Goal: Task Accomplishment & Management: Manage account settings

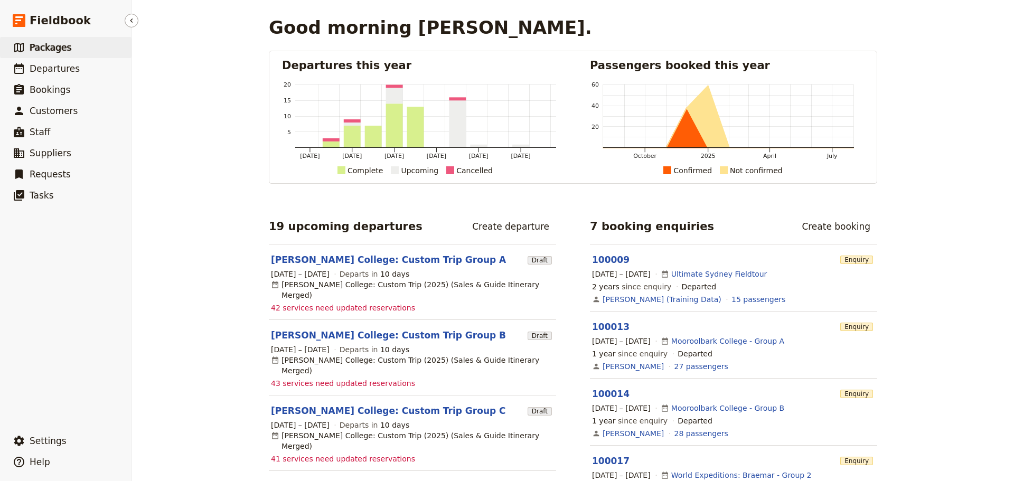
click at [81, 54] on link "​ Packages" at bounding box center [66, 47] width 132 height 21
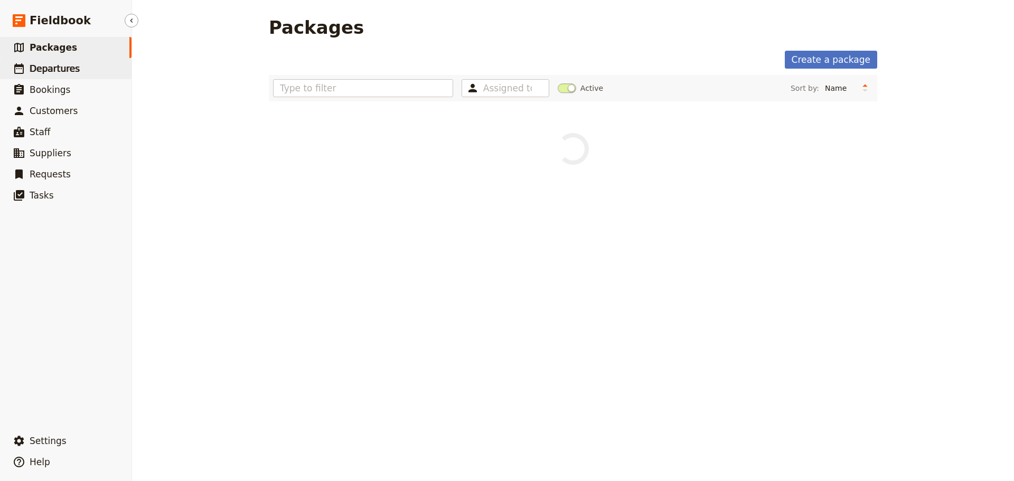
click at [74, 67] on link "​ Departures" at bounding box center [66, 68] width 132 height 21
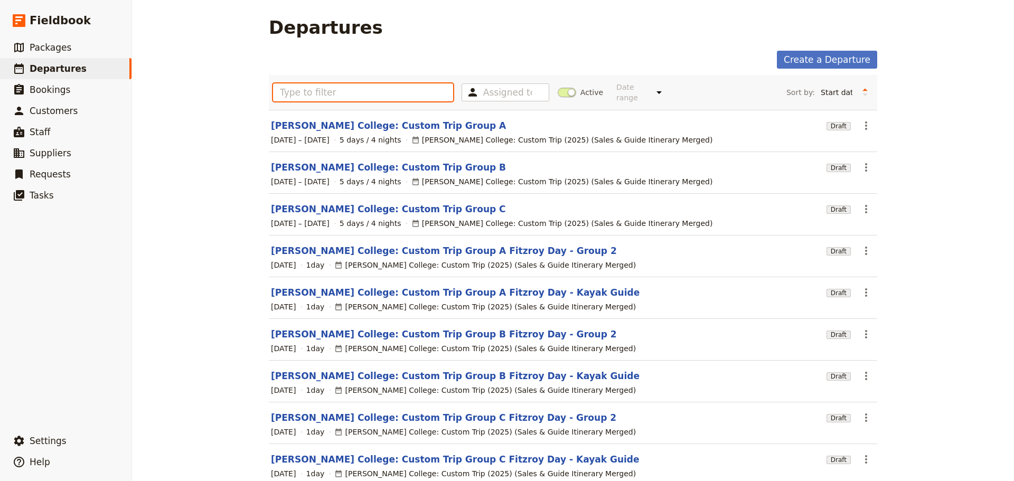
click at [300, 83] on input "text" at bounding box center [363, 92] width 180 height 18
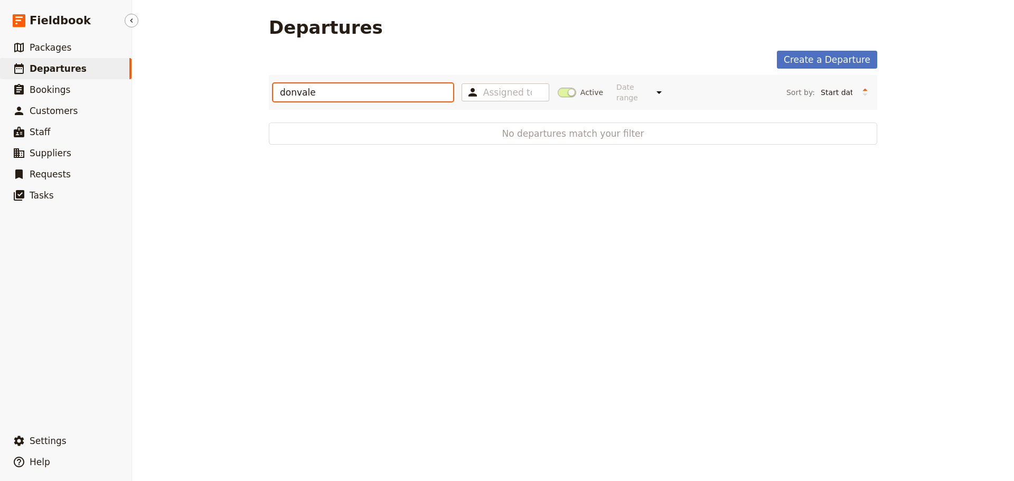
drag, startPoint x: 322, startPoint y: 90, endPoint x: 101, endPoint y: 74, distance: 221.5
click at [101, 74] on div "Fieldbook ​ ​ Fieldbook ​ ​ Packages ​ Departures ​ Bookings ​ Customers ​ Staf…" at bounding box center [507, 240] width 1014 height 481
type input "orange"
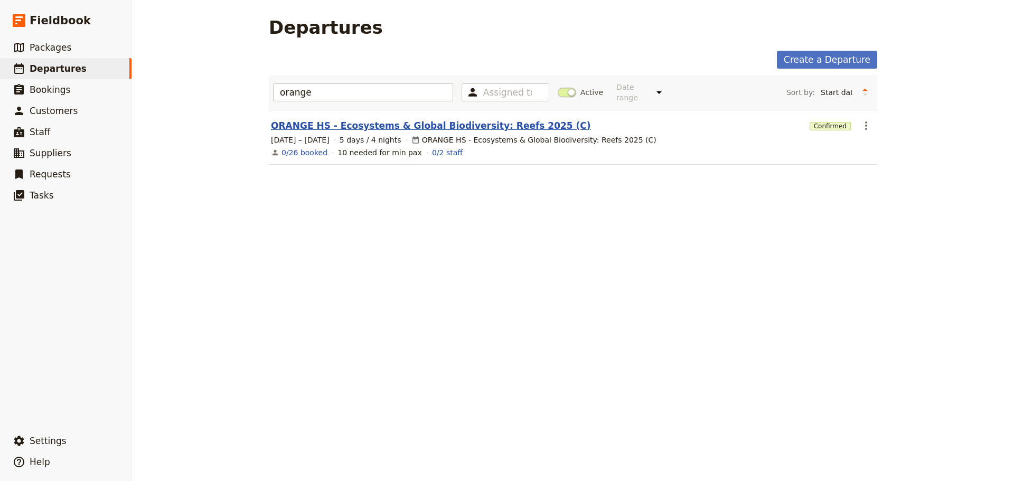
click at [318, 119] on link "ORANGE HS - Ecosystems & Global Biodiversity: Reefs 2025 (C)" at bounding box center [431, 125] width 320 height 13
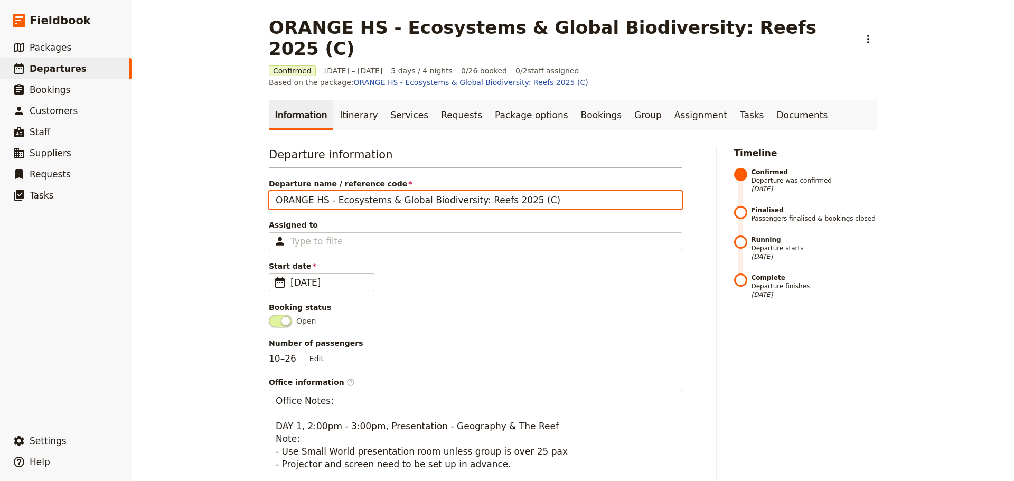
drag, startPoint x: 508, startPoint y: 166, endPoint x: 655, endPoint y: 167, distance: 146.4
click at [651, 191] on input "ORANGE HS - Ecosystems & Global Biodiversity: Reefs 2025 (C)" at bounding box center [476, 200] width 414 height 18
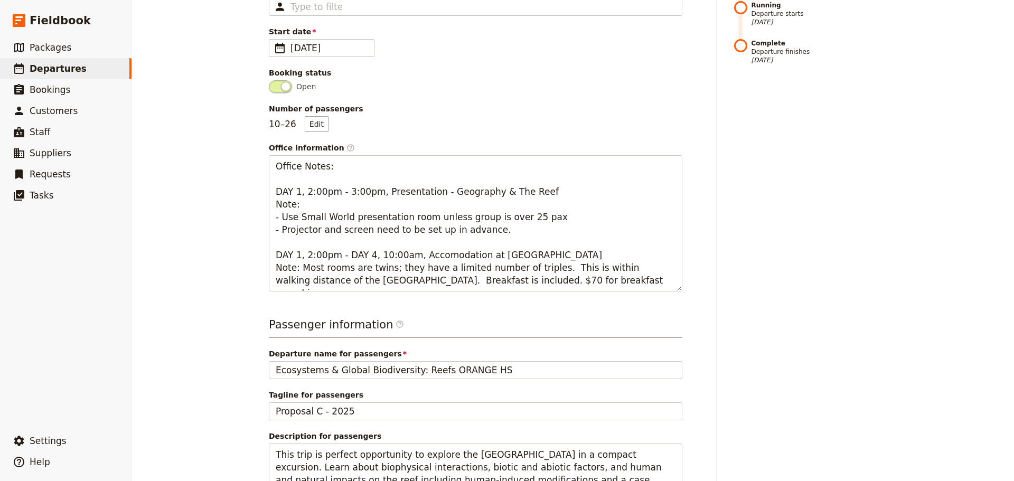
scroll to position [317, 0]
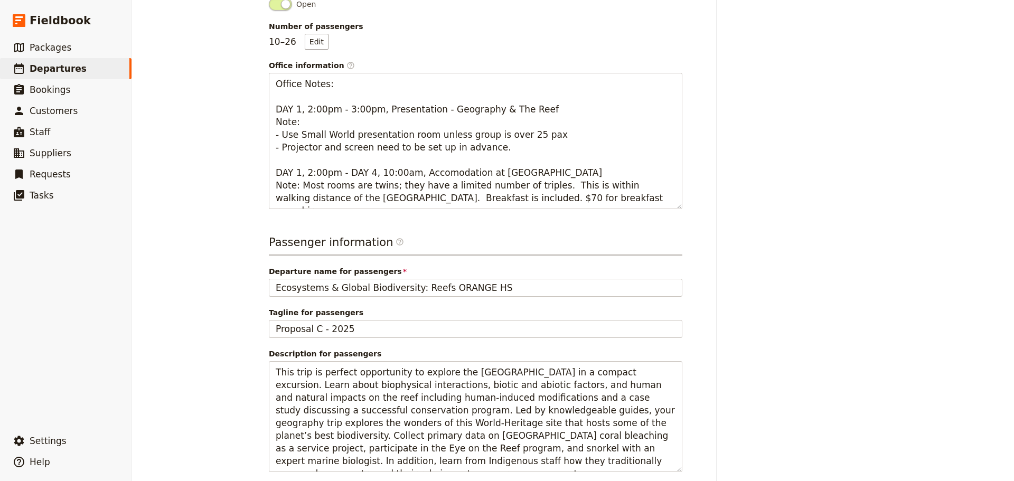
type input "ORANGE HS - Ecosystems & Global Biodiversity: Reefs 2025"
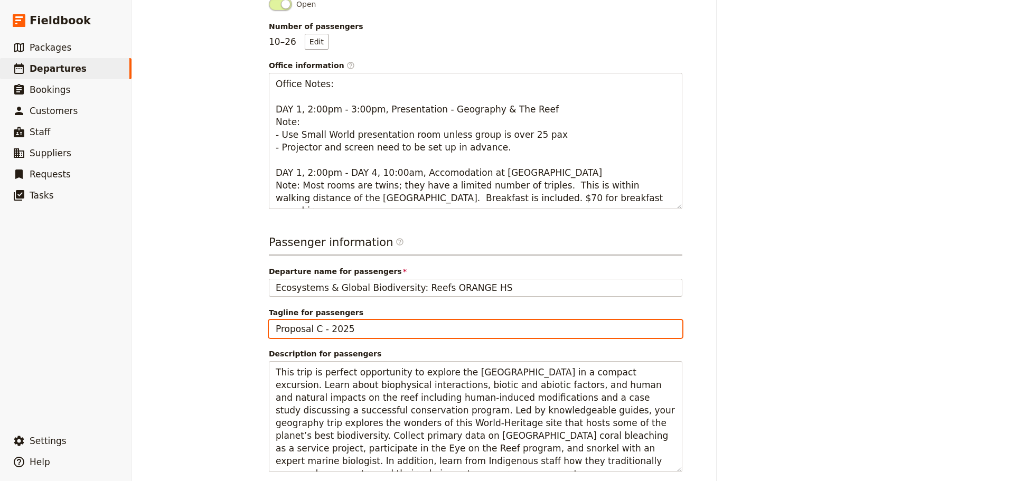
drag, startPoint x: 221, startPoint y: 303, endPoint x: 141, endPoint y: 301, distance: 80.3
click at [138, 303] on div "ORANGE HS - Ecosystems & Global Biodiversity: Reefs 2025 (C) ​ Confirmed [DATE]…" at bounding box center [573, 240] width 882 height 481
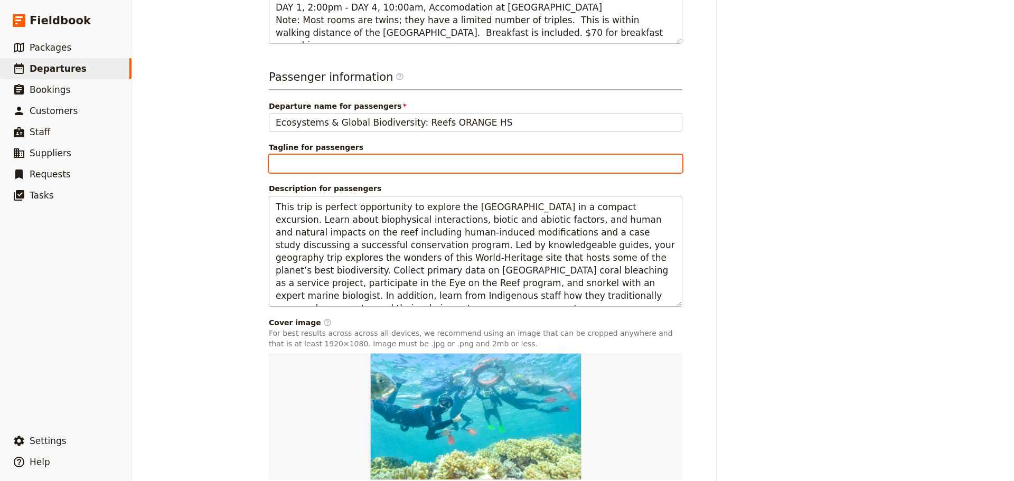
scroll to position [523, 0]
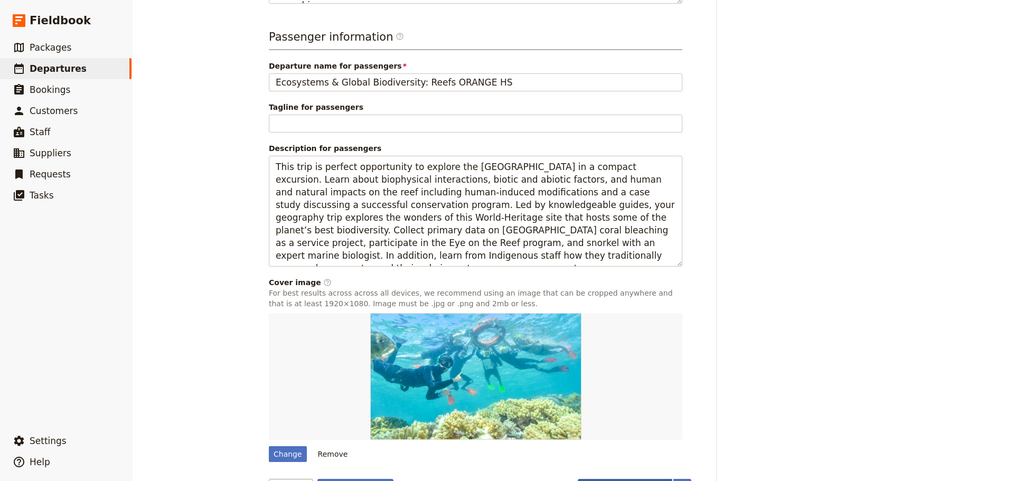
click at [640, 479] on button "Finalise departure" at bounding box center [625, 488] width 95 height 18
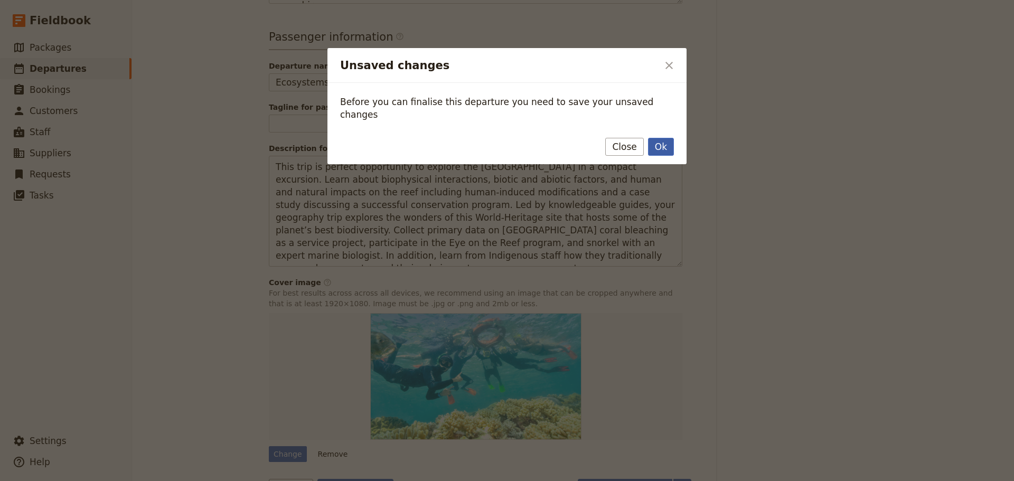
click at [655, 138] on button "Ok" at bounding box center [661, 147] width 26 height 18
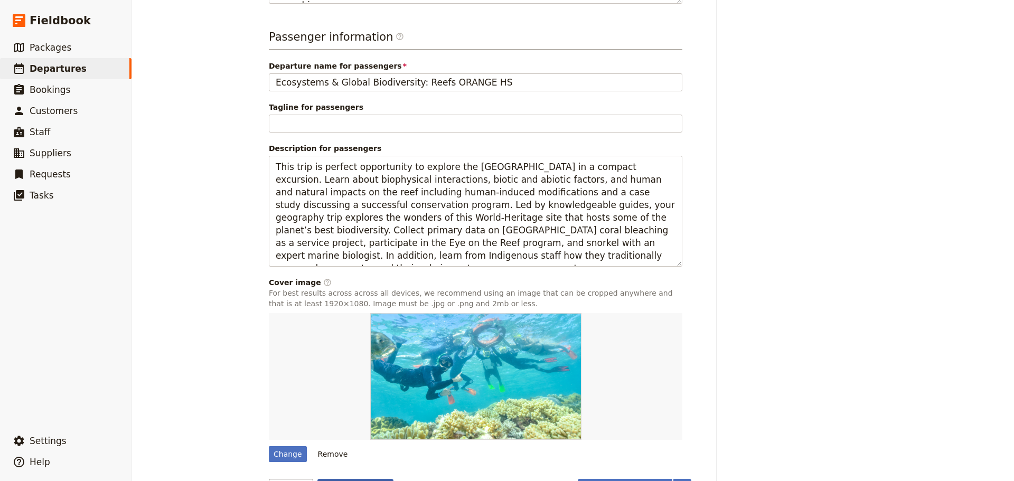
click at [357, 479] on button "Save changes" at bounding box center [356, 488] width 77 height 18
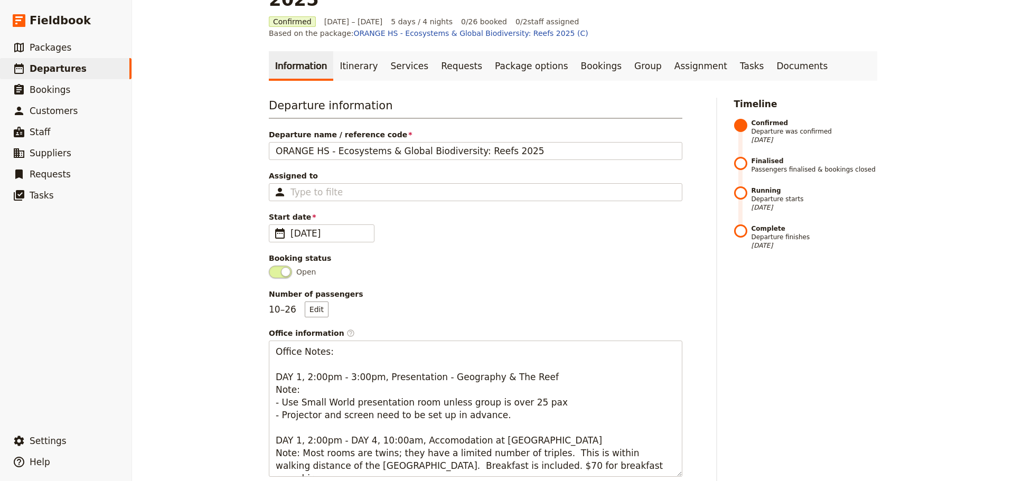
scroll to position [0, 0]
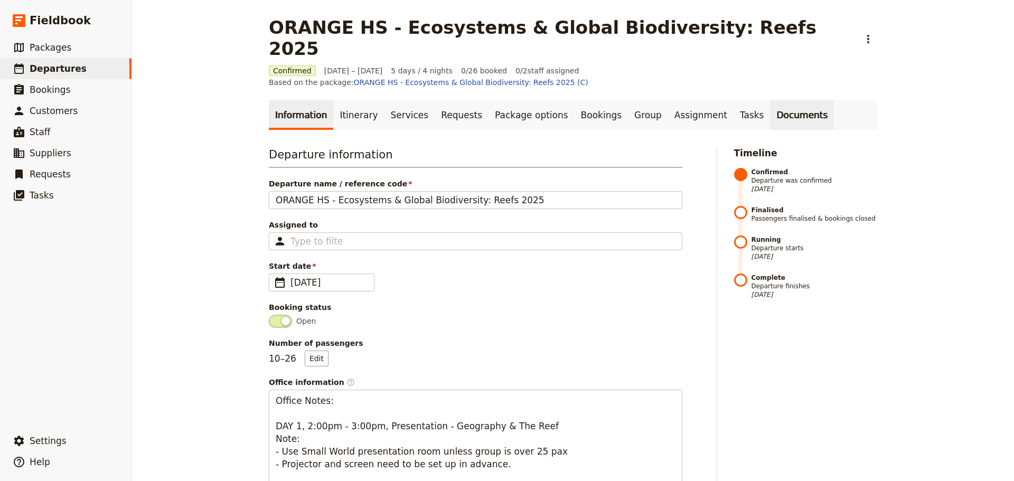
click at [770, 100] on link "Documents" at bounding box center [802, 115] width 64 height 30
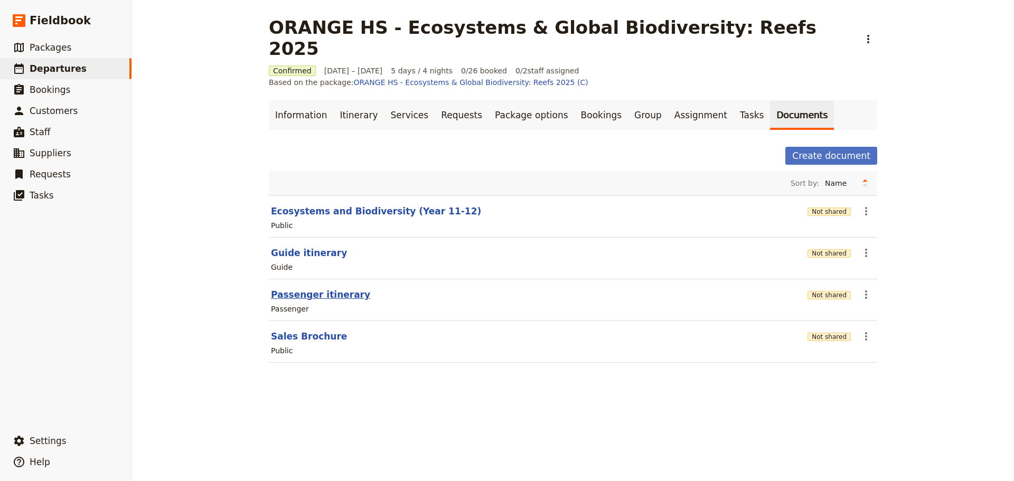
click at [288, 288] on button "Passenger itinerary" at bounding box center [320, 294] width 99 height 13
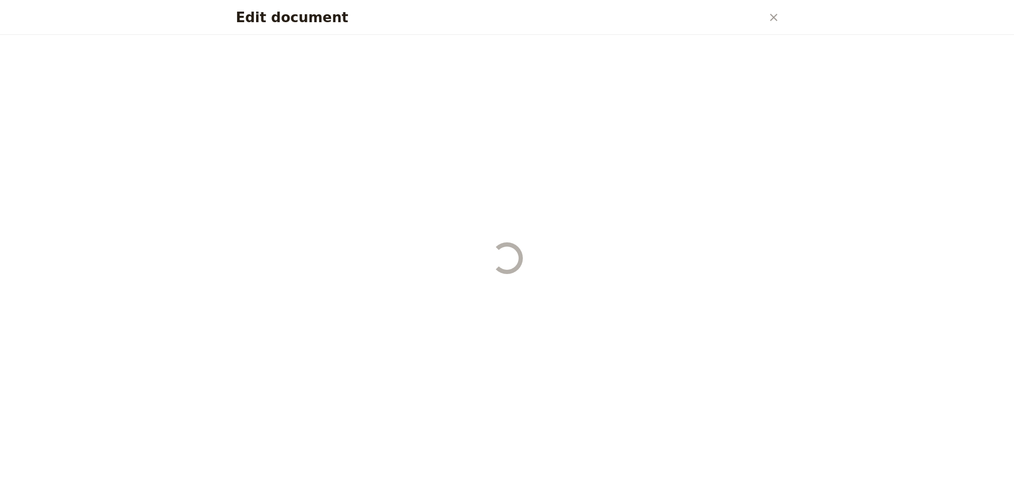
select select "PASSENGER"
select select "RUN_SHEET"
select select "DEFAULT"
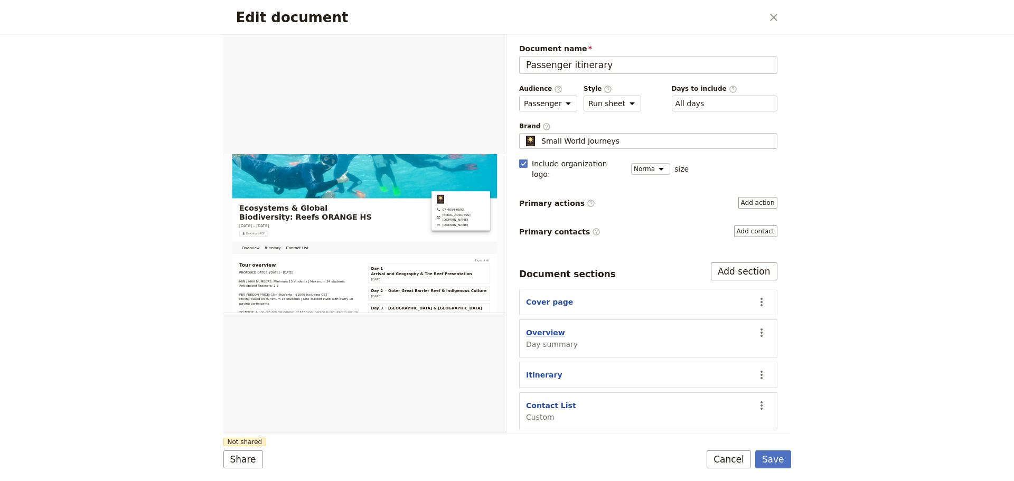
click at [538, 328] on button "Overview" at bounding box center [545, 333] width 39 height 11
select select "DAY_SUMMARY"
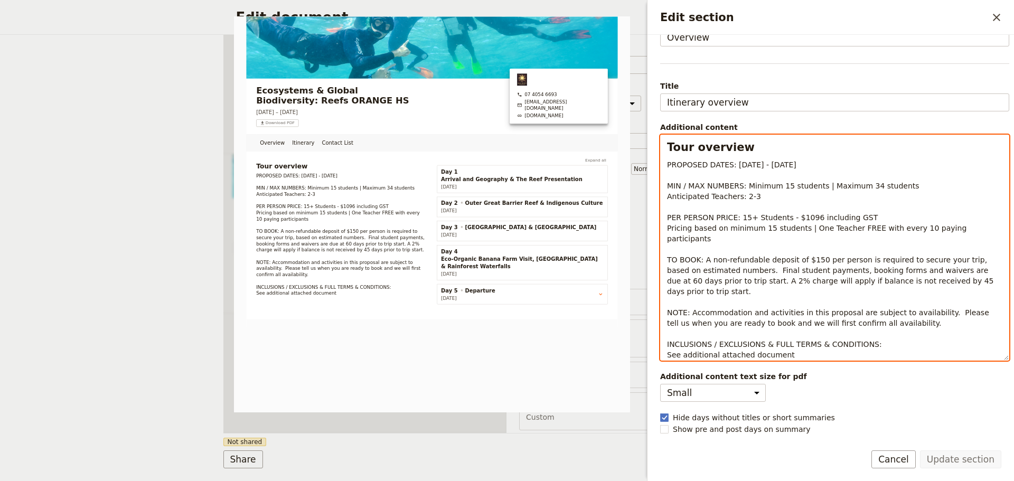
scroll to position [52, 0]
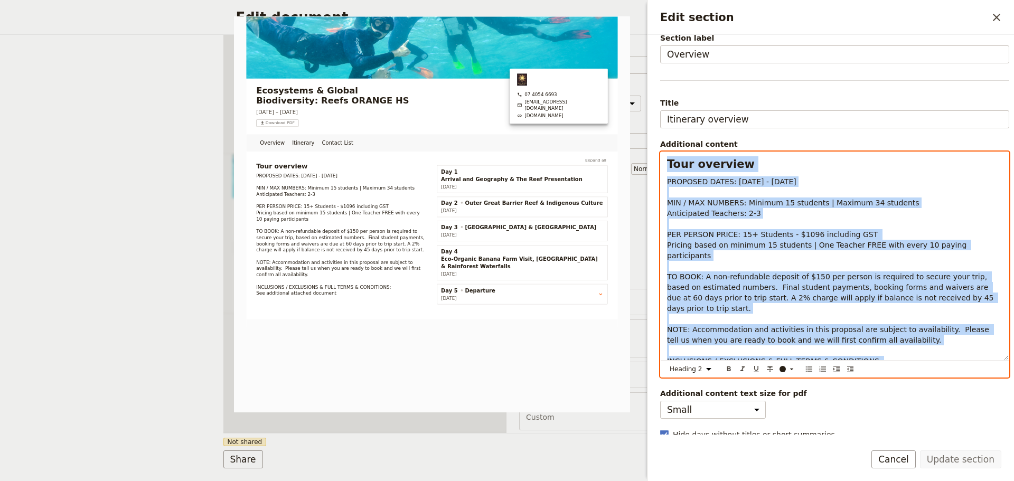
drag, startPoint x: 666, startPoint y: 147, endPoint x: 858, endPoint y: 412, distance: 327.6
click at [858, 382] on div "Section type Cover page Day summary Itinerary Custom Hide section Section label…" at bounding box center [834, 187] width 349 height 390
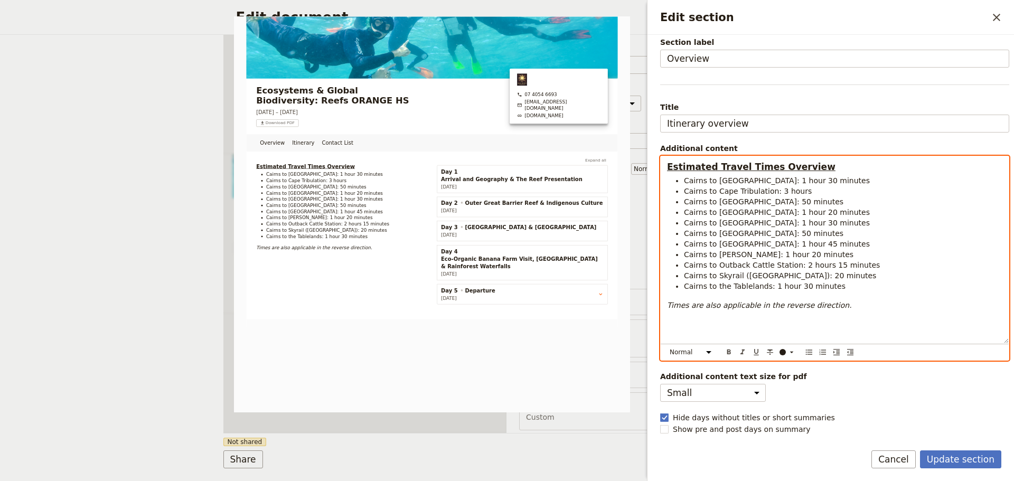
scroll to position [48, 0]
click at [840, 314] on div "Estimated Travel Times Overview Cairns to Aquaponics Farm: 1 hour 30 minutes Ca…" at bounding box center [835, 249] width 348 height 187
select select "paragraph"
click at [849, 303] on p "Times are also applicable in the reverse direction." at bounding box center [835, 305] width 336 height 11
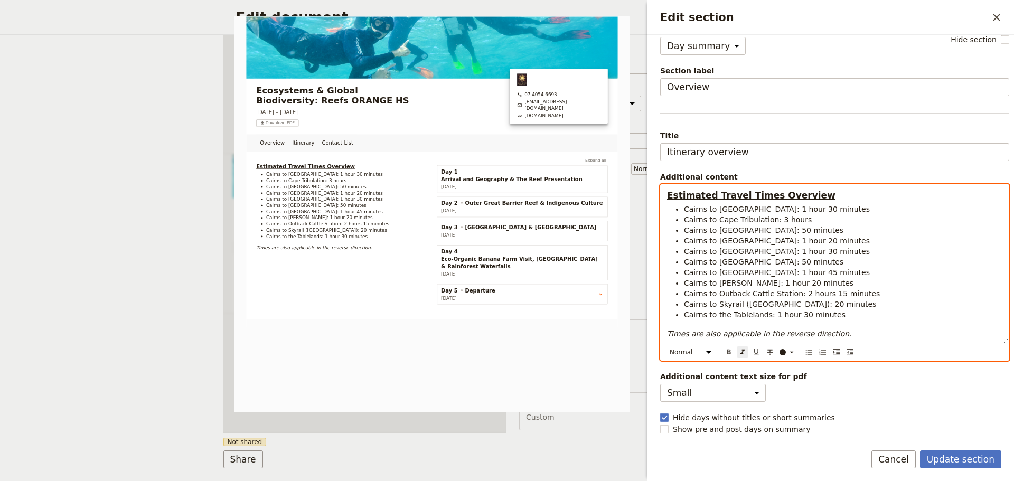
scroll to position [2, 0]
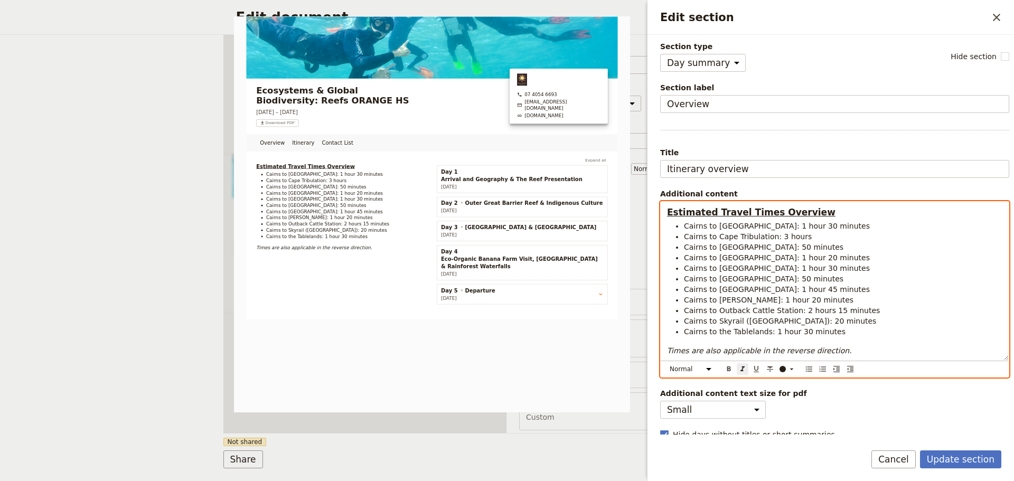
click at [740, 254] on span "Cairns to Dinden National Park: 1 hour 20 minutes" at bounding box center [777, 258] width 186 height 8
drag, startPoint x: 681, startPoint y: 222, endPoint x: 853, endPoint y: 234, distance: 172.7
click at [853, 234] on ul "Cairns to Aquaponics Farm: 1 hour 30 minutes Cairns to Cape Tribulation: 3 hour…" at bounding box center [835, 279] width 336 height 116
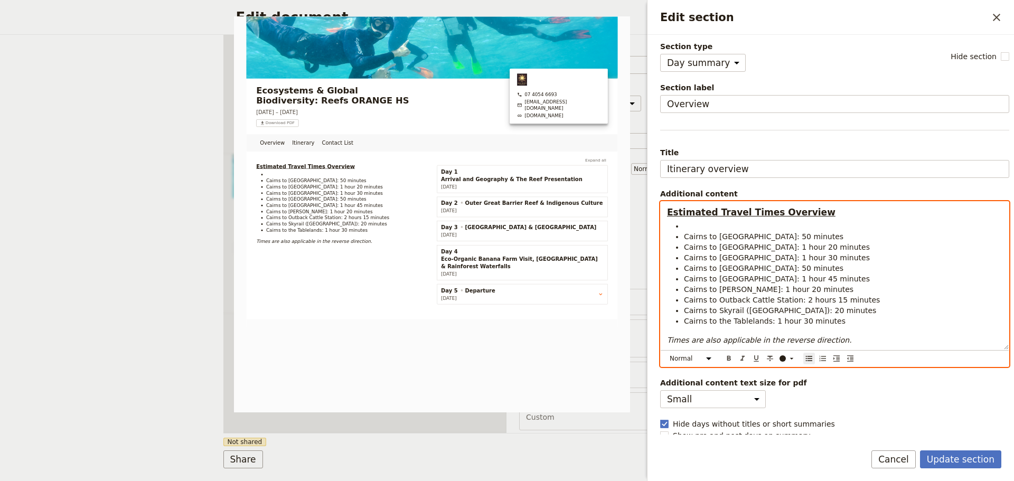
scroll to position [0, 0]
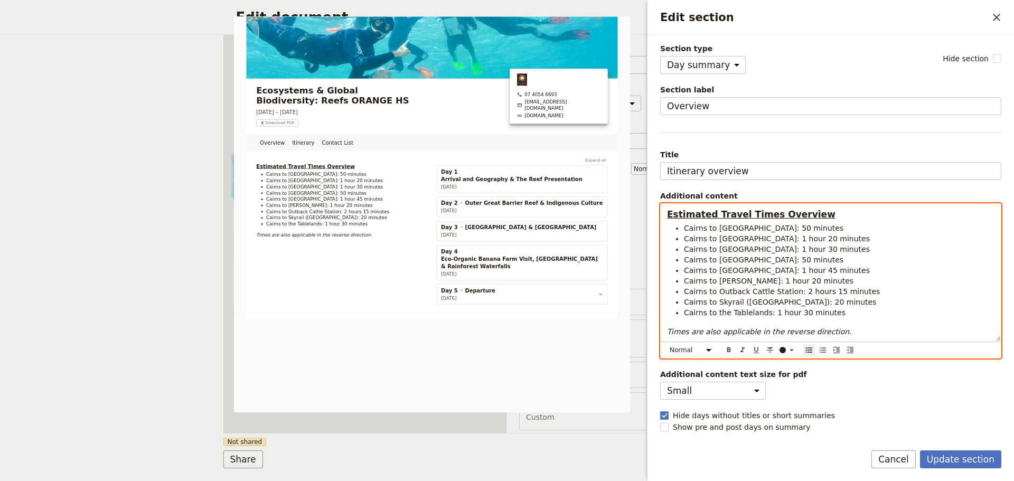
drag, startPoint x: 682, startPoint y: 230, endPoint x: 860, endPoint y: 240, distance: 178.9
click at [860, 240] on ul "Cairns to Crocodile Farm: 50 minutes Cairns to Dinden National Park: 1 hour 20 …" at bounding box center [831, 270] width 328 height 95
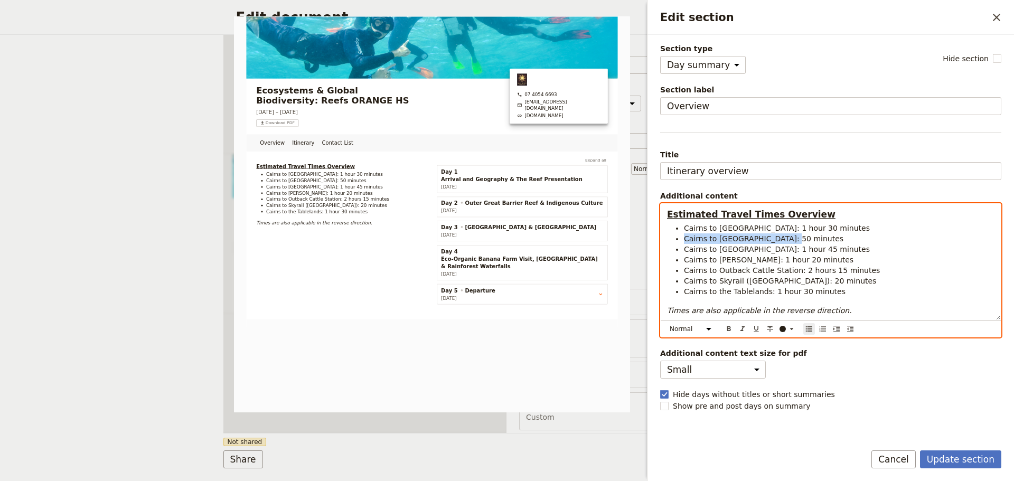
drag, startPoint x: 685, startPoint y: 240, endPoint x: 825, endPoint y: 238, distance: 139.5
click at [825, 238] on li "Cairns to Kuranda: 50 minutes" at bounding box center [839, 239] width 311 height 11
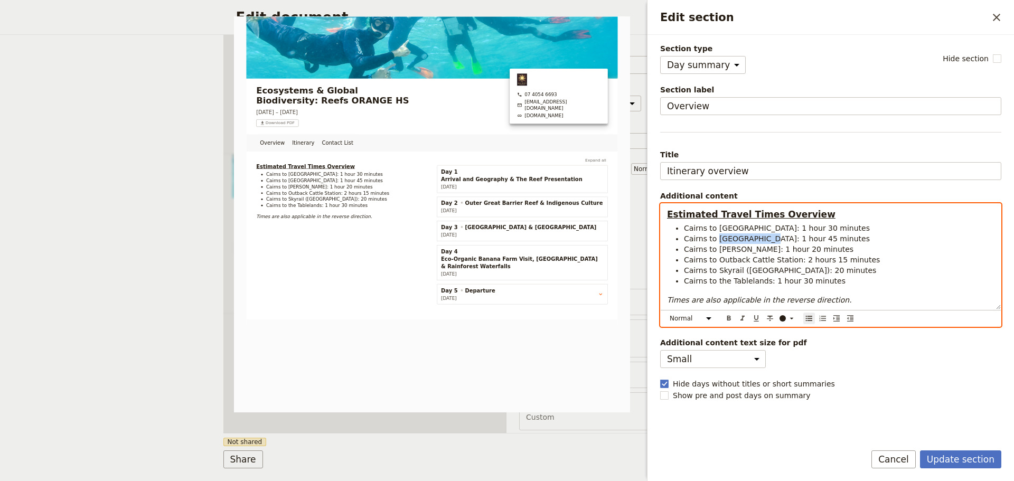
drag, startPoint x: 717, startPoint y: 239, endPoint x: 756, endPoint y: 239, distance: 38.6
click at [756, 239] on span "Cairns to Millaa Millaa Falls: 1 hour 45 minutes" at bounding box center [777, 239] width 186 height 8
click at [794, 239] on span "Cairns to Josephine Falls: 1 hour 45 minutes" at bounding box center [807, 239] width 247 height 8
click at [769, 260] on span "Cairns to Outback Cattle Station: 2 hours 15 minutes" at bounding box center [782, 260] width 196 height 8
click at [853, 237] on li "Cairns to Josephine Falls: 1 hour 15 minutes" at bounding box center [839, 239] width 311 height 11
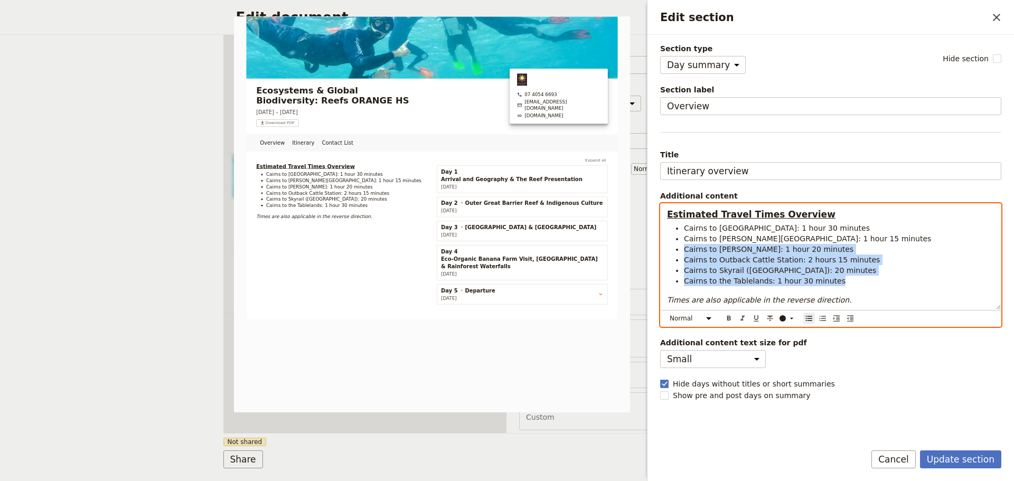
drag, startPoint x: 684, startPoint y: 247, endPoint x: 846, endPoint y: 278, distance: 164.6
click at [846, 278] on ul "Cairns to Eco Banana Farm: 1 hour 30 minutes Cairns to Josephine Falls: 1 hour …" at bounding box center [831, 254] width 328 height 63
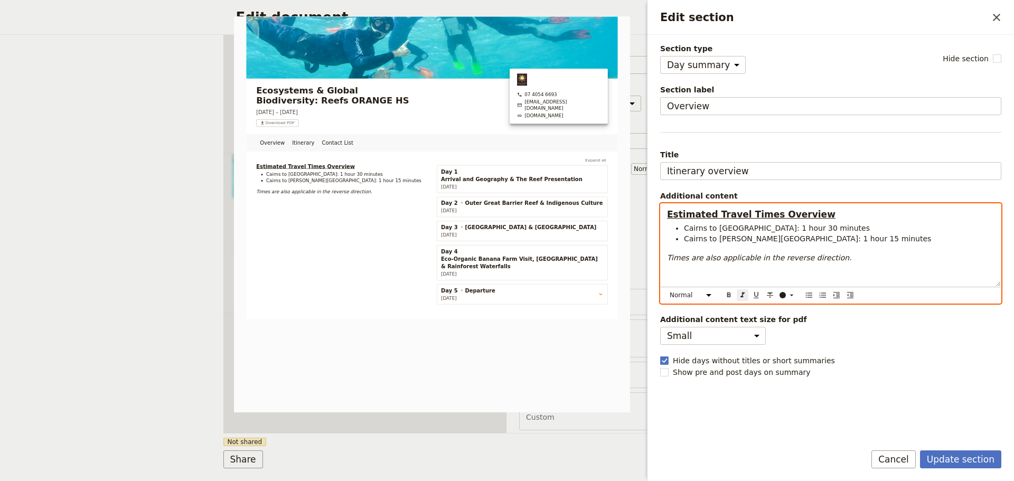
click at [846, 266] on div "Estimated Travel Times Overview Cairns to Eco Banana Farm: 1 hour 30 minutes Ca…" at bounding box center [831, 245] width 340 height 82
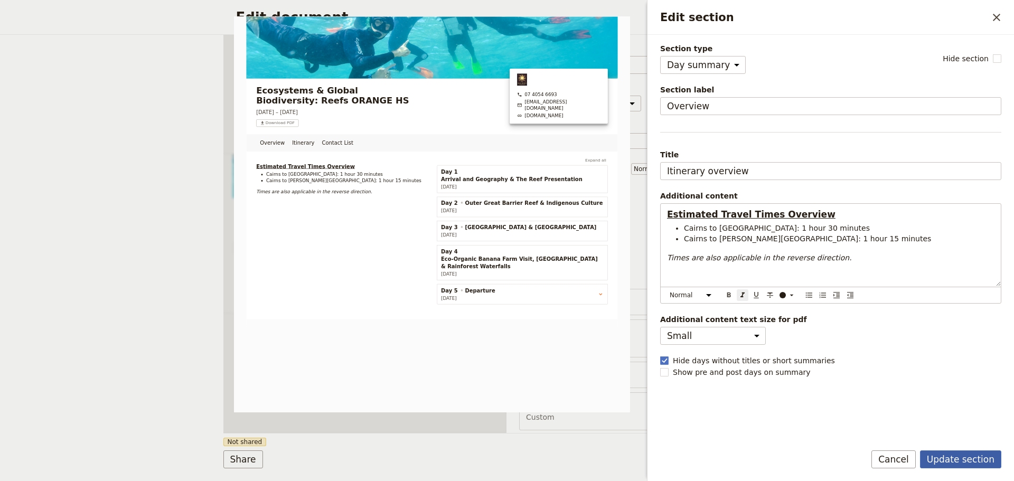
click at [977, 460] on button "Update section" at bounding box center [960, 460] width 81 height 18
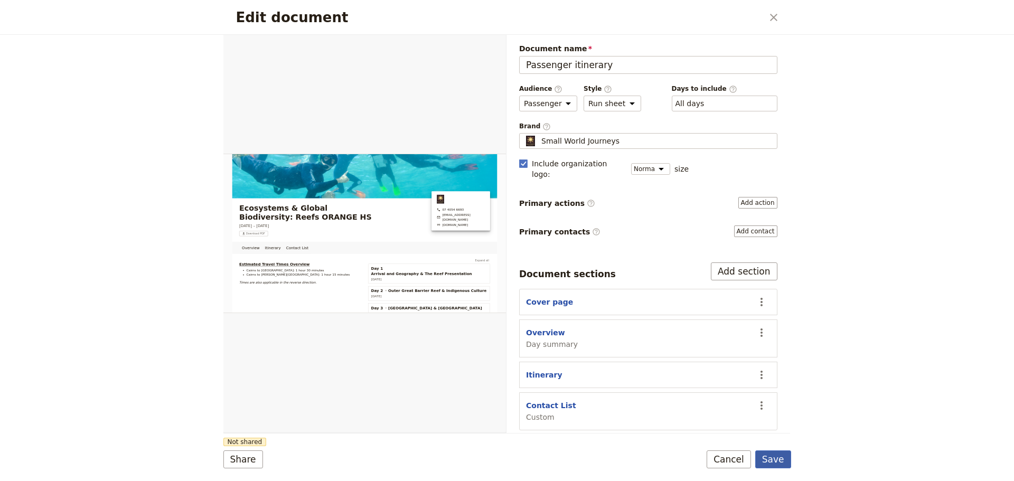
click at [770, 456] on button "Save" at bounding box center [774, 460] width 36 height 18
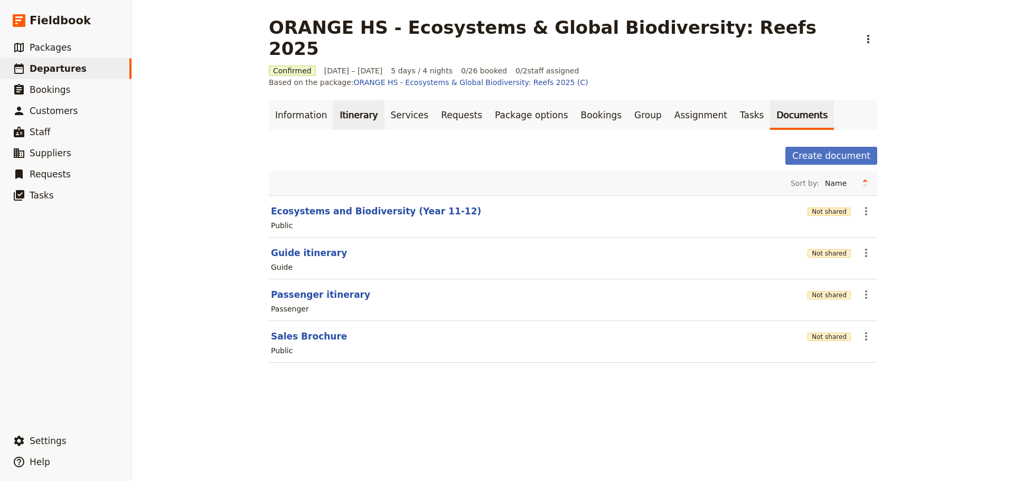
click at [344, 100] on link "Itinerary" at bounding box center [358, 115] width 51 height 30
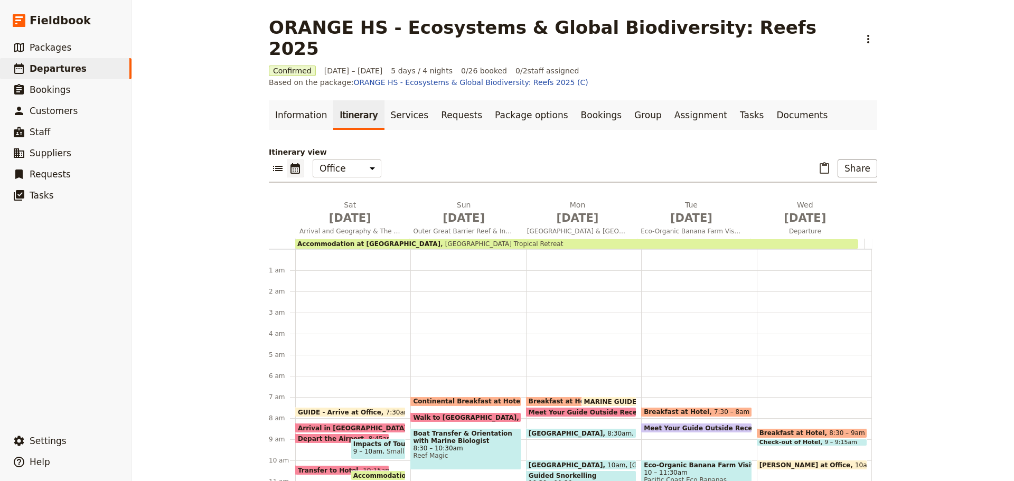
scroll to position [137, 0]
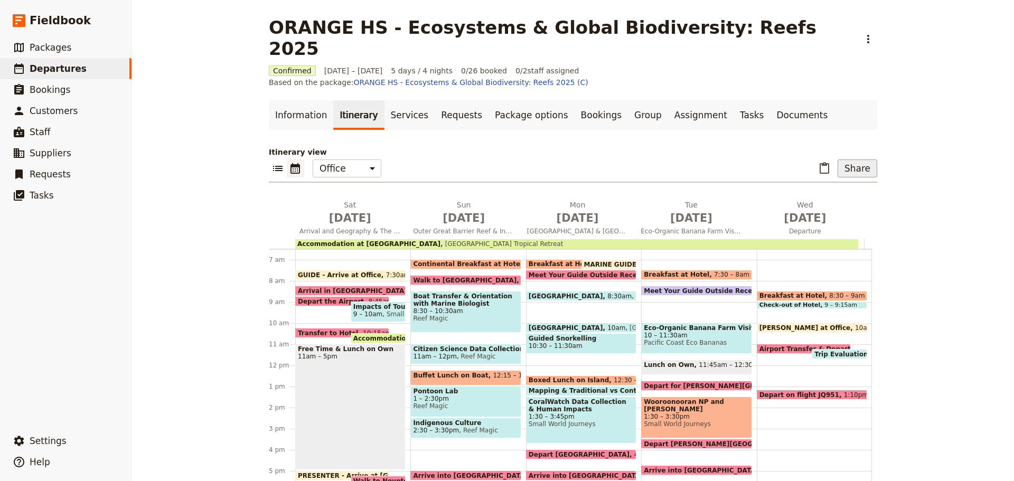
click at [844, 160] on button "Share" at bounding box center [858, 169] width 40 height 18
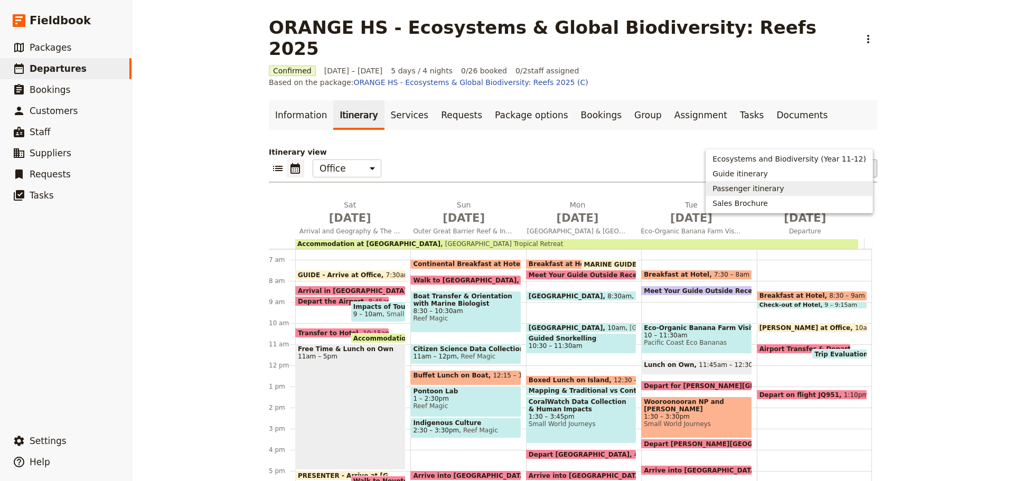
click at [768, 192] on span "Passenger itinerary" at bounding box center [748, 188] width 71 height 11
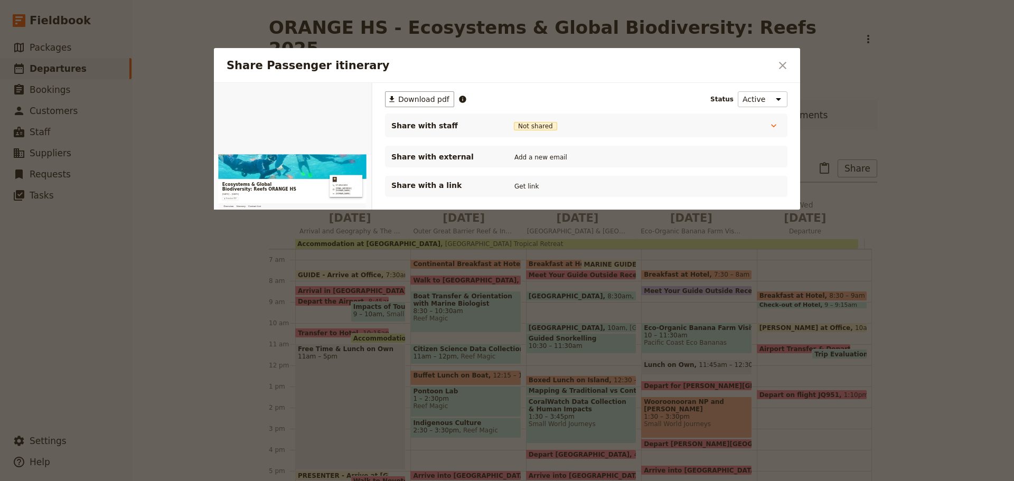
scroll to position [0, 0]
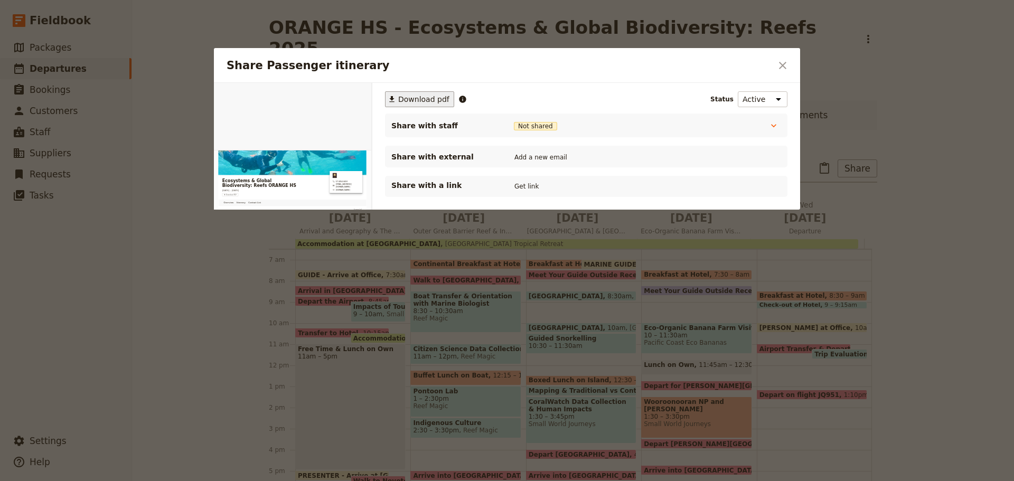
click at [408, 101] on span "Download pdf" at bounding box center [423, 99] width 51 height 11
click at [782, 68] on icon "Close dialog" at bounding box center [783, 65] width 13 height 13
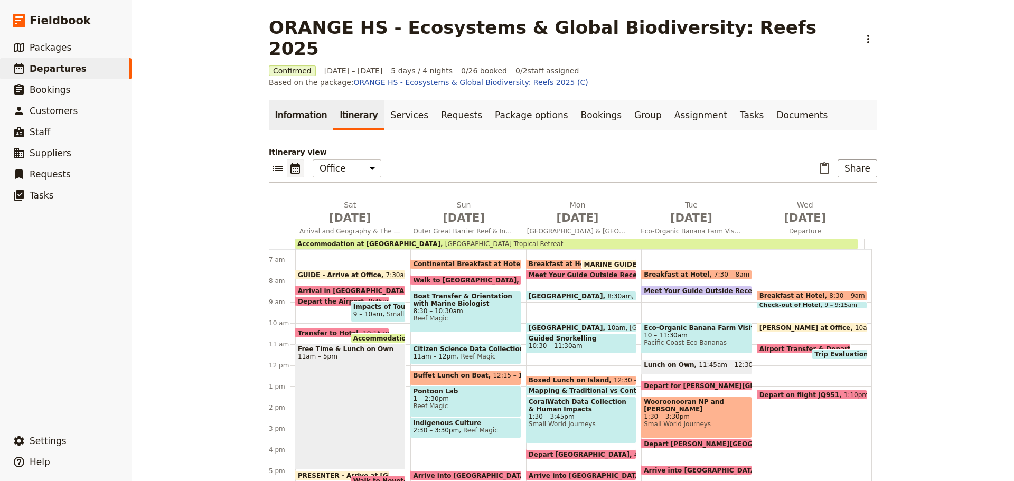
click at [309, 100] on link "Information" at bounding box center [301, 115] width 64 height 30
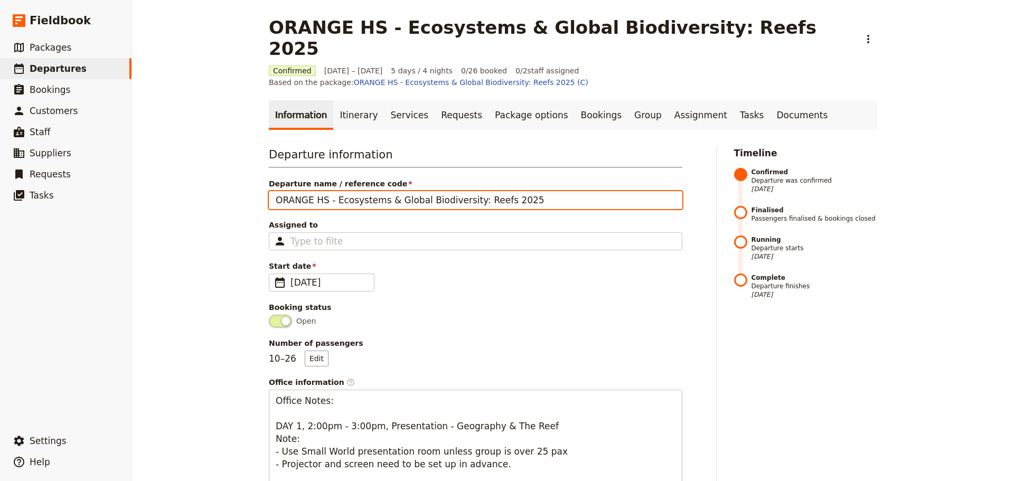
drag, startPoint x: 541, startPoint y: 169, endPoint x: 145, endPoint y: 170, distance: 395.7
click at [145, 171] on div "ORANGE HS - Ecosystems & Global Biodiversity: Reefs 2025 ​ Confirmed 18 – 22 Oc…" at bounding box center [573, 240] width 882 height 481
paste input "**(A TEMPLATE) SCHOOL NAME: Ecosystems & Global Biodiversity: Reefs YEAR**"
drag, startPoint x: 397, startPoint y: 168, endPoint x: -49, endPoint y: 152, distance: 446.2
click at [0, 152] on html "Fieldbook ​ ​ Fieldbook ​ ​ Packages ​ Departures ​ Bookings ​ Customers ​ Staf…" at bounding box center [507, 240] width 1014 height 481
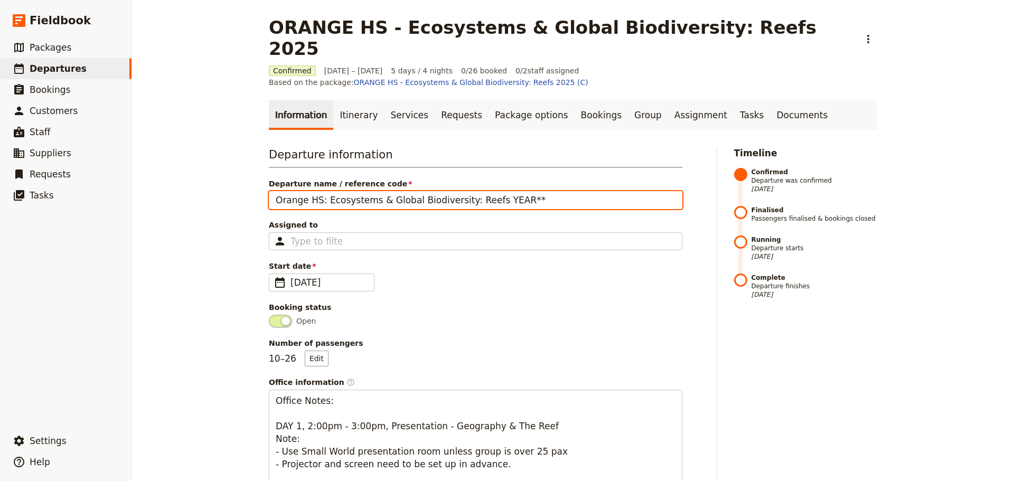
click at [492, 191] on input "Orange HS: Ecosystems & Global Biodiversity: Reefs YEAR**" at bounding box center [476, 200] width 414 height 18
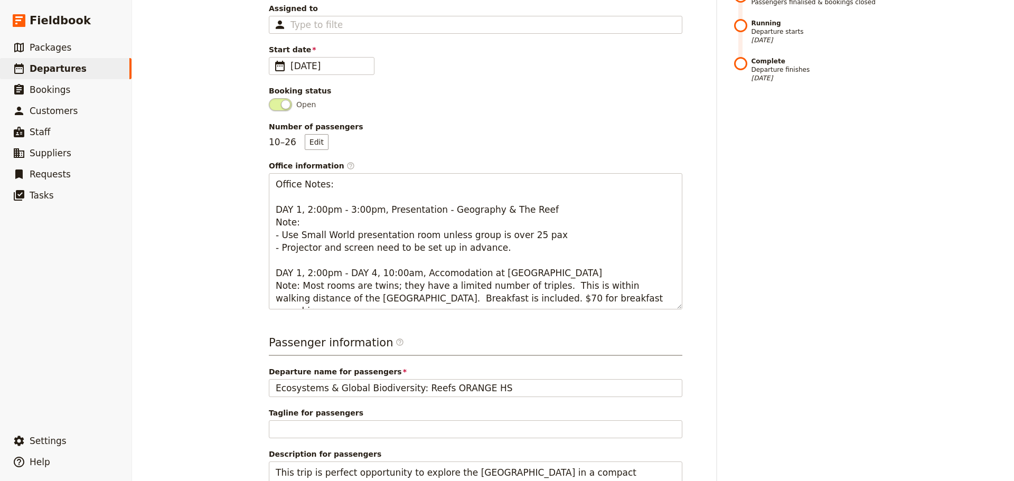
scroll to position [264, 0]
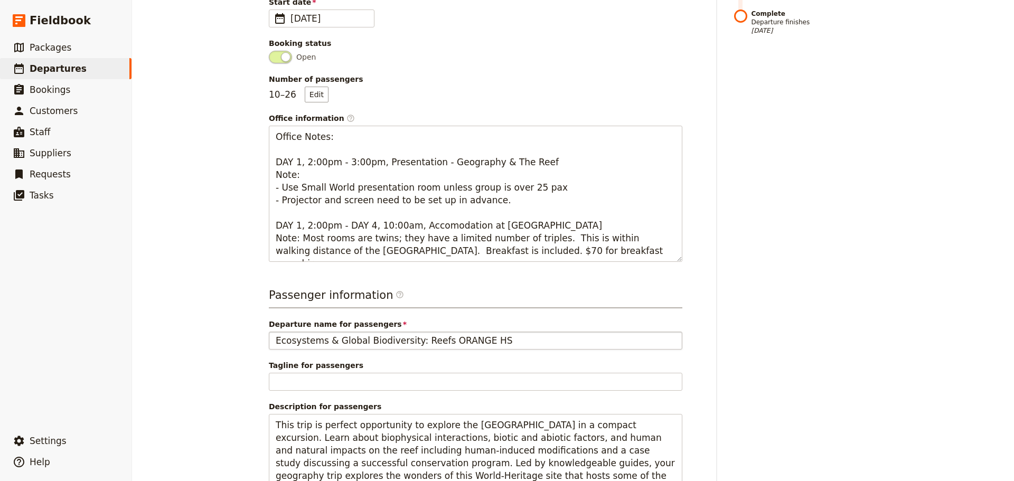
type input "Orange HS: Ecosystems & Global Biodiversity: Reefs 2025"
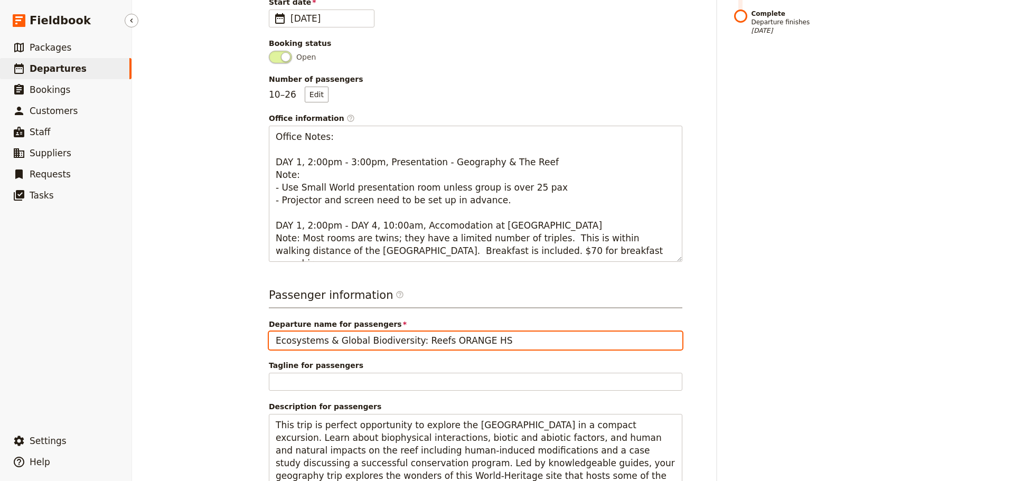
drag, startPoint x: 488, startPoint y: 309, endPoint x: 23, endPoint y: 338, distance: 466.4
click at [22, 340] on div "Fieldbook ​ ​ Fieldbook ​ ​ Packages ​ Departures ​ Bookings ​ Customers ​ Staf…" at bounding box center [507, 240] width 1014 height 481
paste input "**(A TEMPLATE) SCHOOL NAME: Ecosystems & Global Biodiversity: Reefs YEAR**"
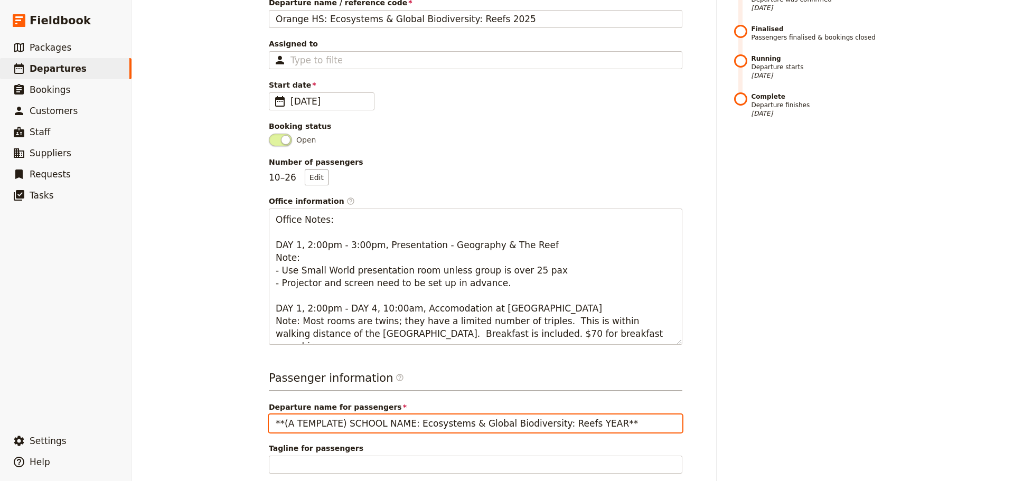
scroll to position [53, 0]
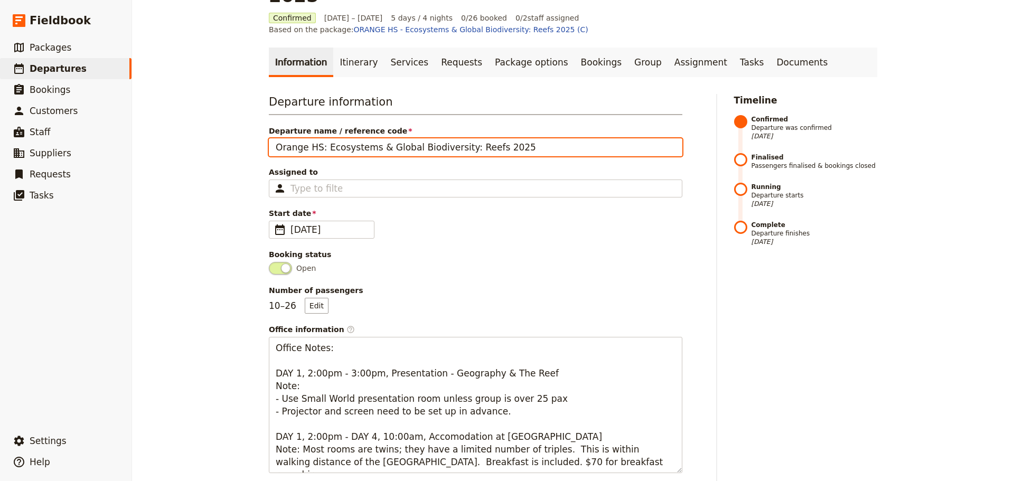
drag, startPoint x: 520, startPoint y: 110, endPoint x: -209, endPoint y: 114, distance: 729.1
click at [0, 114] on html "Fieldbook ​ ​ Fieldbook ​ ​ Packages ​ Departures ​ Bookings ​ Customers ​ Staf…" at bounding box center [507, 240] width 1014 height 481
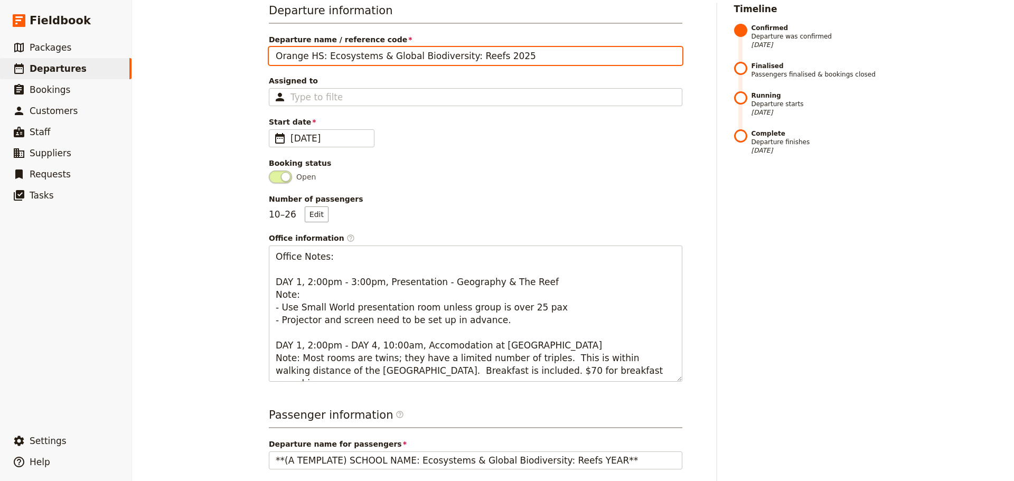
scroll to position [264, 0]
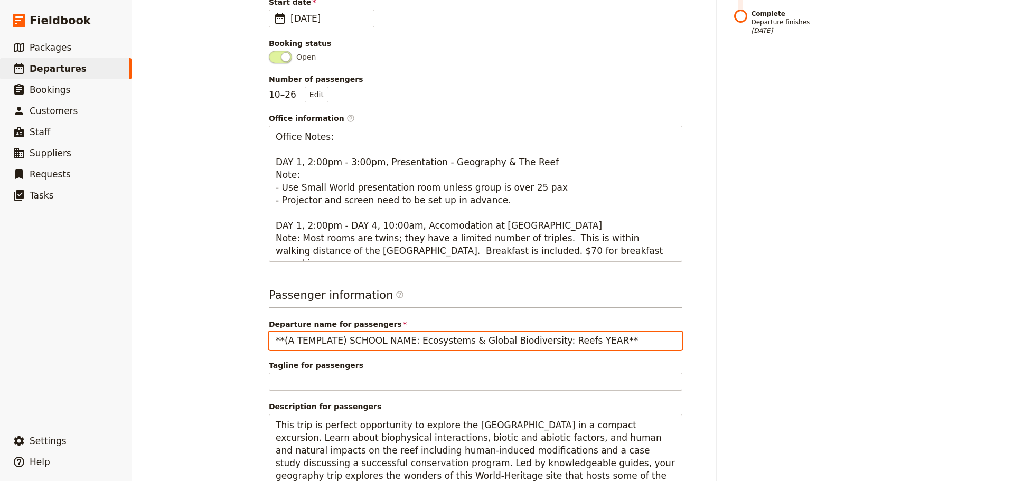
drag, startPoint x: 603, startPoint y: 309, endPoint x: -204, endPoint y: 292, distance: 807.5
click at [0, 292] on html "Fieldbook ​ ​ Fieldbook ​ ​ Packages ​ Departures ​ Bookings ​ Customers ​ Staf…" at bounding box center [507, 240] width 1014 height 481
paste input "Orange HS: Ecosystems & Global Biodiversity: Reefs 2025"
type input "Orange HS: Ecosystems & Global Biodiversity: Reefs"
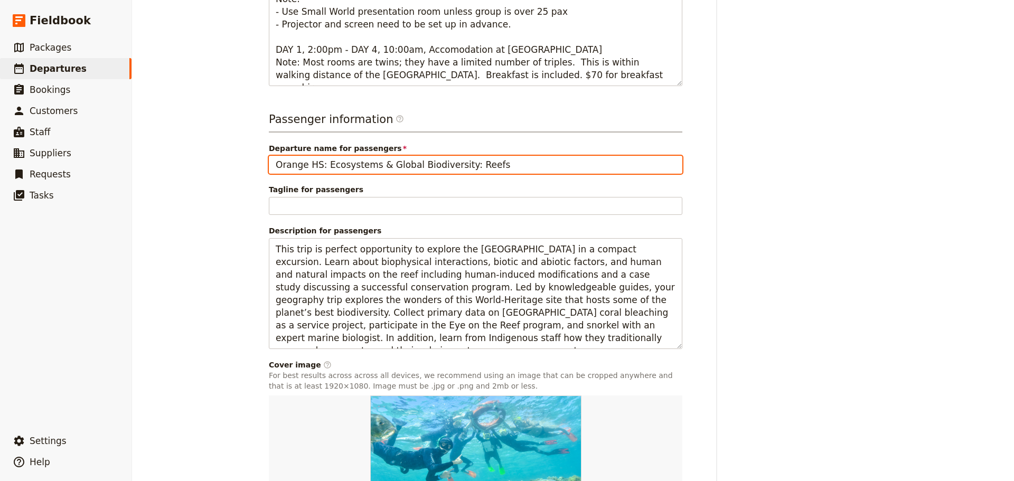
scroll to position [523, 0]
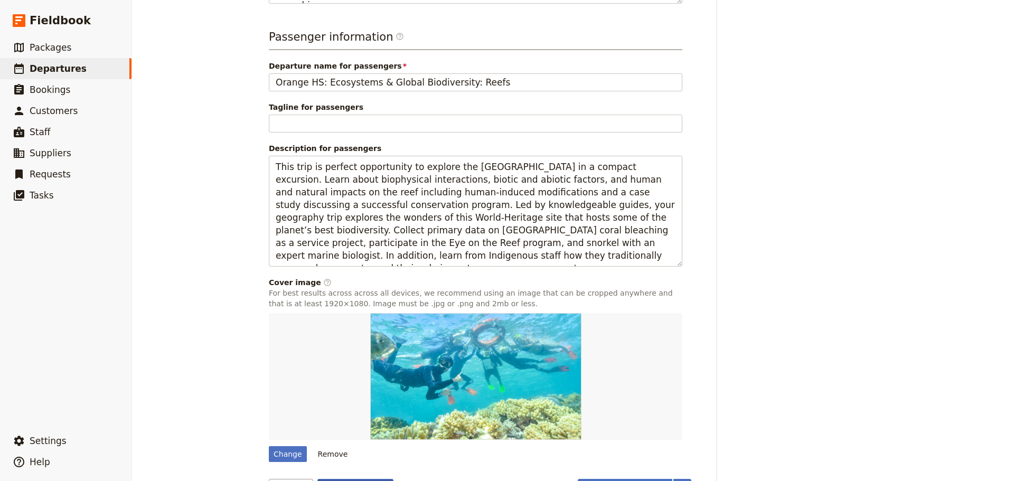
click at [364, 479] on button "Save changes" at bounding box center [356, 488] width 77 height 18
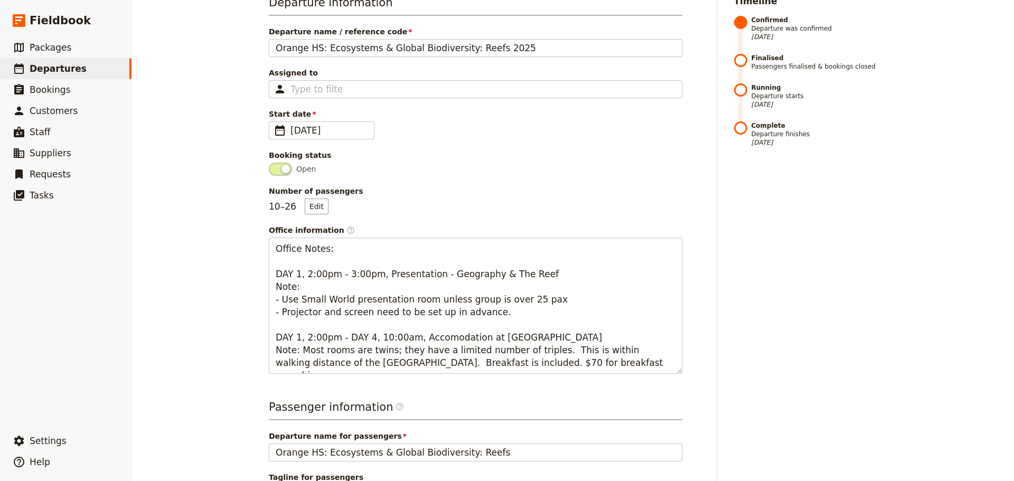
scroll to position [0, 0]
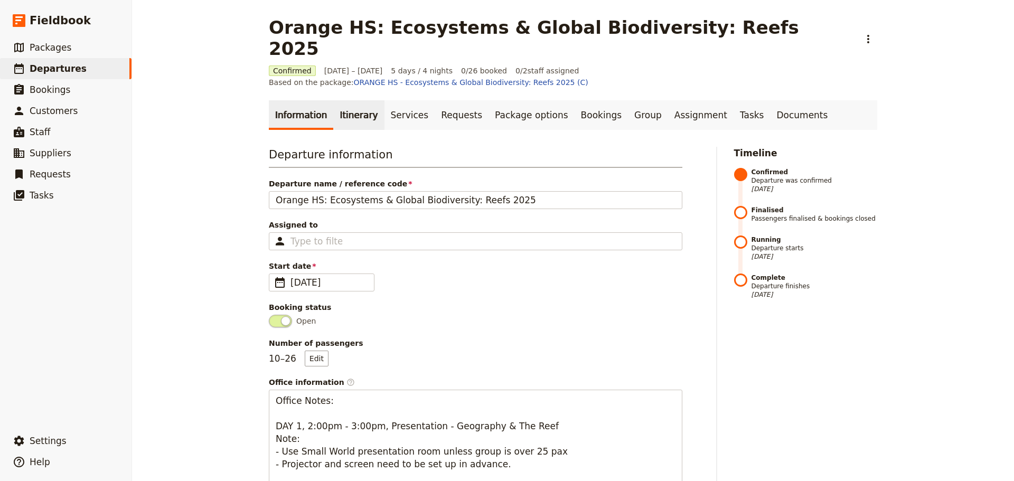
drag, startPoint x: 356, startPoint y: 78, endPoint x: 366, endPoint y: 89, distance: 15.0
click at [355, 100] on link "Itinerary" at bounding box center [358, 115] width 51 height 30
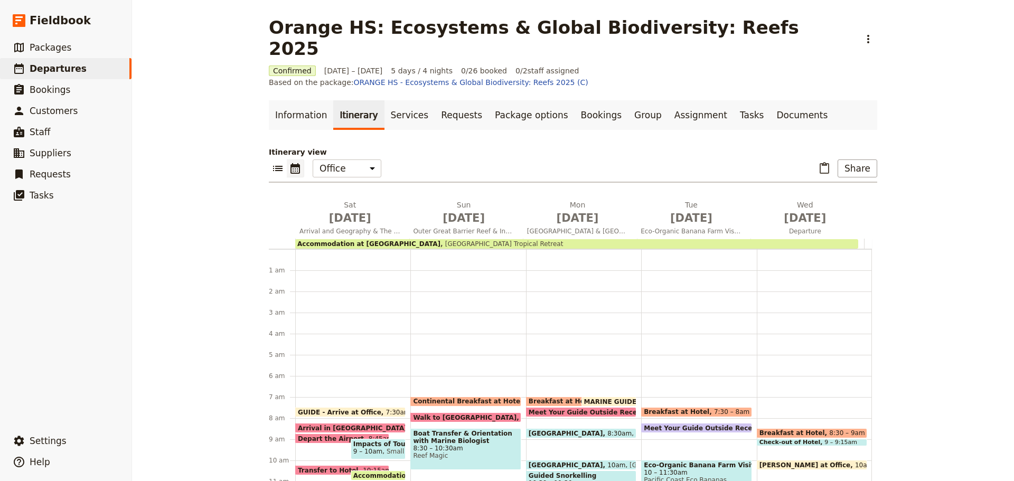
scroll to position [137, 0]
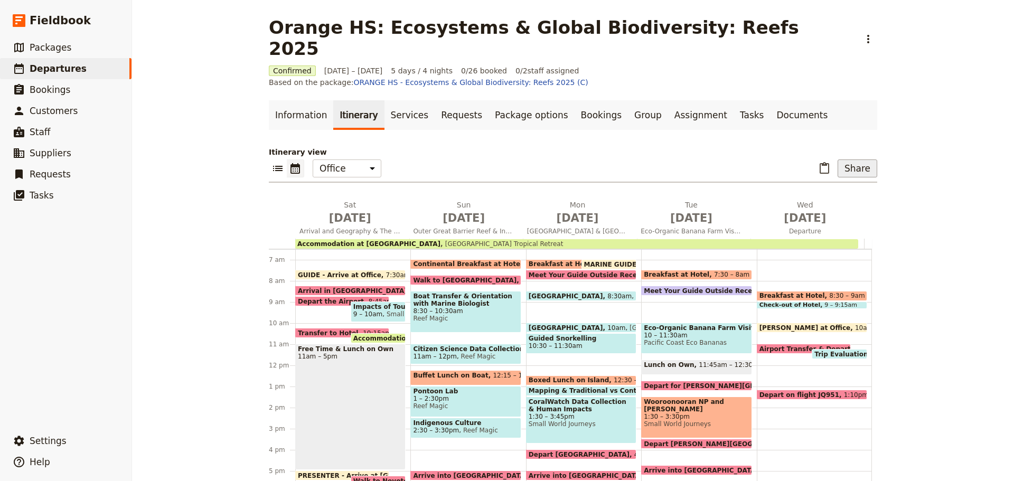
drag, startPoint x: 858, startPoint y: 138, endPoint x: 852, endPoint y: 136, distance: 5.5
click at [855, 160] on button "Share" at bounding box center [858, 169] width 40 height 18
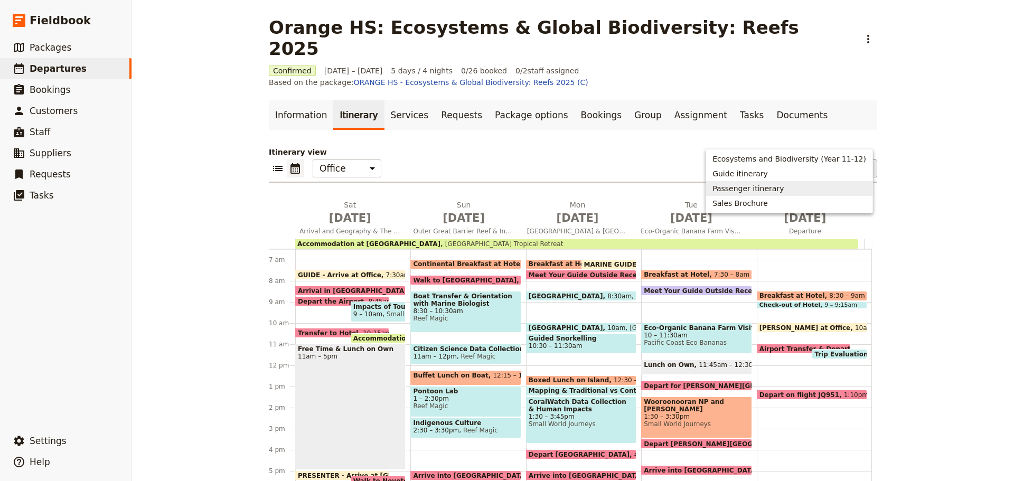
click at [748, 183] on span "Passenger itinerary" at bounding box center [748, 188] width 71 height 11
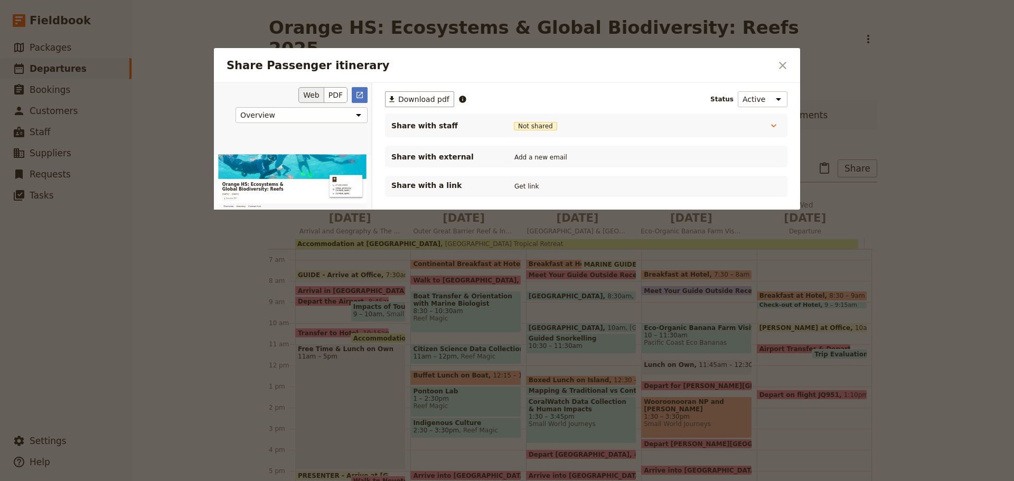
scroll to position [0, 0]
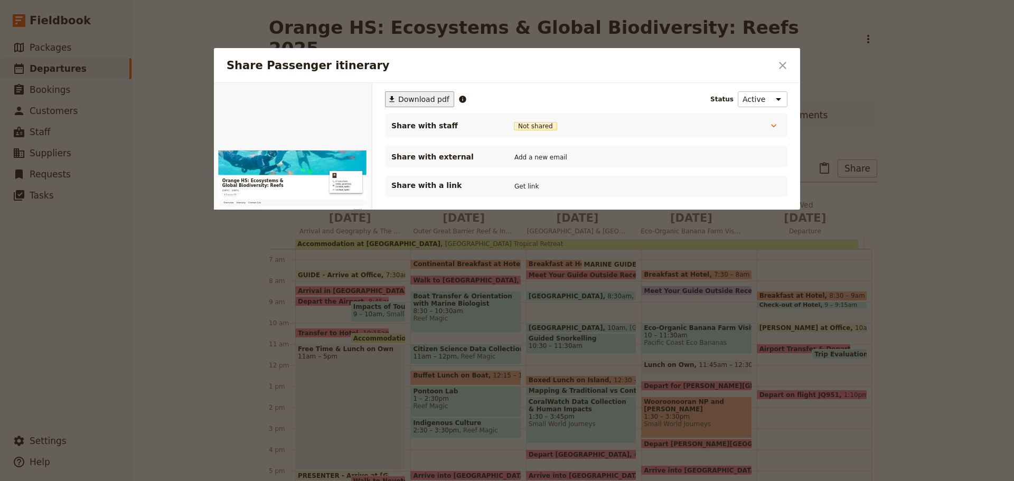
click at [427, 96] on span "Download pdf" at bounding box center [423, 99] width 51 height 11
click at [782, 67] on icon "Close dialog" at bounding box center [783, 65] width 13 height 13
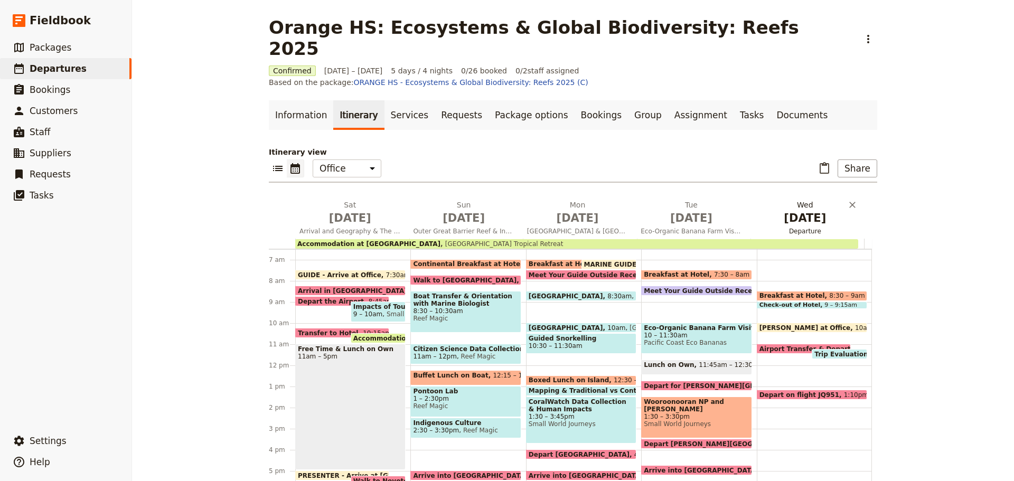
click at [794, 227] on span "Departure" at bounding box center [805, 231] width 109 height 8
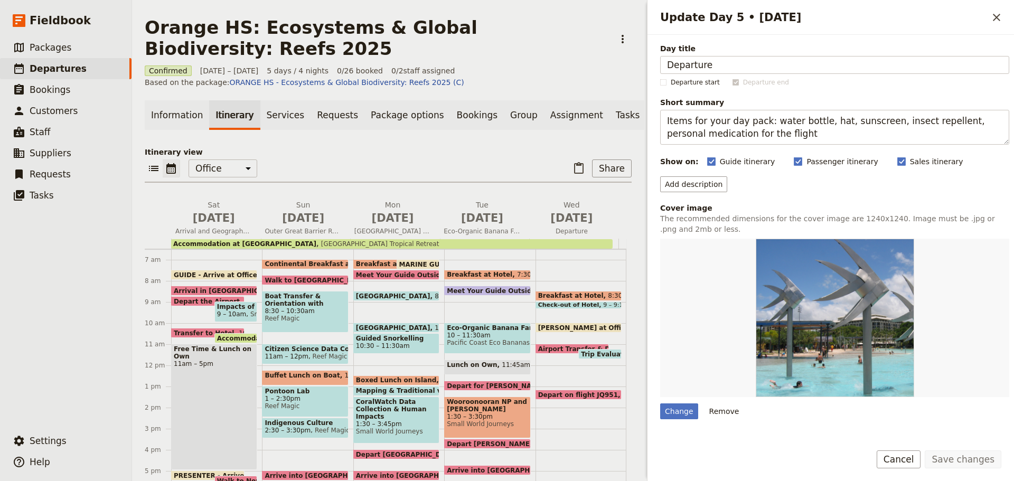
click at [776, 106] on span "Short summary" at bounding box center [834, 102] width 349 height 11
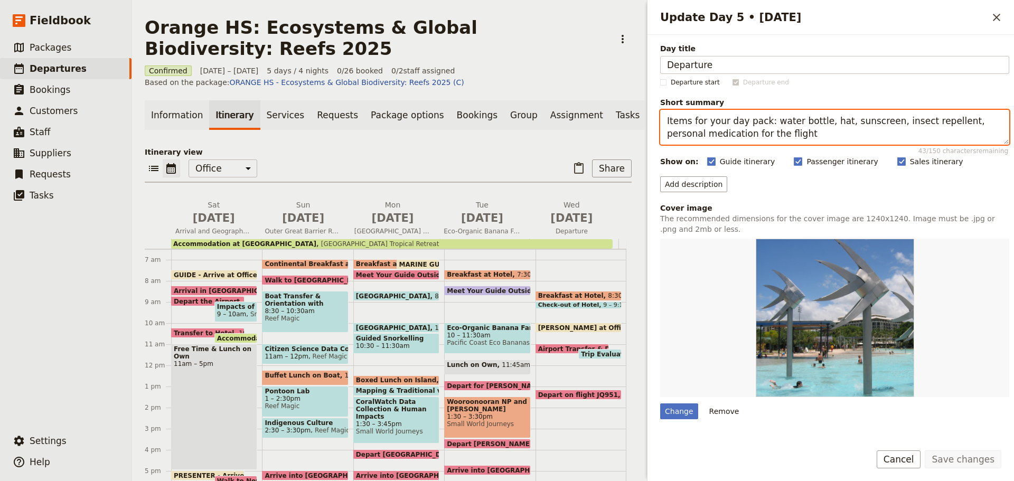
click at [776, 110] on textarea "Items for your day pack: water bottle, hat, sunscreen, insect repellent, person…" at bounding box center [834, 127] width 349 height 35
drag, startPoint x: 668, startPoint y: 123, endPoint x: 888, endPoint y: 157, distance: 223.0
click at [888, 157] on div "Day title Departure Departure start Departure end Short summary Items for your …" at bounding box center [834, 309] width 349 height 533
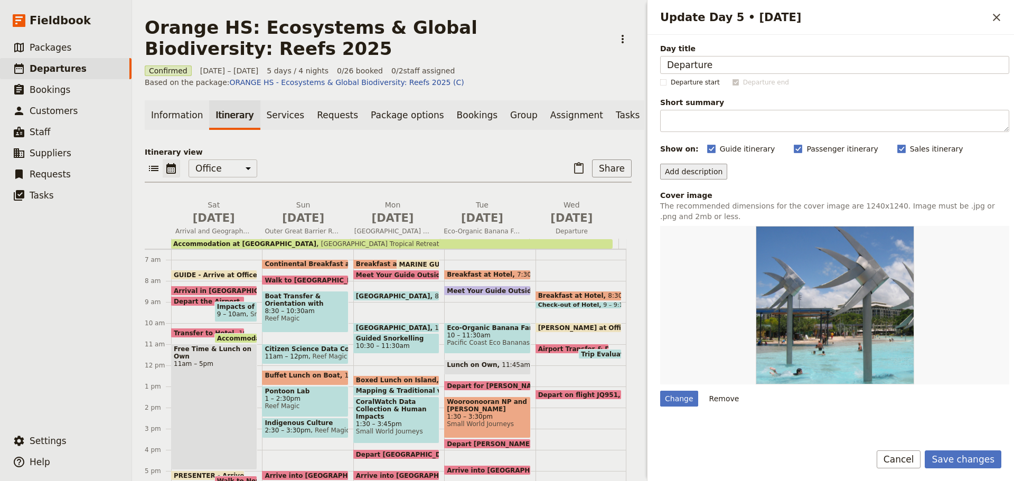
click at [714, 169] on button "Add description" at bounding box center [693, 172] width 67 height 16
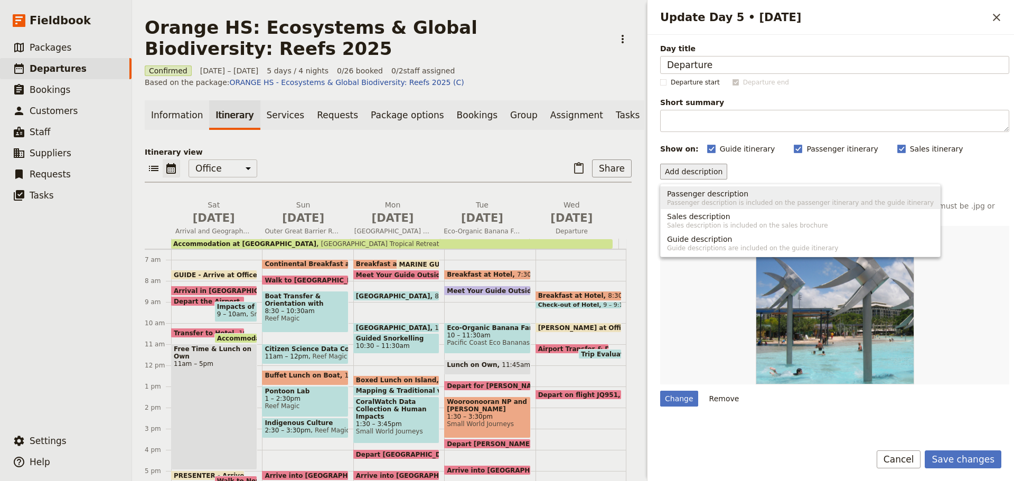
click at [701, 194] on span "Passenger description" at bounding box center [707, 194] width 81 height 11
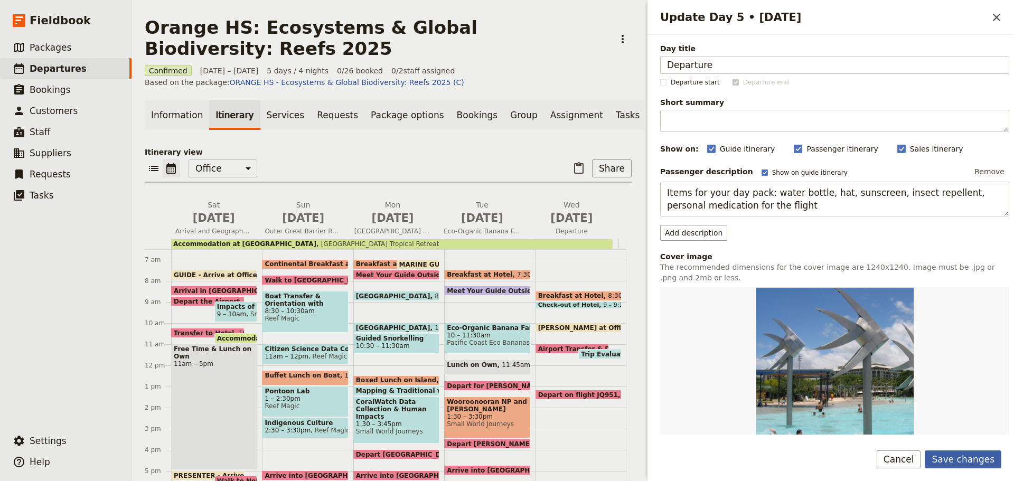
type textarea "Items for your day pack: water bottle, hat, sunscreen, insect repellent, person…"
click at [942, 452] on button "Save changes" at bounding box center [963, 460] width 77 height 18
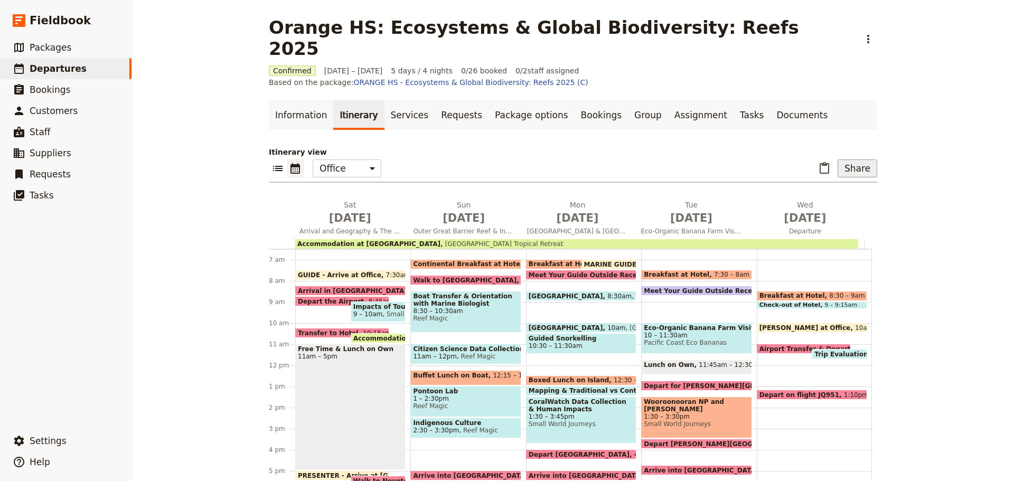
click at [855, 160] on button "Share" at bounding box center [858, 169] width 40 height 18
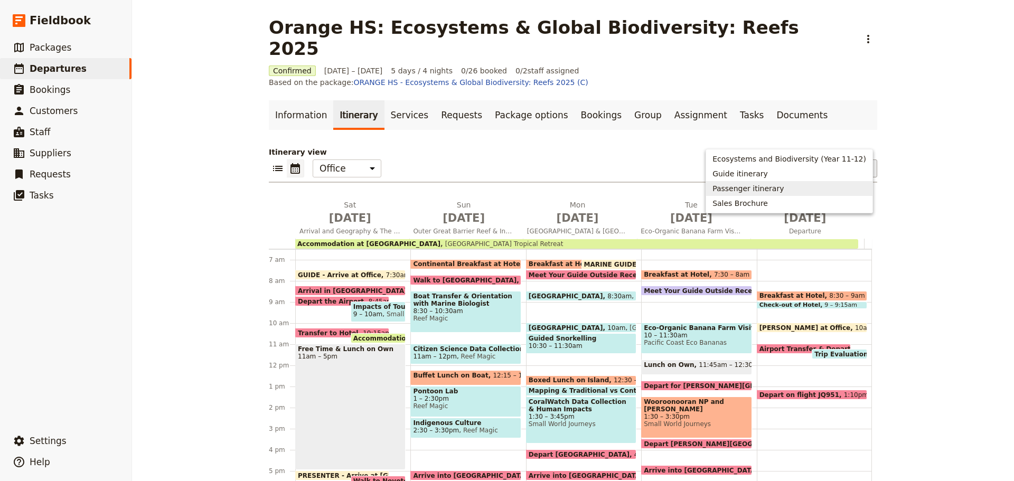
click at [779, 187] on span "Passenger itinerary" at bounding box center [748, 188] width 71 height 11
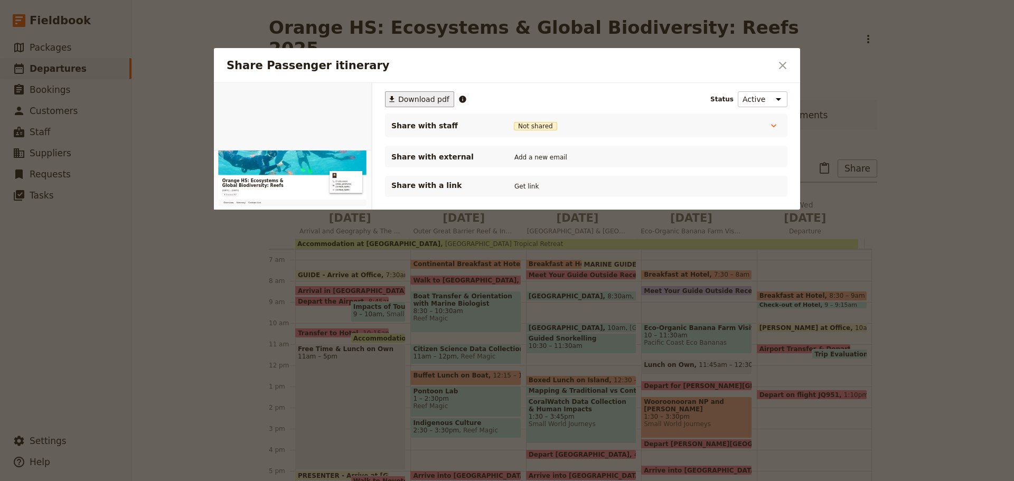
click at [409, 103] on span "Download pdf" at bounding box center [423, 99] width 51 height 11
drag, startPoint x: 887, startPoint y: 377, endPoint x: 863, endPoint y: 433, distance: 60.6
click at [887, 377] on div at bounding box center [507, 240] width 1014 height 481
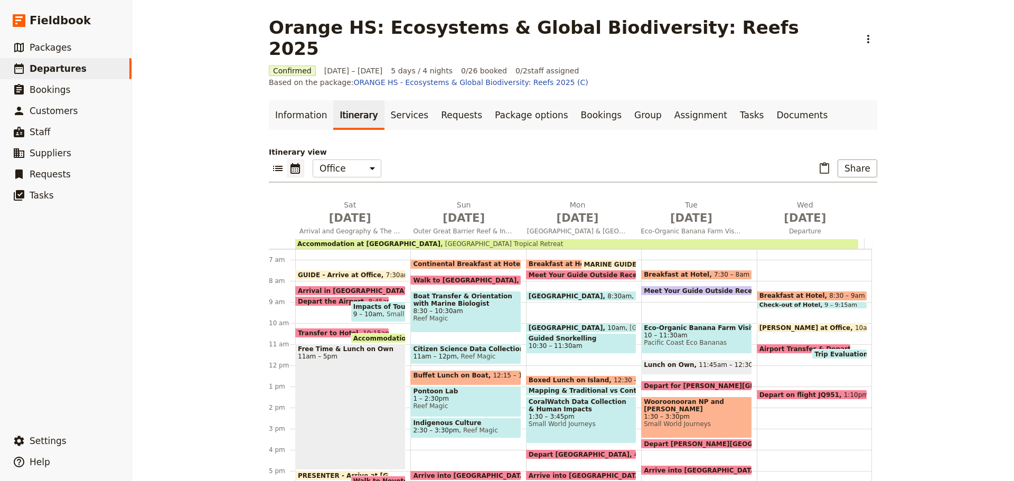
click at [372, 311] on span "9 – 10am" at bounding box center [368, 314] width 30 height 7
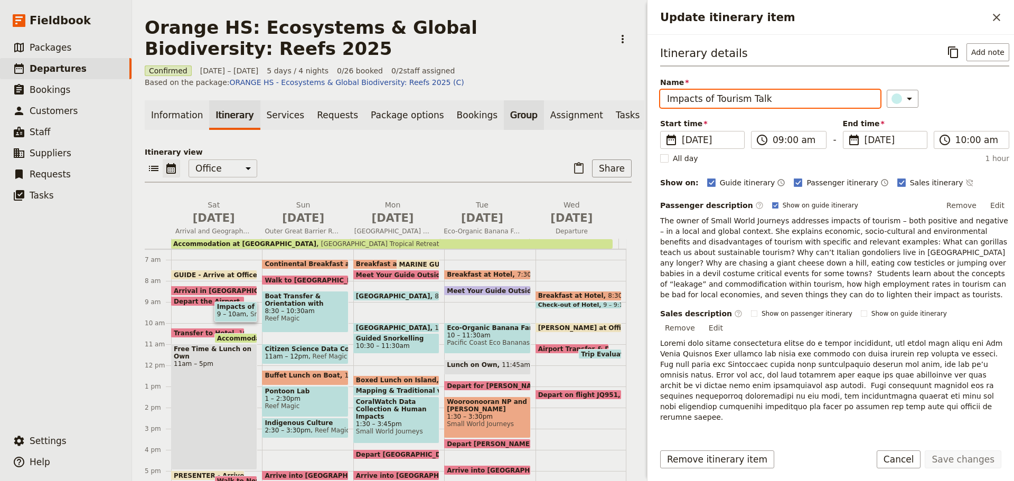
drag, startPoint x: 775, startPoint y: 96, endPoint x: 470, endPoint y: 118, distance: 305.1
click at [470, 118] on div "Orange HS: Ecosystems & Global Biodiversity: Reefs 2025 ​ Confirmed 18 – 22 Oct…" at bounding box center [573, 240] width 882 height 481
paste input "tems for your day pack: water bottle, hat, sunscreen, insect repellent, persona…"
drag, startPoint x: 666, startPoint y: 96, endPoint x: 1014, endPoint y: 50, distance: 351.2
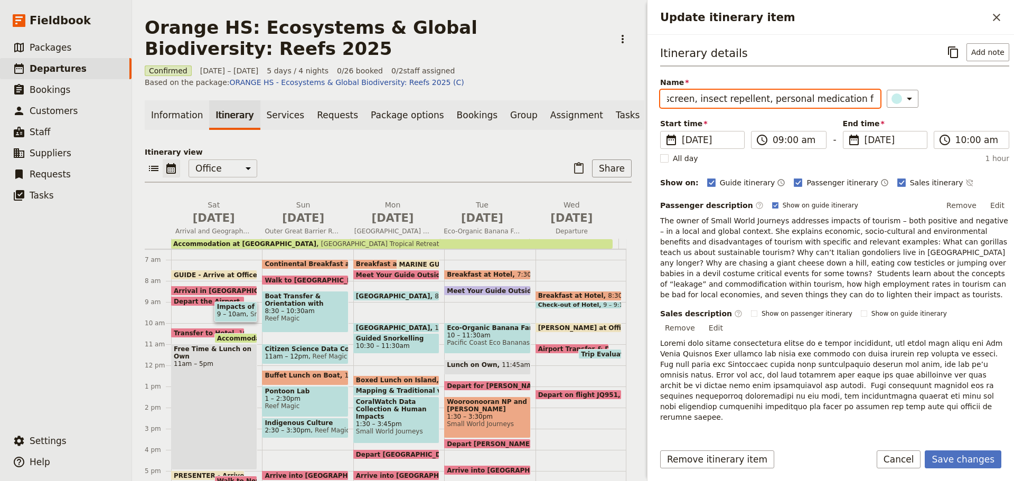
click at [1014, 50] on div "Itinerary details ​ Add note Name Items for your day pack: water bottle, hat, s…" at bounding box center [831, 235] width 367 height 400
paste input "Tourism & Sustainability Presentation"
type input "Tourism & Sustainability Presentation"
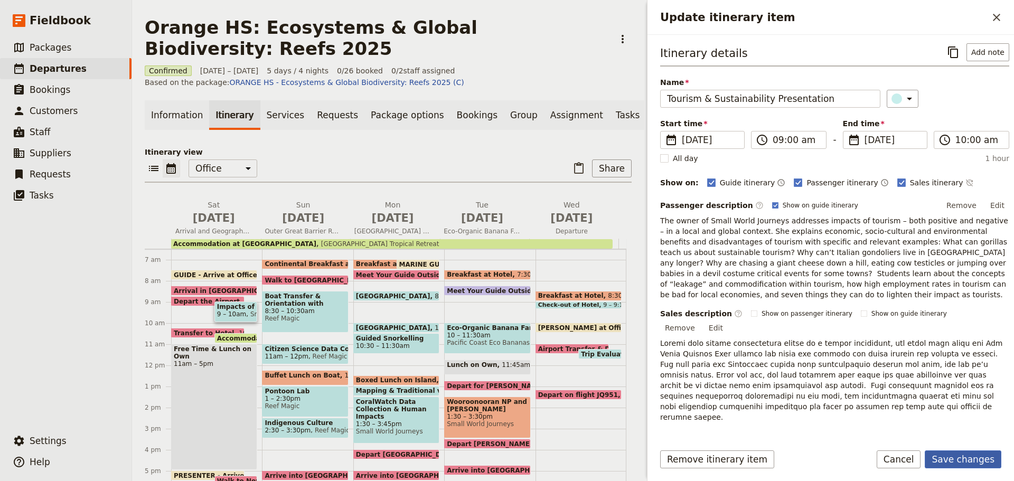
click at [968, 463] on button "Save changes" at bounding box center [963, 460] width 77 height 18
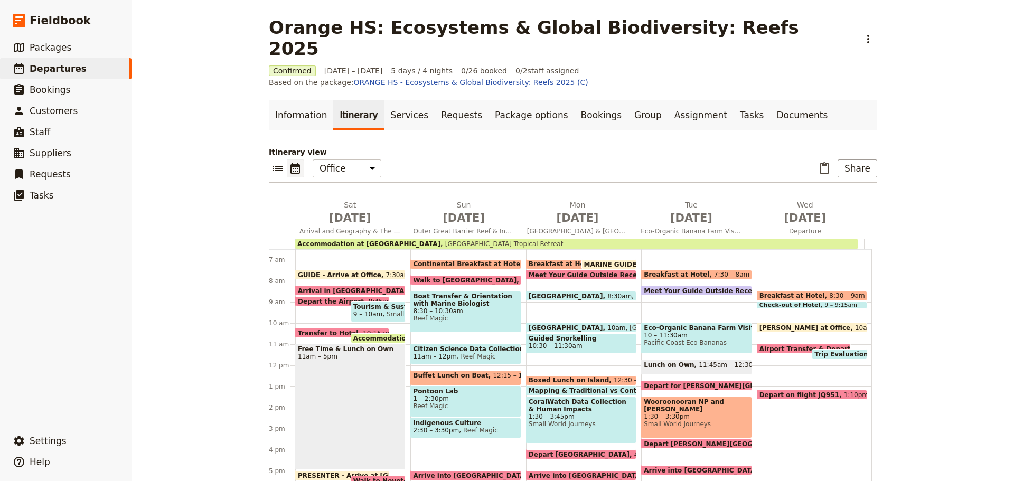
click at [392, 311] on span "Small World Journeys" at bounding box center [418, 314] width 71 height 7
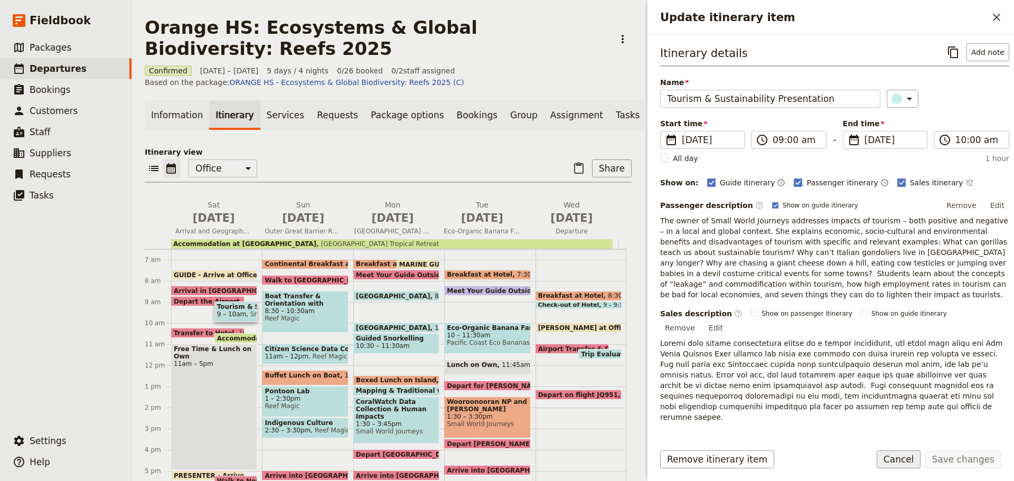
click at [902, 456] on button "Cancel" at bounding box center [899, 460] width 44 height 18
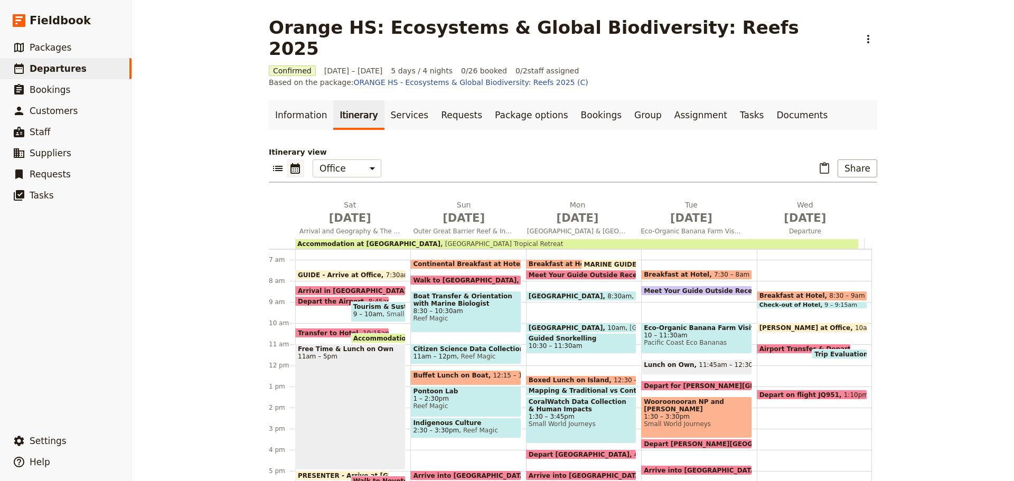
click at [333, 302] on span at bounding box center [342, 304] width 93 height 4
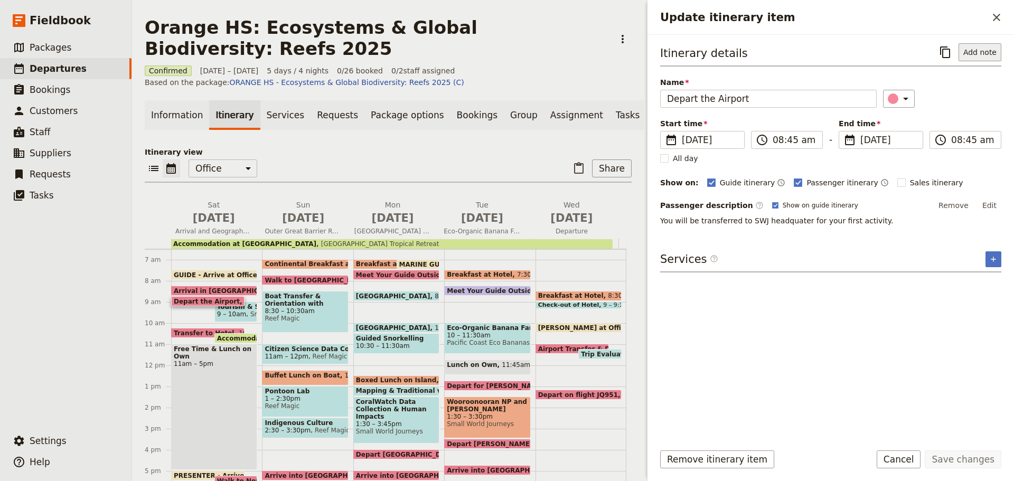
click at [970, 53] on button "Add note" at bounding box center [980, 52] width 43 height 18
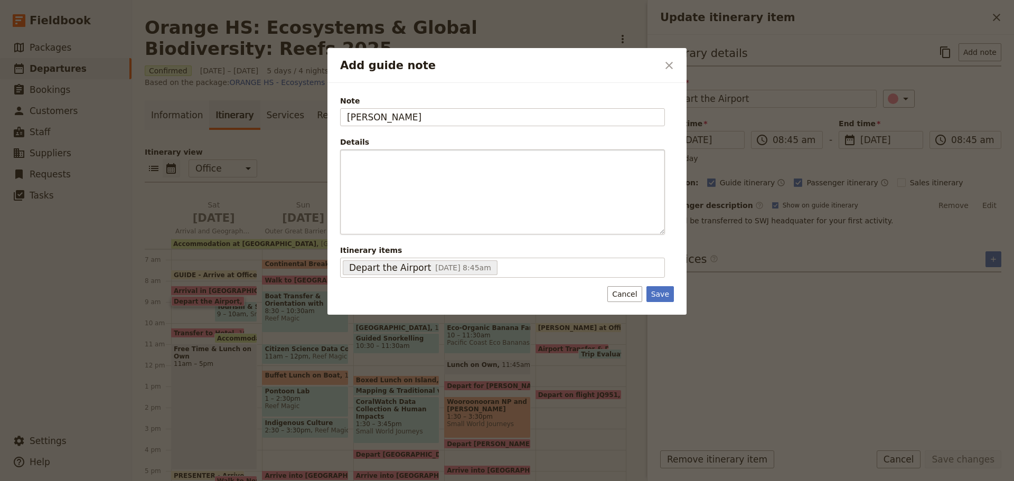
type input "LAURIE"
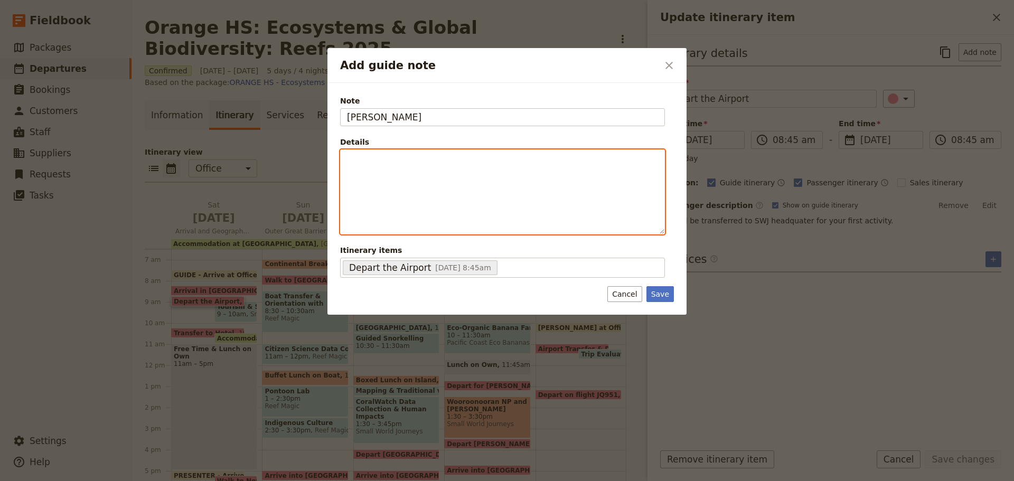
click at [476, 173] on div "Add guide note" at bounding box center [503, 192] width 324 height 84
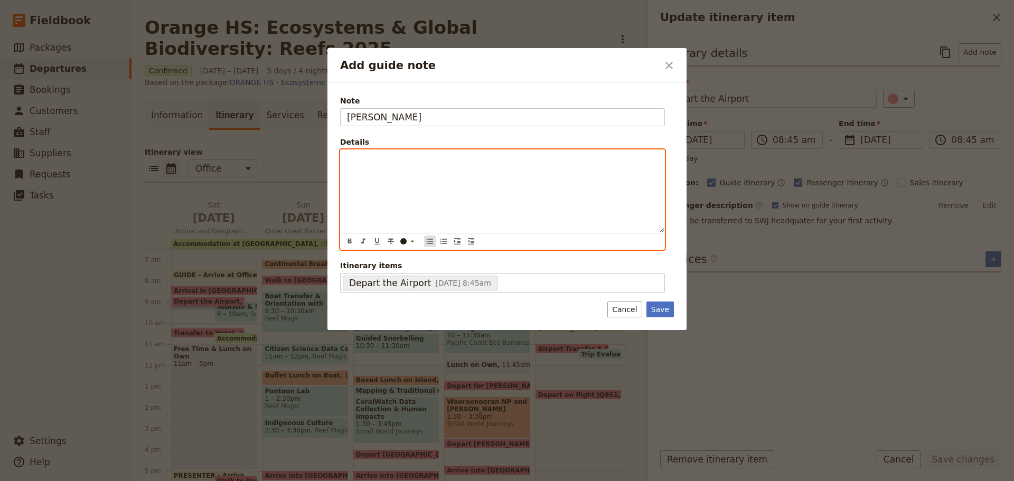
click at [428, 236] on button "​" at bounding box center [430, 242] width 12 height 12
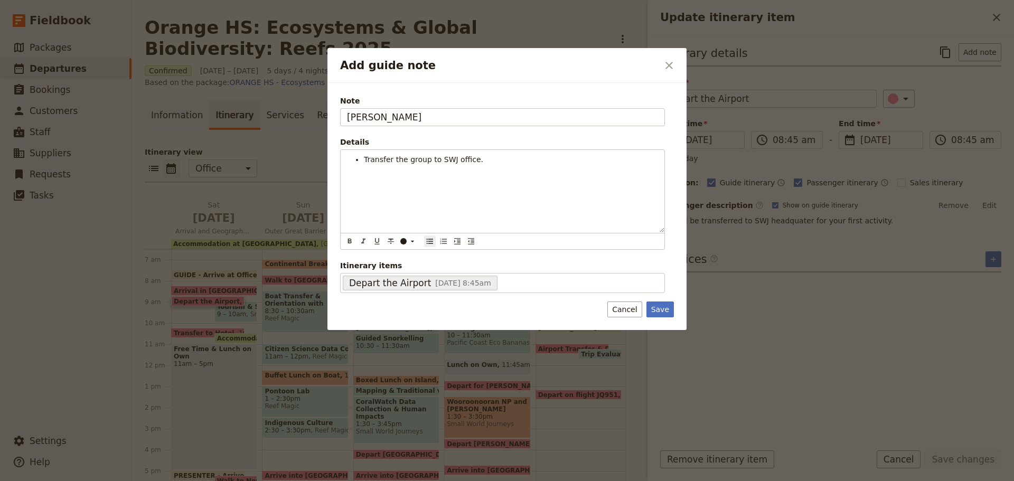
click at [621, 311] on button "Cancel" at bounding box center [625, 310] width 34 height 16
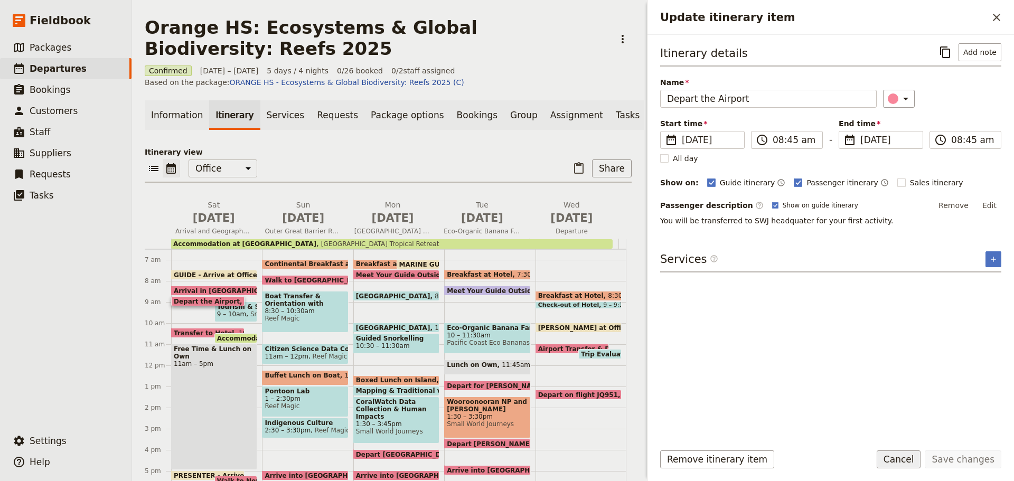
drag, startPoint x: 914, startPoint y: 456, endPoint x: 687, endPoint y: 451, distance: 226.7
click at [913, 456] on button "Cancel" at bounding box center [899, 460] width 44 height 18
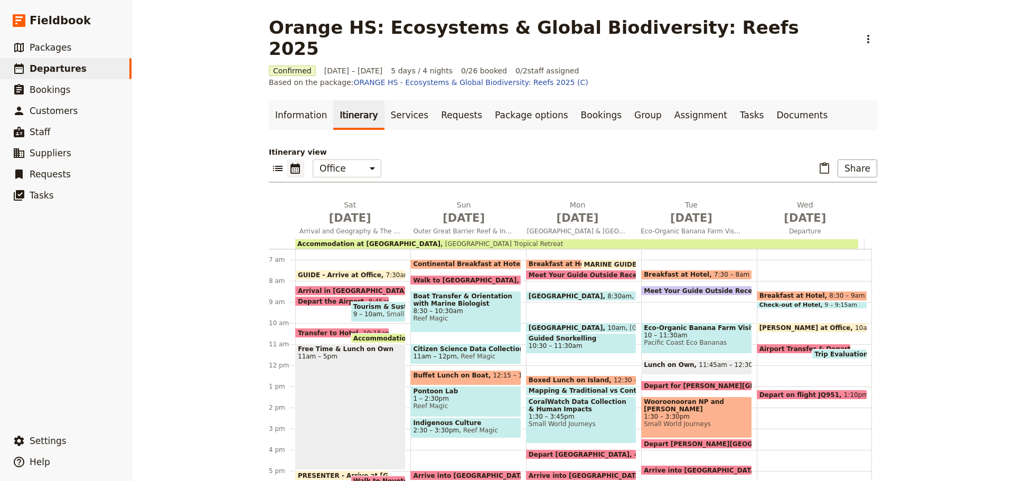
click at [322, 298] on span "Depart the Airport" at bounding box center [333, 301] width 71 height 7
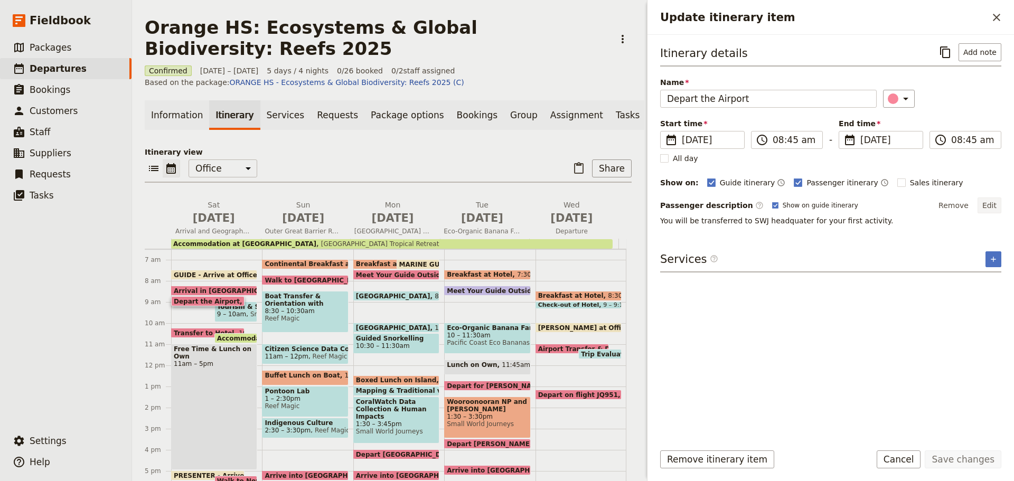
click at [1000, 201] on button "Edit" at bounding box center [990, 206] width 24 height 16
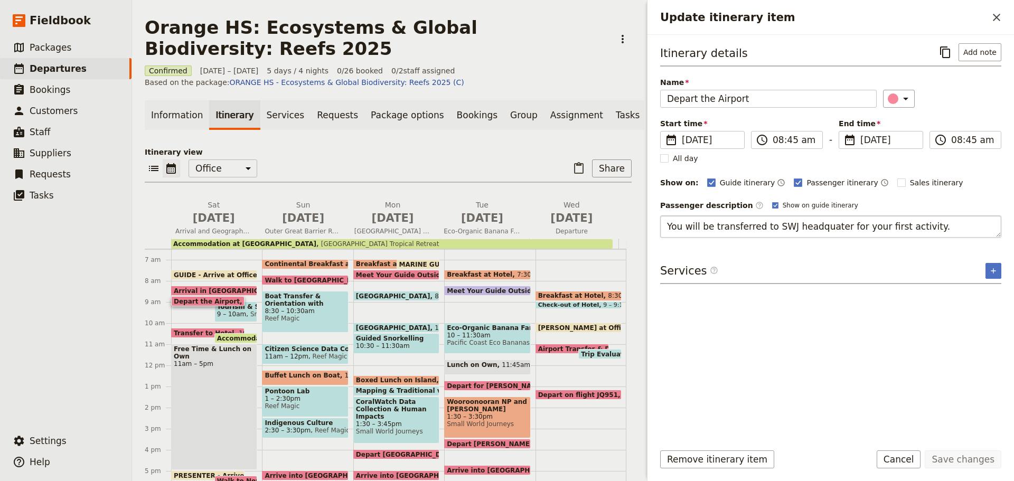
click at [900, 221] on textarea "You will be transferred to SWJ headquater for your first activity." at bounding box center [830, 227] width 341 height 22
type textarea "You will be transferred to SWJ headquater for your first presentation."
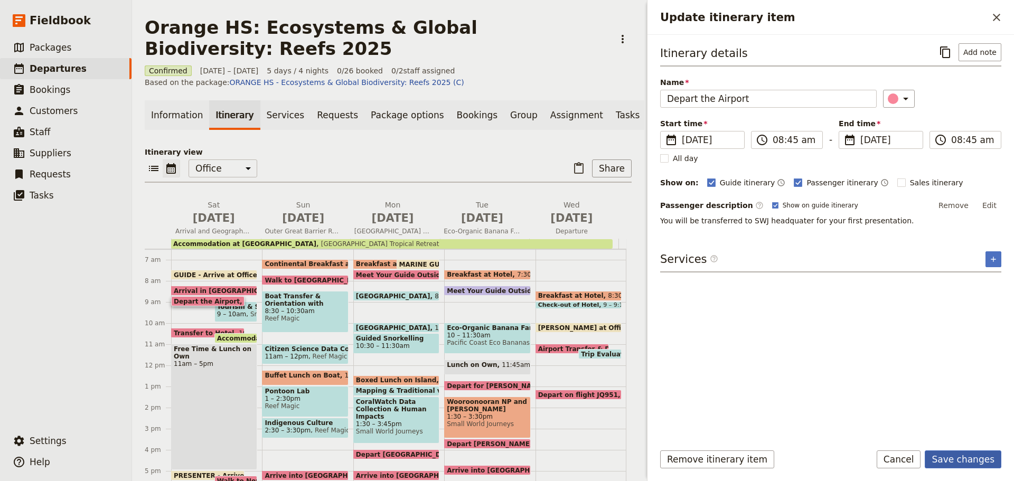
click at [953, 459] on button "Save changes" at bounding box center [963, 460] width 77 height 18
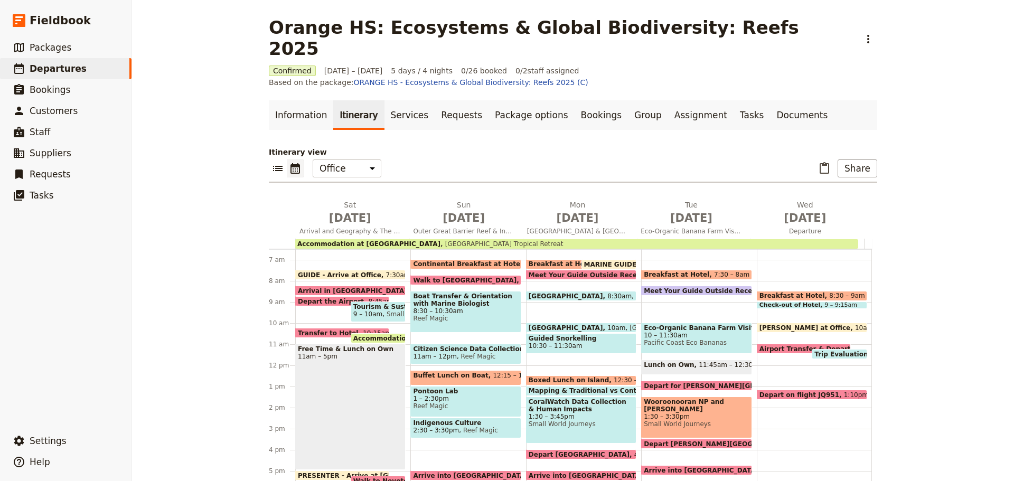
click at [392, 303] on span "Tourism & Sustainability Presentation" at bounding box center [378, 306] width 50 height 7
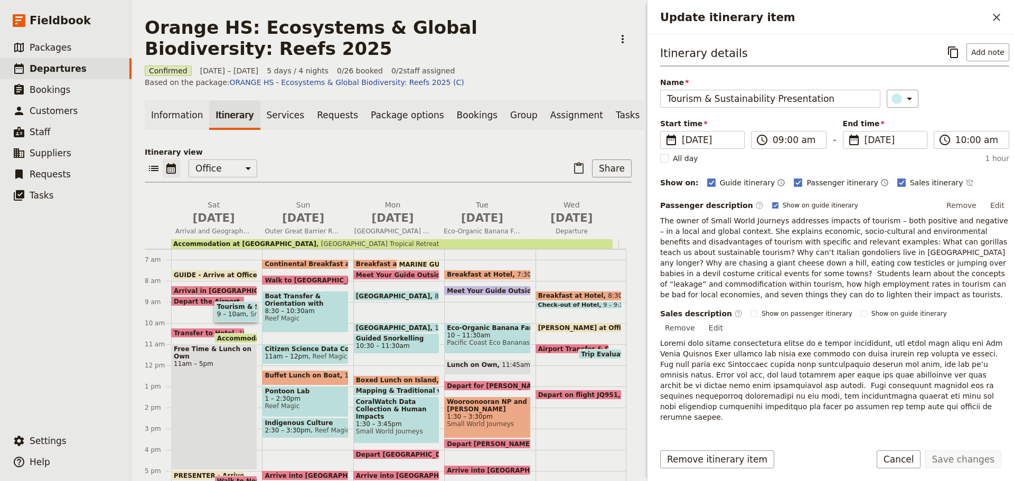
click at [251, 343] on span at bounding box center [236, 341] width 42 height 4
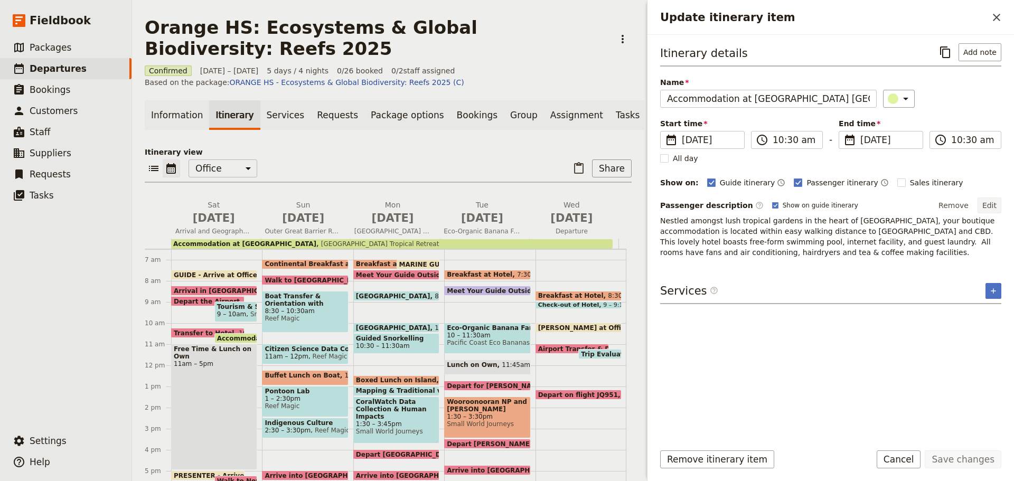
click at [985, 203] on button "Edit" at bounding box center [990, 206] width 24 height 16
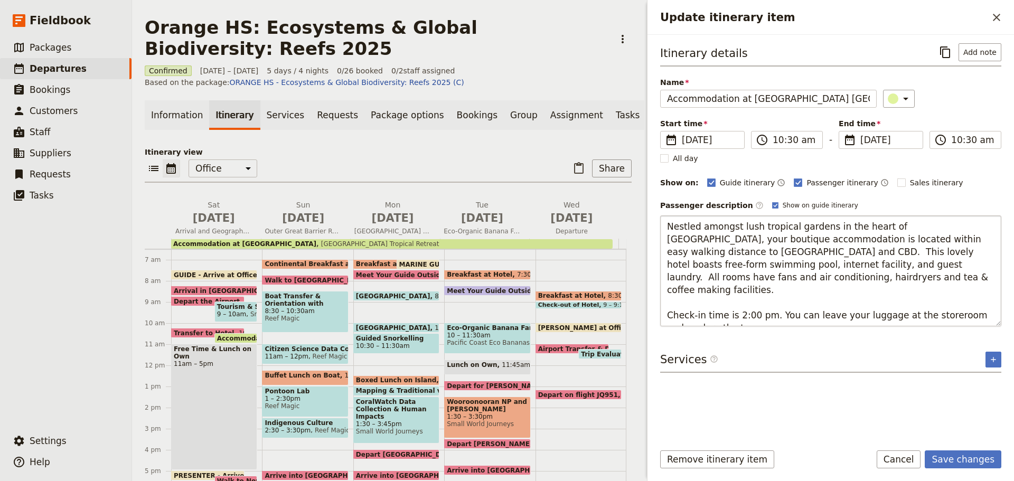
click at [961, 304] on textarea "Nestled amongst lush tropical gardens in the heart of Cairns, your boutique acc…" at bounding box center [830, 271] width 341 height 111
drag, startPoint x: 753, startPoint y: 321, endPoint x: 746, endPoint y: 318, distance: 8.0
click at [748, 319] on textarea "Nestled amongst lush tropical gardens in the heart of Cairns, your boutique acc…" at bounding box center [830, 271] width 341 height 111
type textarea "Nestled amongst lush tropical gardens in the heart of Cairns, your boutique acc…"
click at [934, 456] on button "Save changes" at bounding box center [963, 460] width 77 height 18
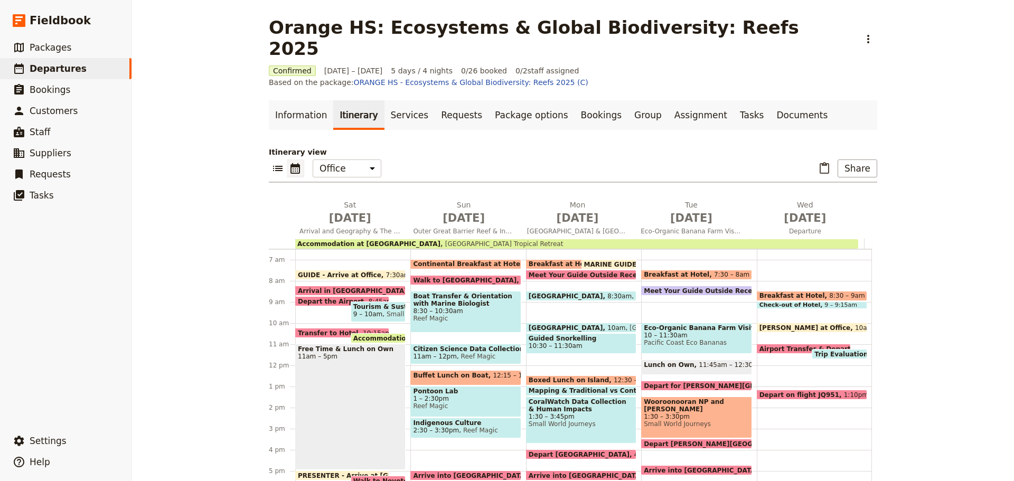
drag, startPoint x: 370, startPoint y: 307, endPoint x: 395, endPoint y: 308, distance: 24.9
click at [370, 339] on span at bounding box center [378, 341] width 54 height 4
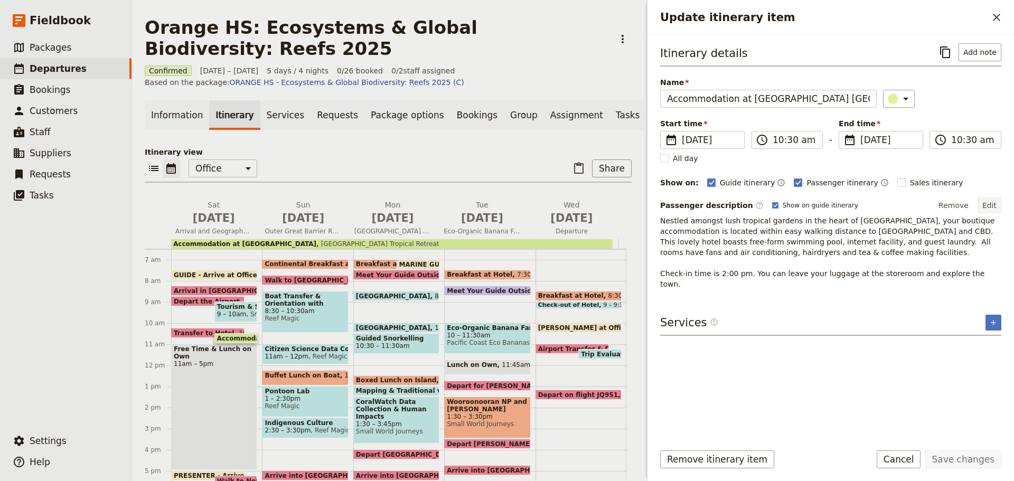
click at [992, 206] on button "Edit" at bounding box center [990, 206] width 24 height 16
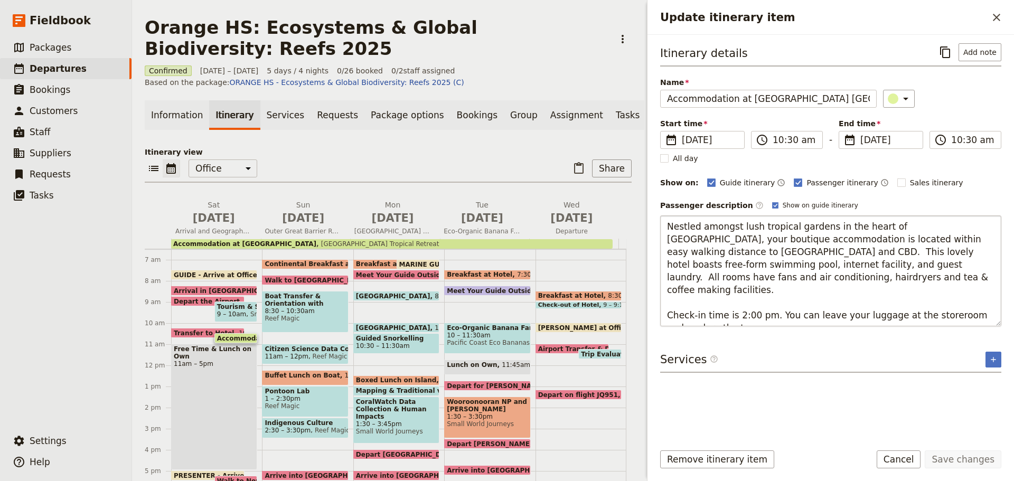
click at [802, 309] on textarea "Nestled amongst lush tropical gardens in the heart of Cairns, your boutique acc…" at bounding box center [830, 271] width 341 height 111
click at [907, 301] on textarea "Nestled amongst lush tropical gardens in the heart of Cairns, your boutique acc…" at bounding box center [830, 271] width 341 height 111
drag, startPoint x: 973, startPoint y: 303, endPoint x: 996, endPoint y: 311, distance: 25.1
click at [993, 310] on textarea "Nestled amongst lush tropical gardens in the heart of Cairns, your boutique acc…" at bounding box center [830, 271] width 341 height 111
drag, startPoint x: 669, startPoint y: 300, endPoint x: 819, endPoint y: 323, distance: 151.9
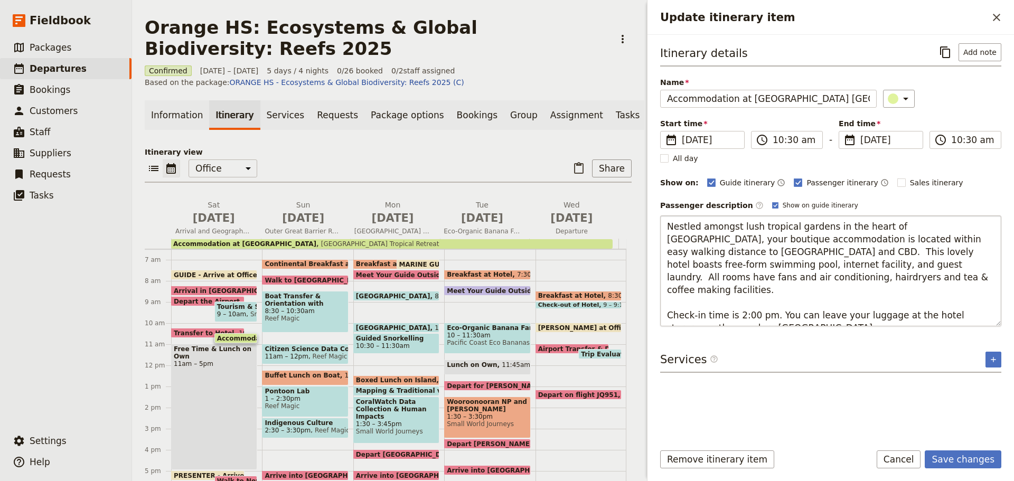
click at [820, 324] on textarea "Nestled amongst lush tropical gardens in the heart of Cairns, your boutique acc…" at bounding box center [830, 271] width 341 height 111
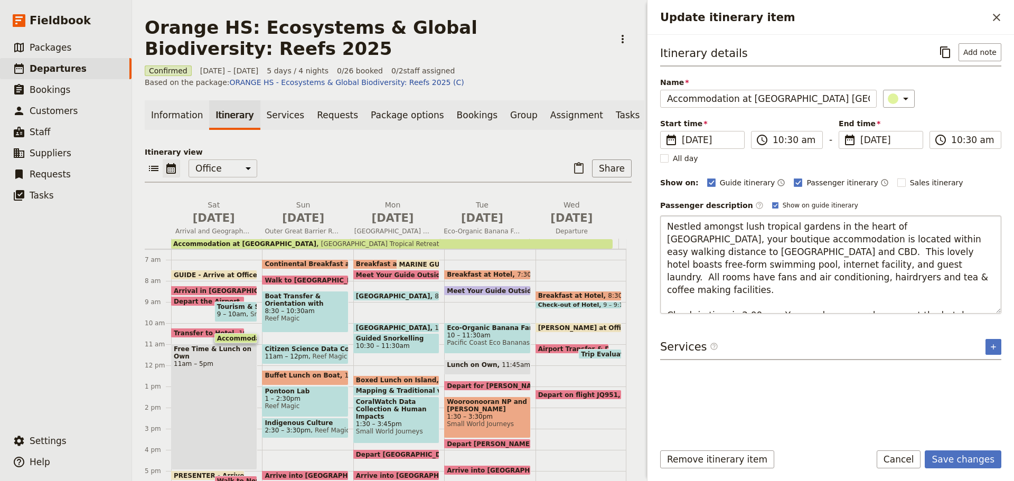
type textarea "Nestled amongst lush tropical gardens in the heart of Cairns, your boutique acc…"
drag, startPoint x: 836, startPoint y: 295, endPoint x: 501, endPoint y: 305, distance: 335.1
click at [488, 319] on div "Orange HS: Ecosystems & Global Biodiversity: Reefs 2025 ​ Confirmed 18 – 22 Oct…" at bounding box center [573, 240] width 882 height 481
click at [905, 462] on button "Cancel" at bounding box center [899, 460] width 44 height 18
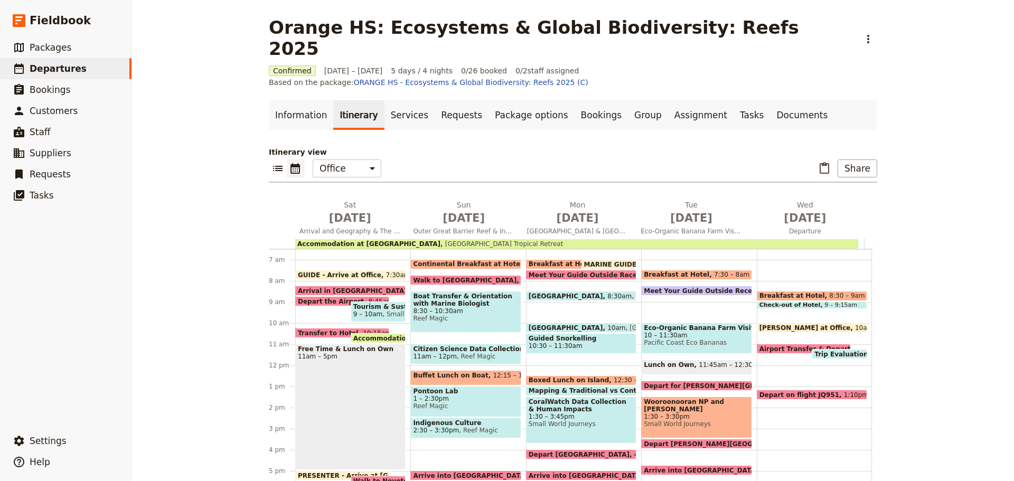
click at [366, 333] on div "Accommodation at Bay Village Troical Retreat 10:30am" at bounding box center [378, 338] width 55 height 10
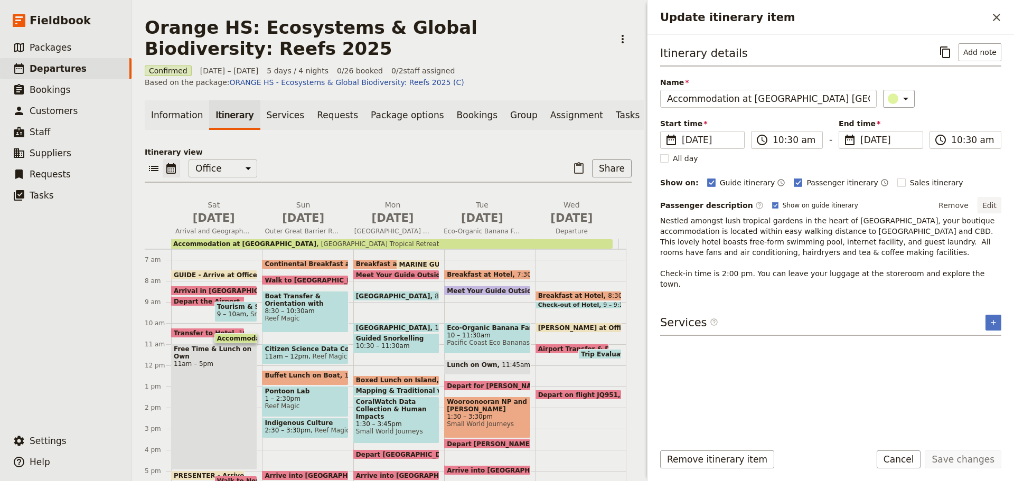
click at [991, 206] on button "Edit" at bounding box center [990, 206] width 24 height 16
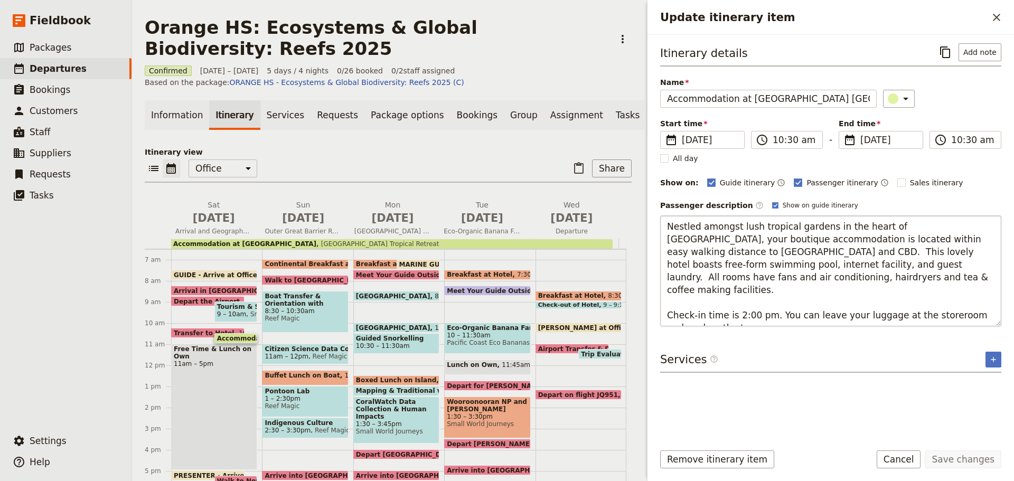
click at [765, 318] on textarea "Nestled amongst lush tropical gardens in the heart of Cairns, your boutique acc…" at bounding box center [830, 271] width 341 height 111
drag, startPoint x: 903, startPoint y: 308, endPoint x: 906, endPoint y: 300, distance: 9.0
click at [903, 305] on textarea "Nestled amongst lush tropical gardens in the heart of Cairns, your boutique acc…" at bounding box center [830, 271] width 341 height 111
type textarea "Nestled amongst lush tropical gardens in the heart of Cairns, your boutique acc…"
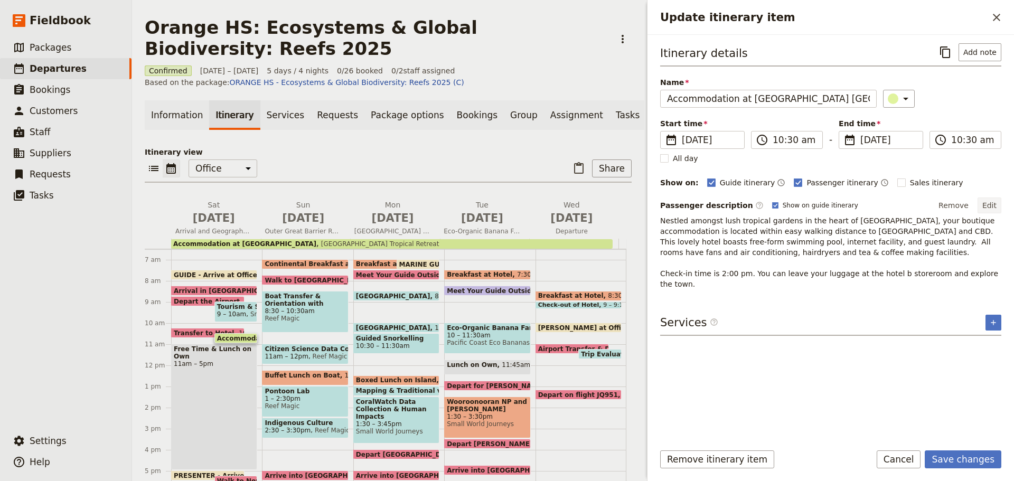
click at [989, 206] on button "Edit" at bounding box center [990, 206] width 24 height 16
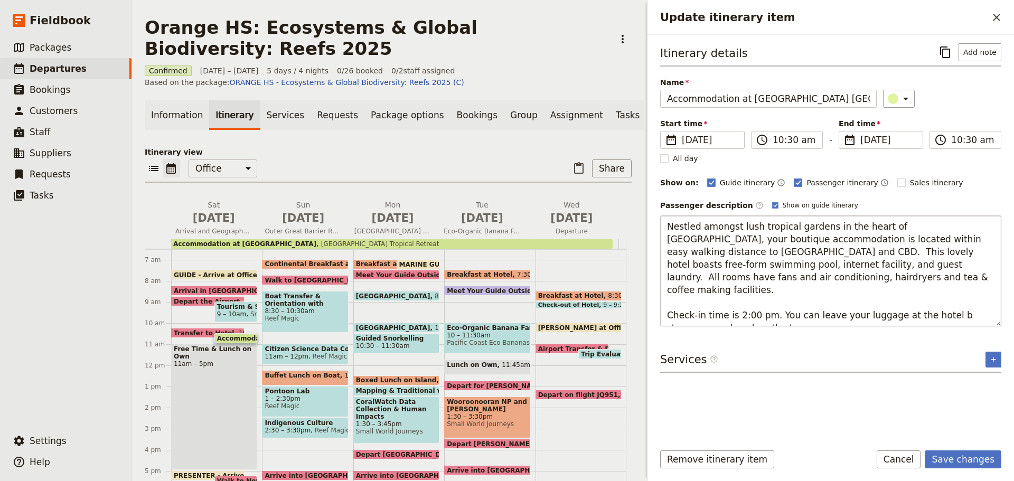
drag, startPoint x: 772, startPoint y: 305, endPoint x: 893, endPoint y: 313, distance: 121.3
click at [893, 313] on textarea "Nestled amongst lush tropical gardens in the heart of Cairns, your boutique acc…" at bounding box center [830, 271] width 341 height 111
drag, startPoint x: 926, startPoint y: 304, endPoint x: 988, endPoint y: 313, distance: 62.4
click at [988, 313] on textarea "Nestled amongst lush tropical gardens in the heart of Cairns, your boutique acc…" at bounding box center [830, 271] width 341 height 111
type textarea "Nestled amongst lush tropical gardens in the heart of Cairns, your boutique acc…"
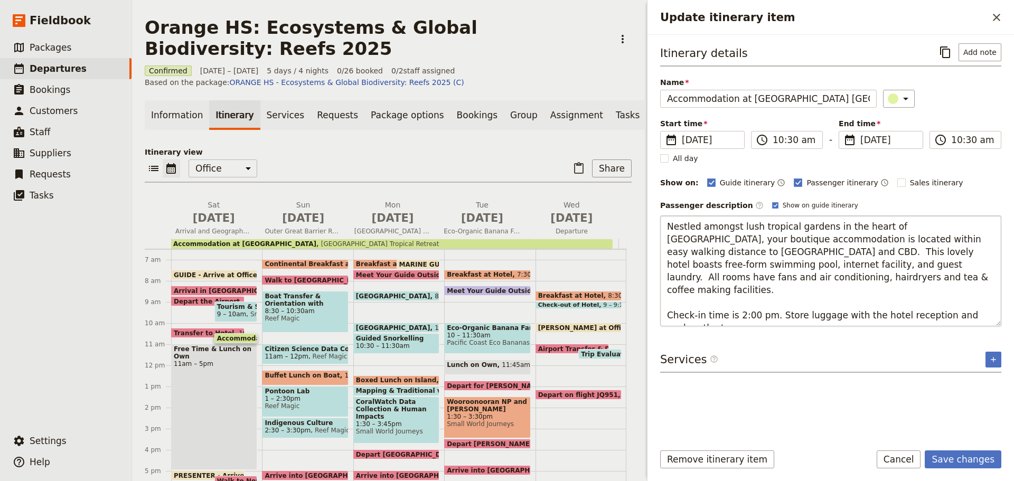
drag, startPoint x: 668, startPoint y: 303, endPoint x: 695, endPoint y: 316, distance: 29.8
click at [695, 316] on textarea "Nestled amongst lush tropical gardens in the heart of Cairns, your boutique acc…" at bounding box center [830, 271] width 341 height 111
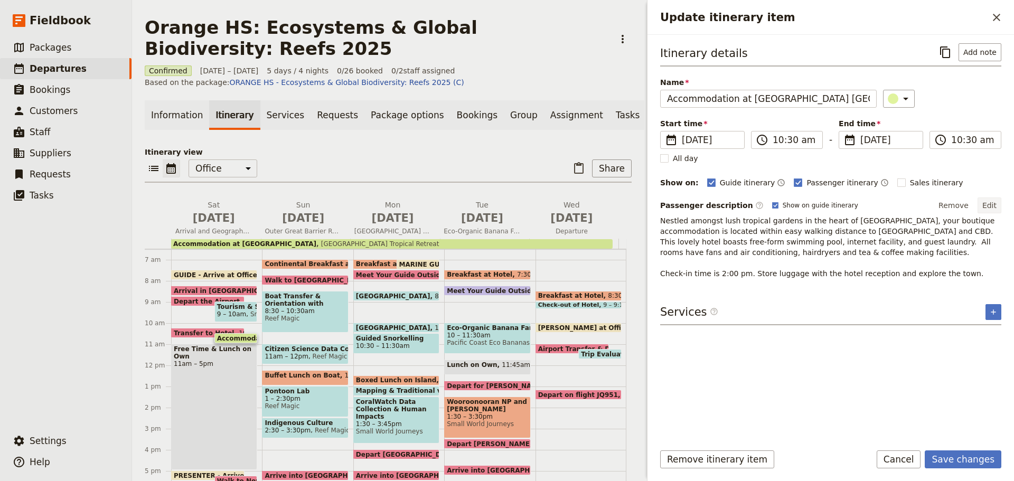
click at [993, 210] on button "Edit" at bounding box center [990, 206] width 24 height 16
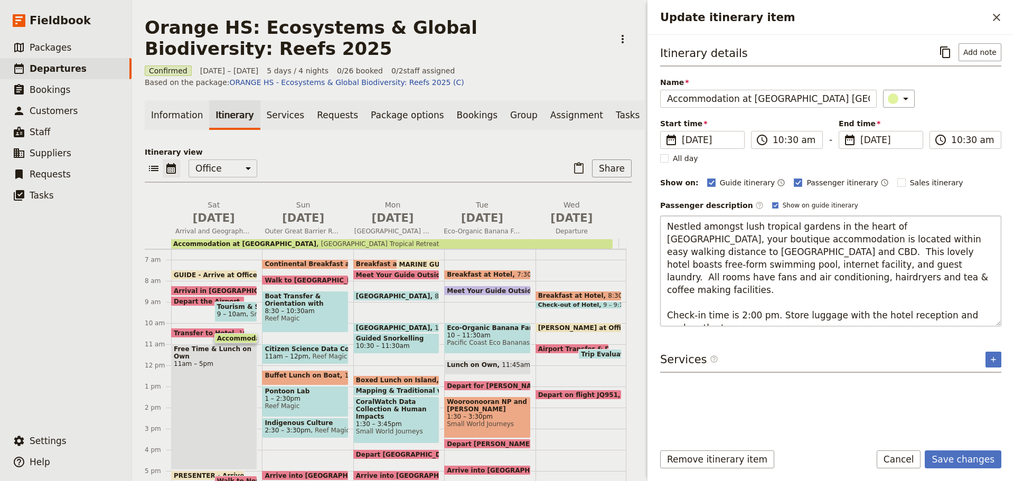
click at [935, 306] on textarea "Nestled amongst lush tropical gardens in the heart of Cairns, your boutique acc…" at bounding box center [830, 271] width 341 height 111
drag, startPoint x: 925, startPoint y: 302, endPoint x: 992, endPoint y: 313, distance: 67.9
click at [991, 313] on textarea "Nestled amongst lush tropical gardens in the heart of Cairns, your boutique acc…" at bounding box center [830, 271] width 341 height 111
type textarea "Nestled amongst lush tropical gardens in the heart of Cairns, your boutique acc…"
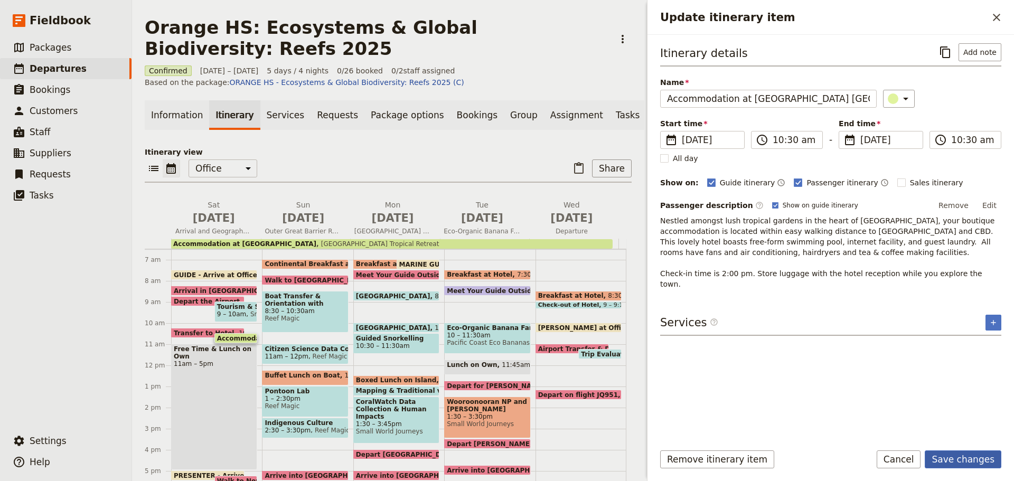
click at [945, 465] on button "Save changes" at bounding box center [963, 460] width 77 height 18
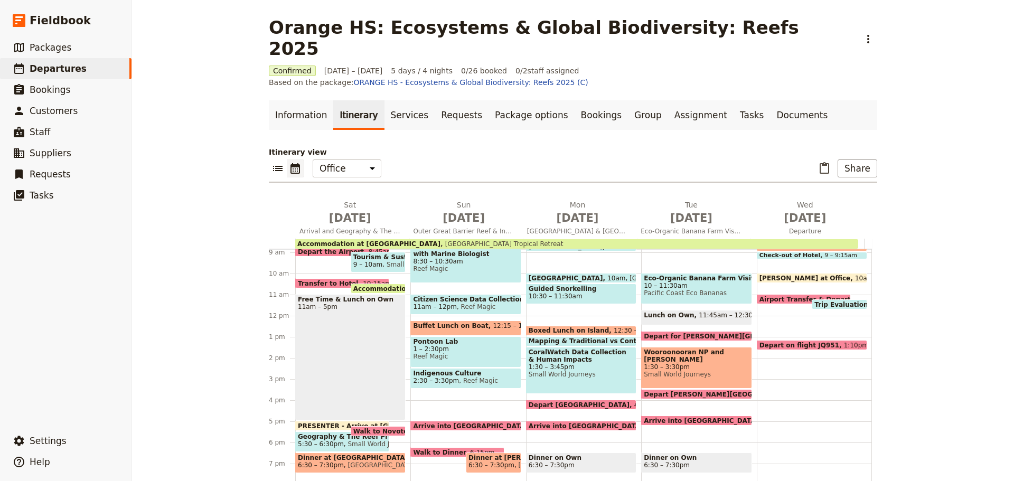
scroll to position [243, 0]
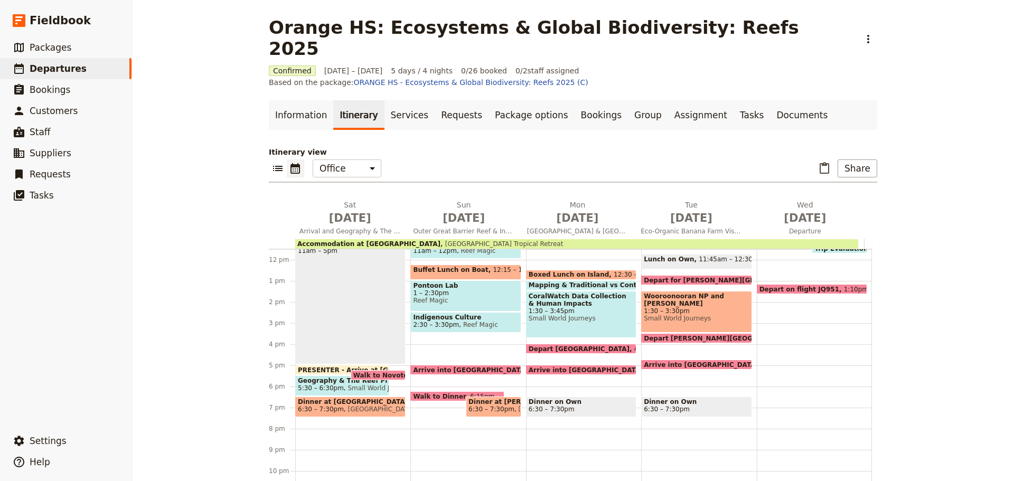
click at [322, 377] on span "Geography & The Reef Presentation" at bounding box center [342, 380] width 89 height 7
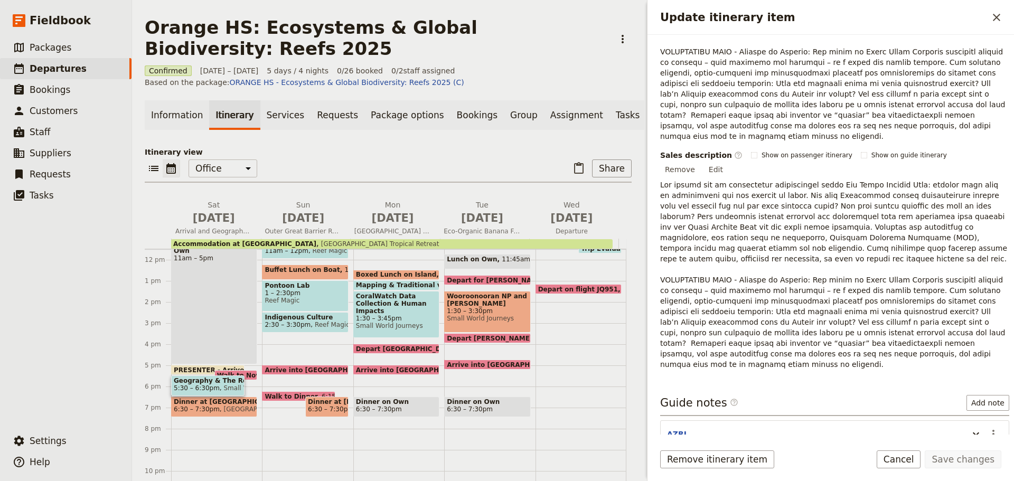
scroll to position [308, 0]
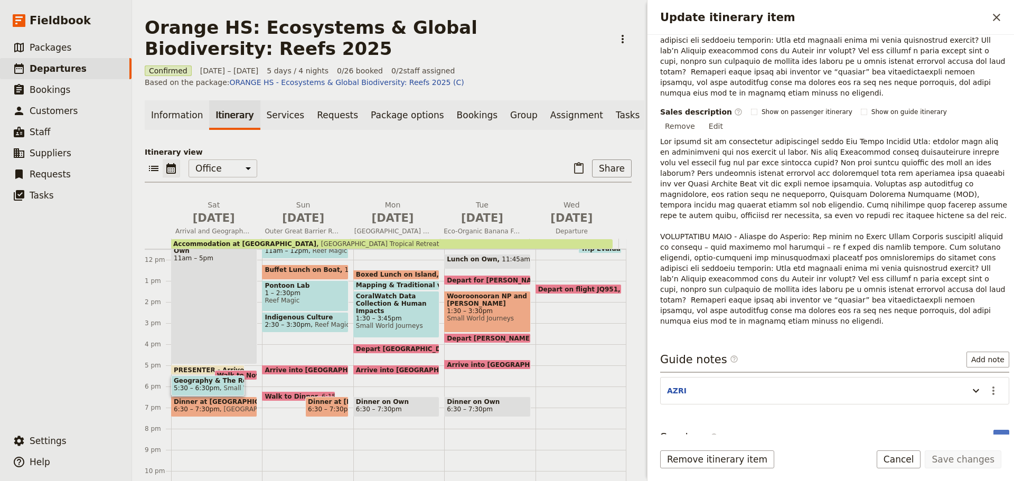
click at [728, 460] on button "Presentation - Geography & The Reef" at bounding box center [741, 465] width 156 height 11
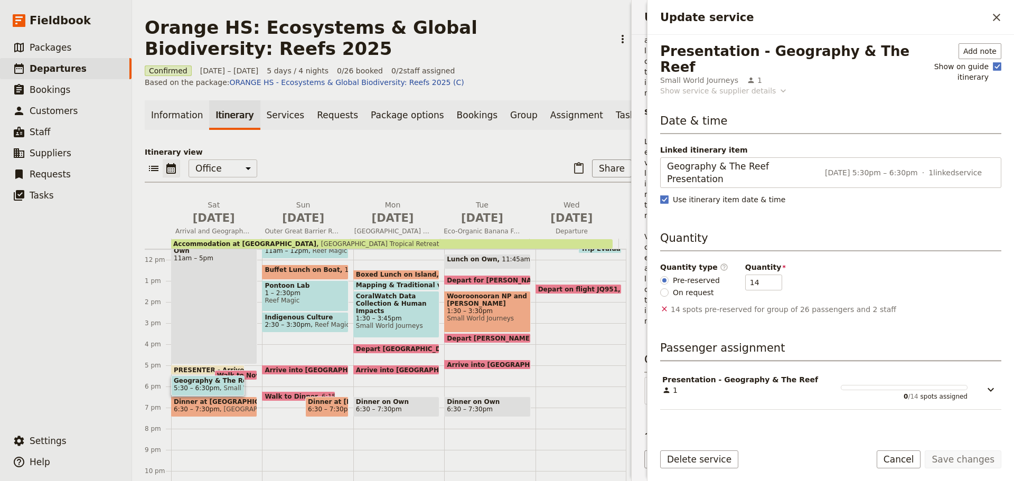
click at [702, 86] on div "Show service & supplier details" at bounding box center [718, 91] width 116 height 11
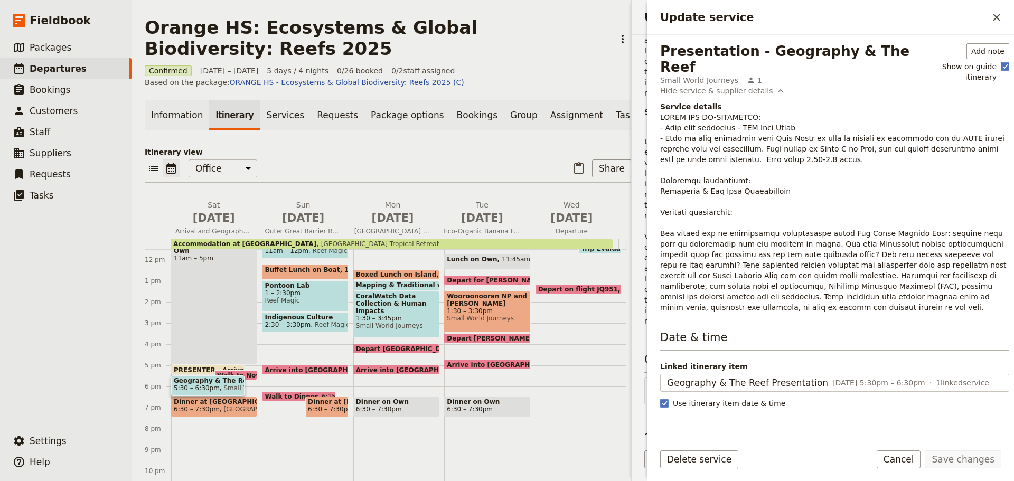
click at [720, 178] on p "Update service" at bounding box center [834, 212] width 349 height 201
click at [684, 238] on p "Update service" at bounding box center [834, 212] width 349 height 201
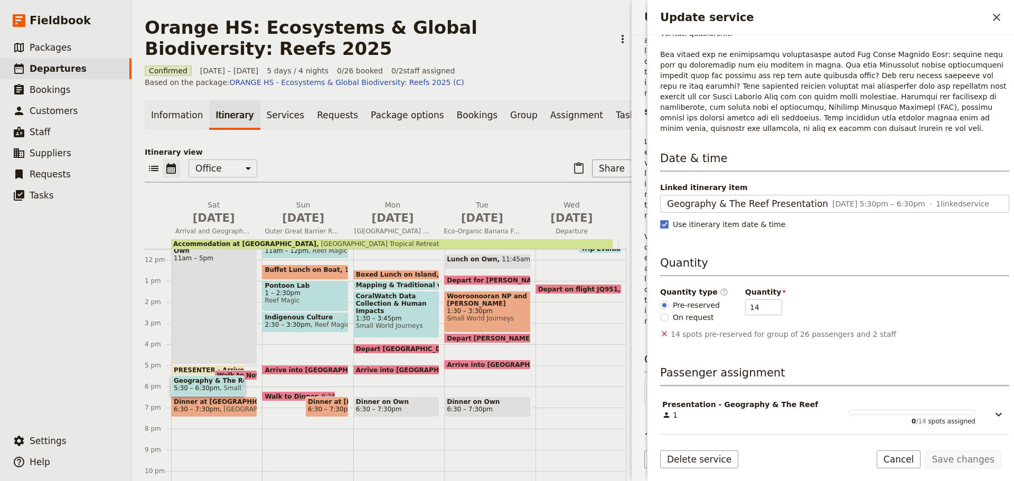
scroll to position [184, 0]
click at [895, 459] on button "Cancel" at bounding box center [899, 460] width 44 height 18
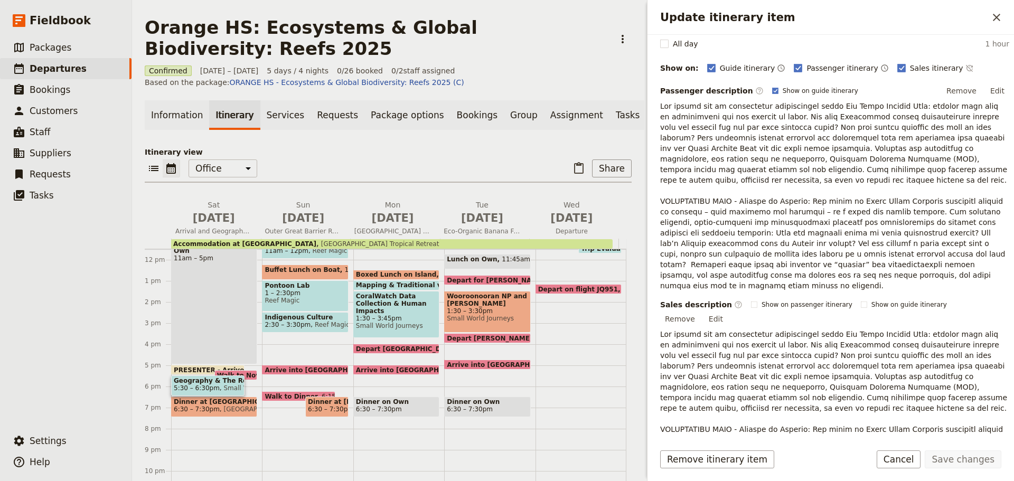
scroll to position [96, 0]
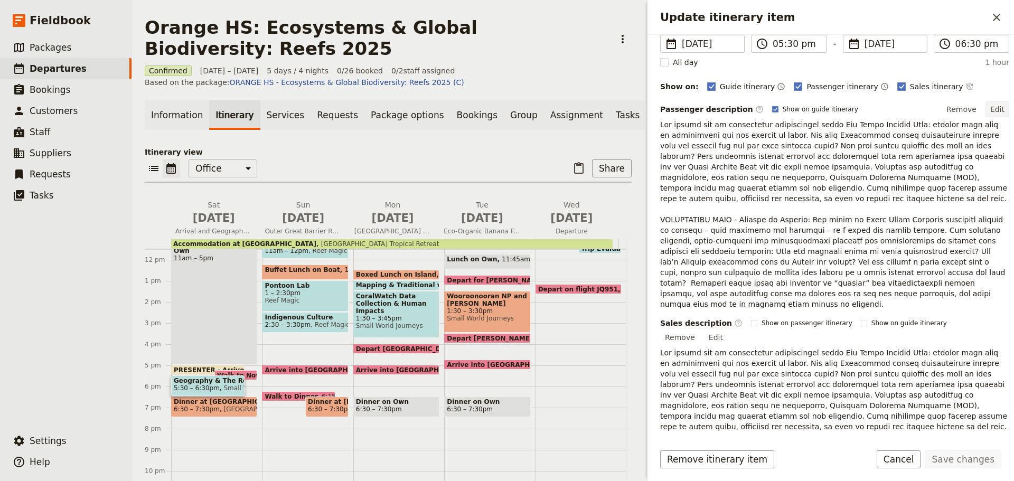
click at [993, 108] on button "Edit" at bounding box center [998, 109] width 24 height 16
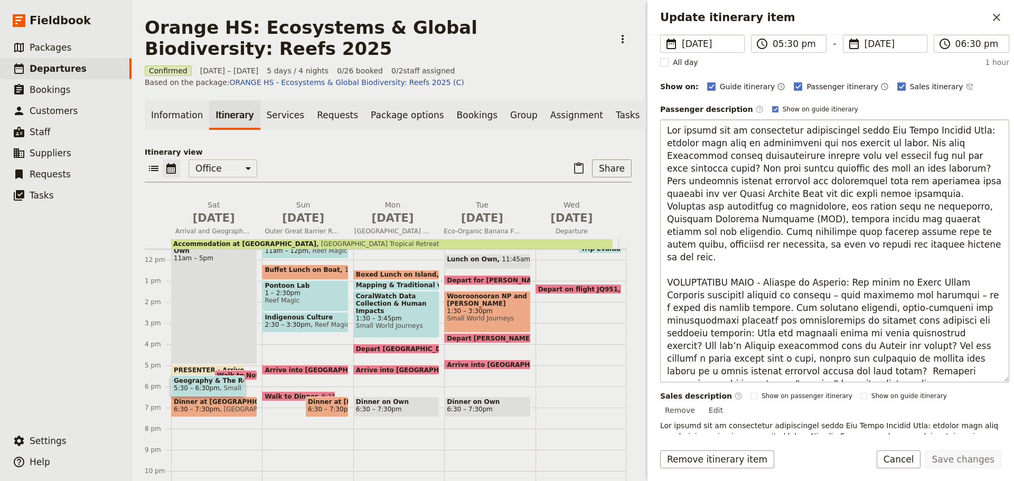
drag, startPoint x: 669, startPoint y: 247, endPoint x: 942, endPoint y: 367, distance: 298.3
click at [942, 367] on textarea "Update itinerary item" at bounding box center [834, 250] width 349 height 263
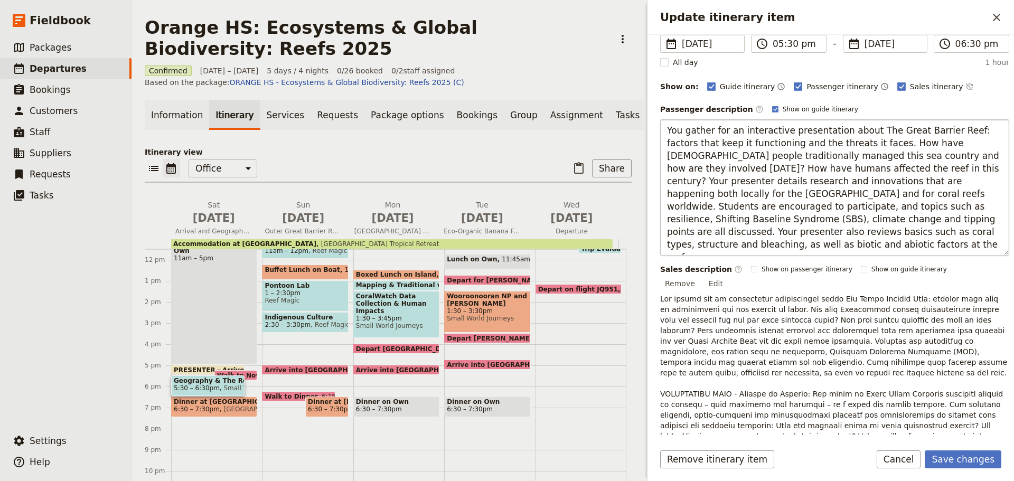
type textarea "You gather for an interactive presentation about The Great Barrier Reef: factor…"
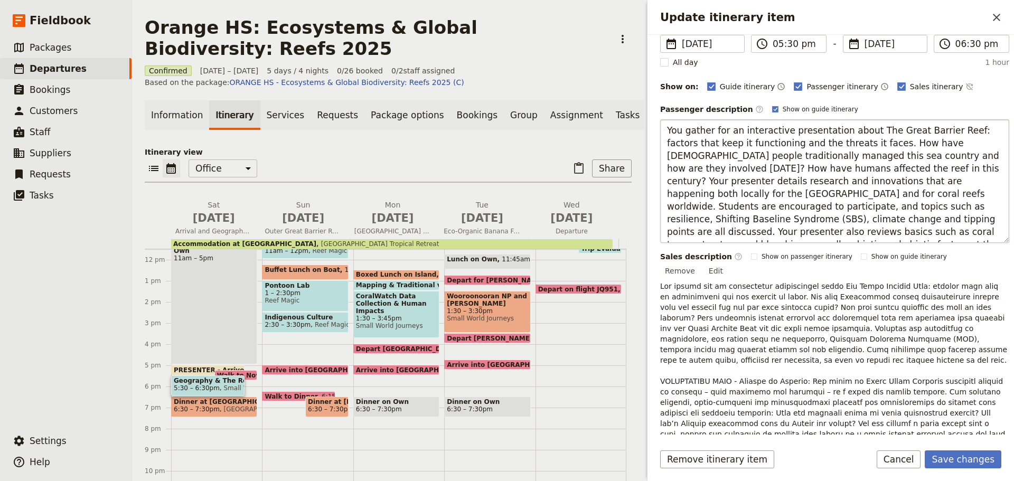
click at [759, 124] on textarea "You gather for an interactive presentation about The Great Barrier Reef: factor…" at bounding box center [834, 181] width 349 height 124
click at [977, 131] on textarea "You gather for an interactive presentation about The Great Barrier Reef: factor…" at bounding box center [834, 181] width 349 height 124
click at [968, 454] on button "Save changes" at bounding box center [963, 460] width 77 height 18
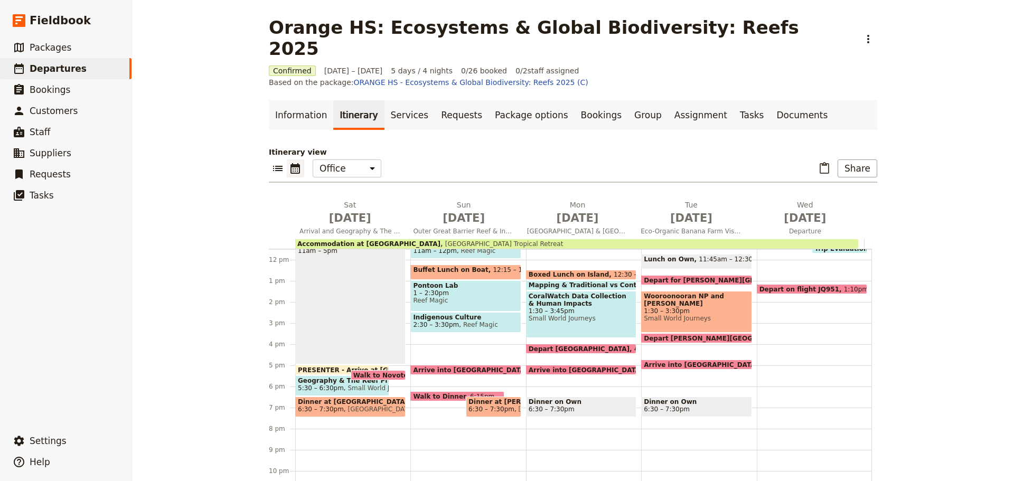
click at [350, 406] on span "[GEOGRAPHIC_DATA]" at bounding box center [379, 409] width 71 height 7
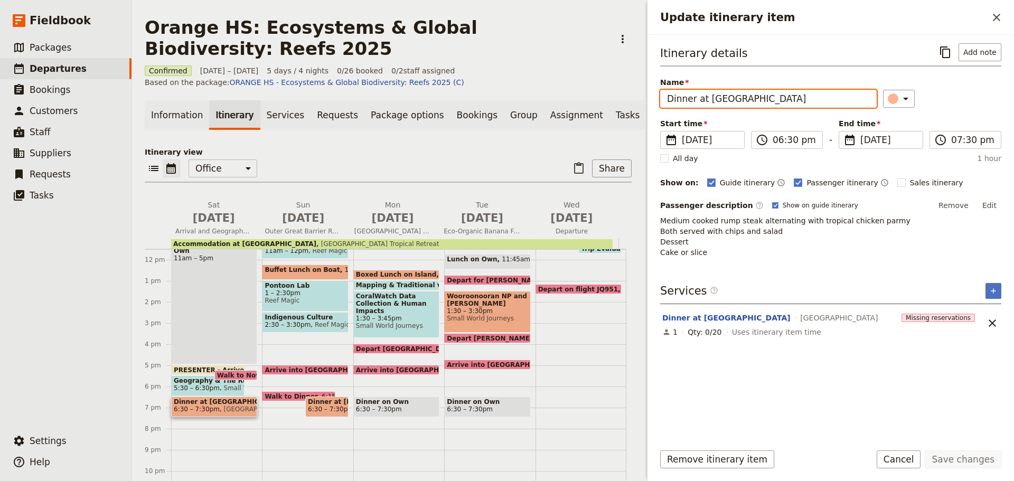
drag, startPoint x: 738, startPoint y: 97, endPoint x: 937, endPoint y: 77, distance: 200.7
click at [937, 77] on div "Itinerary details ​ Add note Name Dinner at Novotel Hotel ​ Start time ​ 18 Oct…" at bounding box center [830, 150] width 341 height 215
type input "Dinner at [GEOGRAPHIC_DATA]"
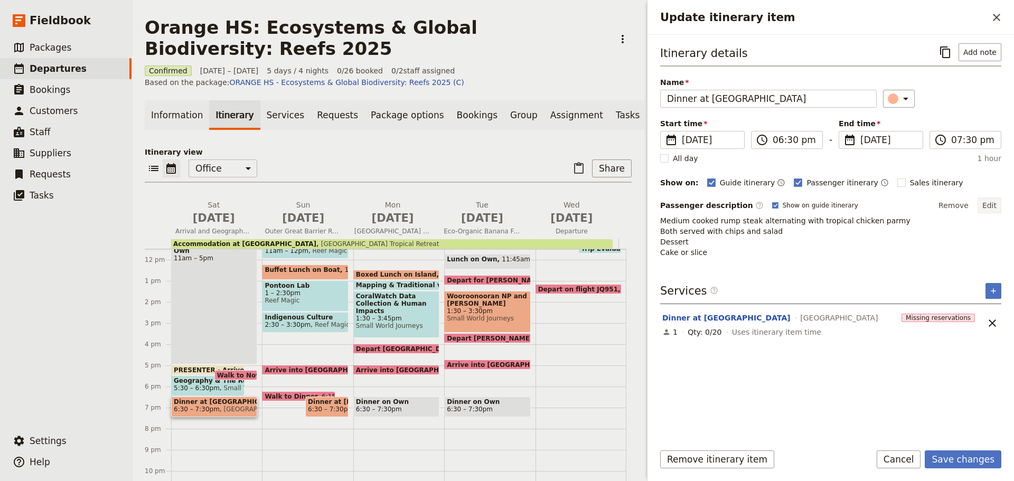
click at [986, 204] on button "Edit" at bounding box center [990, 206] width 24 height 16
click at [1002, 207] on div "Itinerary details ​ Add note Name Dinner at Novotel ​ Start time ​ 18 Oct 2025 …" at bounding box center [831, 235] width 367 height 400
click at [995, 206] on button "Edit" at bounding box center [990, 206] width 24 height 16
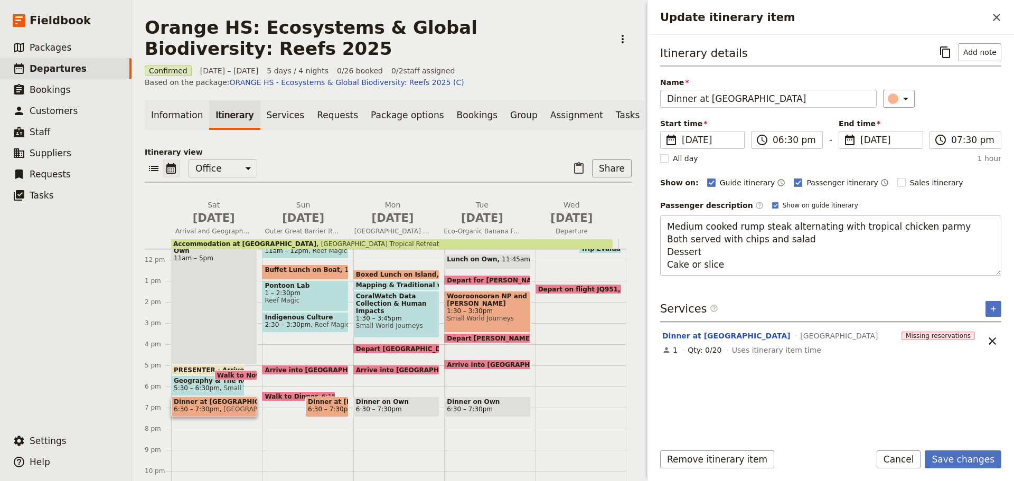
drag, startPoint x: 666, startPoint y: 225, endPoint x: 816, endPoint y: 330, distance: 183.5
click at [816, 331] on div "Itinerary details ​ Add note Name Dinner at Novotel ​ Start time ​ 18 Oct 2025 …" at bounding box center [830, 238] width 341 height 390
type textarea "Menu: beef bolognaise alternating with chicken alfredo with penne pasta with ga…"
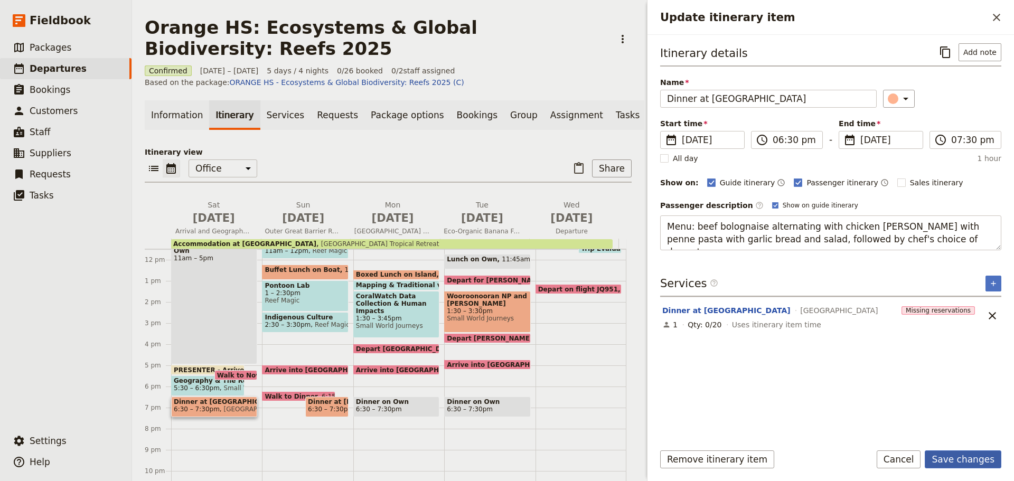
click at [956, 453] on button "Save changes" at bounding box center [963, 460] width 77 height 18
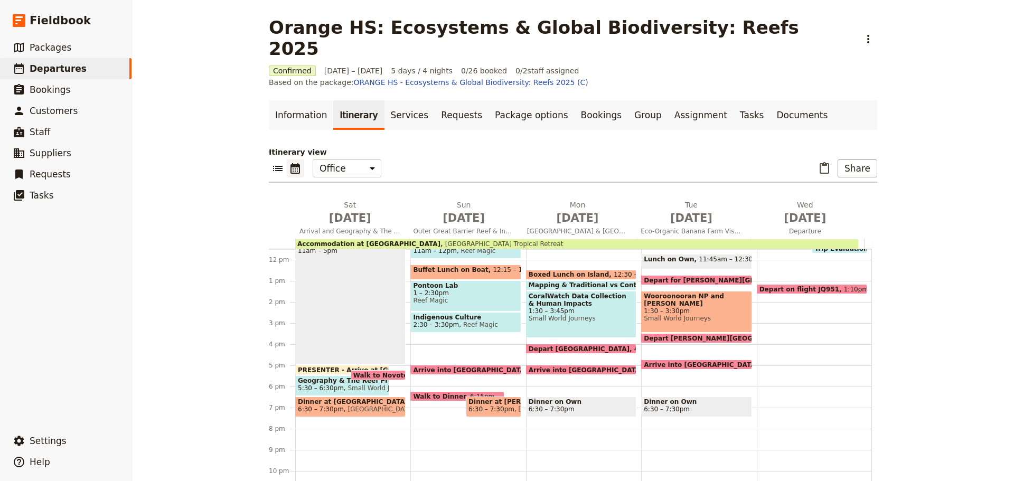
click at [441, 240] on span "Bay Village Tropical Retreat" at bounding box center [502, 243] width 123 height 7
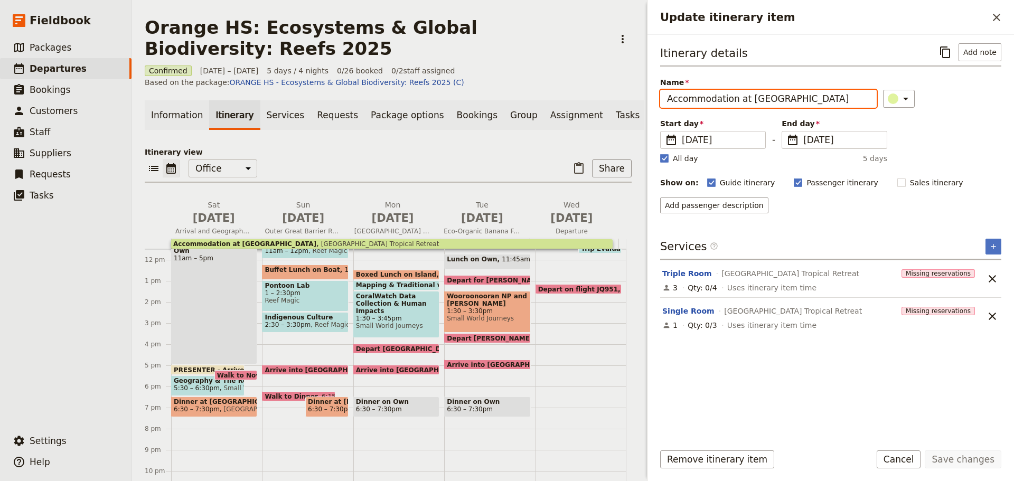
click at [789, 99] on input "Accommodation at Bay Village" at bounding box center [768, 99] width 217 height 18
type input "Accommodation at Bay Village Tropical Retreat"
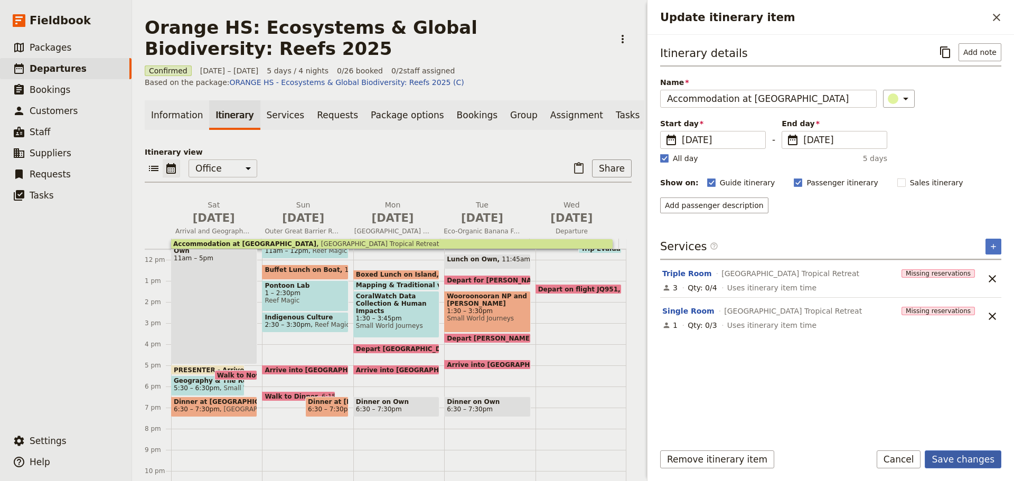
click at [963, 460] on button "Save changes" at bounding box center [963, 460] width 77 height 18
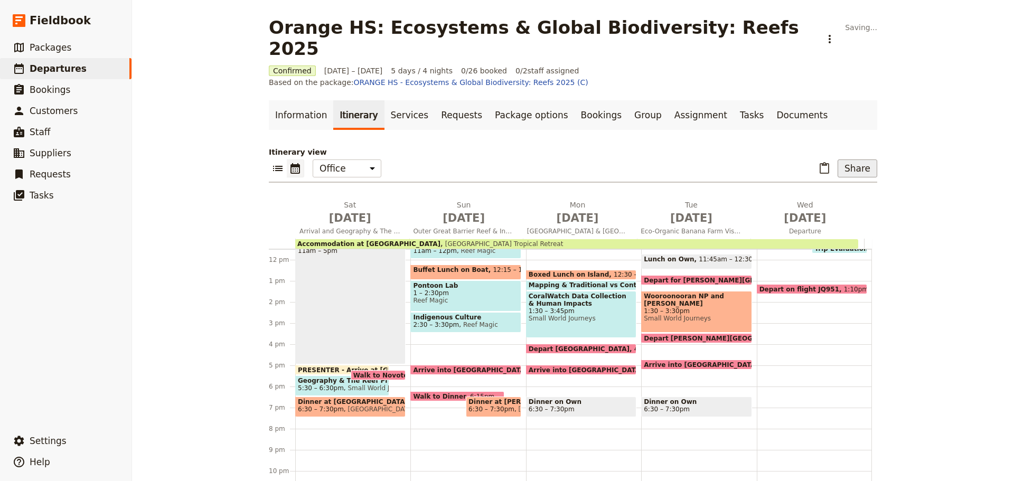
click at [856, 160] on button "Share" at bounding box center [858, 169] width 40 height 18
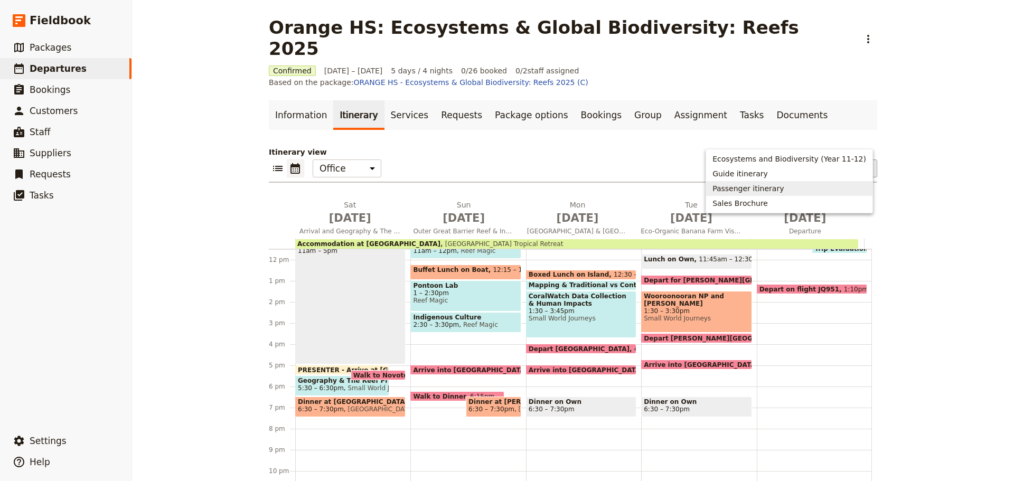
click at [772, 185] on span "Passenger itinerary" at bounding box center [748, 188] width 71 height 11
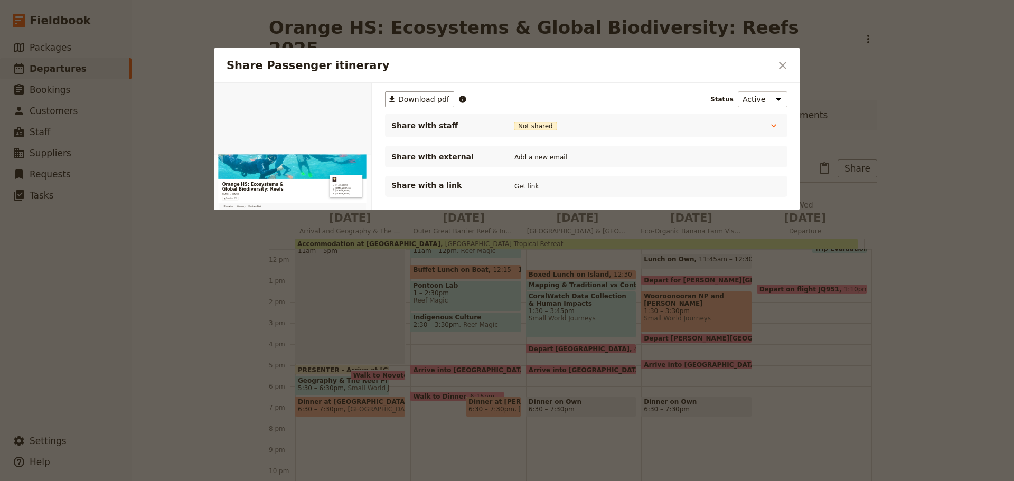
scroll to position [0, 0]
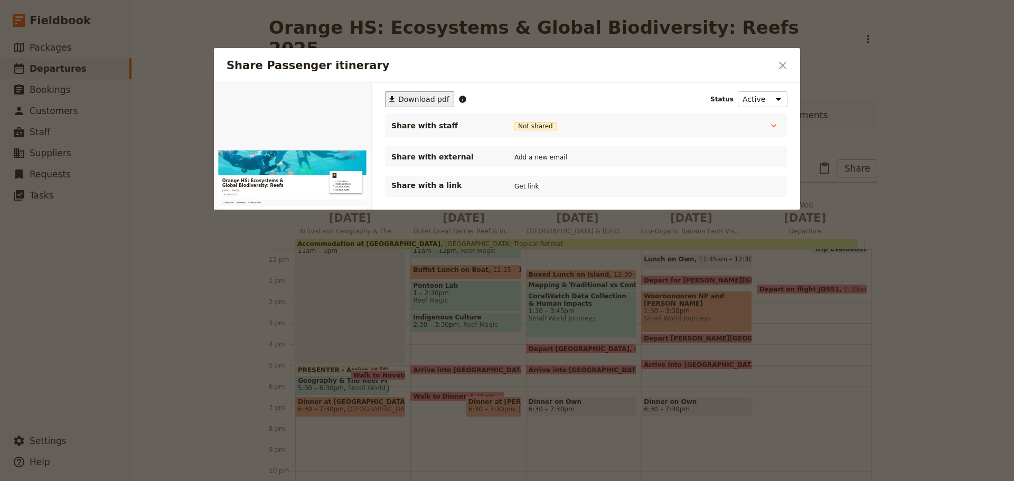
click at [423, 101] on span "Download pdf" at bounding box center [423, 99] width 51 height 11
click at [787, 66] on icon "Close dialog" at bounding box center [783, 65] width 13 height 13
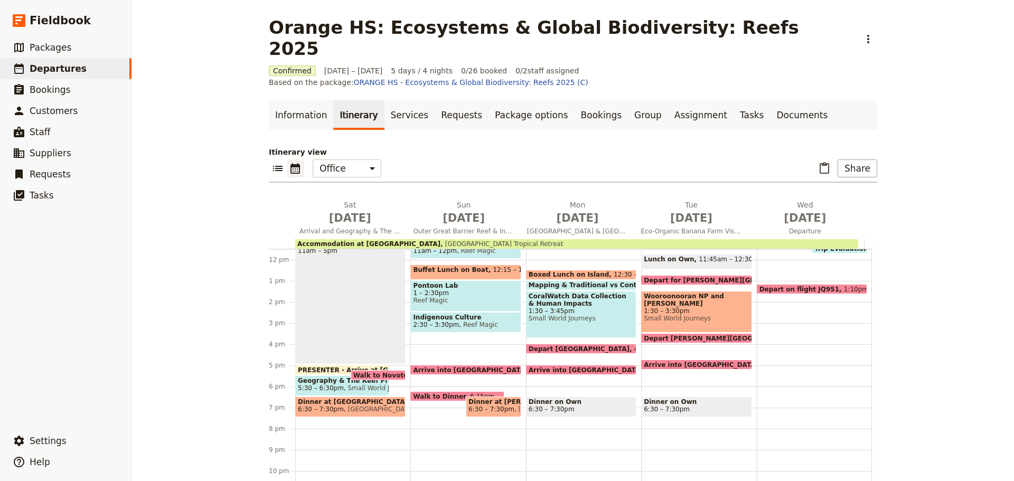
scroll to position [32, 0]
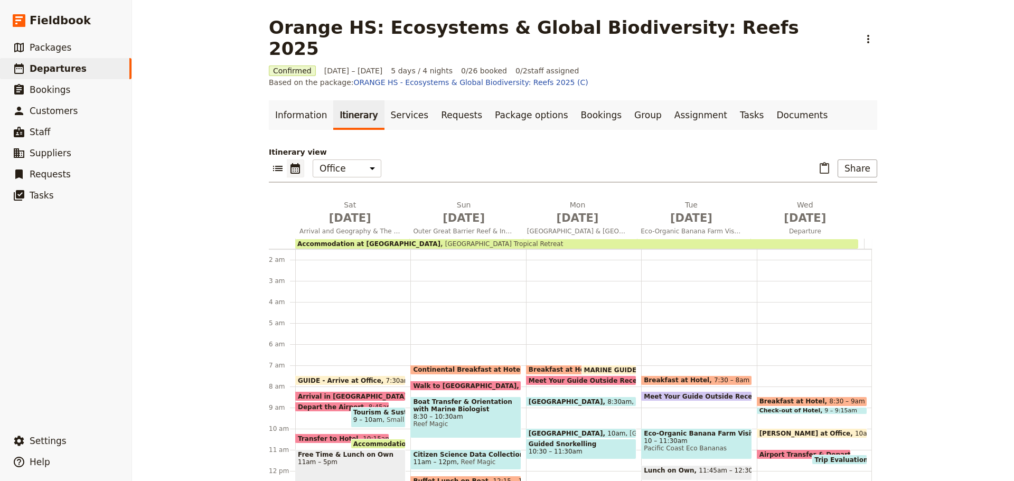
click at [454, 381] on div "Walk to Reef Fleet Terminal 7:45am" at bounding box center [466, 386] width 110 height 10
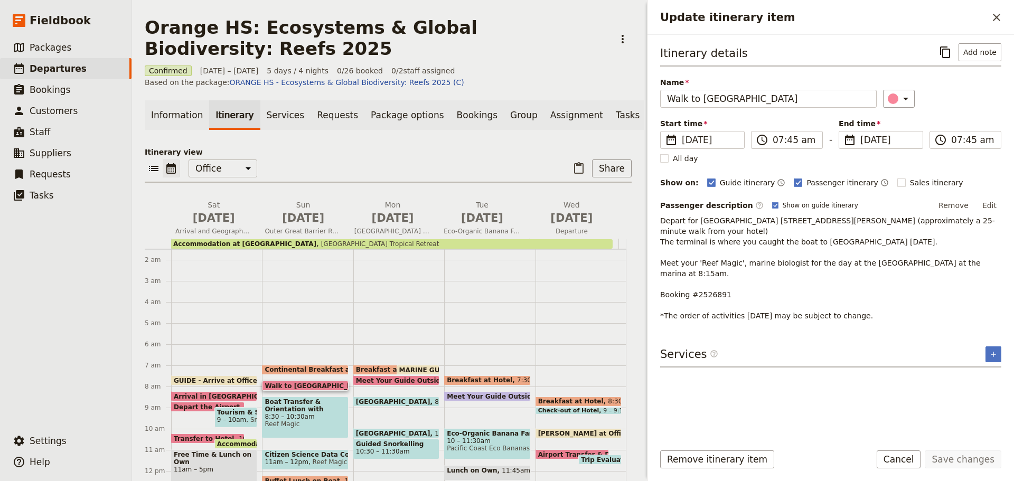
drag, startPoint x: 990, startPoint y: 204, endPoint x: 957, endPoint y: 208, distance: 32.9
click at [989, 202] on button "Edit" at bounding box center [990, 206] width 24 height 16
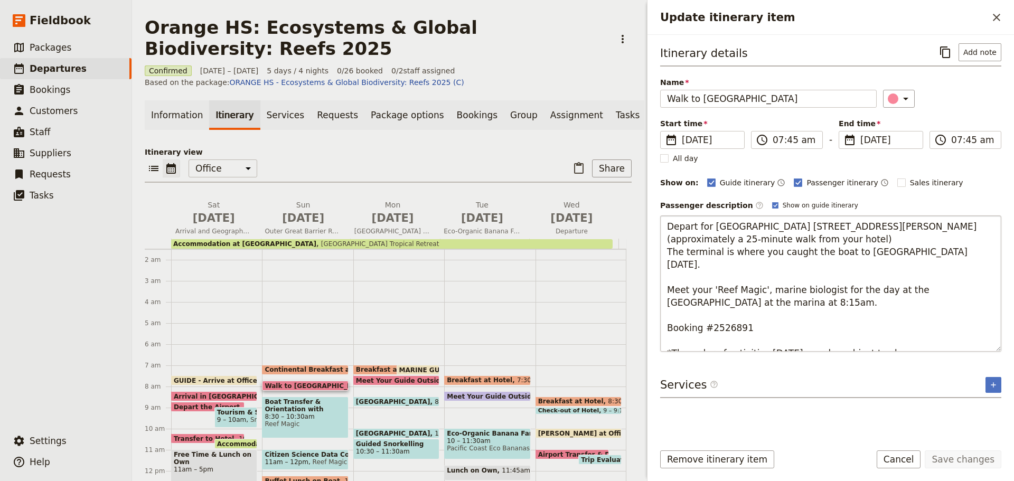
click at [708, 319] on textarea "Depart for Reef Fleet Terminal 1 Spence Street, Cairns (approximately a 25-minu…" at bounding box center [830, 284] width 341 height 136
drag, startPoint x: 766, startPoint y: 286, endPoint x: 748, endPoint y: 245, distance: 45.2
click at [766, 276] on textarea "Depart for Reef Fleet Terminal 1 Spence Street, Cairns (approximately a 25-minu…" at bounding box center [830, 284] width 341 height 136
drag, startPoint x: 669, startPoint y: 252, endPoint x: 980, endPoint y: 250, distance: 310.7
click at [973, 257] on textarea "Depart for Reef Fleet Terminal 1 Spence Street, Cairns (approximately a 25-minu…" at bounding box center [830, 284] width 341 height 136
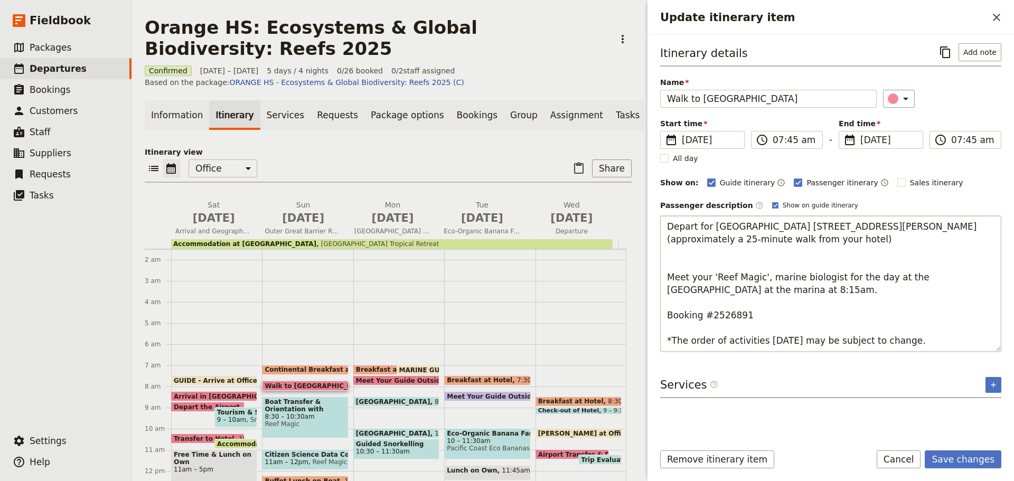
type textarea "Depart for Reef Fleet Terminal 1 Spence Street, Cairns (approximately a 25-minu…"
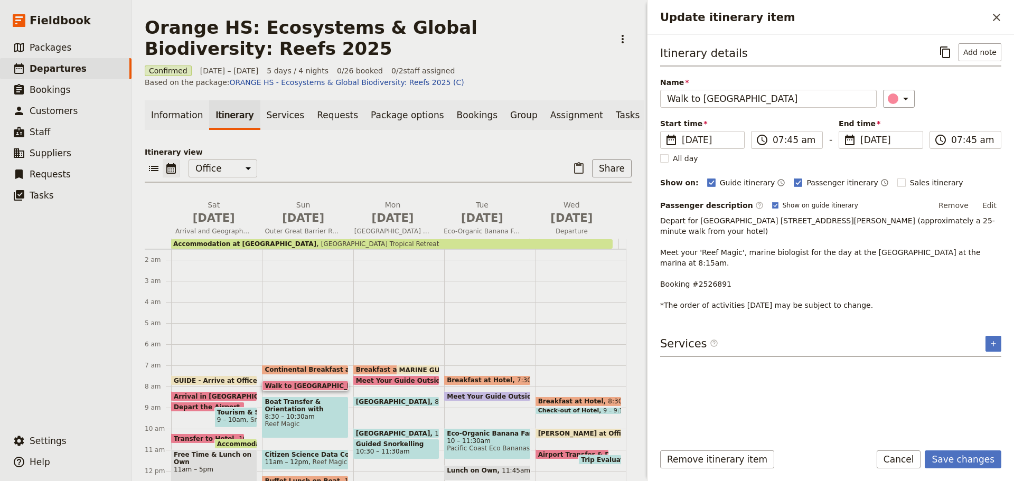
drag, startPoint x: 979, startPoint y: 454, endPoint x: 973, endPoint y: 450, distance: 6.9
click at [976, 454] on button "Save changes" at bounding box center [963, 460] width 77 height 18
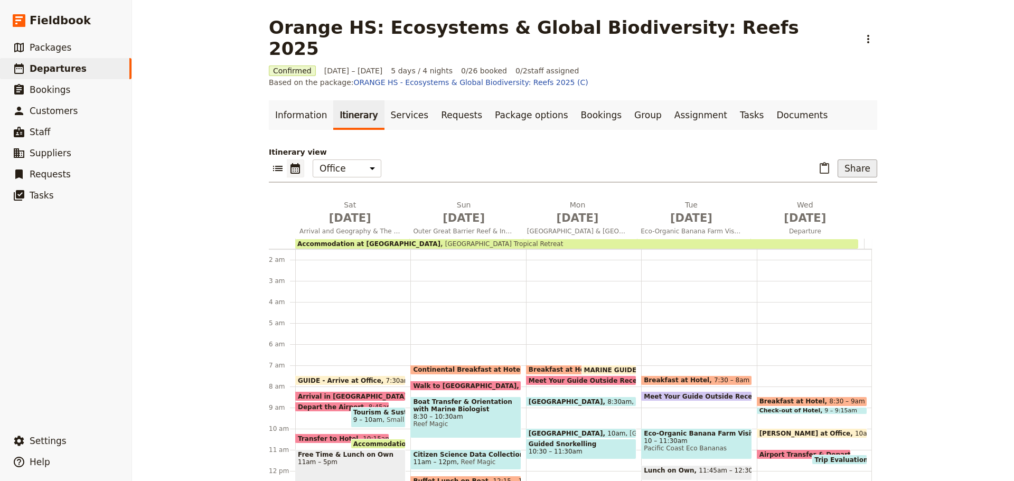
click at [854, 160] on button "Share" at bounding box center [858, 169] width 40 height 18
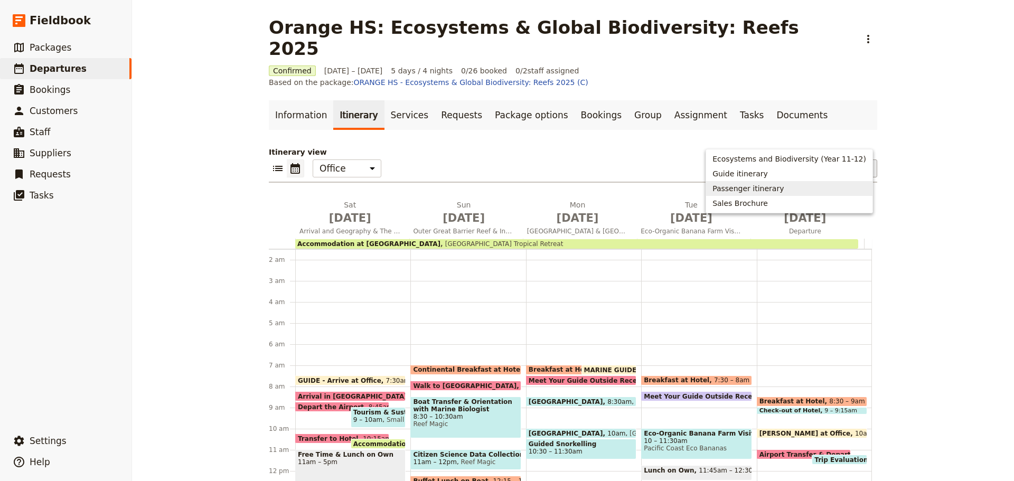
click at [784, 186] on span "Passenger itinerary" at bounding box center [748, 188] width 71 height 11
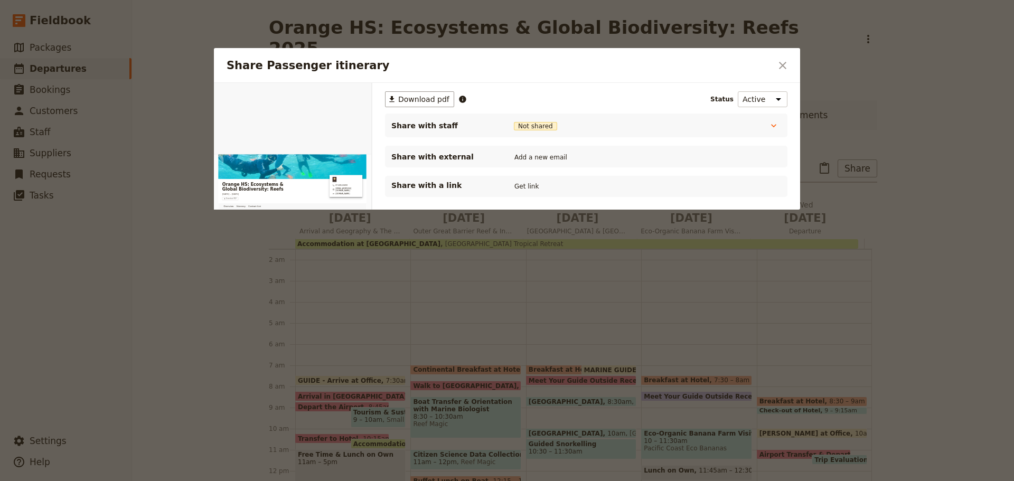
scroll to position [0, 0]
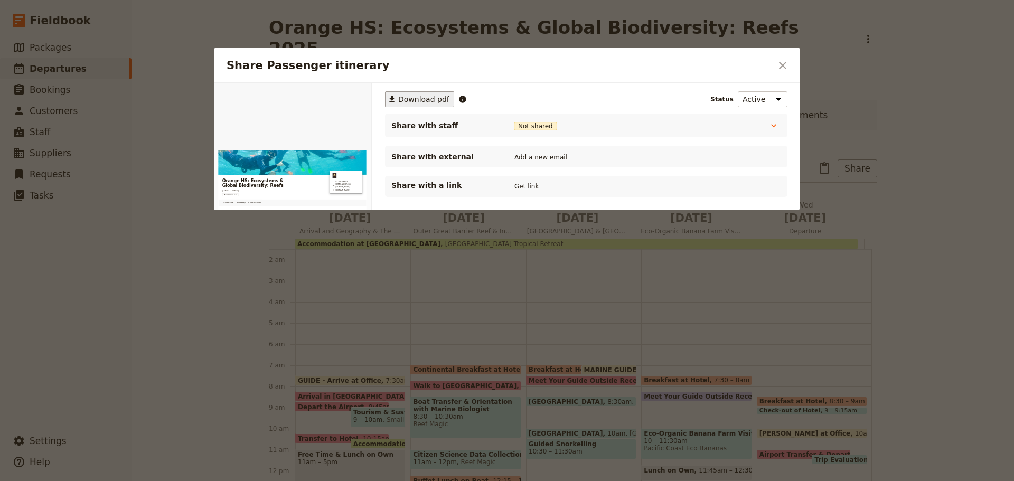
click at [414, 98] on span "Download pdf" at bounding box center [423, 99] width 51 height 11
click at [781, 61] on icon "Close dialog" at bounding box center [783, 65] width 13 height 13
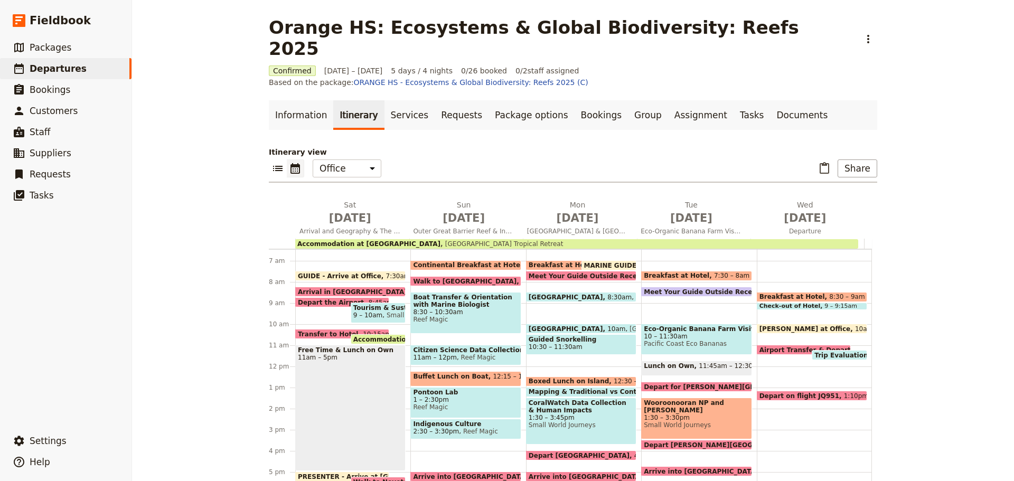
scroll to position [137, 0]
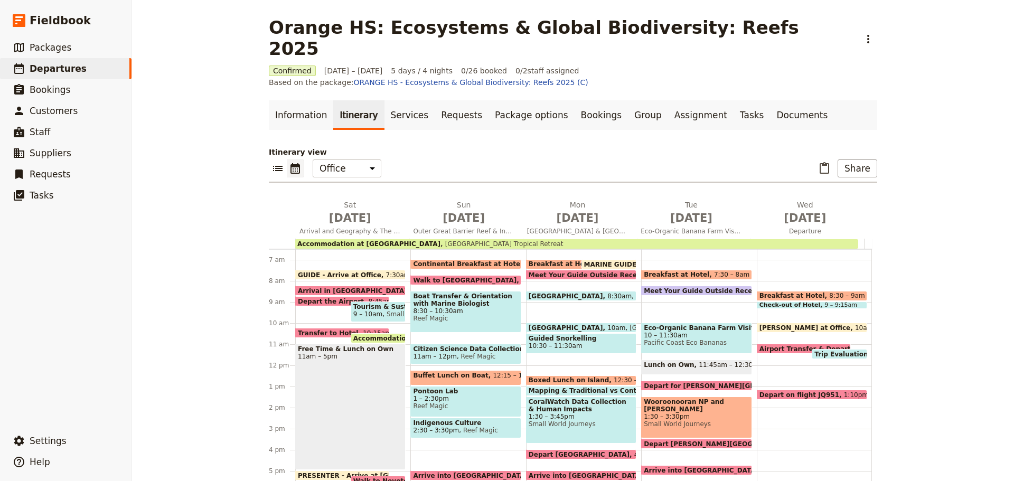
click at [493, 293] on span "Boat Transfer & Orientation with Marine Biologist" at bounding box center [465, 300] width 105 height 15
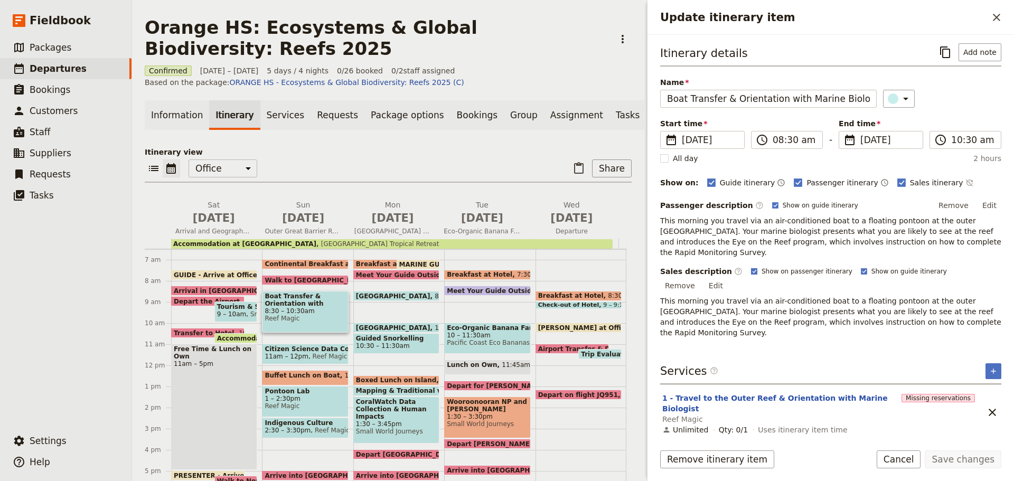
click at [751, 268] on rect "Update itinerary item" at bounding box center [754, 271] width 6 height 6
click at [751, 267] on input "Show on passenger itinerary" at bounding box center [751, 267] width 1 height 1
checkbox input "false"
click at [861, 267] on label "Show on guide itinerary" at bounding box center [904, 271] width 86 height 8
click at [861, 267] on input "Show on guide itinerary" at bounding box center [861, 267] width 1 height 1
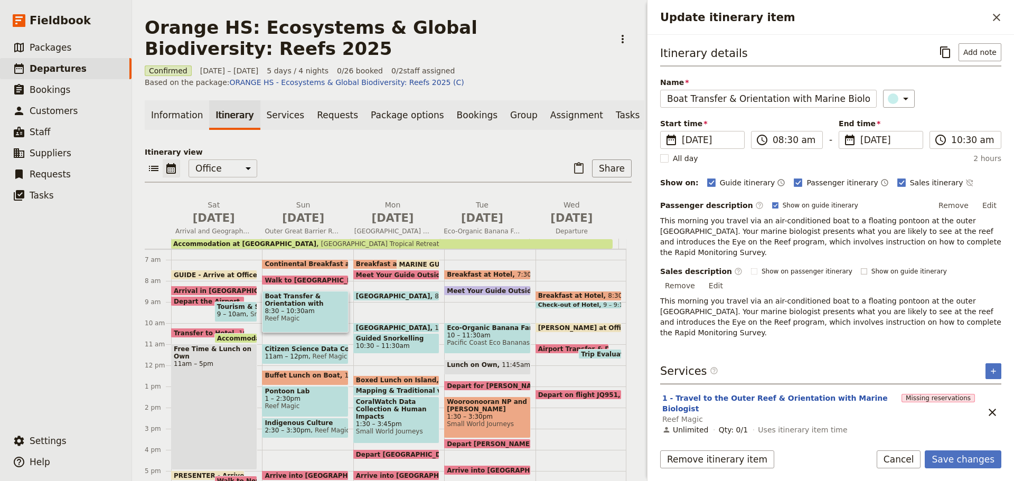
checkbox input "false"
click at [963, 455] on button "Save changes" at bounding box center [963, 460] width 77 height 18
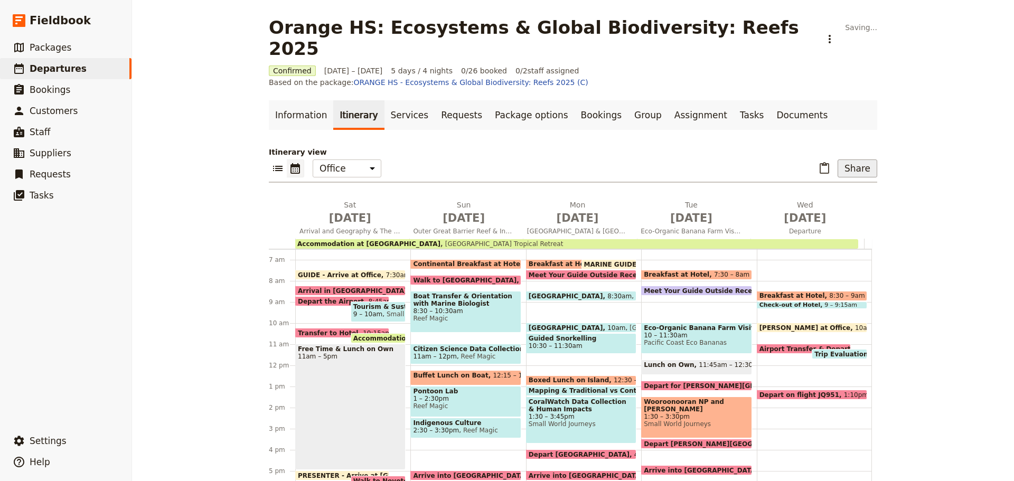
click at [863, 160] on button "Share" at bounding box center [858, 169] width 40 height 18
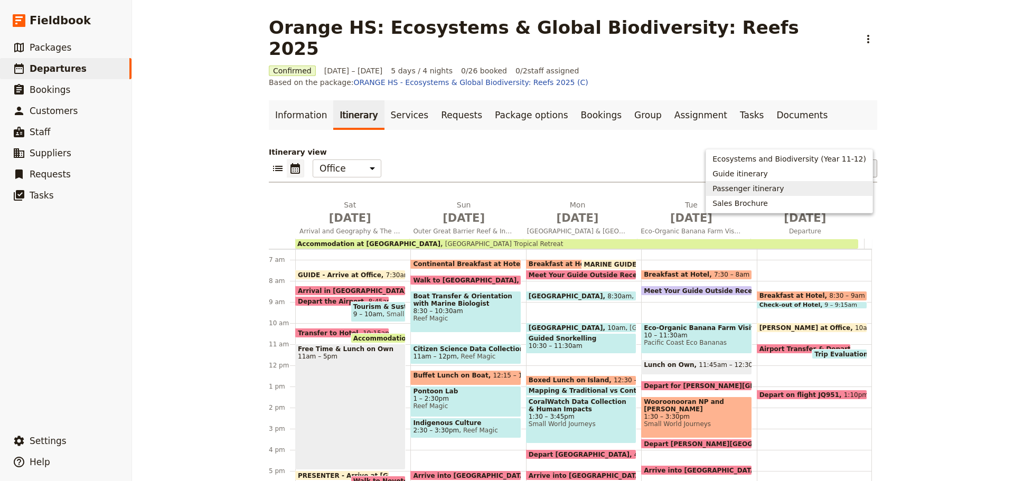
click at [782, 187] on span "Passenger itinerary" at bounding box center [748, 188] width 71 height 11
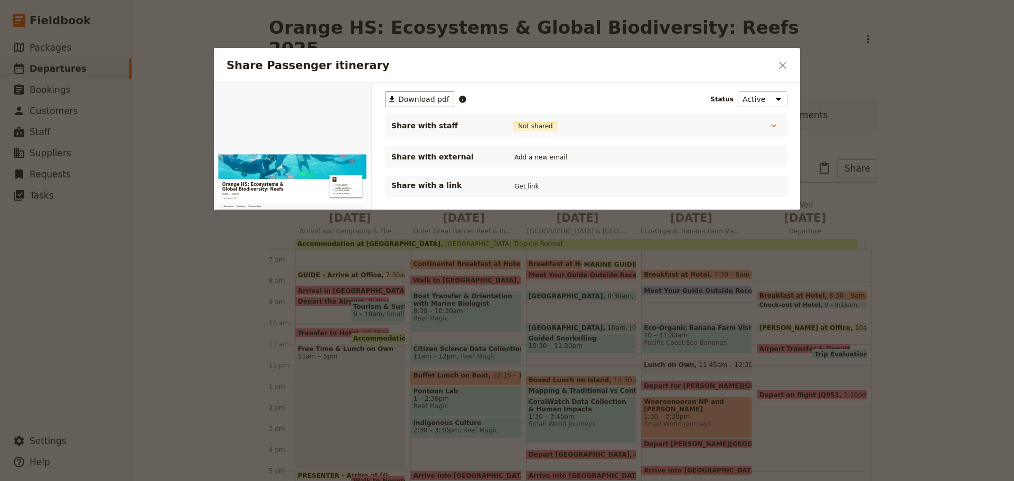
scroll to position [0, 0]
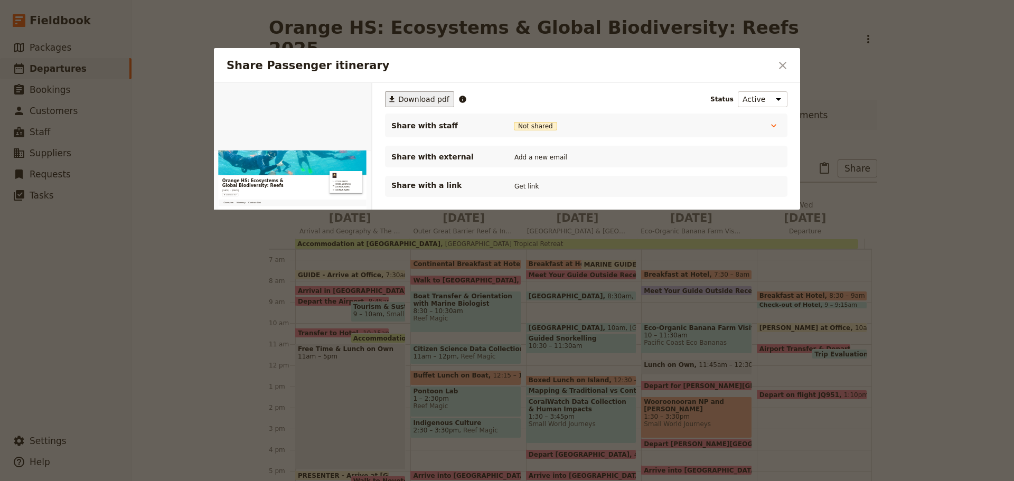
click at [439, 101] on span "Download pdf" at bounding box center [423, 99] width 51 height 11
click at [782, 59] on icon "Close dialog" at bounding box center [783, 65] width 13 height 13
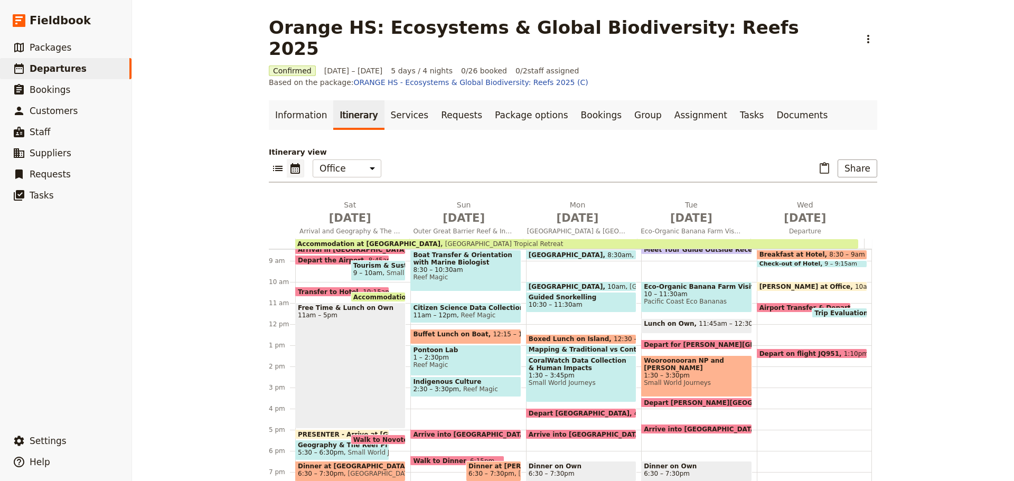
scroll to position [190, 0]
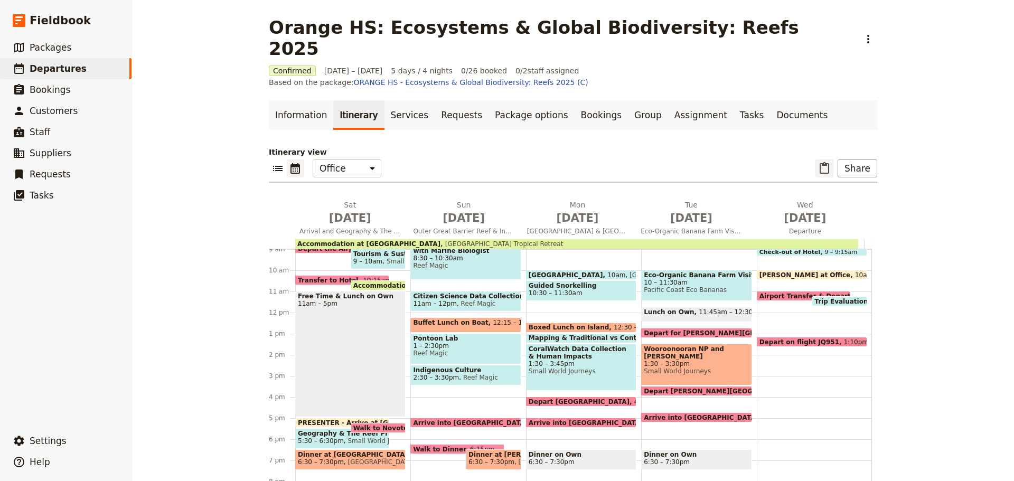
click at [821, 162] on icon "Paste itinerary item" at bounding box center [825, 168] width 10 height 12
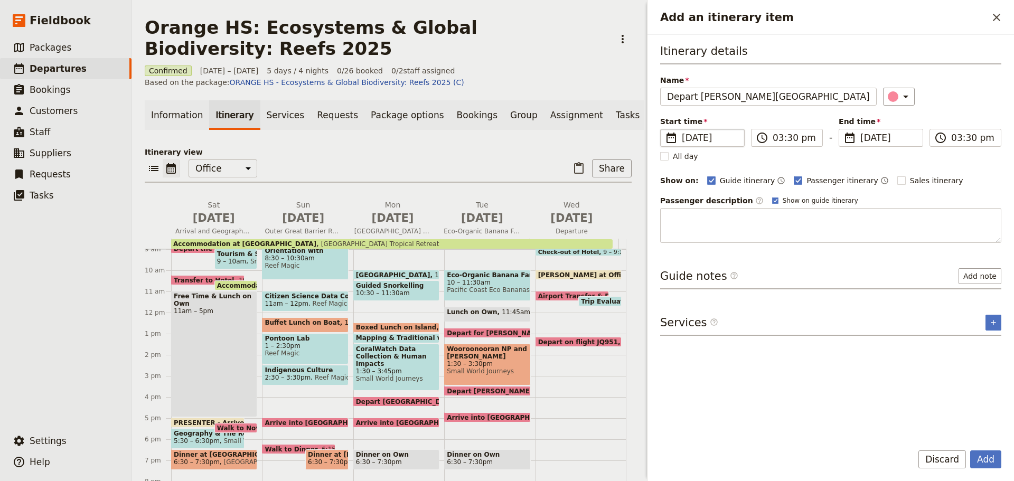
click at [706, 139] on span "20 Oct 2025" at bounding box center [710, 138] width 56 height 13
click at [665, 129] on input "20/10/2025" at bounding box center [665, 129] width 1 height 1
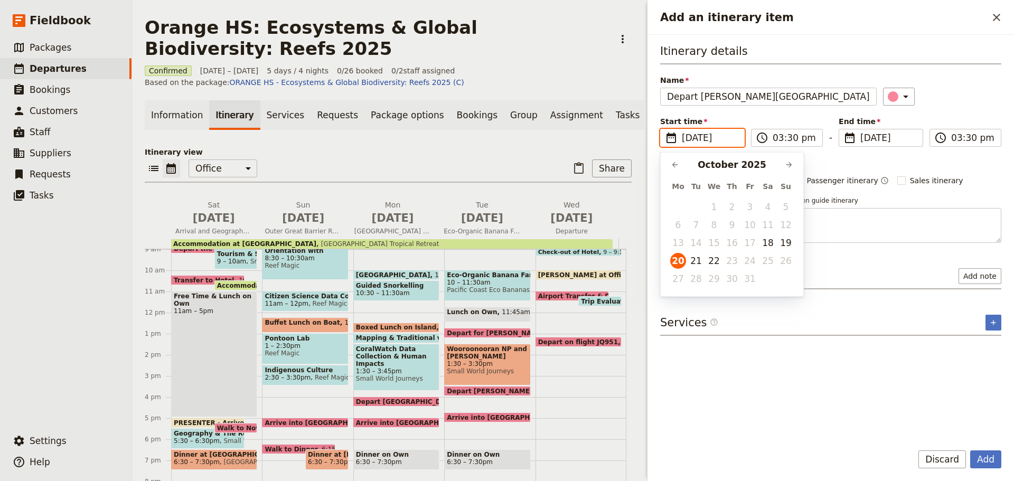
scroll to position [0, 0]
click at [785, 239] on button "19" at bounding box center [786, 243] width 16 height 16
type input "19/10/2025"
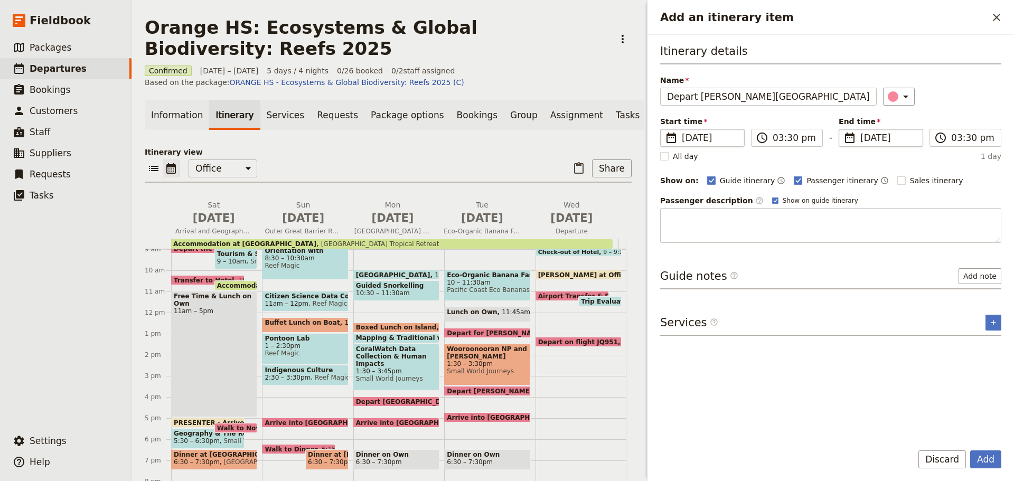
click at [875, 133] on span "20 Oct 2025" at bounding box center [889, 138] width 56 height 13
click at [844, 129] on input "20/10/2025" at bounding box center [843, 129] width 1 height 1
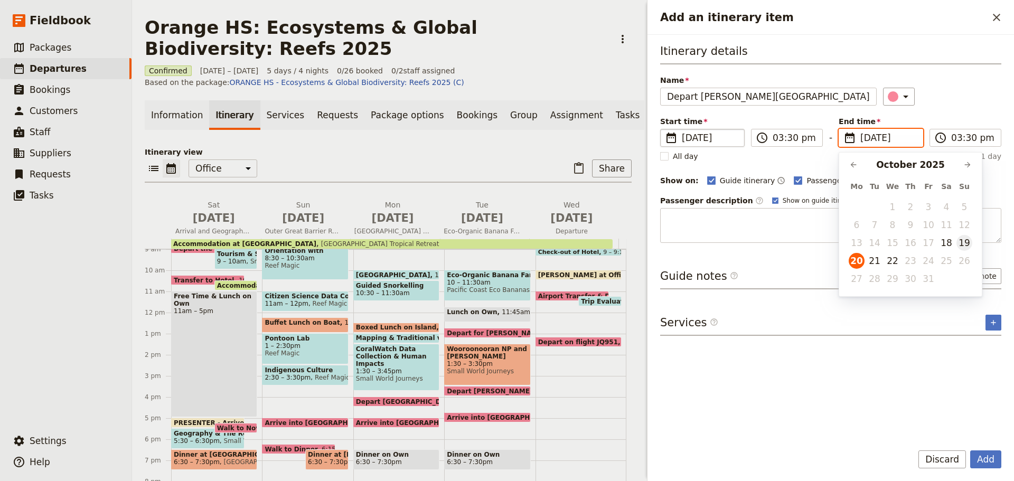
click at [966, 247] on button "19" at bounding box center [965, 243] width 16 height 16
type input "19/10/2025"
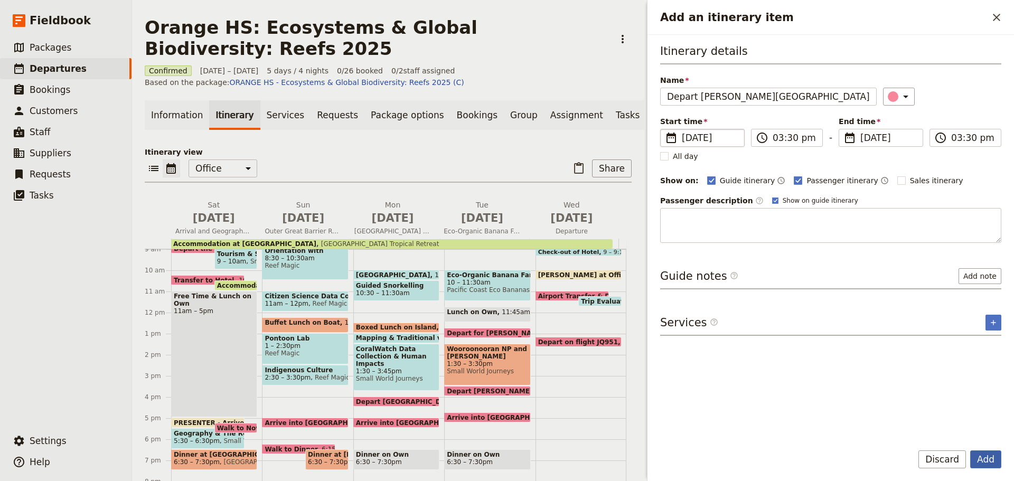
click at [979, 462] on button "Add" at bounding box center [986, 460] width 31 height 18
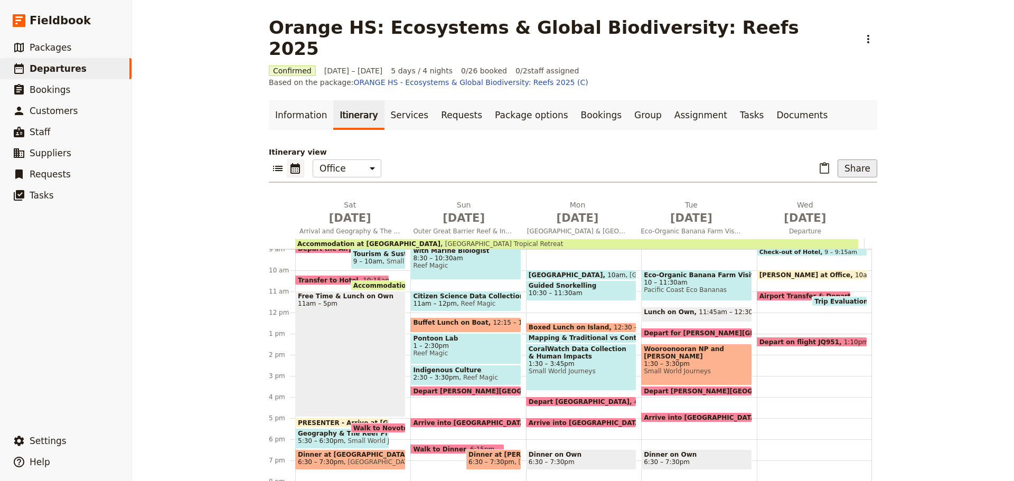
click at [859, 160] on button "Share" at bounding box center [858, 169] width 40 height 18
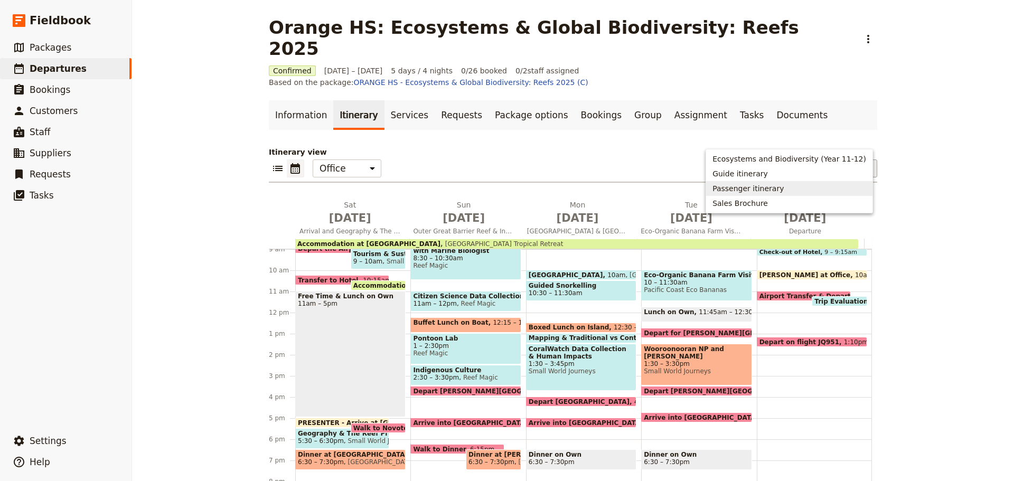
click at [782, 187] on span "Passenger itinerary" at bounding box center [748, 188] width 71 height 11
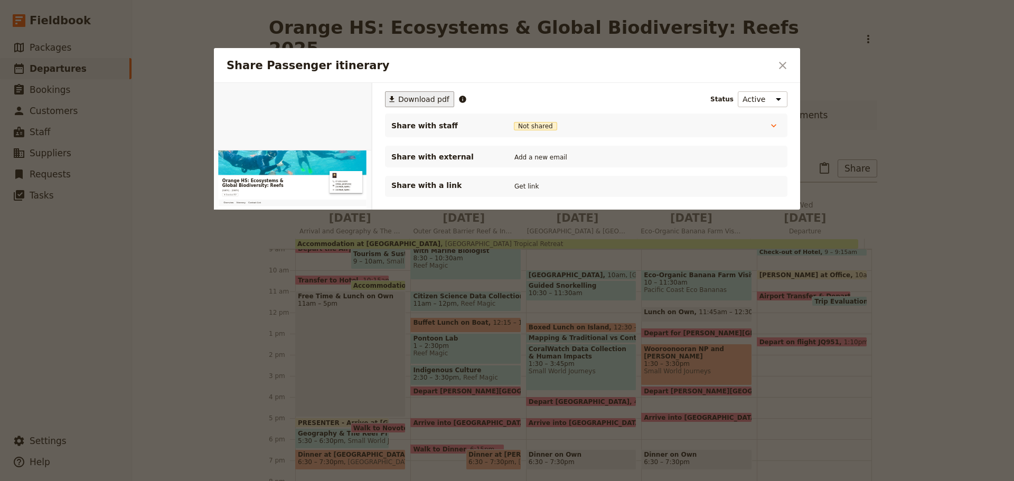
click at [442, 100] on span "Download pdf" at bounding box center [423, 99] width 51 height 11
click at [778, 68] on icon "Close dialog" at bounding box center [783, 65] width 13 height 13
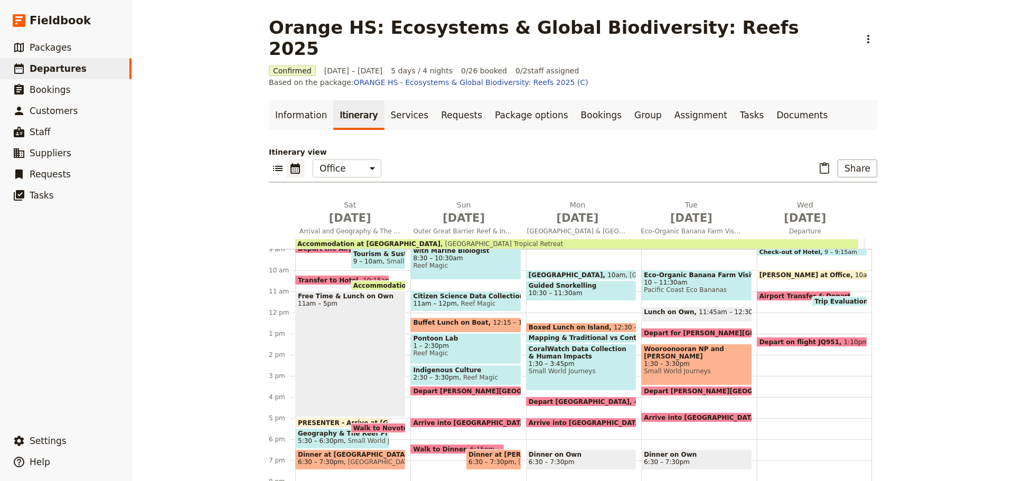
click at [442, 450] on span at bounding box center [457, 452] width 93 height 4
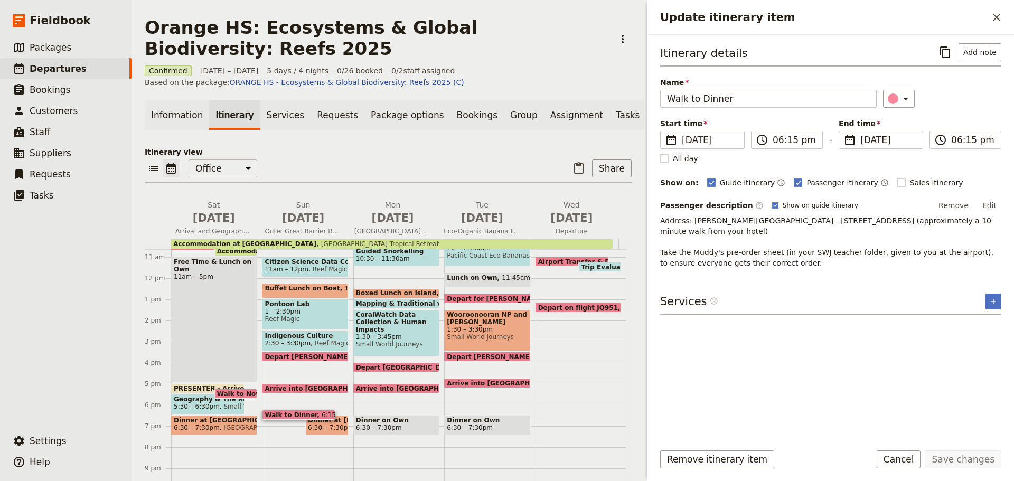
scroll to position [243, 0]
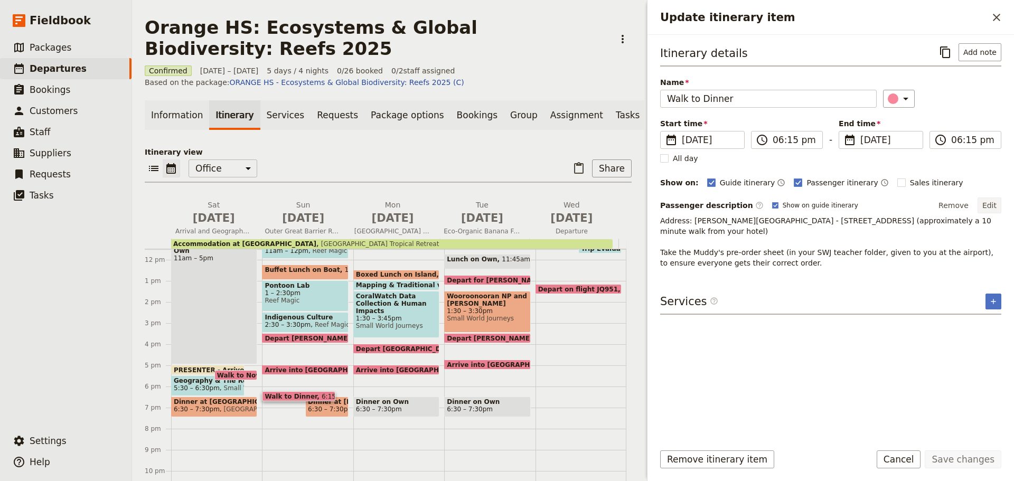
click at [988, 201] on button "Edit" at bounding box center [990, 206] width 24 height 16
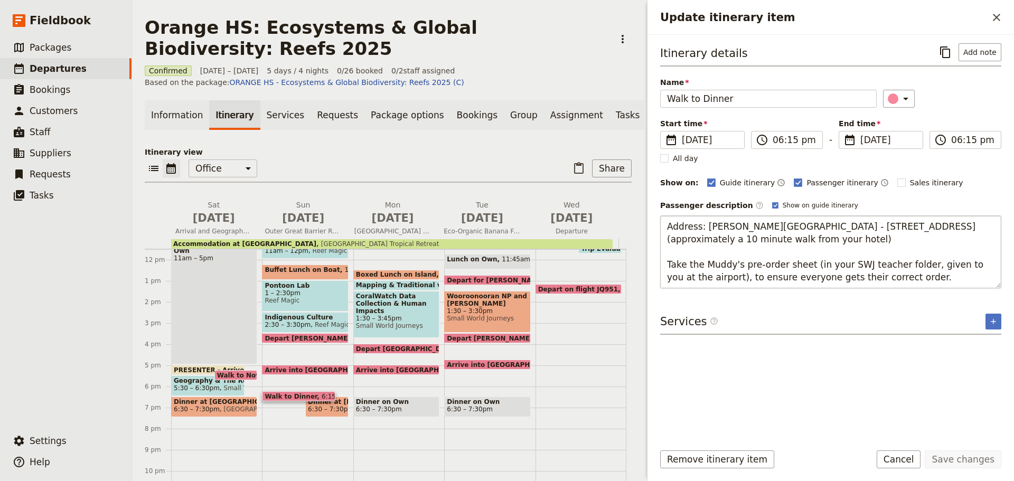
click at [783, 262] on textarea "Address: Muddy's Cafe - 174 Esplanade, Cairns City, 4870 (approximately a 10 mi…" at bounding box center [830, 252] width 341 height 73
click at [902, 461] on button "Cancel" at bounding box center [899, 460] width 44 height 18
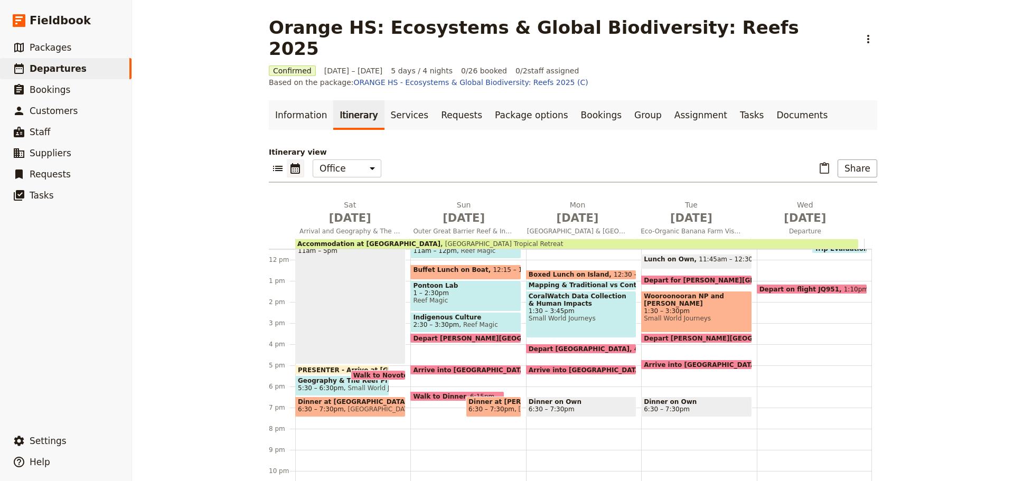
click at [469, 406] on span "6:30 – 7:30pm" at bounding box center [492, 409] width 46 height 7
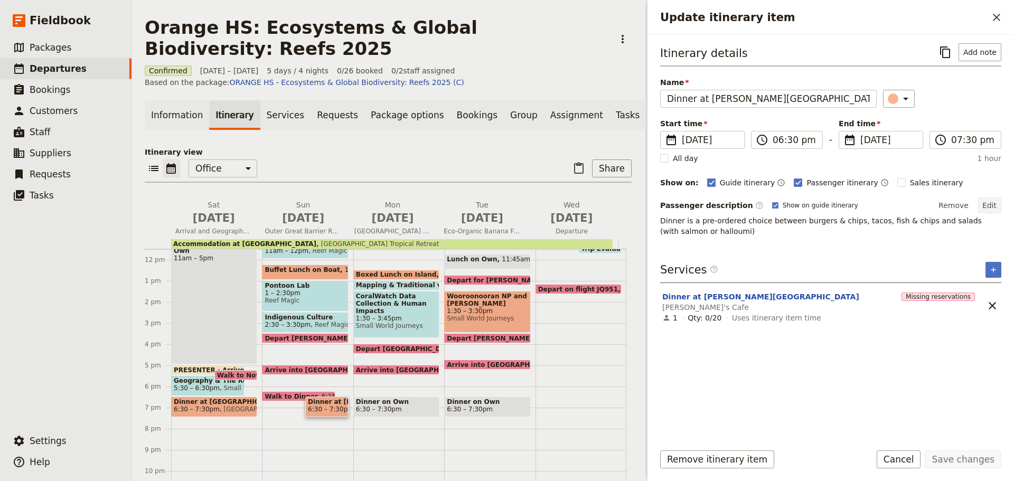
click at [998, 198] on button "Edit" at bounding box center [990, 206] width 24 height 16
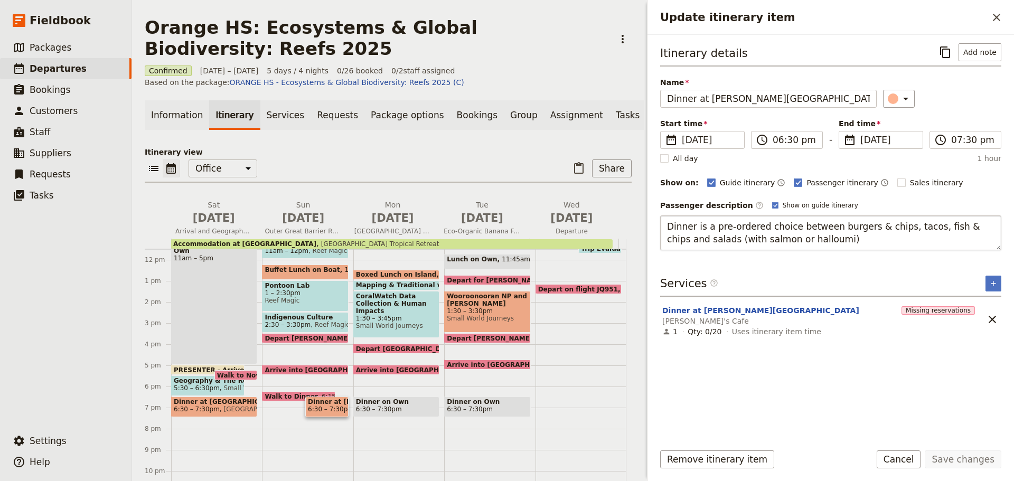
drag, startPoint x: 738, startPoint y: 237, endPoint x: 732, endPoint y: 238, distance: 6.4
click at [733, 238] on textarea "Dinner is a pre-ordered choice between burgers & chips, tacos, fish & chips and…" at bounding box center [830, 233] width 341 height 35
drag, startPoint x: 666, startPoint y: 222, endPoint x: 883, endPoint y: 260, distance: 219.9
click at [883, 260] on div "Itinerary details ​ Add note Name Dinner at Muddy's Cafe ​ Start time ​ 19 Oct …" at bounding box center [830, 238] width 341 height 390
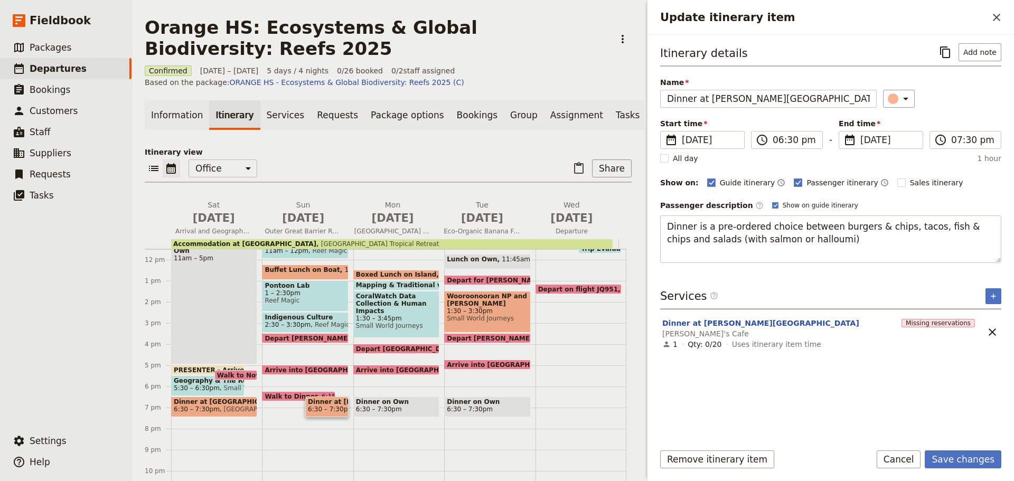
type textarea "Menu: pre-order of tacos, fish, salad or burgers. Dessert included - dessert do…"
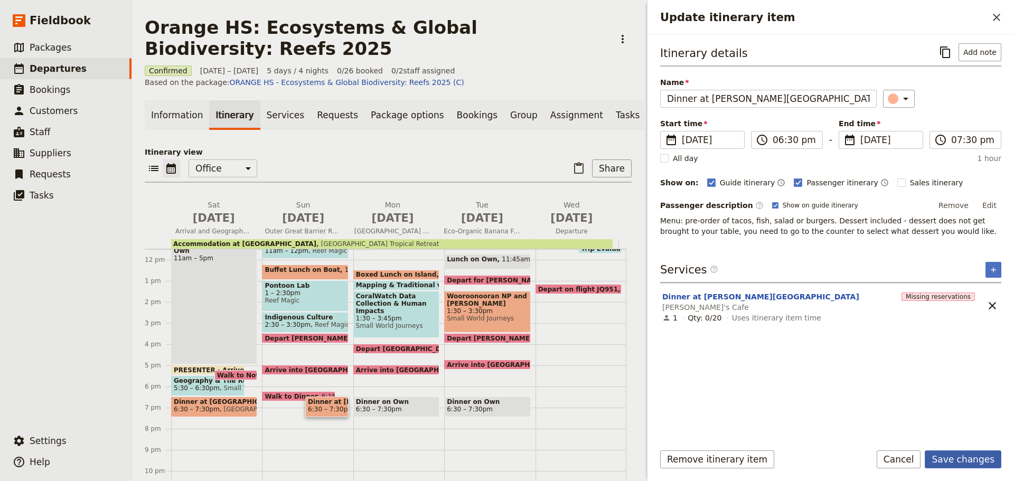
click at [986, 452] on button "Save changes" at bounding box center [963, 460] width 77 height 18
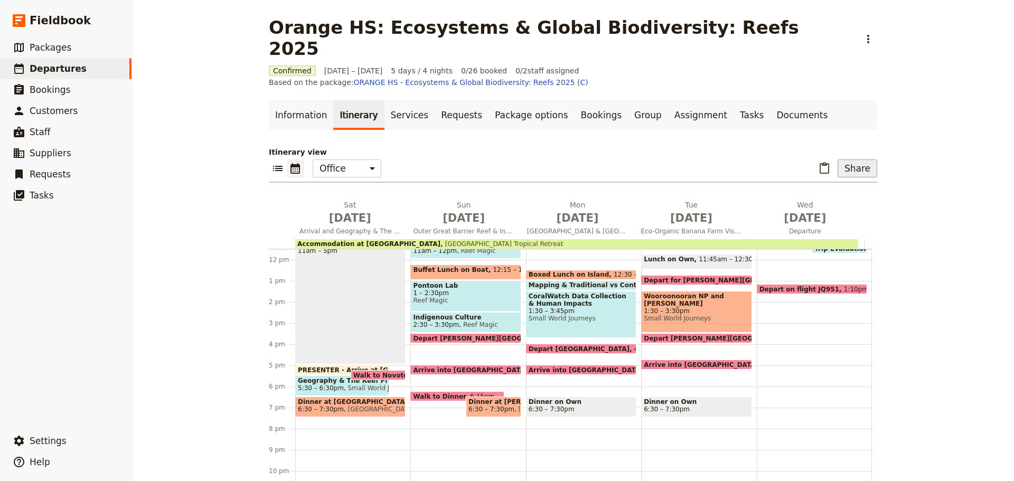
click at [846, 160] on button "Share" at bounding box center [858, 169] width 40 height 18
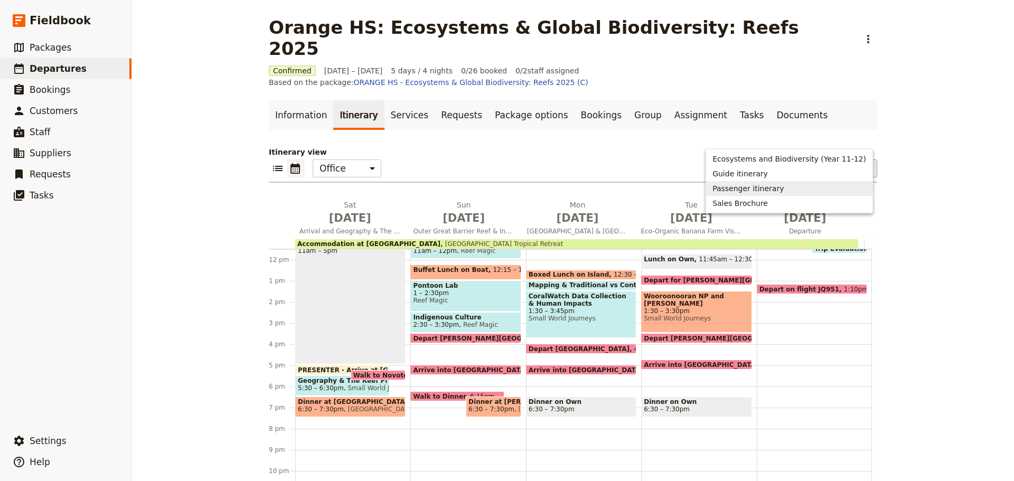
click at [772, 190] on span "Passenger itinerary" at bounding box center [748, 188] width 71 height 11
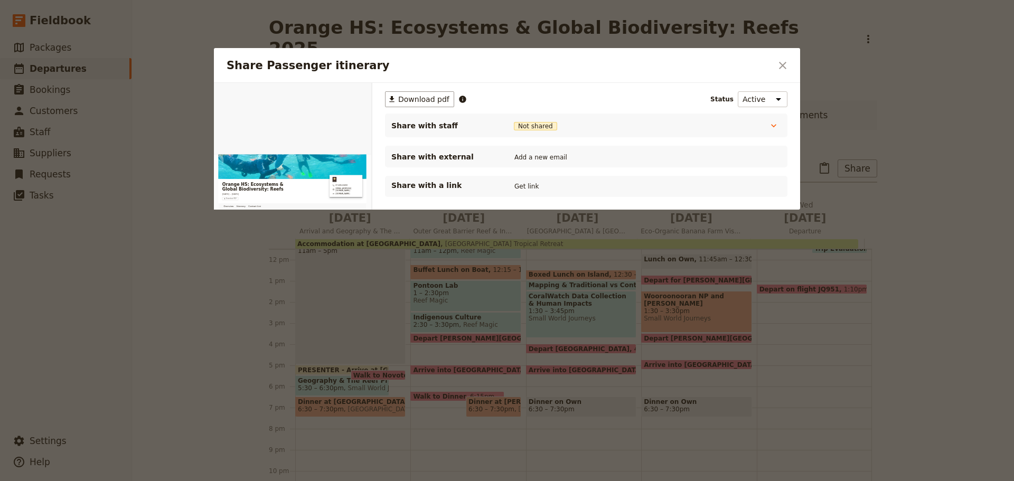
scroll to position [0, 0]
click at [423, 97] on span "Download pdf" at bounding box center [423, 99] width 51 height 11
click at [781, 63] on icon "Close dialog" at bounding box center [782, 65] width 7 height 7
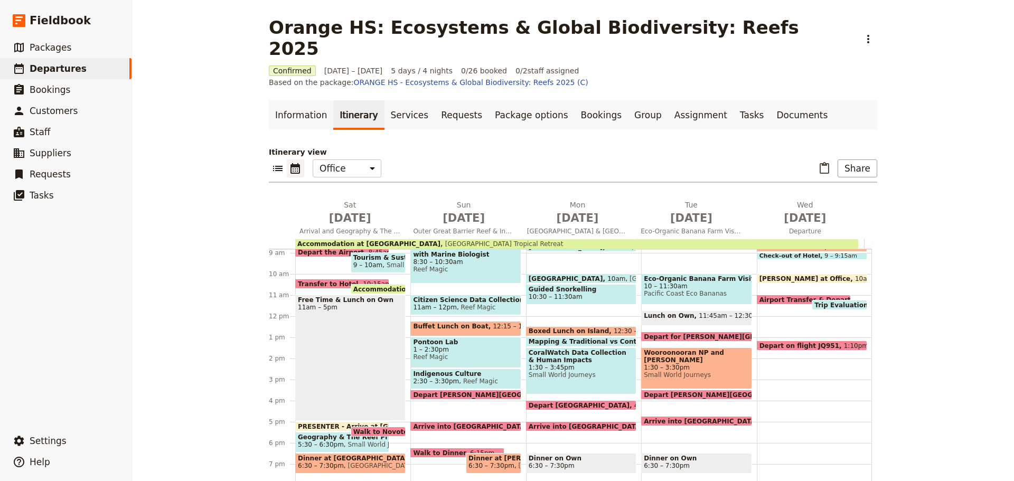
scroll to position [85, 0]
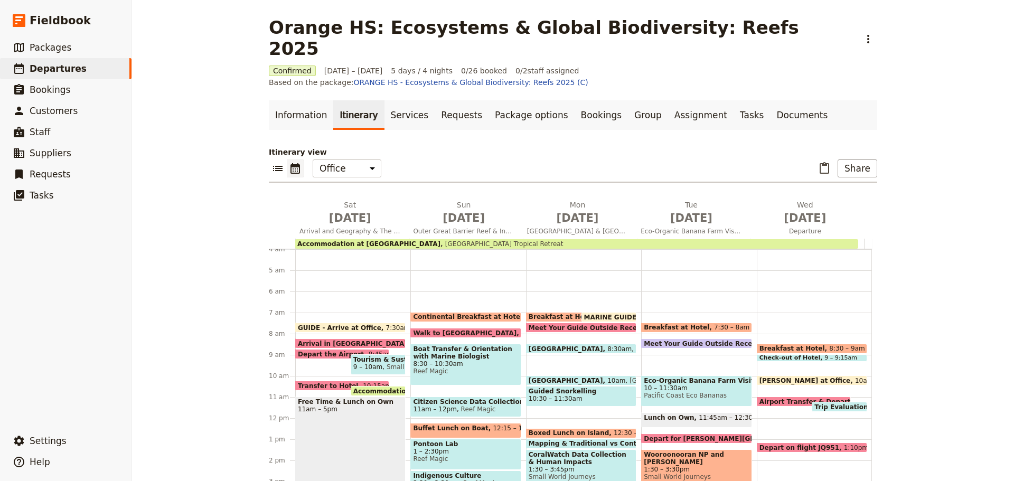
click at [448, 313] on span "Continental Breakfast at Hotel" at bounding box center [470, 316] width 114 height 7
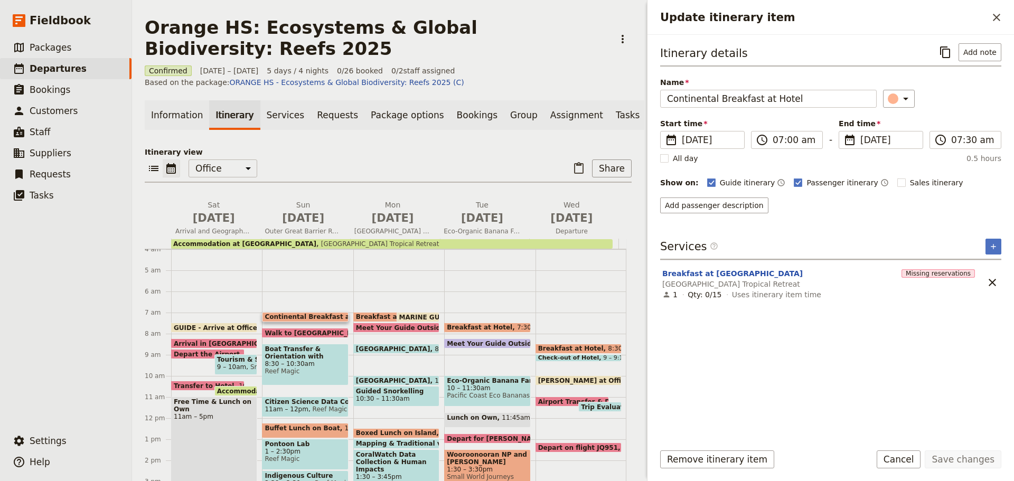
drag, startPoint x: 913, startPoint y: 465, endPoint x: 826, endPoint y: 436, distance: 92.1
click at [912, 465] on button "Cancel" at bounding box center [899, 460] width 44 height 18
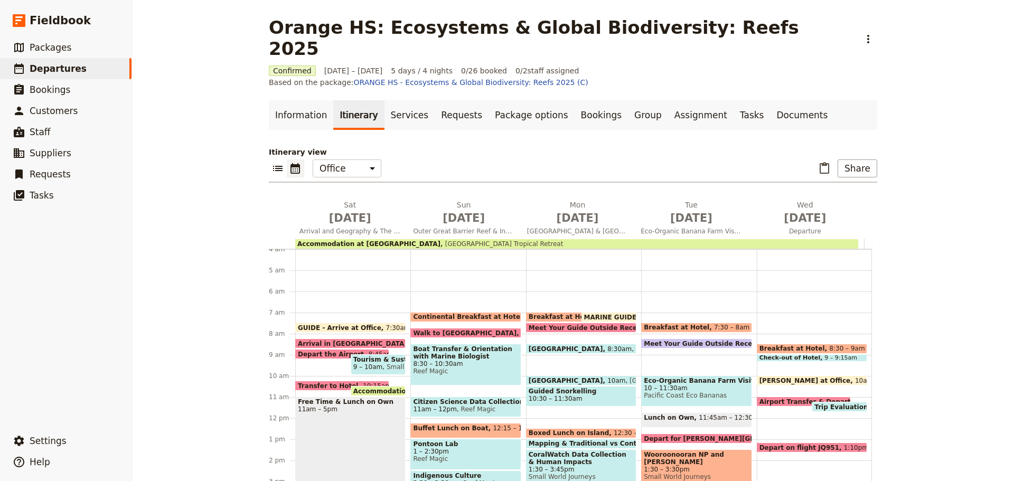
click at [555, 313] on span "Breakfast at Hotel" at bounding box center [564, 316] width 70 height 7
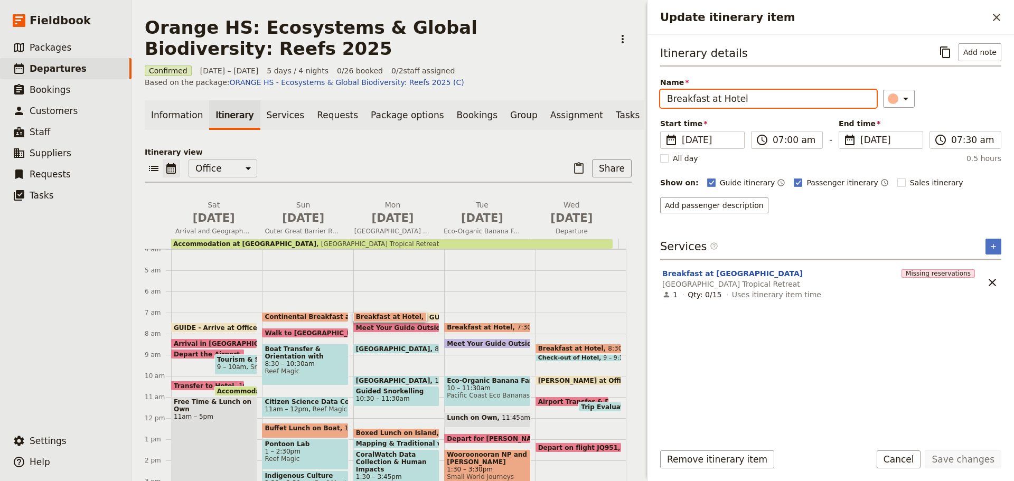
click at [667, 99] on input "Breakfast at Hotel" at bounding box center [768, 99] width 217 height 18
type input "Continental Breakfast at Hotel"
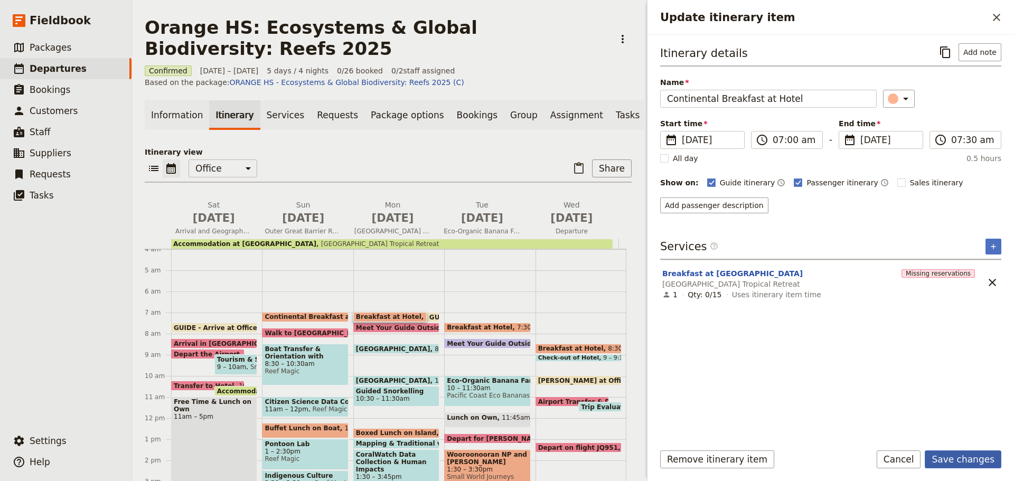
click at [959, 462] on button "Save changes" at bounding box center [963, 460] width 77 height 18
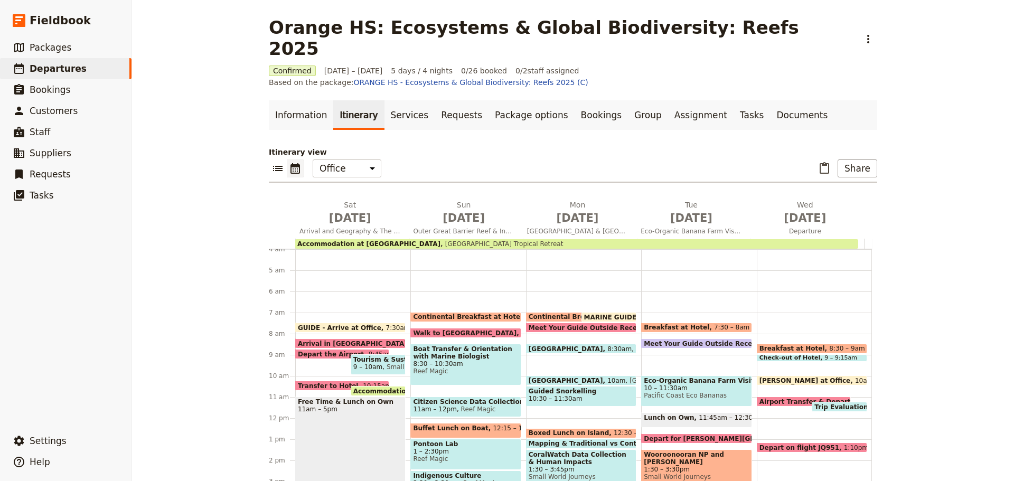
click at [452, 313] on span "Continental Breakfast at Hotel" at bounding box center [470, 316] width 114 height 7
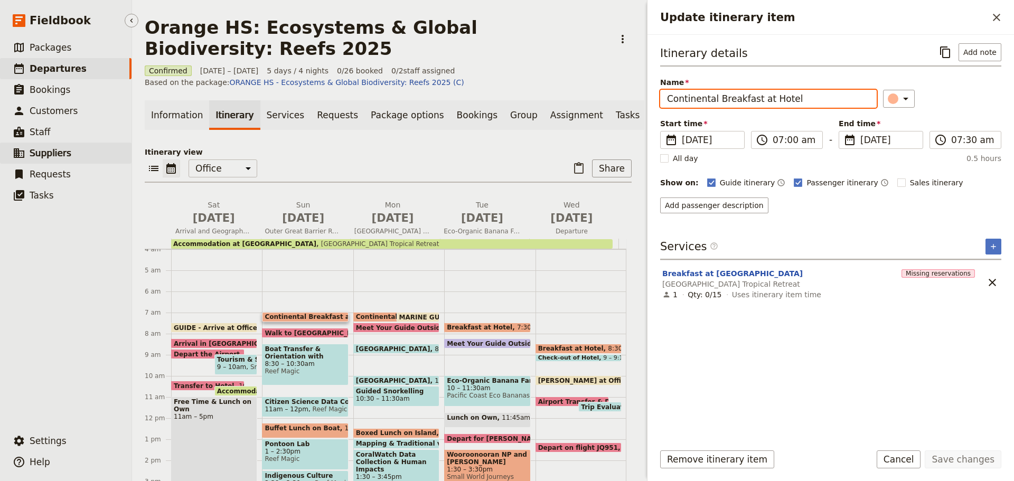
drag, startPoint x: 797, startPoint y: 96, endPoint x: 106, endPoint y: 145, distance: 693.4
click at [108, 145] on div "Fieldbook ​ ​ Fieldbook ​ ​ Packages ​ Departures ​ Bookings ​ Customers ​ Staf…" at bounding box center [507, 240] width 1014 height 481
click at [900, 460] on button "Cancel" at bounding box center [899, 460] width 44 height 18
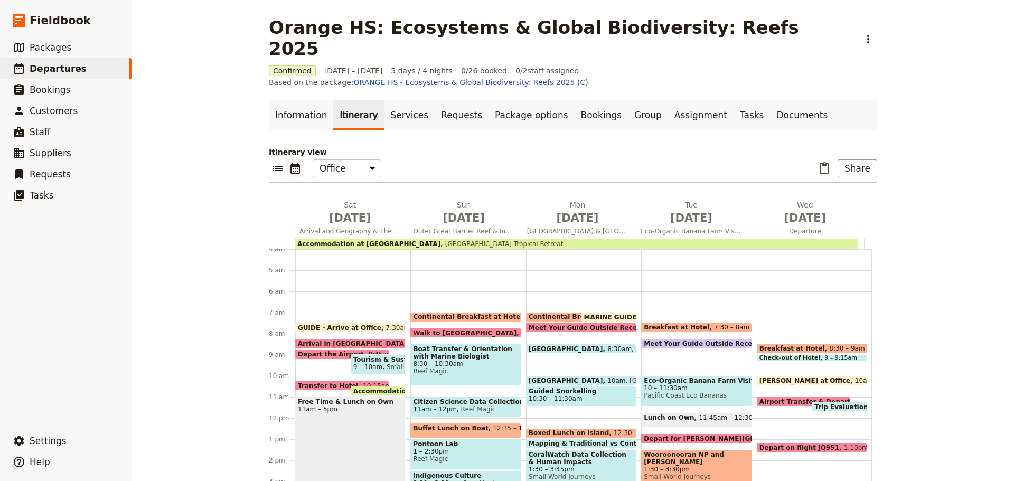
click at [664, 324] on span "Breakfast at Hotel" at bounding box center [679, 327] width 70 height 7
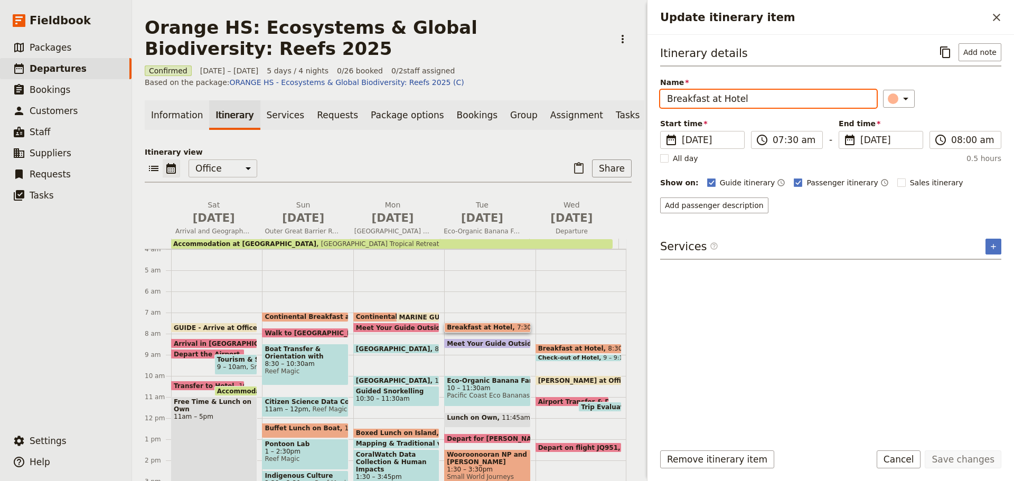
drag, startPoint x: 764, startPoint y: 102, endPoint x: 465, endPoint y: 132, distance: 300.0
click at [465, 133] on div "Orange HS: Ecosystems & Global Biodiversity: Reefs 2025 ​ Confirmed 18 – 22 Oct…" at bounding box center [573, 240] width 882 height 481
paste input "Continental"
type input "Continental Breakfast at Hotel"
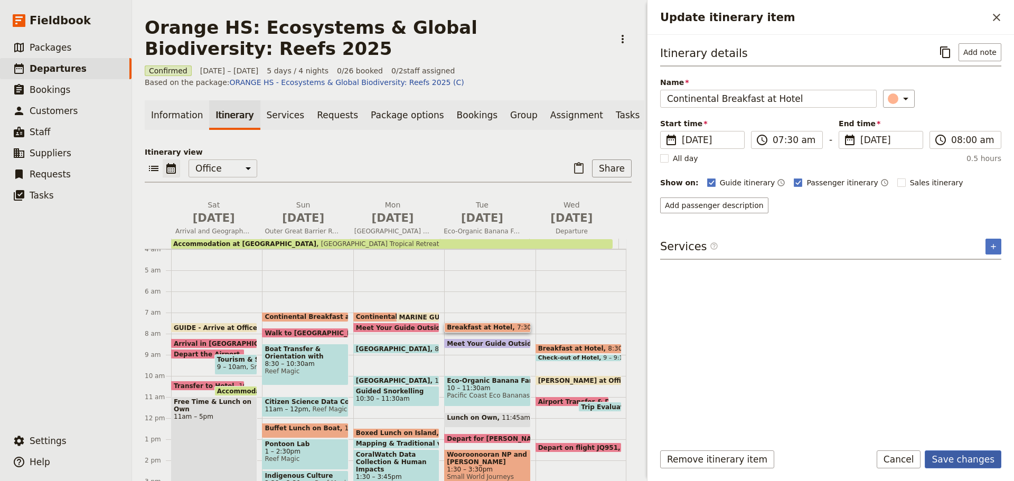
click at [949, 457] on button "Save changes" at bounding box center [963, 460] width 77 height 18
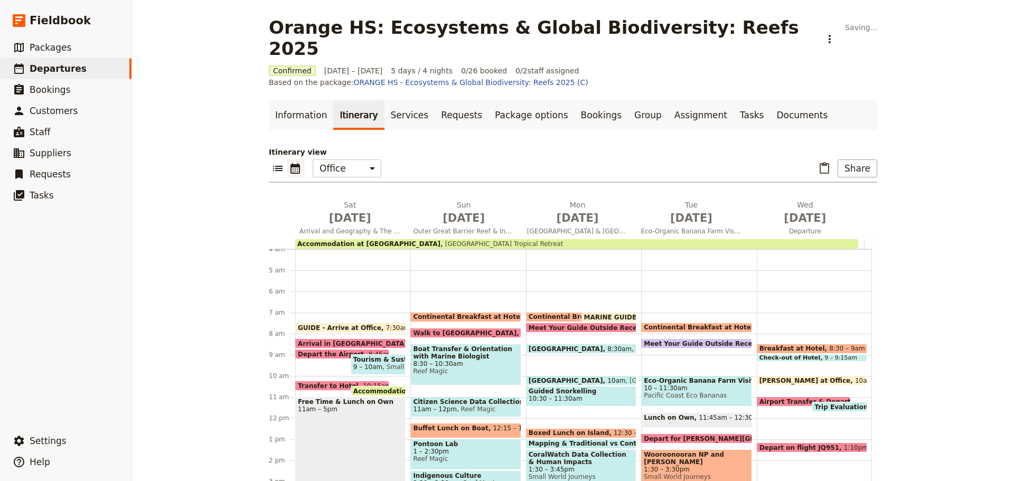
click at [760, 345] on span "Breakfast at Hotel" at bounding box center [795, 348] width 70 height 7
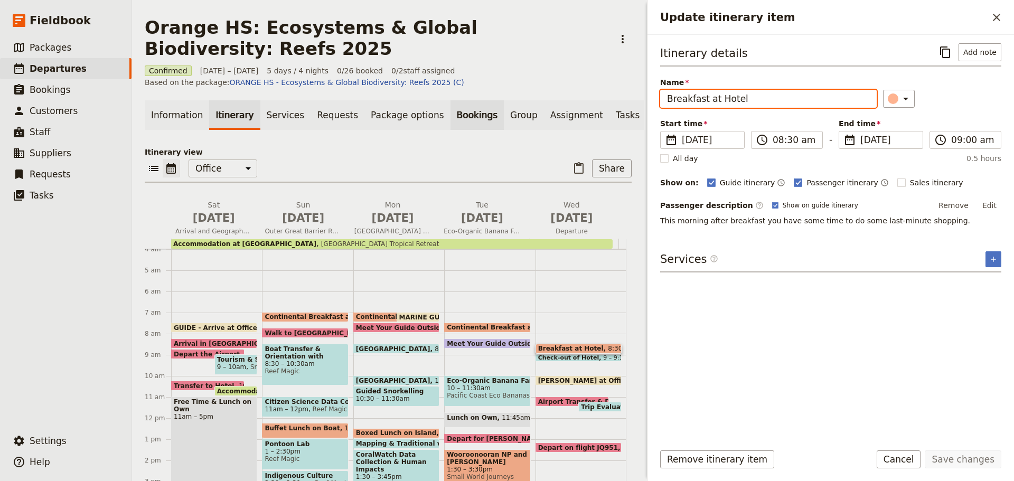
drag, startPoint x: 747, startPoint y: 105, endPoint x: 443, endPoint y: 128, distance: 305.2
click at [443, 129] on div "Orange HS: Ecosystems & Global Biodiversity: Reefs 2025 ​ Confirmed 18 – 22 Oct…" at bounding box center [573, 240] width 882 height 481
paste input "Continental"
type input "Continental Breakfast at Hotel"
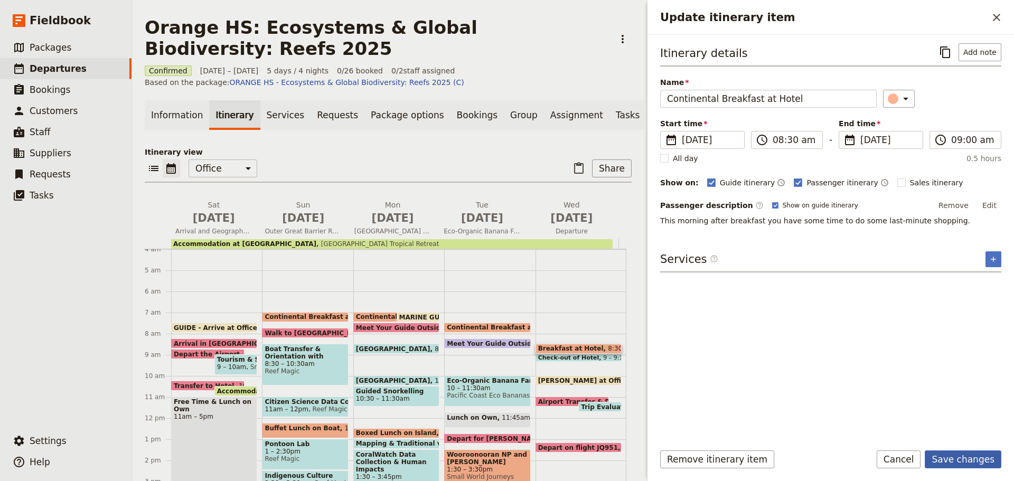
click at [978, 460] on button "Save changes" at bounding box center [963, 460] width 77 height 18
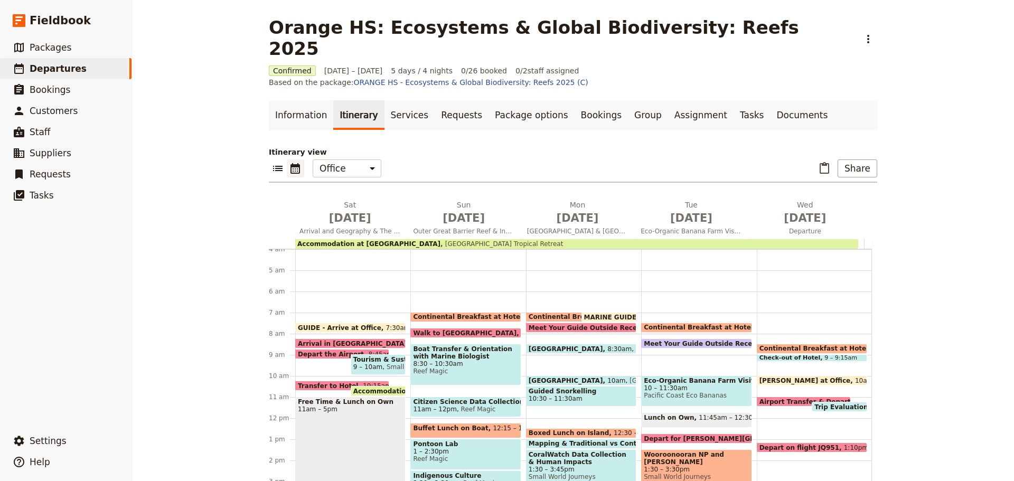
click at [561, 313] on span "Continental Breakfast at Hotel" at bounding box center [586, 316] width 114 height 7
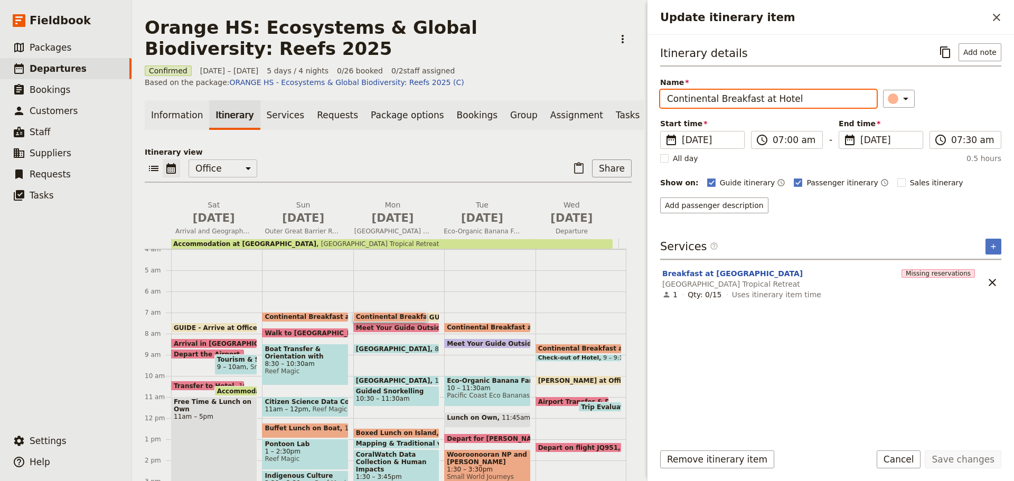
drag, startPoint x: 812, startPoint y: 100, endPoint x: 240, endPoint y: 129, distance: 572.4
click at [240, 129] on div "Orange HS: Ecosystems & Global Biodiversity: Reefs 2025 ​ Confirmed 18 – 22 Oct…" at bounding box center [573, 240] width 882 height 481
paste input "Update itinerary item"
type input "Continental Breakfast at Hotel"
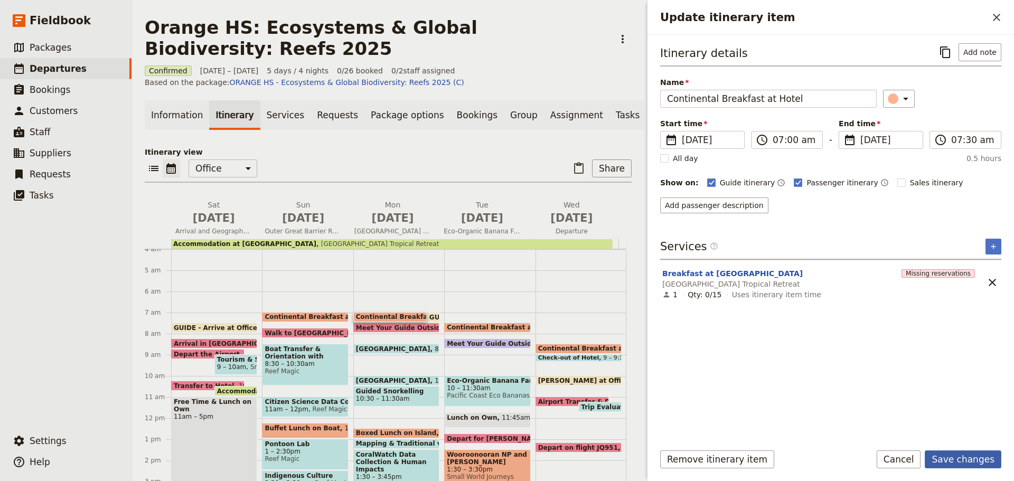
drag, startPoint x: 984, startPoint y: 455, endPoint x: 978, endPoint y: 457, distance: 6.0
click at [982, 455] on button "Save changes" at bounding box center [963, 460] width 77 height 18
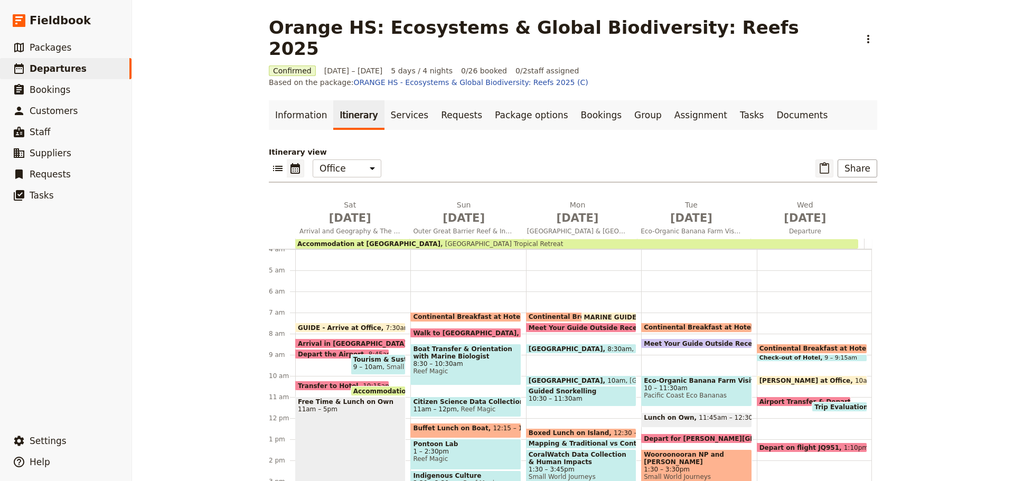
click at [821, 162] on icon "Paste itinerary item" at bounding box center [824, 168] width 13 height 13
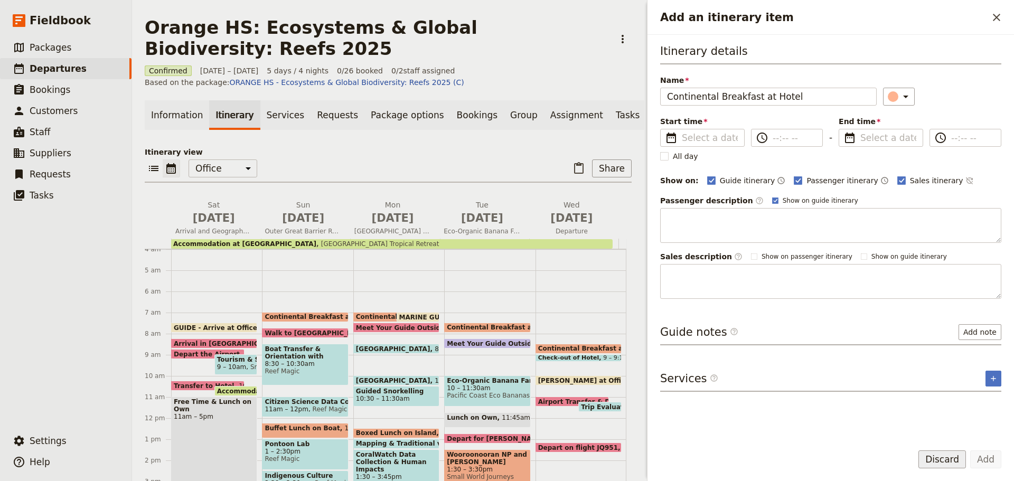
click at [939, 455] on button "Discard" at bounding box center [943, 460] width 48 height 18
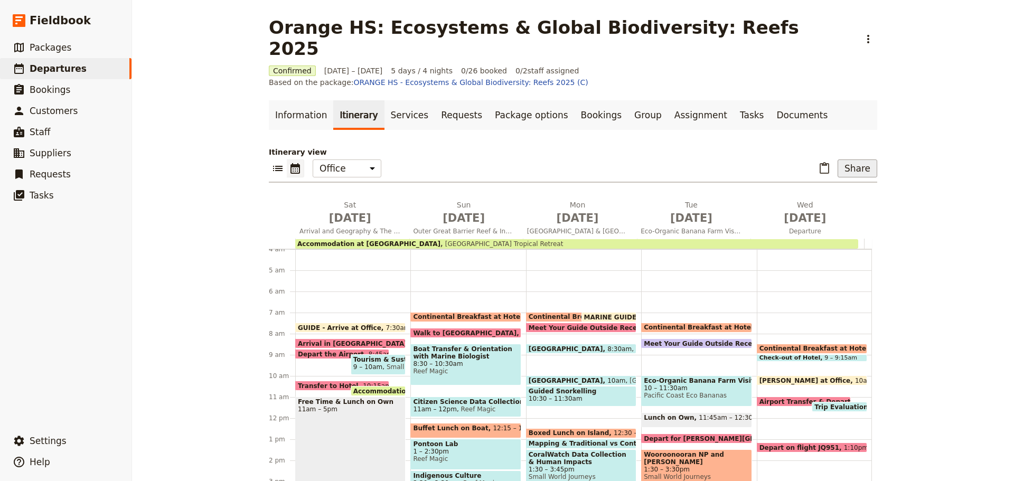
click at [856, 160] on button "Share" at bounding box center [858, 169] width 40 height 18
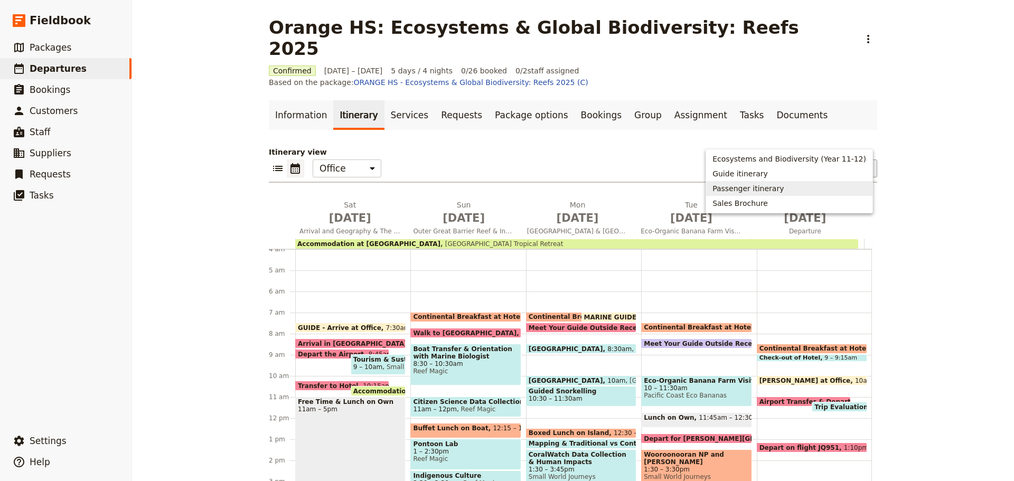
click at [761, 182] on button "Passenger itinerary" at bounding box center [789, 188] width 166 height 15
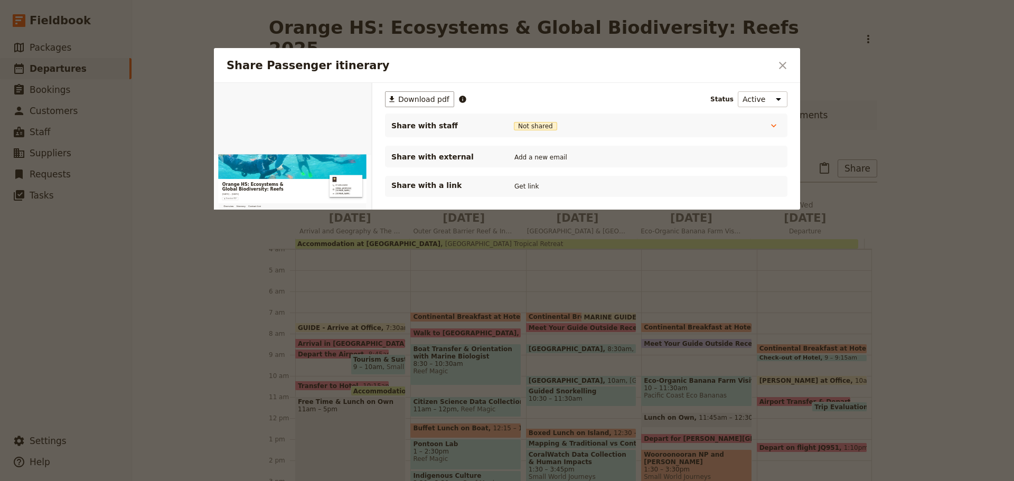
scroll to position [0, 0]
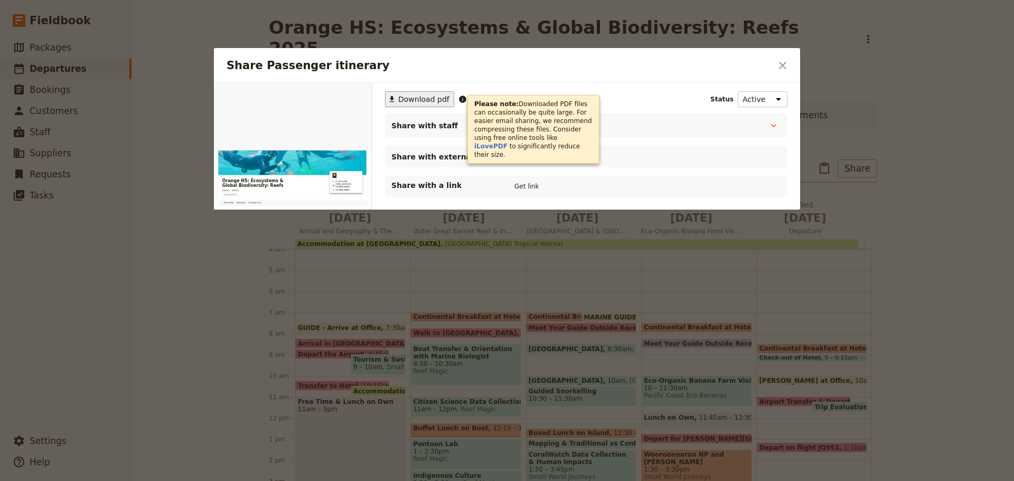
click at [435, 97] on span "Download pdf" at bounding box center [423, 99] width 51 height 11
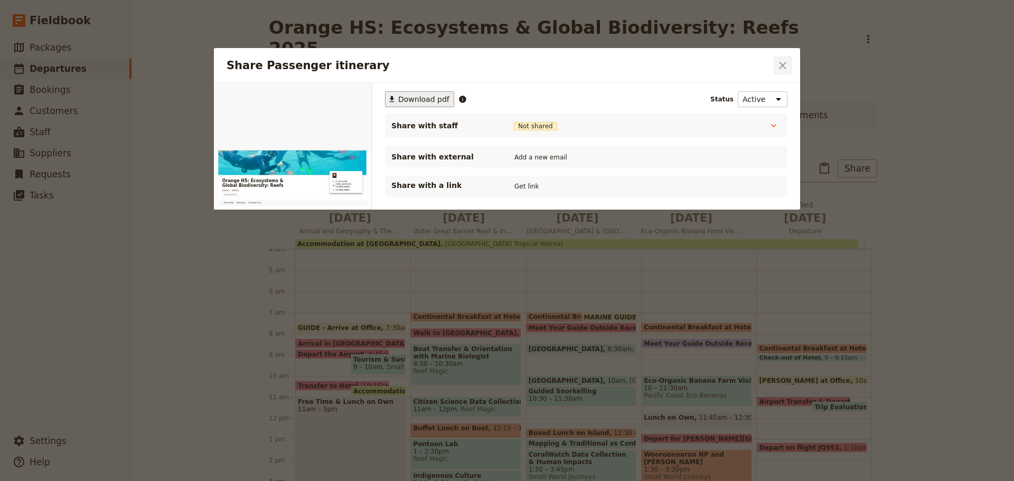
click at [779, 63] on icon "Close dialog" at bounding box center [783, 65] width 13 height 13
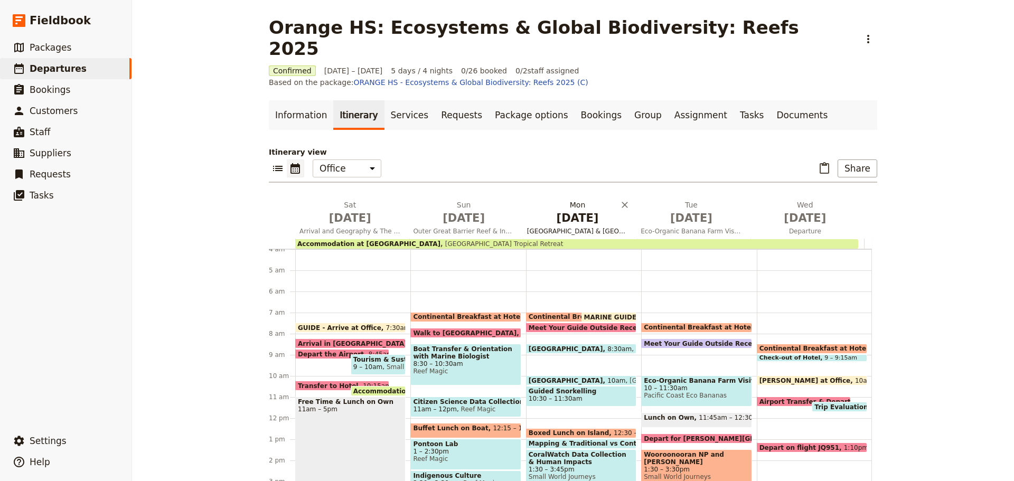
click at [548, 227] on span "Fitzroy Island & Turtle Rehabilitation Centre" at bounding box center [577, 231] width 109 height 8
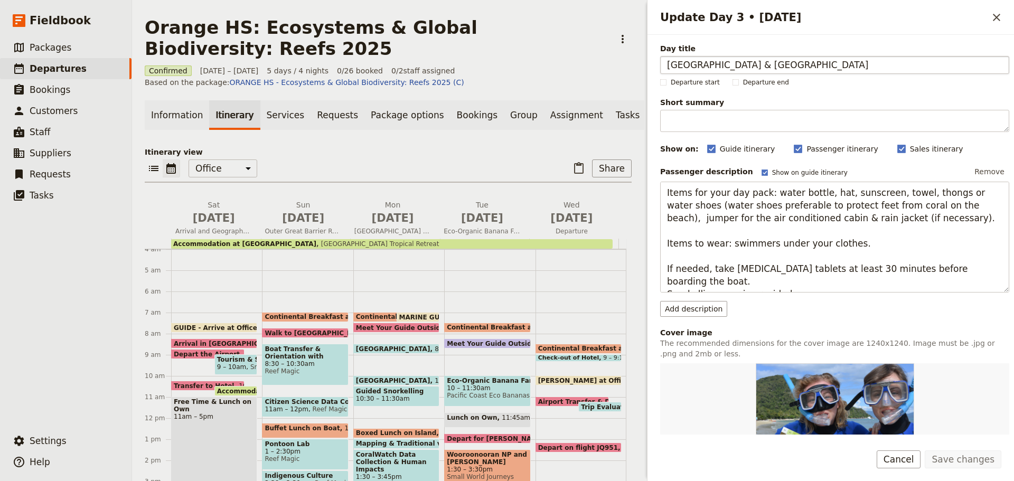
click at [720, 63] on input "Fitzroy Island & Turtle Rehabilitation Centre" at bounding box center [834, 65] width 349 height 18
type input "[GEOGRAPHIC_DATA] Snorkelling & [GEOGRAPHIC_DATA]"
click at [976, 456] on button "Save changes" at bounding box center [963, 460] width 77 height 18
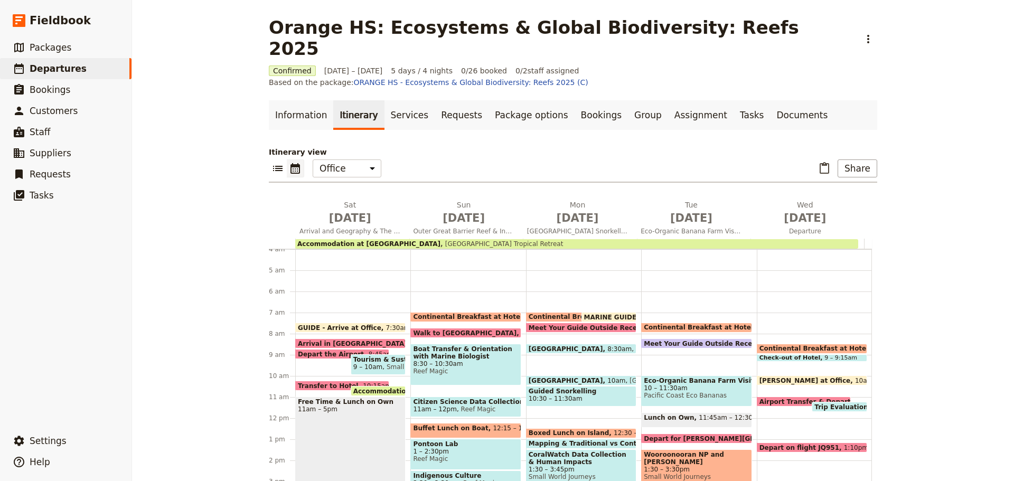
click at [565, 349] on span at bounding box center [581, 351] width 109 height 4
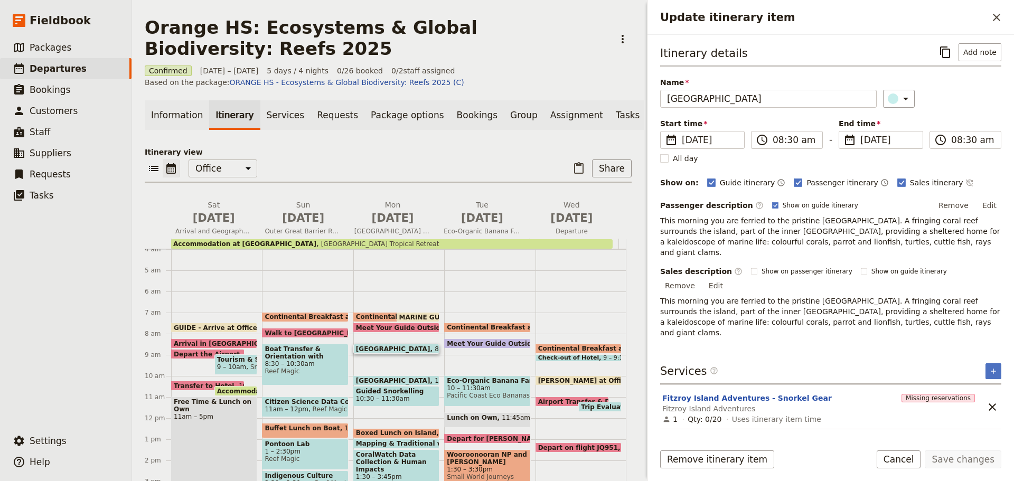
click at [300, 360] on span "Boat Transfer & Orientation with Marine Biologist" at bounding box center [305, 353] width 81 height 15
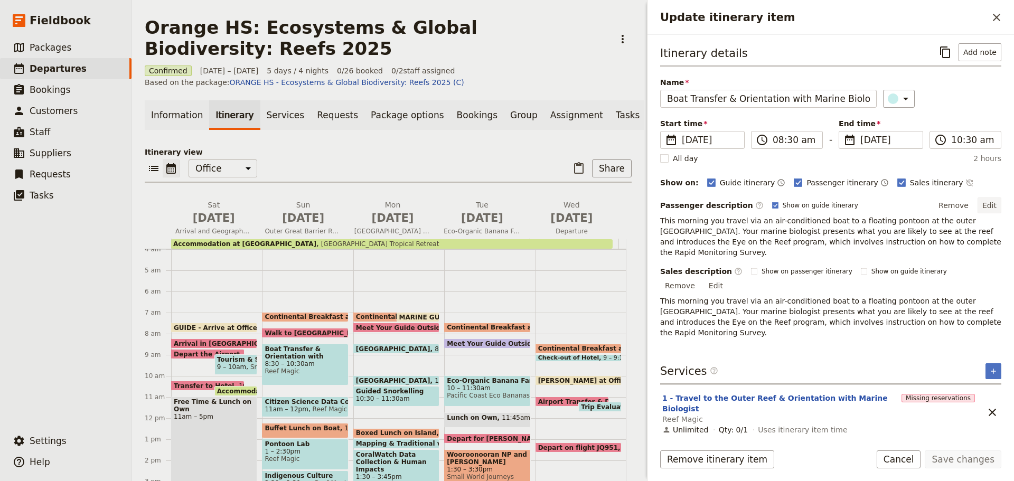
click at [999, 202] on button "Edit" at bounding box center [990, 206] width 24 height 16
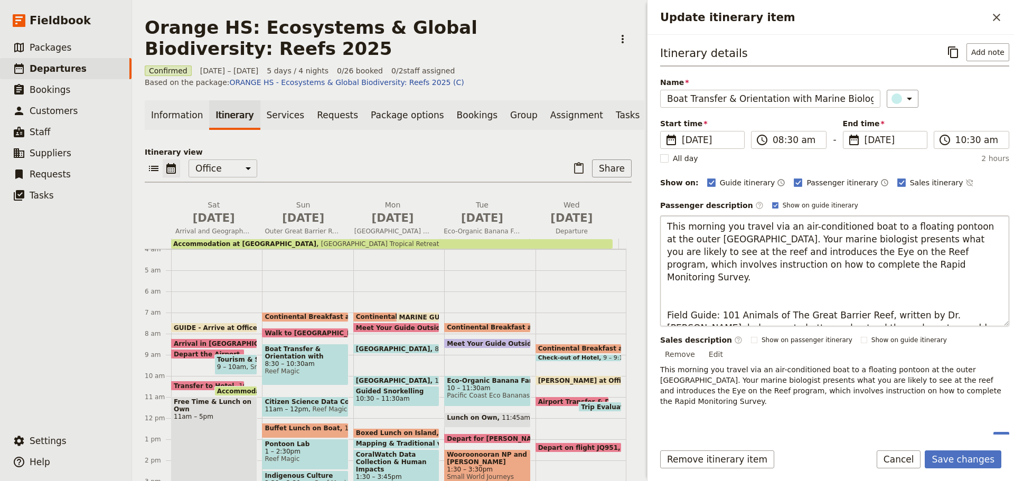
click at [784, 275] on textarea "This morning you travel via an air-conditioned boat to a floating pontoon at th…" at bounding box center [834, 271] width 349 height 111
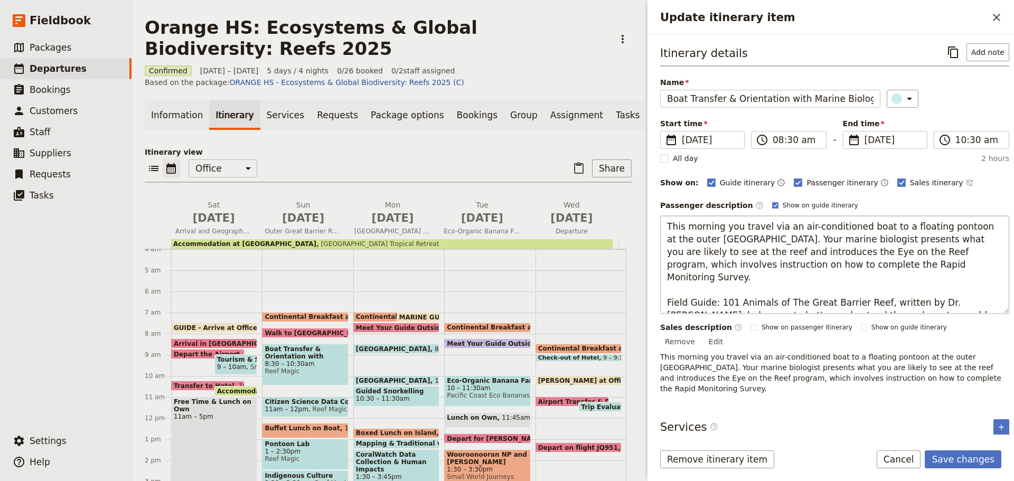
click at [956, 304] on textarea "This morning you travel via an air-conditioned boat to a floating pontoon at th…" at bounding box center [834, 265] width 349 height 98
click at [975, 297] on textarea "This morning you travel via an air-conditioned boat to a floating pontoon at th…" at bounding box center [834, 265] width 349 height 98
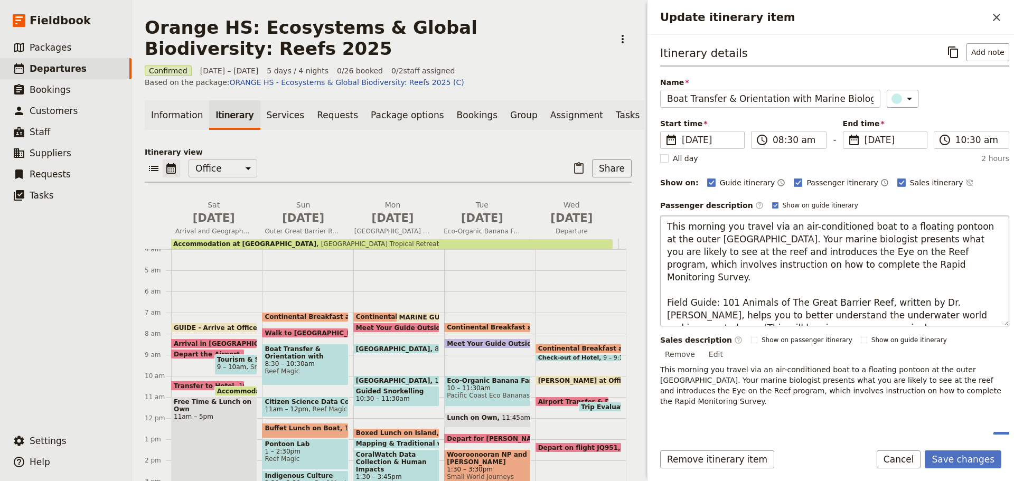
type textarea "This morning you travel via an air-conditioned boat to a floating pontoon at th…"
drag, startPoint x: 964, startPoint y: 303, endPoint x: 985, endPoint y: 320, distance: 26.7
click at [985, 320] on textarea "This morning you travel via an air-conditioned boat to a floating pontoon at th…" at bounding box center [834, 271] width 349 height 111
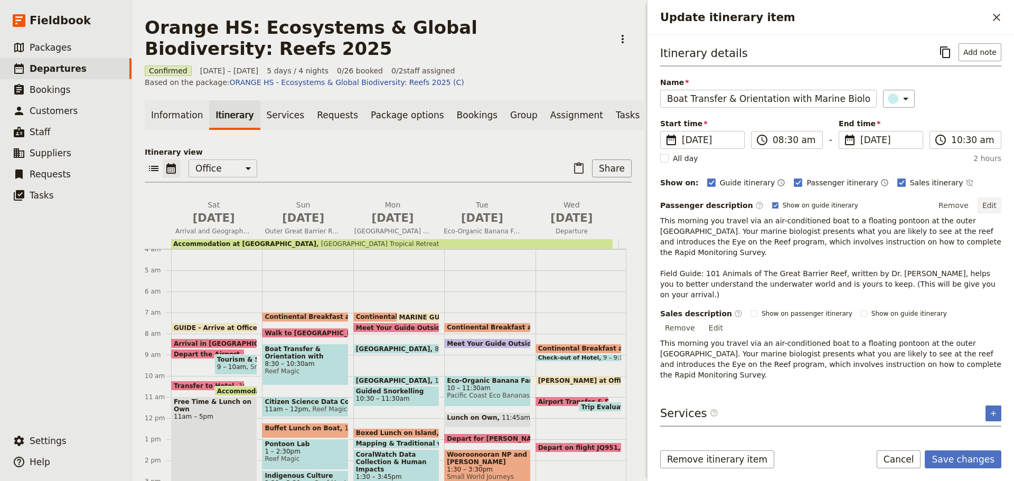
click at [989, 207] on button "Edit" at bounding box center [990, 206] width 24 height 16
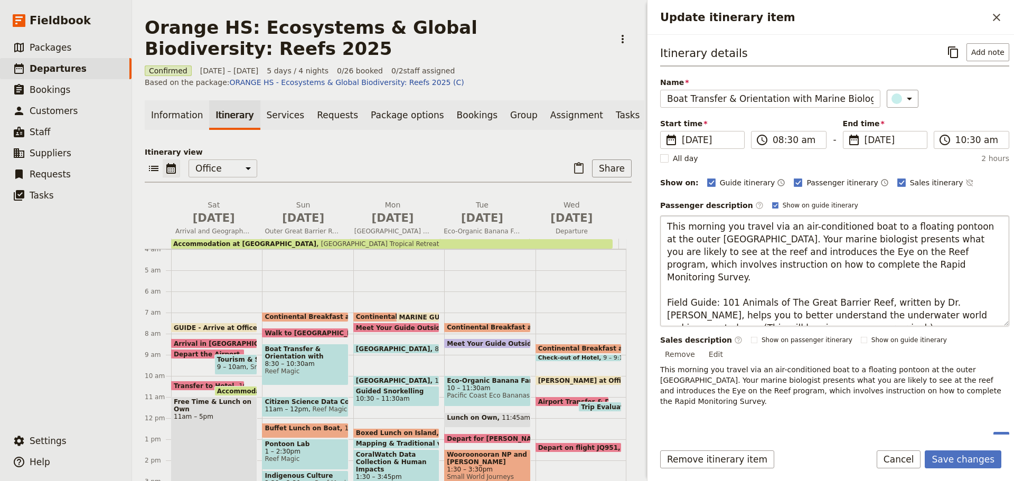
drag, startPoint x: 969, startPoint y: 302, endPoint x: 985, endPoint y: 324, distance: 27.6
click at [985, 324] on textarea "This morning you travel via an air-conditioned boat to a floating pontoon at th…" at bounding box center [834, 271] width 349 height 111
click at [835, 320] on textarea "This morning you travel via an air-conditioned boat to a floating pontoon at th…" at bounding box center [834, 271] width 349 height 111
type textarea "This morning you travel via an air-conditioned boat to a floating pontoon at th…"
click at [962, 460] on button "Save changes" at bounding box center [963, 460] width 77 height 18
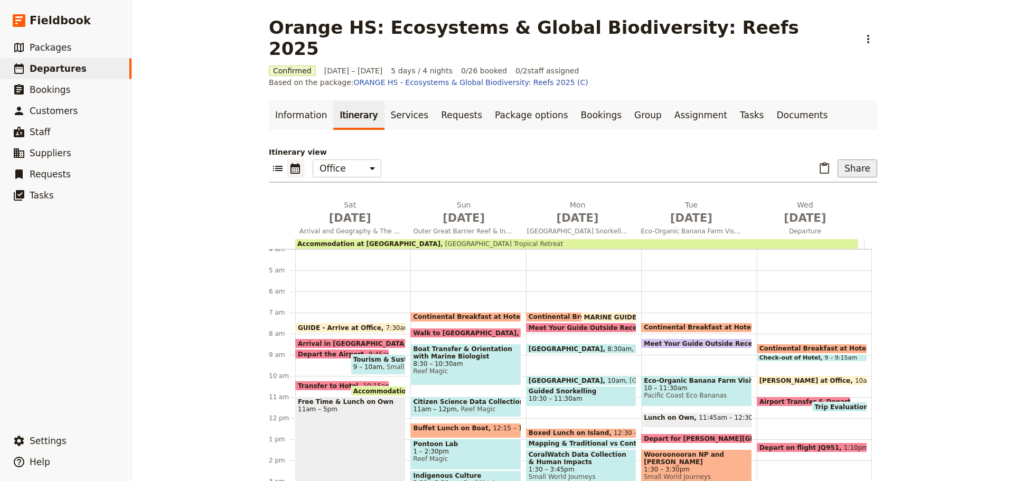
click at [859, 160] on button "Share" at bounding box center [858, 169] width 40 height 18
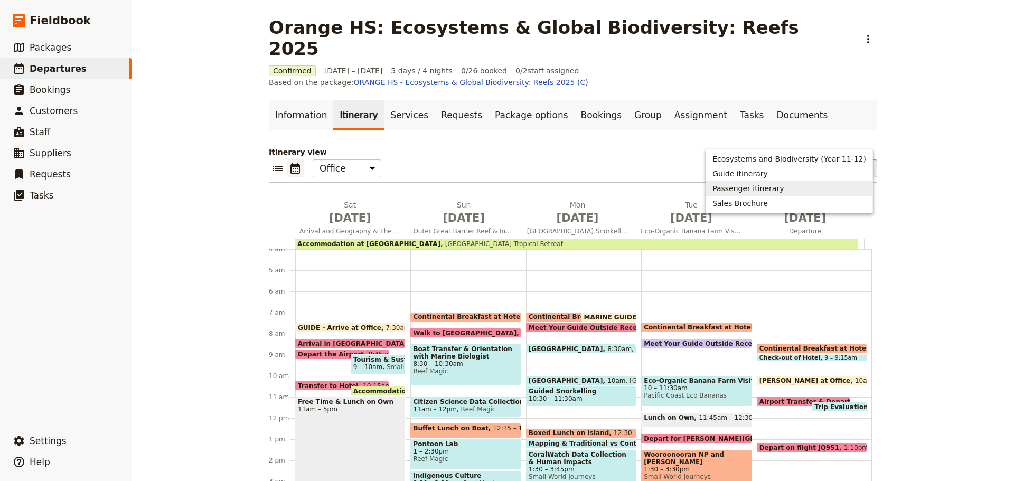
click at [784, 184] on span "Passenger itinerary" at bounding box center [748, 188] width 71 height 11
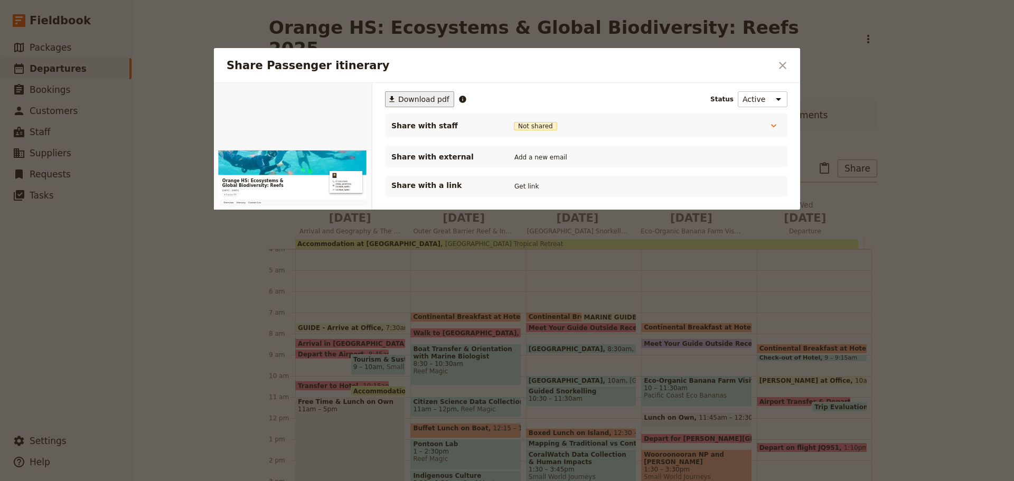
click at [430, 102] on span "Download pdf" at bounding box center [423, 99] width 51 height 11
click at [785, 67] on icon "Close dialog" at bounding box center [782, 65] width 7 height 7
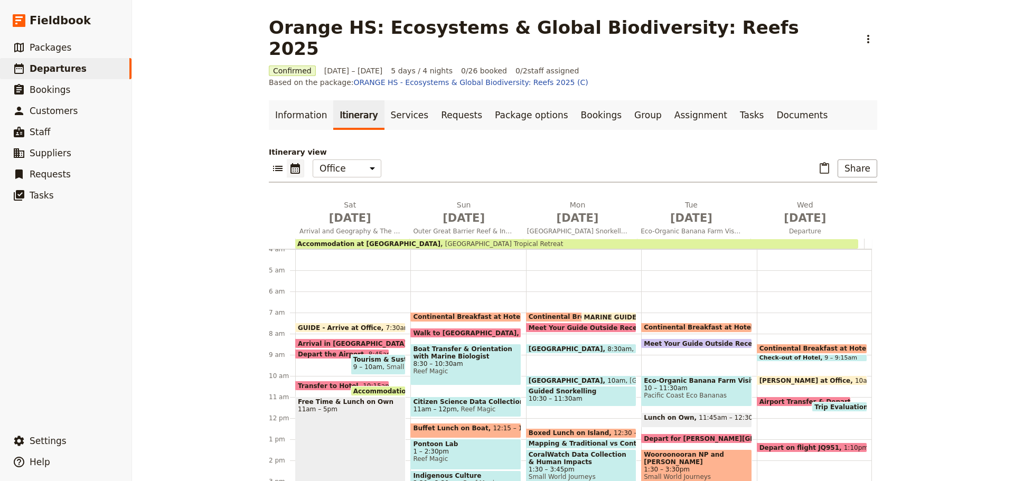
click at [695, 392] on span "Pacific Coast Eco Bananas" at bounding box center [696, 395] width 105 height 7
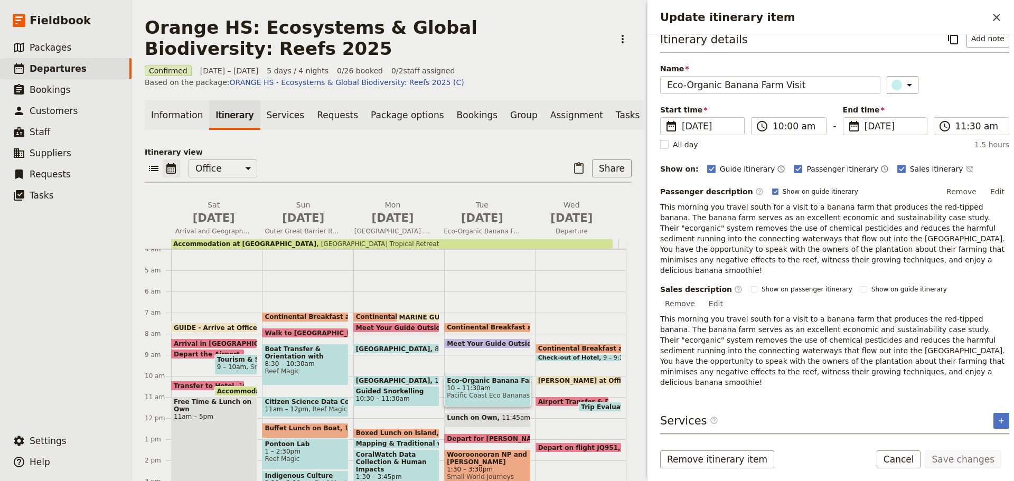
scroll to position [17, 0]
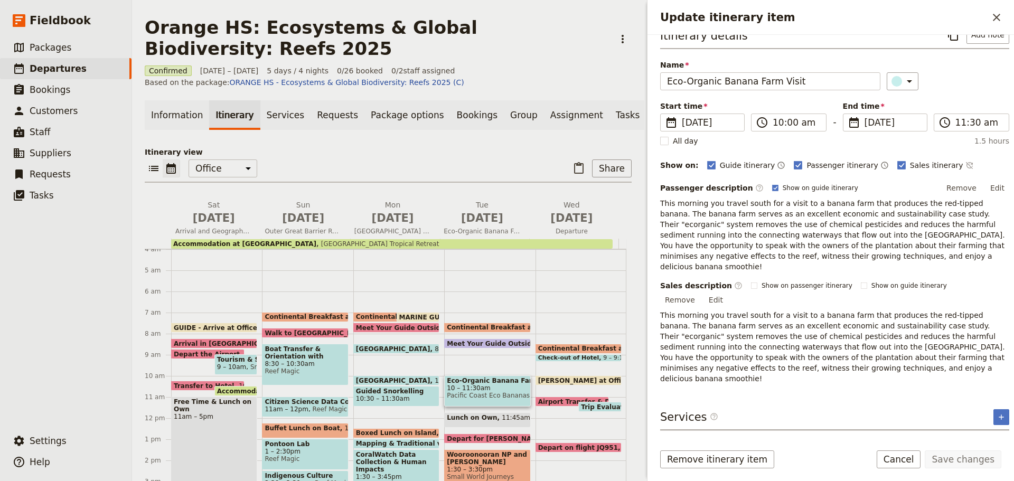
click at [720, 439] on button "Eco Banana Farm Visit" at bounding box center [709, 444] width 93 height 11
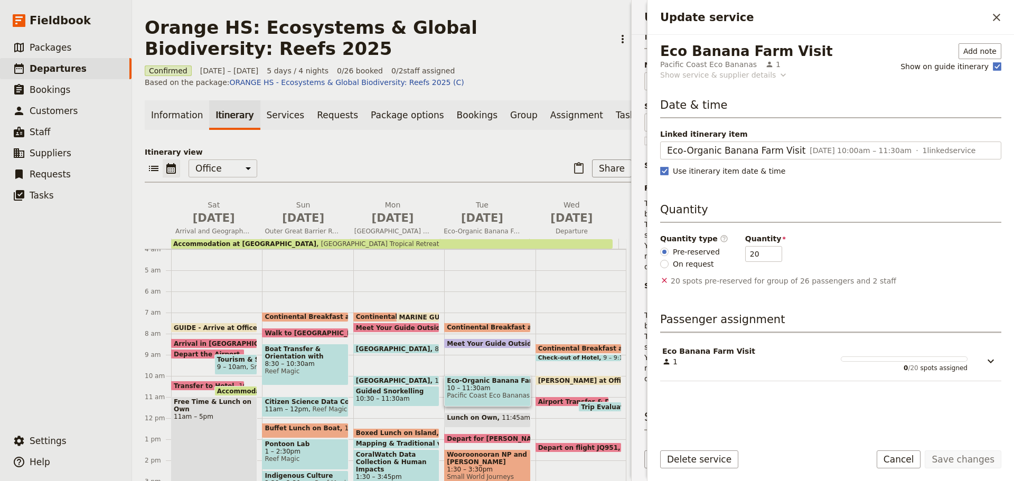
click at [704, 71] on div "Show service & supplier details" at bounding box center [718, 75] width 116 height 11
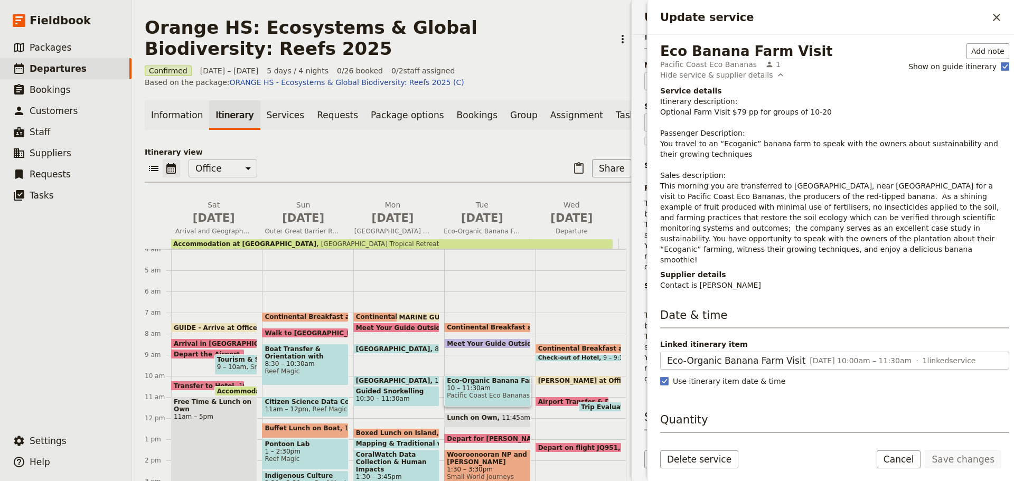
click at [670, 182] on p "Itinerary description: Optional Farm Visit $79 pp for groups of 10-20 Passenger…" at bounding box center [834, 180] width 349 height 169
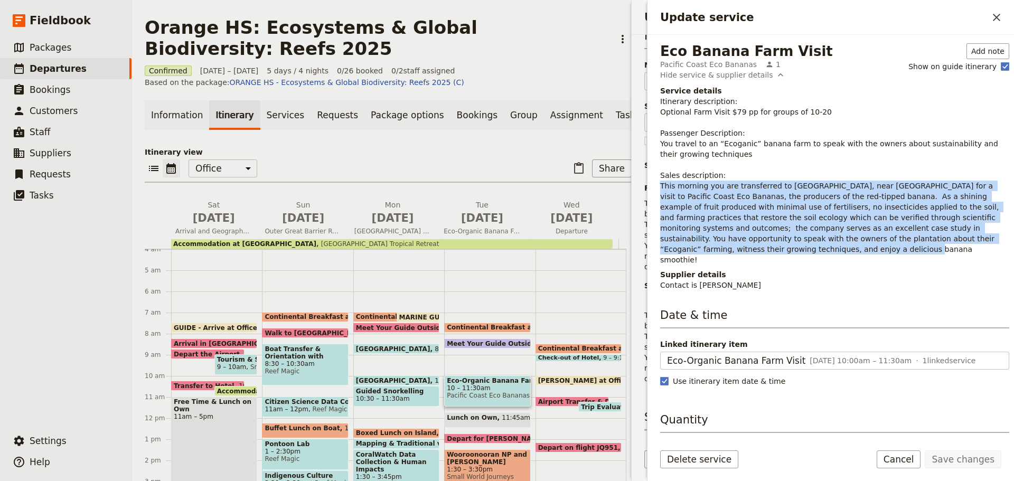
drag, startPoint x: 658, startPoint y: 187, endPoint x: 972, endPoint y: 239, distance: 317.6
click at [972, 239] on div "Eco Banana Farm Visit Pacific Coast Eco Bananas 1 Add note Show on guide itiner…" at bounding box center [831, 235] width 367 height 400
copy p "This morning you are transferred to Mourilyan, near Innisfail for a visit to Pa…"
drag, startPoint x: 910, startPoint y: 457, endPoint x: 746, endPoint y: 425, distance: 168.0
click at [910, 457] on button "Cancel" at bounding box center [899, 460] width 44 height 18
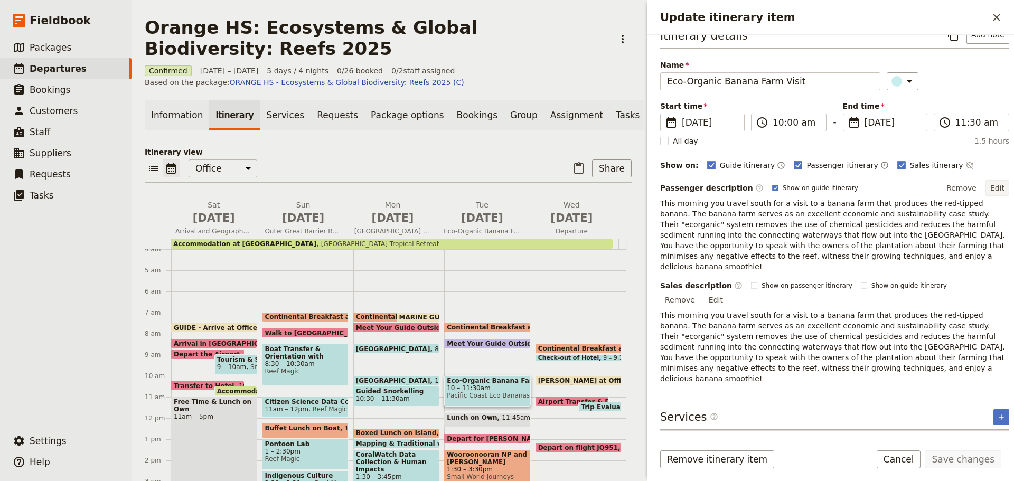
click at [989, 187] on button "Edit" at bounding box center [998, 188] width 24 height 16
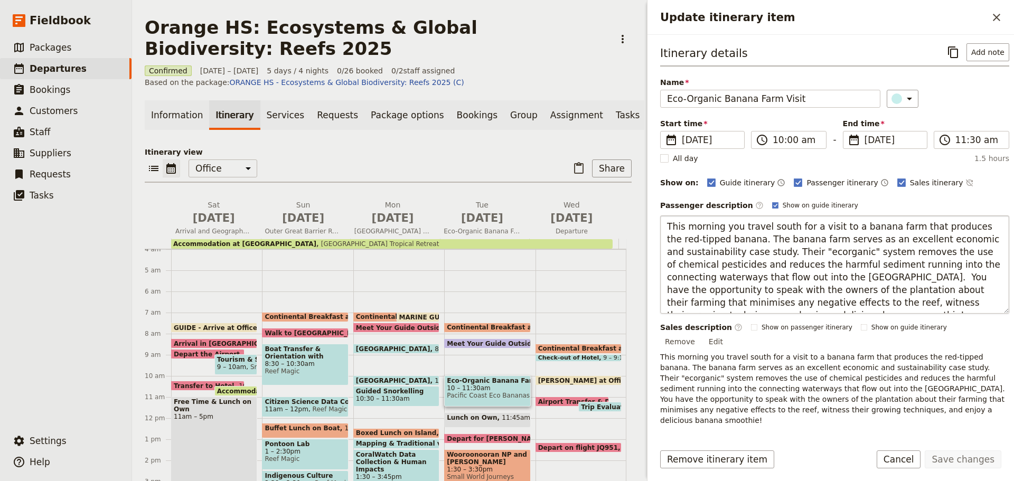
click at [694, 238] on textarea "This morning you travel south for a visit to a banana farm that produces the re…" at bounding box center [834, 265] width 349 height 98
drag, startPoint x: 666, startPoint y: 223, endPoint x: 1012, endPoint y: 344, distance: 366.8
click at [1012, 344] on div "Itinerary details ​ Add note Name Eco-Organic Banana Farm Visit ​ Start time ​ …" at bounding box center [831, 235] width 367 height 400
type textarea "This morning you are transferred to Mourilyan, near Innisfail for a visit to Pa…"
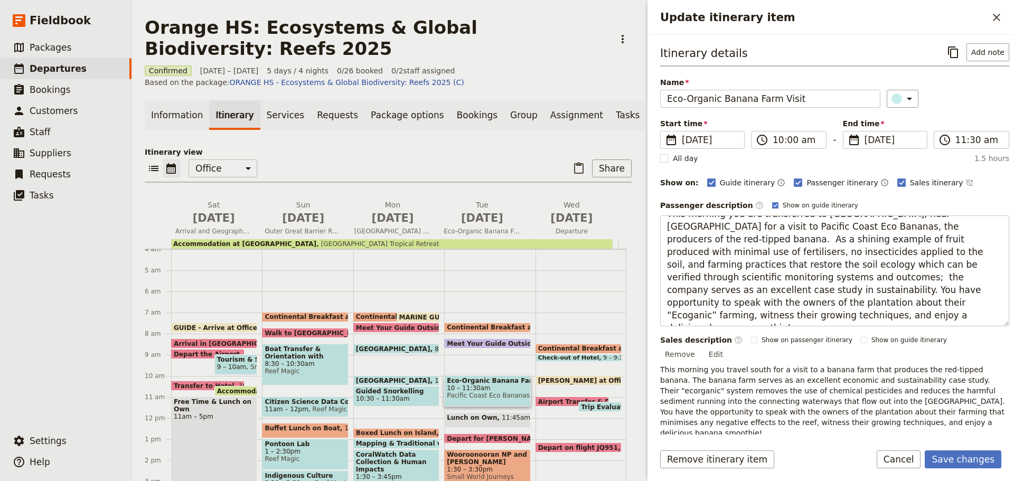
scroll to position [0, 0]
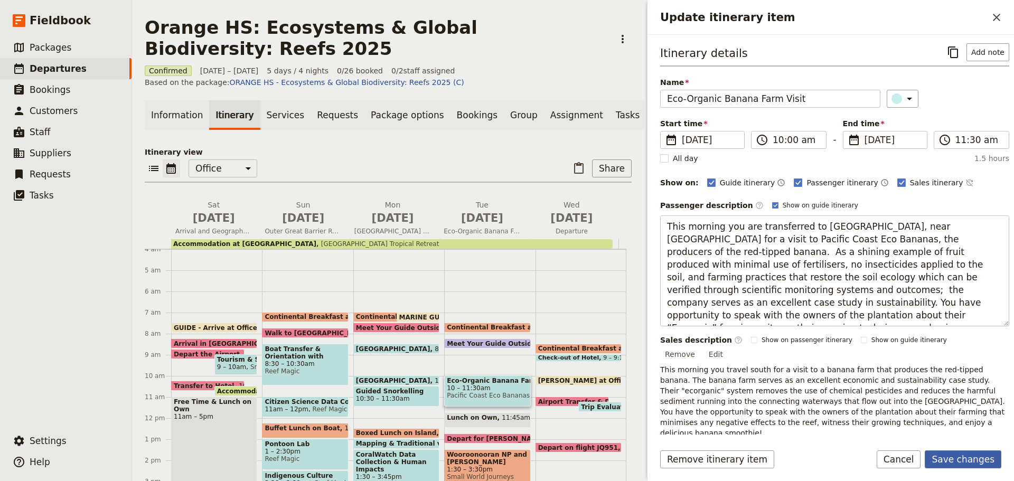
click at [978, 454] on button "Save changes" at bounding box center [963, 460] width 77 height 18
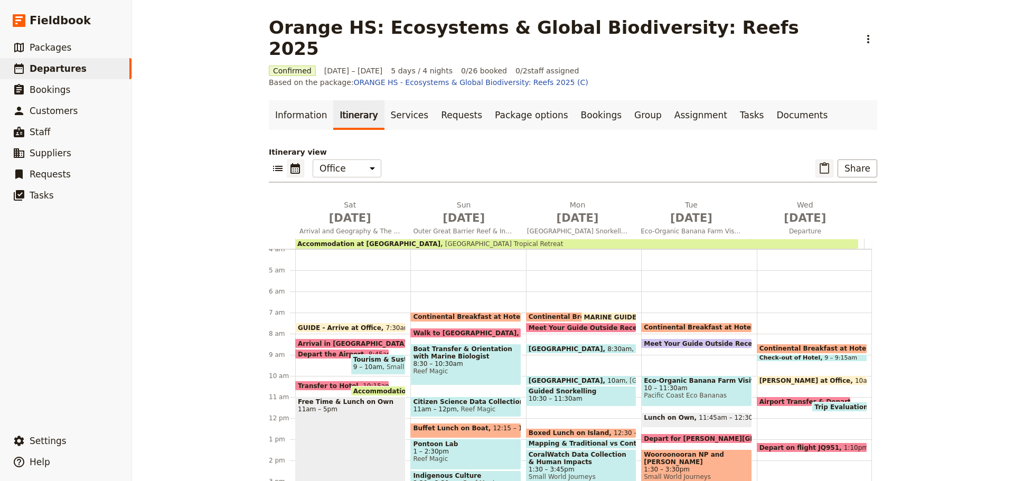
click at [825, 162] on icon "Paste itinerary item" at bounding box center [824, 168] width 13 height 13
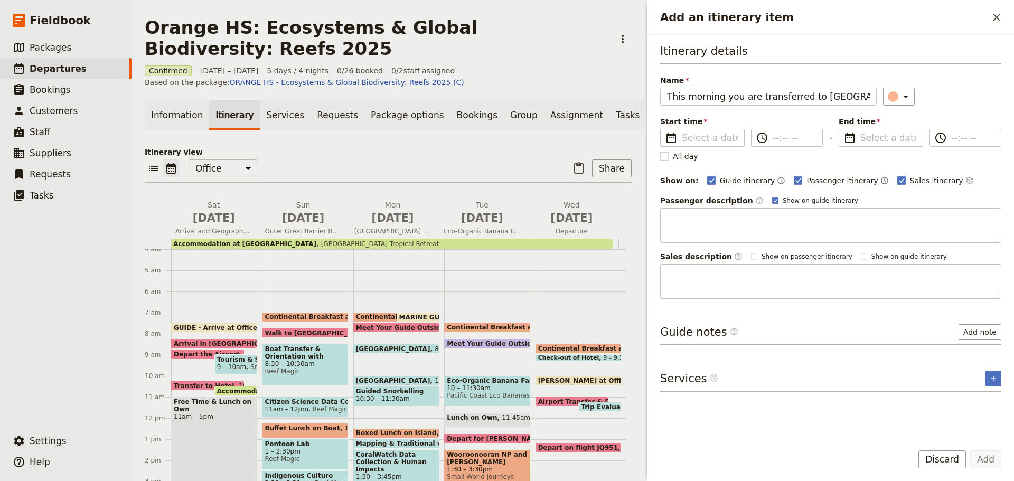
scroll to position [0, 2199]
click at [937, 454] on button "Discard" at bounding box center [943, 460] width 48 height 18
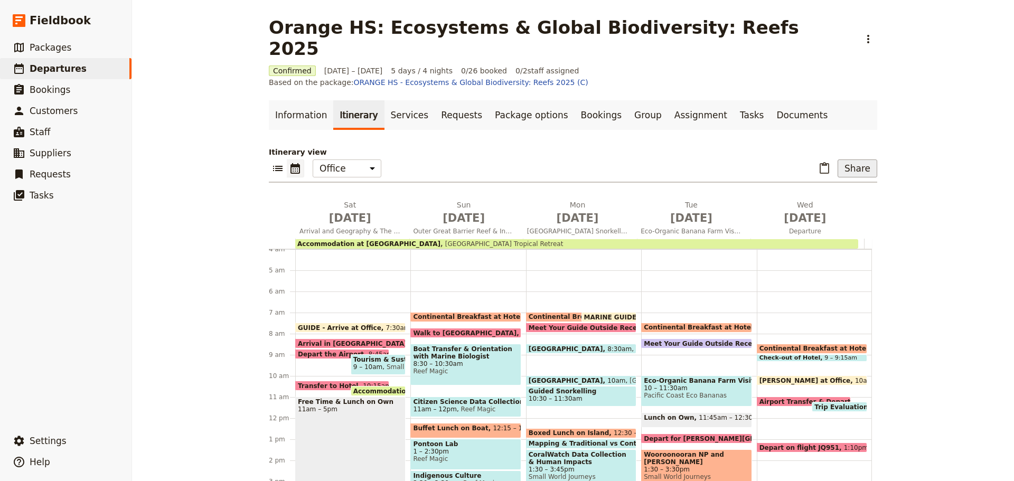
click at [863, 147] on div "Itinerary view ​ ​ Office Guide Passenger Sales ​ Share Sat Oct 18 Arrival and …" at bounding box center [573, 326] width 609 height 359
click at [862, 160] on button "Share" at bounding box center [858, 169] width 40 height 18
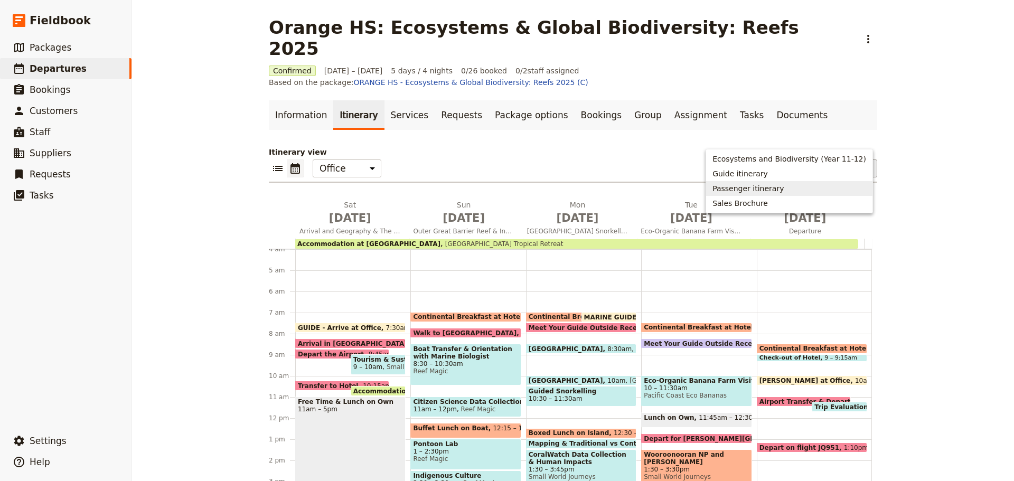
click at [766, 183] on span "Passenger itinerary" at bounding box center [748, 188] width 71 height 11
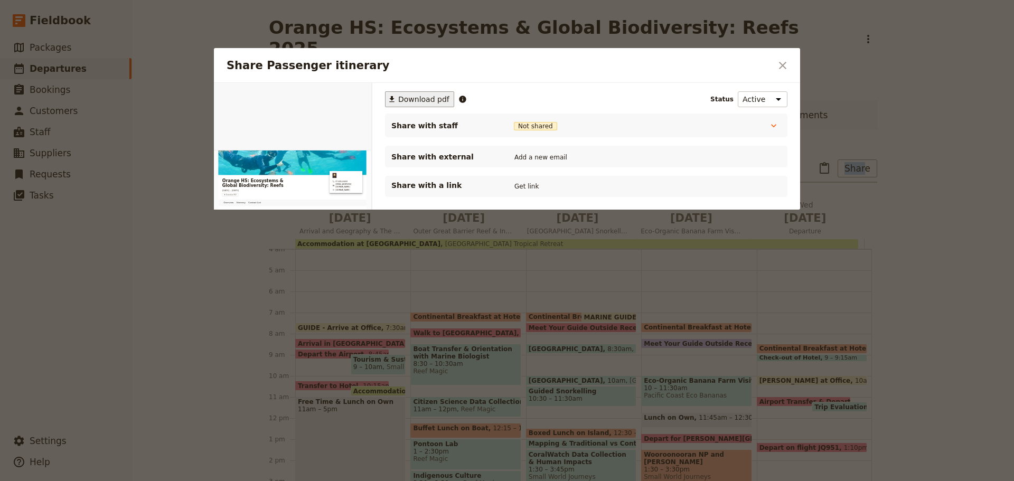
click at [402, 102] on span "Download pdf" at bounding box center [423, 99] width 51 height 11
click at [778, 70] on icon "Close dialog" at bounding box center [783, 65] width 13 height 13
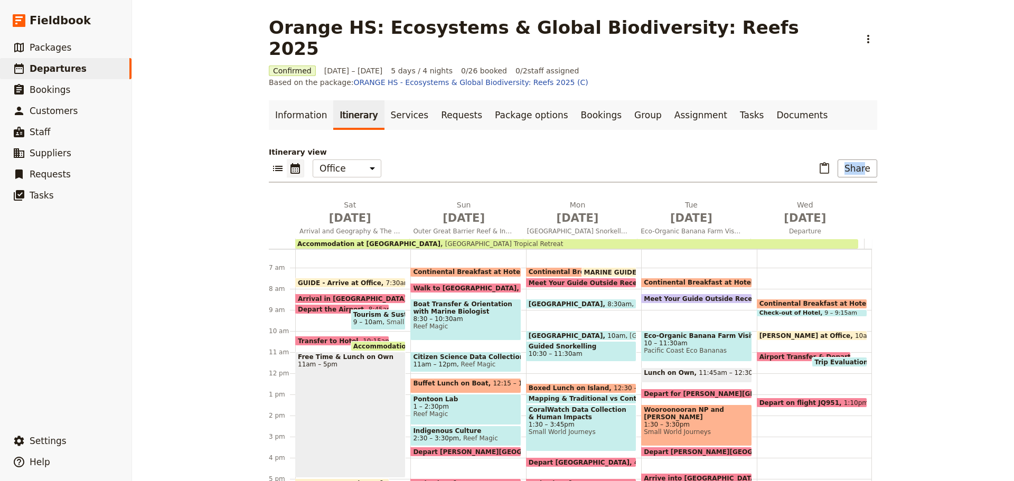
scroll to position [190, 0]
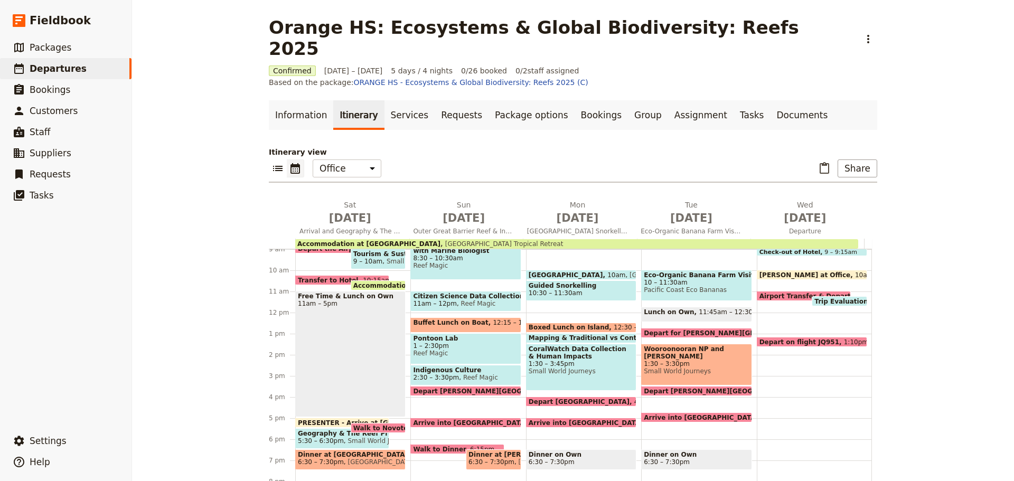
click at [680, 360] on span "1:30 – 3:30pm" at bounding box center [696, 363] width 105 height 7
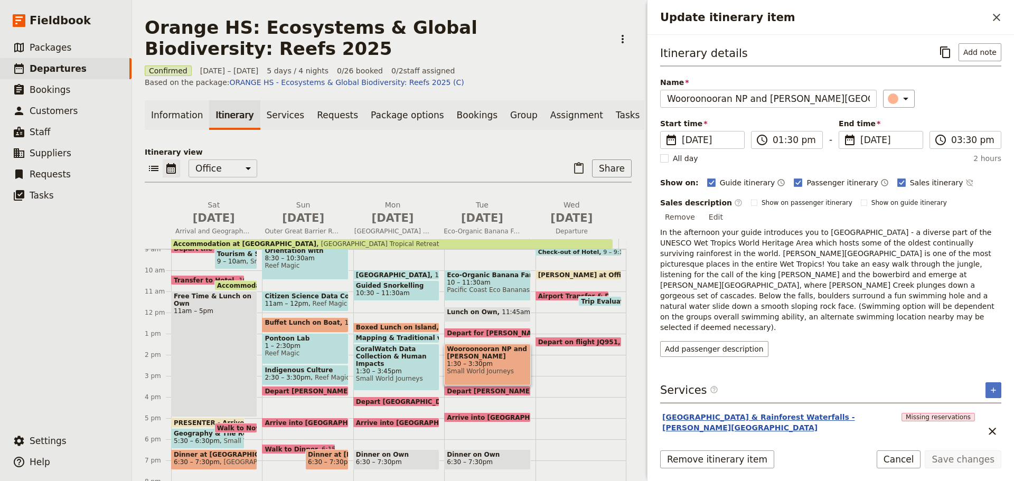
click at [804, 412] on button "National Park & Rainforest Waterfalls - Josephine Falls" at bounding box center [780, 422] width 235 height 21
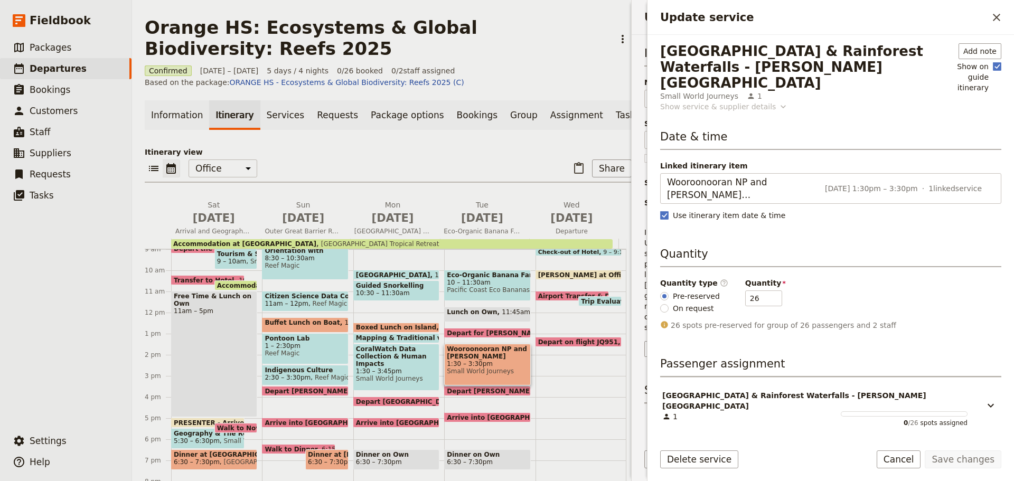
click at [685, 101] on div "Show service & supplier details" at bounding box center [718, 106] width 116 height 11
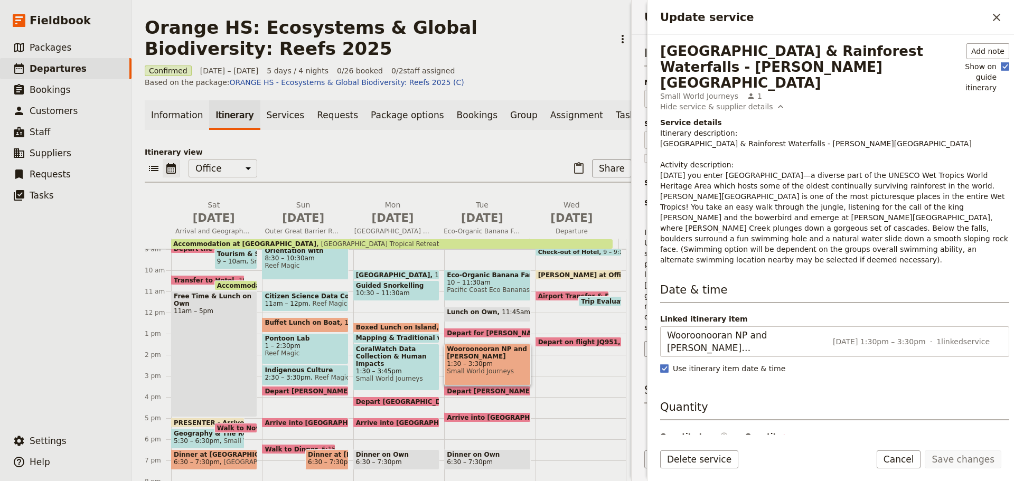
click at [725, 166] on p "Itinerary description: National Park & Rainforest Waterfalls - Josephine Falls …" at bounding box center [834, 196] width 349 height 137
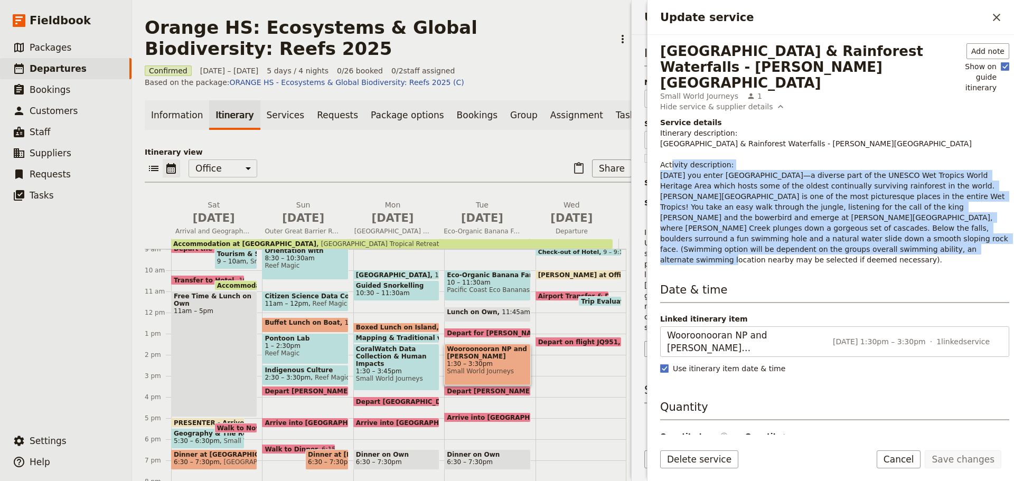
drag, startPoint x: 661, startPoint y: 161, endPoint x: 841, endPoint y: 235, distance: 194.0
click at [841, 235] on p "Itinerary description: National Park & Rainforest Waterfalls - Josephine Falls …" at bounding box center [834, 196] width 349 height 137
copy p "Today you enter Wooroonooran National Park—a diverse part of the UNESCO Wet Tro…"
drag, startPoint x: 897, startPoint y: 457, endPoint x: 826, endPoint y: 434, distance: 75.0
click at [897, 457] on button "Cancel" at bounding box center [899, 460] width 44 height 18
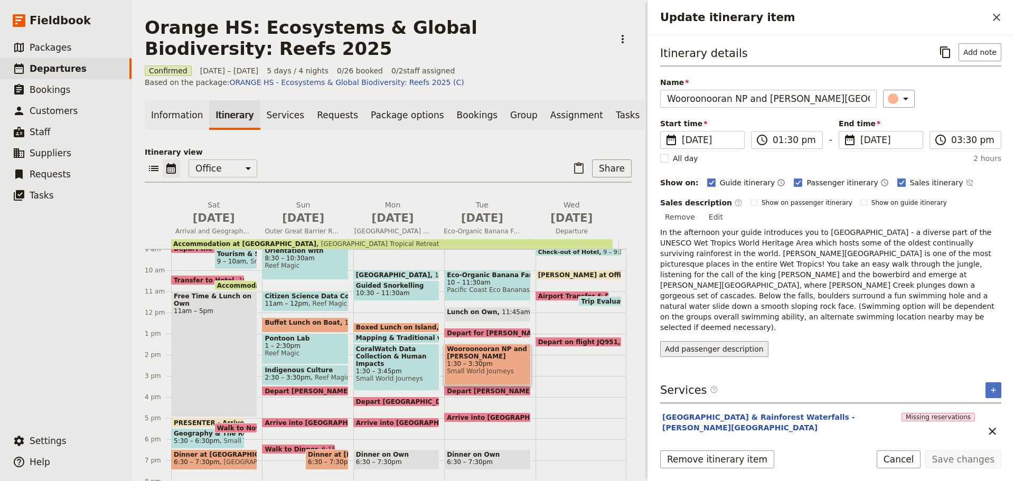
click at [715, 341] on button "Add passenger description" at bounding box center [714, 349] width 108 height 16
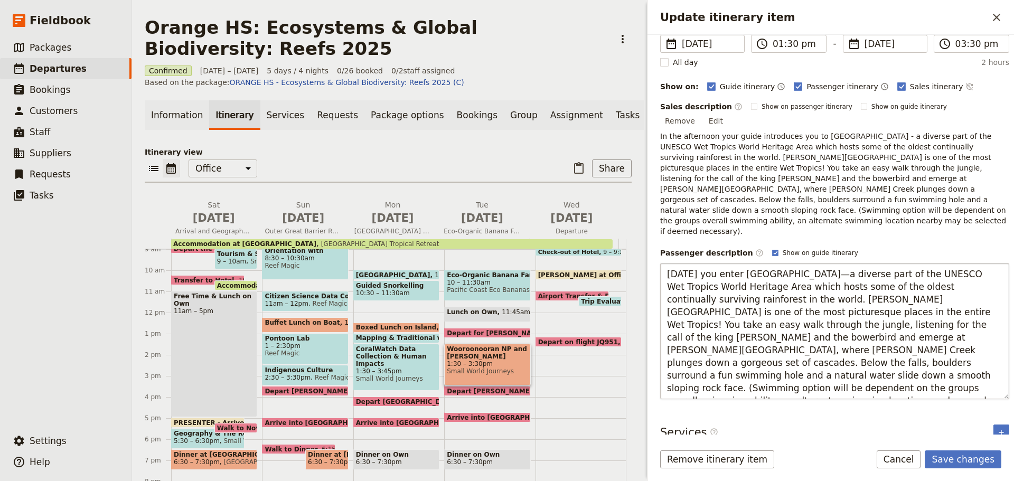
scroll to position [118, 0]
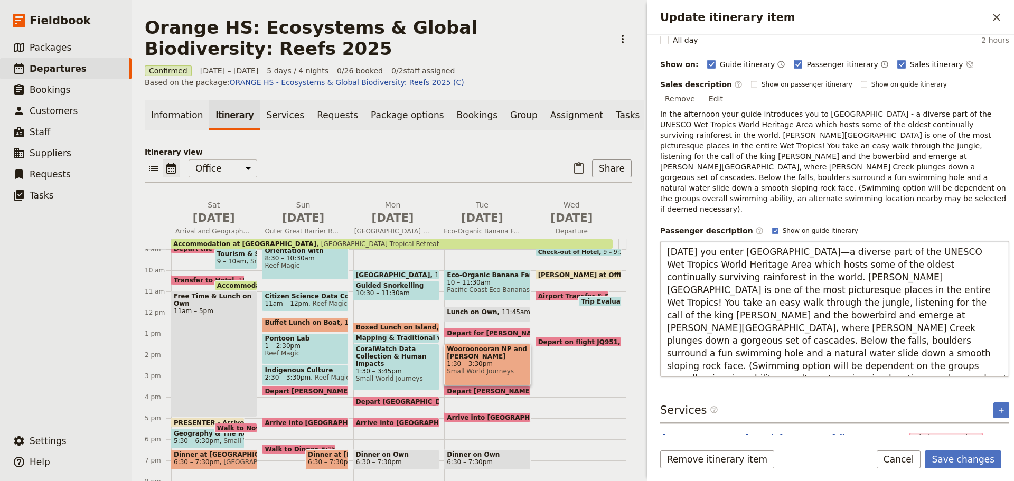
click at [682, 241] on textarea "Today you enter Wooroonooran National Park—a diverse part of the UNESCO Wet Tro…" at bounding box center [834, 309] width 349 height 136
drag, startPoint x: 725, startPoint y: 219, endPoint x: 624, endPoint y: 215, distance: 101.6
click at [624, 215] on div "Orange HS: Ecosystems & Global Biodiversity: Reefs 2025 ​ Confirmed 18 – 22 Oct…" at bounding box center [573, 240] width 882 height 481
click at [889, 241] on textarea "In the afternoon you enter Wooroonooran National Park—a diverse part of the UNE…" at bounding box center [834, 309] width 349 height 136
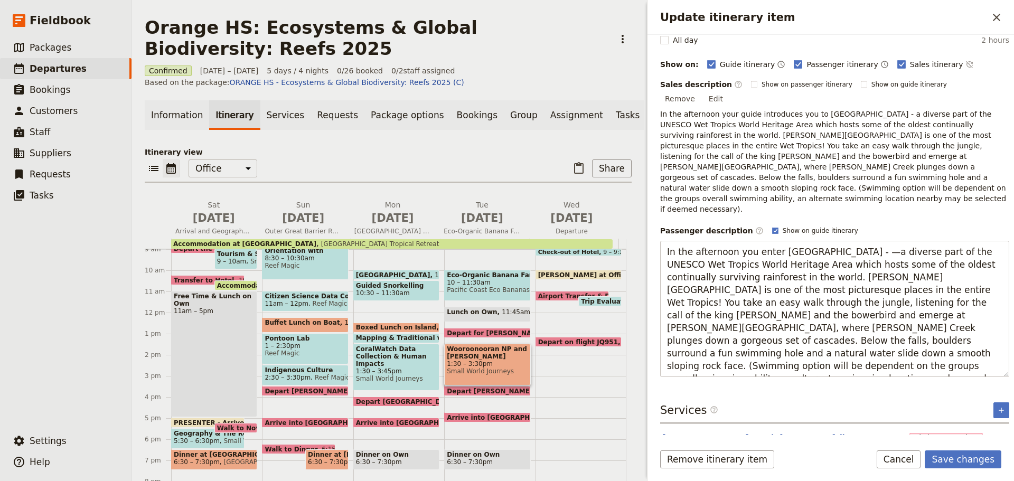
type textarea "In the afternoon you enter Wooroonooran National Park - a diverse part of the U…"
click at [972, 464] on button "Save changes" at bounding box center [963, 460] width 77 height 18
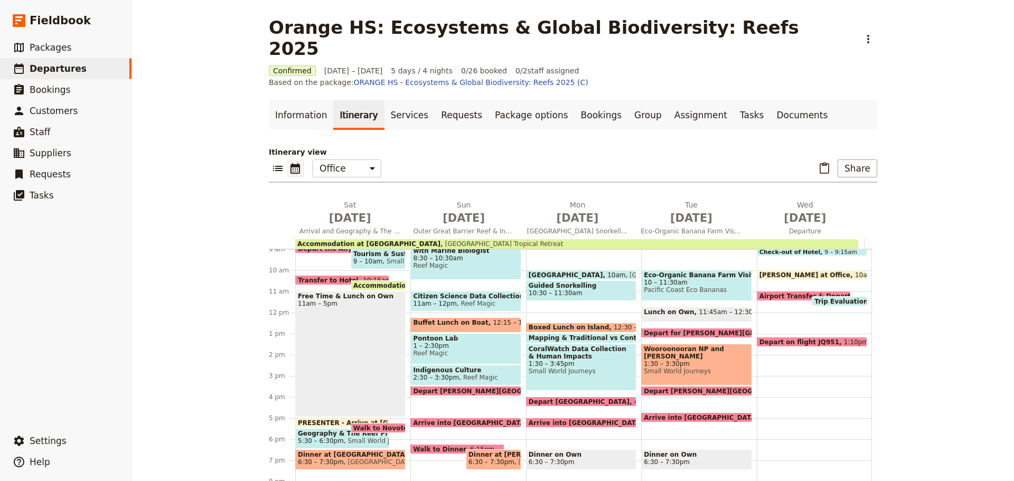
click at [854, 147] on div "Itinerary view ​ ​ Office Guide Passenger Sales ​ Share Sat Oct 18 Arrival and …" at bounding box center [573, 326] width 609 height 359
click at [854, 160] on button "Share" at bounding box center [858, 169] width 40 height 18
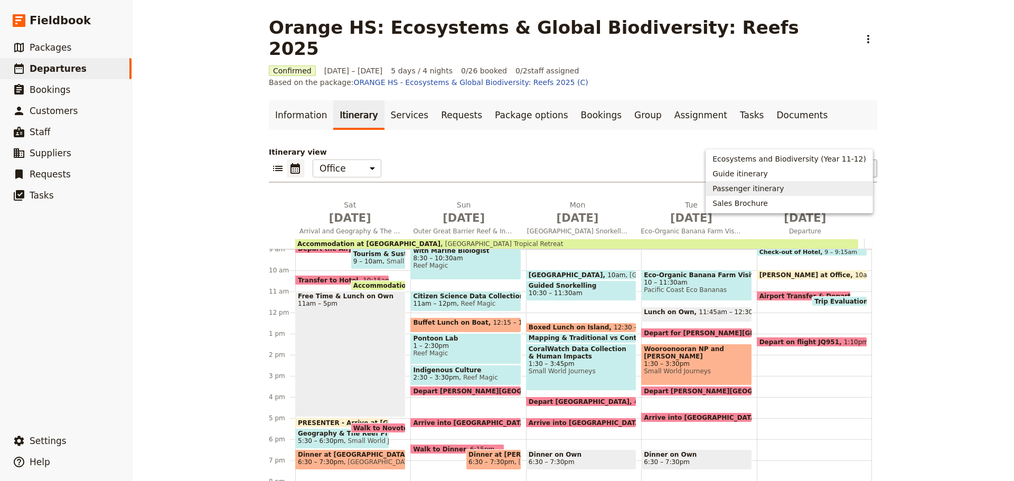
click at [767, 191] on span "Passenger itinerary" at bounding box center [748, 188] width 71 height 11
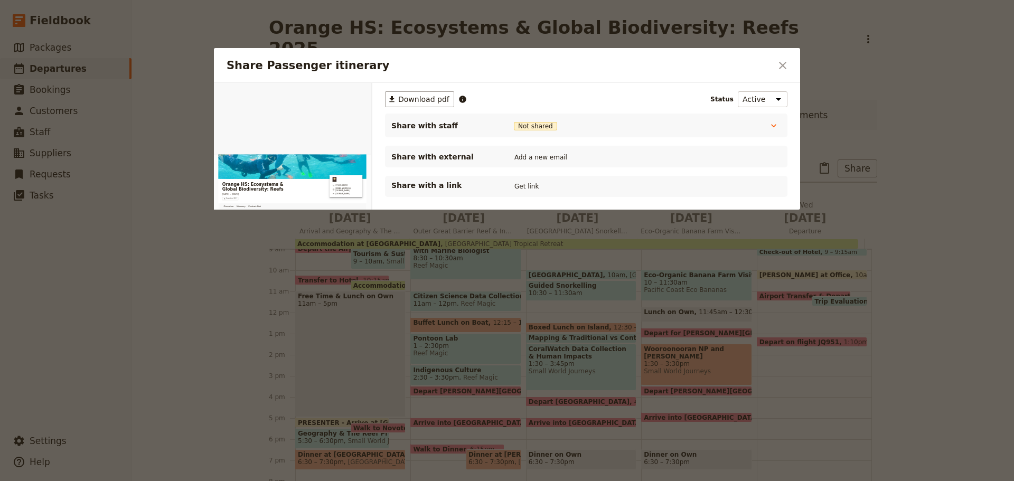
scroll to position [0, 0]
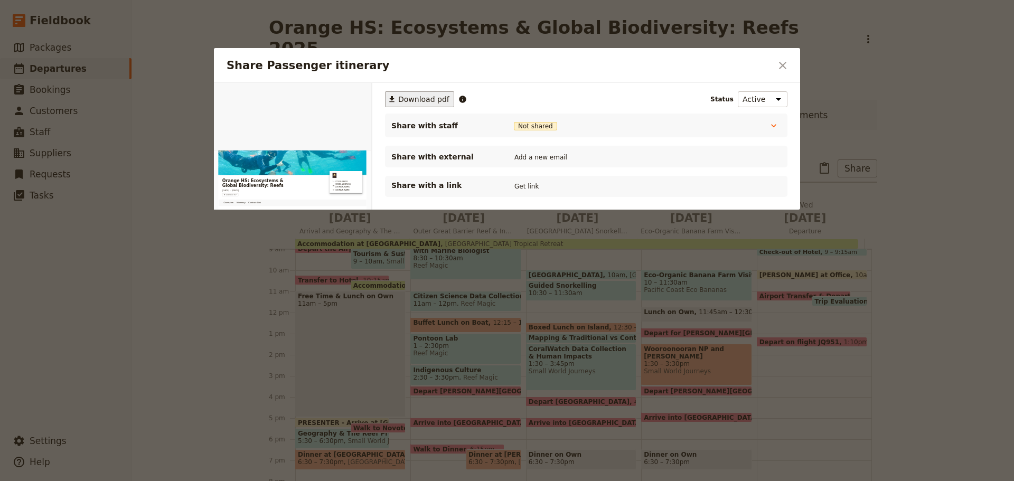
click at [423, 100] on span "Download pdf" at bounding box center [423, 99] width 51 height 11
click at [788, 67] on icon "Close dialog" at bounding box center [783, 65] width 13 height 13
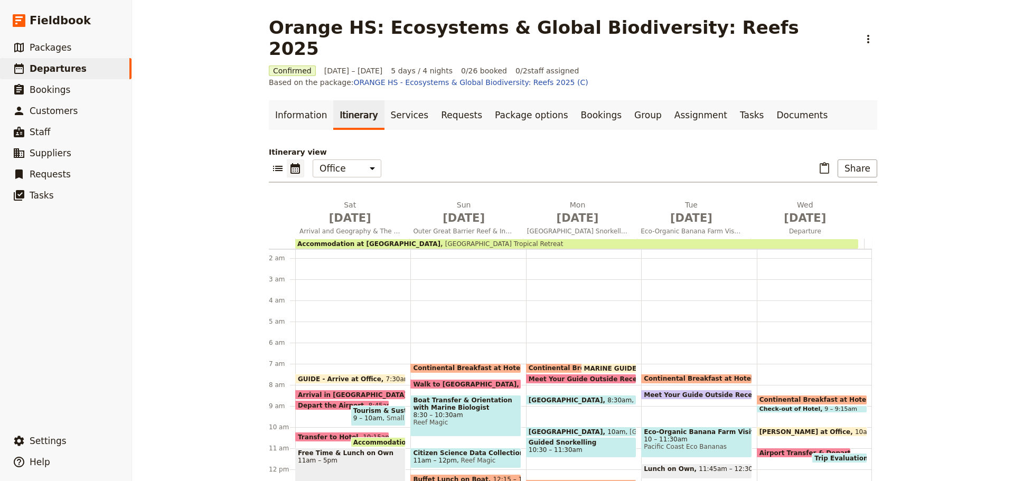
scroll to position [32, 0]
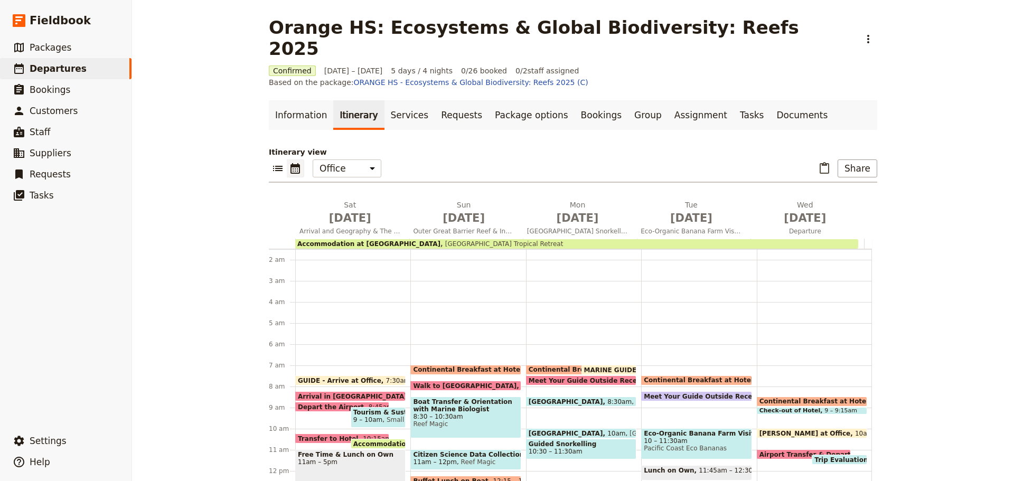
click at [781, 410] on span at bounding box center [812, 412] width 109 height 4
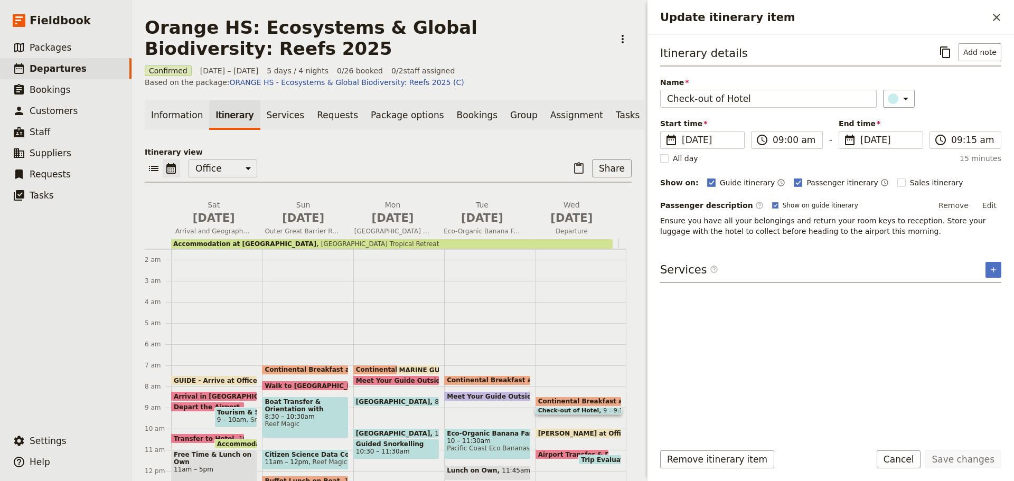
click at [992, 200] on button "Edit" at bounding box center [990, 206] width 24 height 16
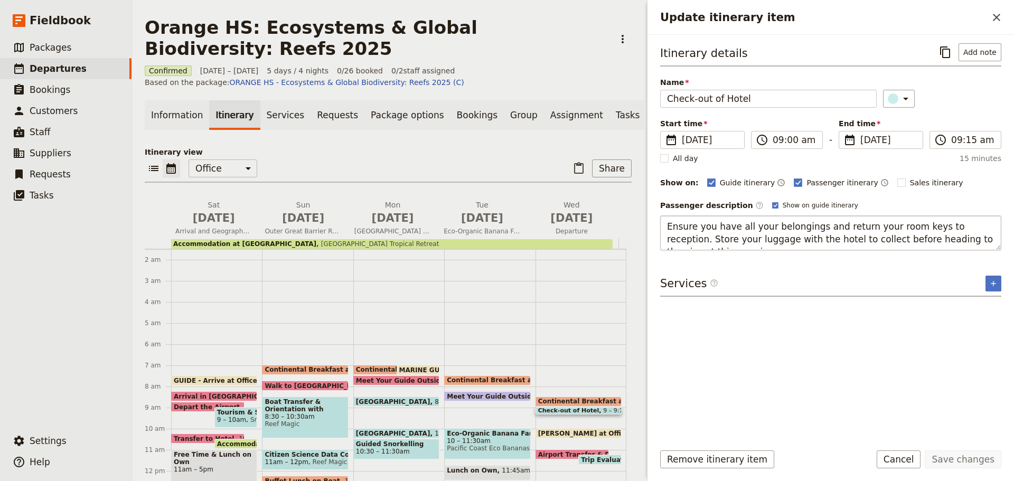
scroll to position [13, 0]
click at [899, 464] on button "Cancel" at bounding box center [899, 460] width 44 height 18
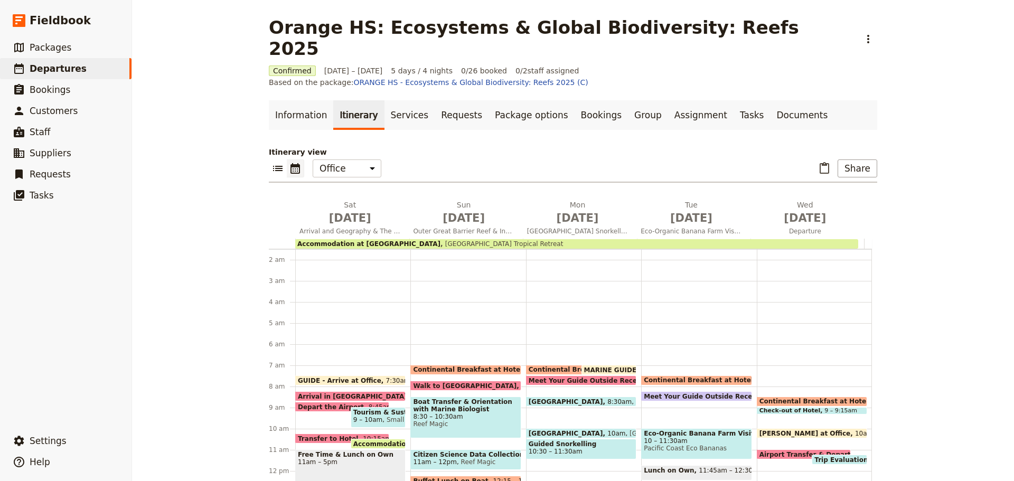
click at [762, 402] on span at bounding box center [812, 404] width 109 height 4
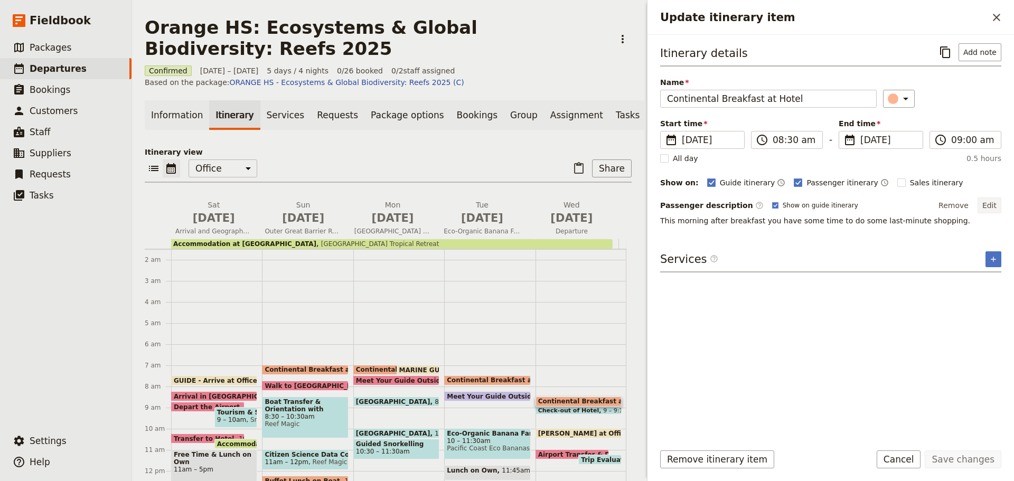
click at [987, 199] on button "Edit" at bounding box center [990, 206] width 24 height 16
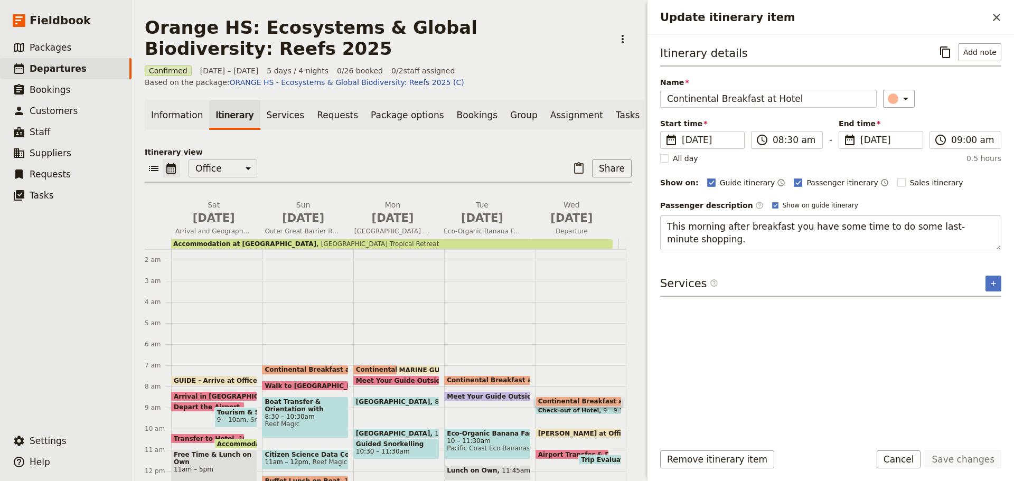
drag, startPoint x: 668, startPoint y: 227, endPoint x: 722, endPoint y: 254, distance: 59.8
click at [722, 254] on div "Itinerary details ​ Add note Name Continental Breakfast at Hotel ​ Start time ​…" at bounding box center [830, 238] width 341 height 390
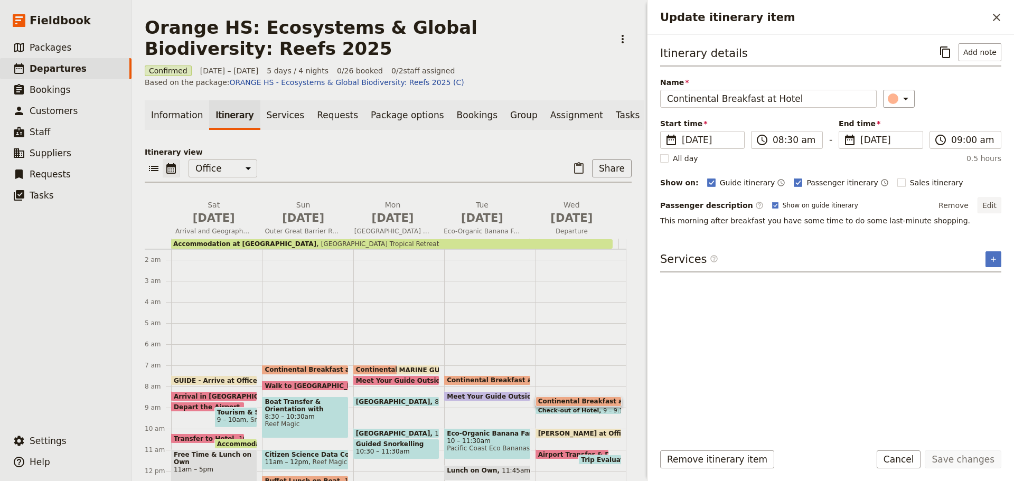
click at [985, 199] on button "Edit" at bounding box center [990, 206] width 24 height 16
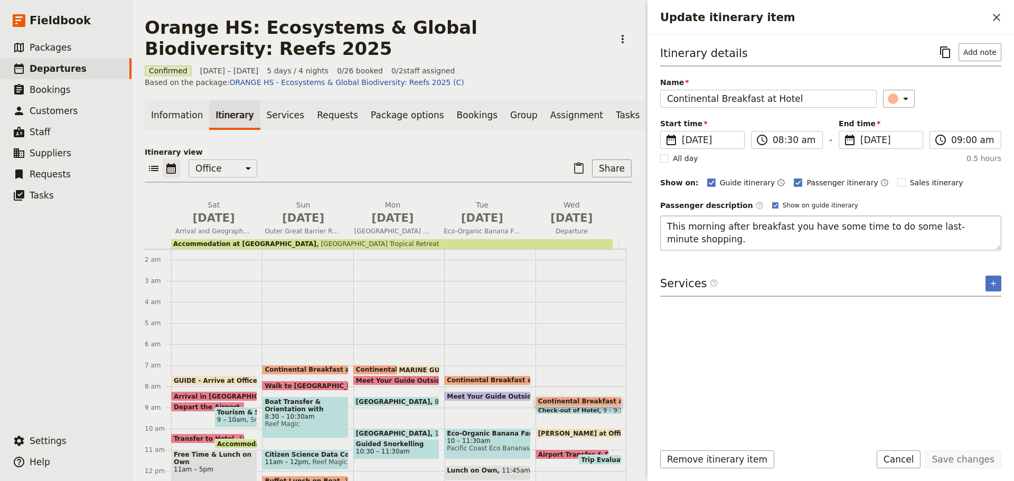
click at [841, 229] on textarea "This morning after breakfast you have some time to do some last-minute shopping." at bounding box center [830, 233] width 341 height 35
drag, startPoint x: 864, startPoint y: 226, endPoint x: 890, endPoint y: 227, distance: 26.4
click at [907, 230] on textarea "This morning after breakfast you have some time to do some last-minute shopping." at bounding box center [830, 233] width 341 height 35
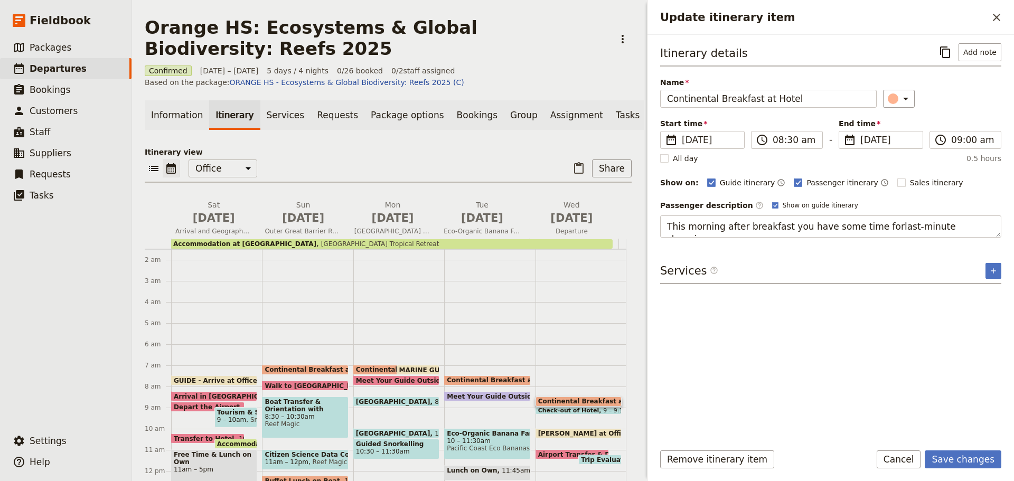
type textarea "This morning after breakfast you have some time for last-minute shopping."
click at [947, 464] on button "Save changes" at bounding box center [963, 460] width 77 height 18
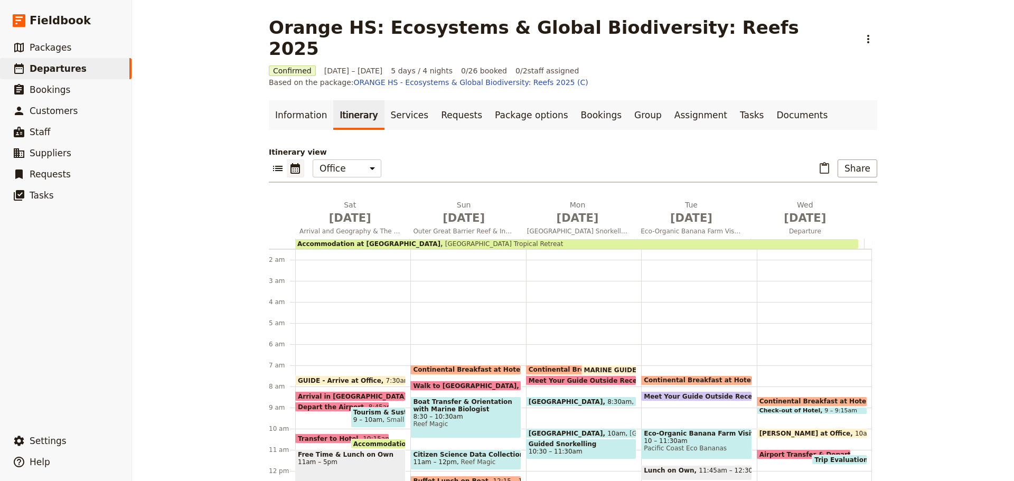
click at [794, 410] on span at bounding box center [812, 412] width 109 height 4
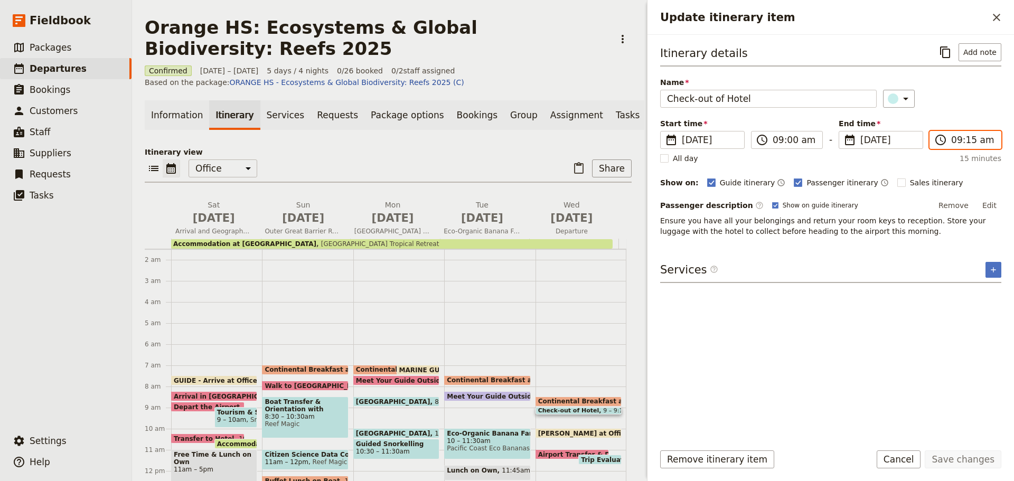
click at [959, 146] on input "09:15 am" at bounding box center [973, 140] width 43 height 13
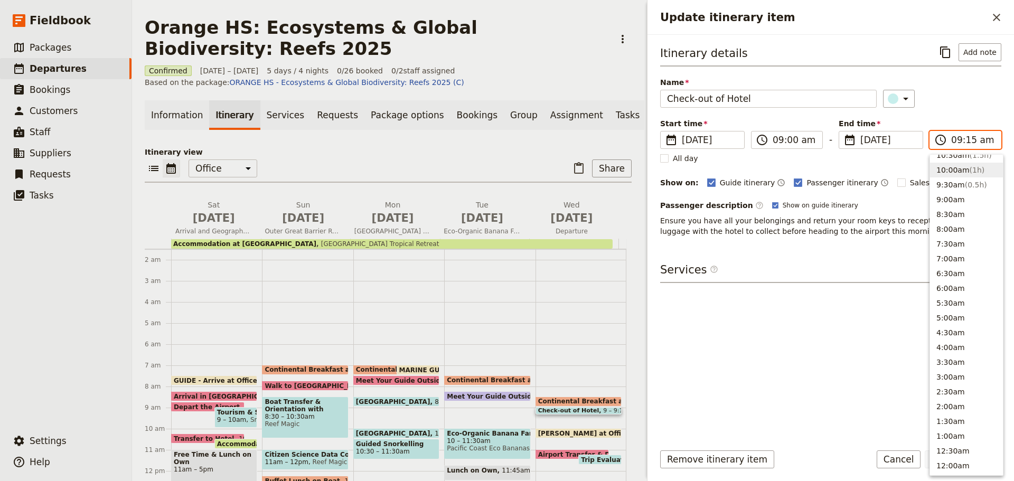
scroll to position [387, 0]
click at [943, 207] on button "9:00am" at bounding box center [966, 206] width 73 height 15
type input "09:00 am"
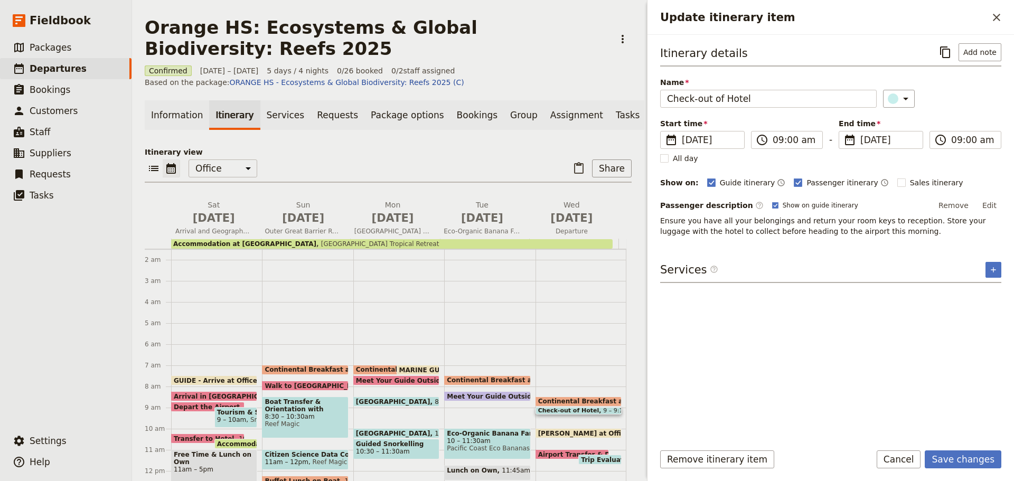
drag, startPoint x: 961, startPoint y: 460, endPoint x: 847, endPoint y: 454, distance: 114.3
click at [960, 460] on button "Save changes" at bounding box center [963, 460] width 77 height 18
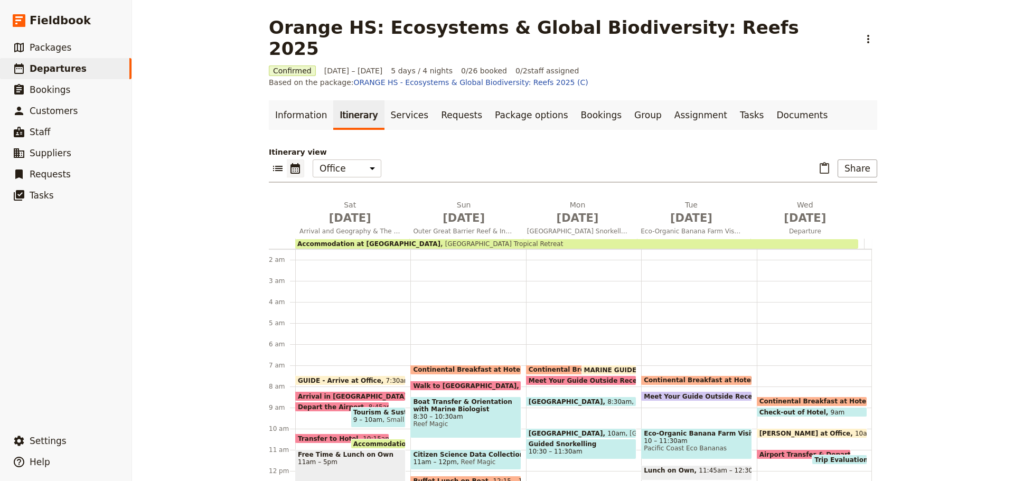
click at [767, 239] on div "Accommodation at Bay Village Tropical Retreat Bay Village Tropical Retreat" at bounding box center [576, 244] width 563 height 10
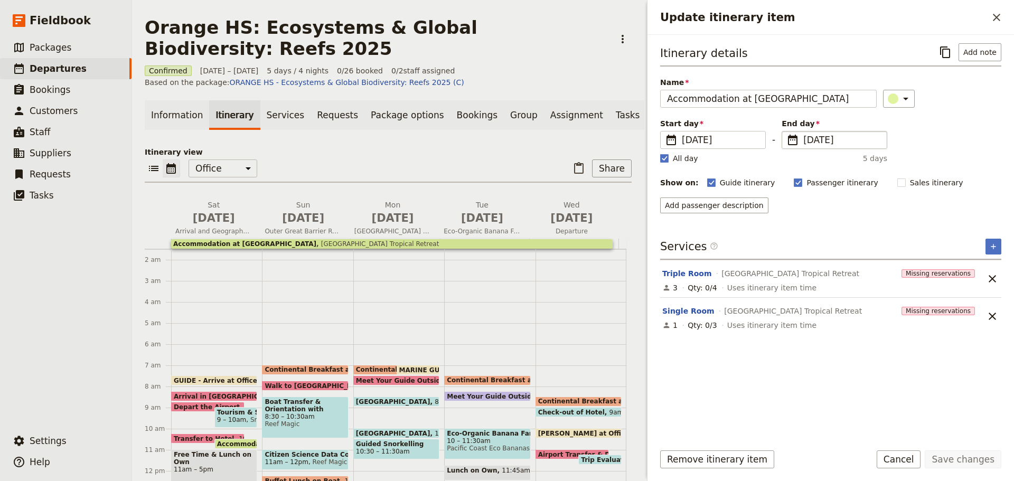
click at [859, 138] on span "22 Oct 2025" at bounding box center [842, 140] width 77 height 13
click at [787, 132] on input "22/10/2025" at bounding box center [786, 131] width 1 height 1
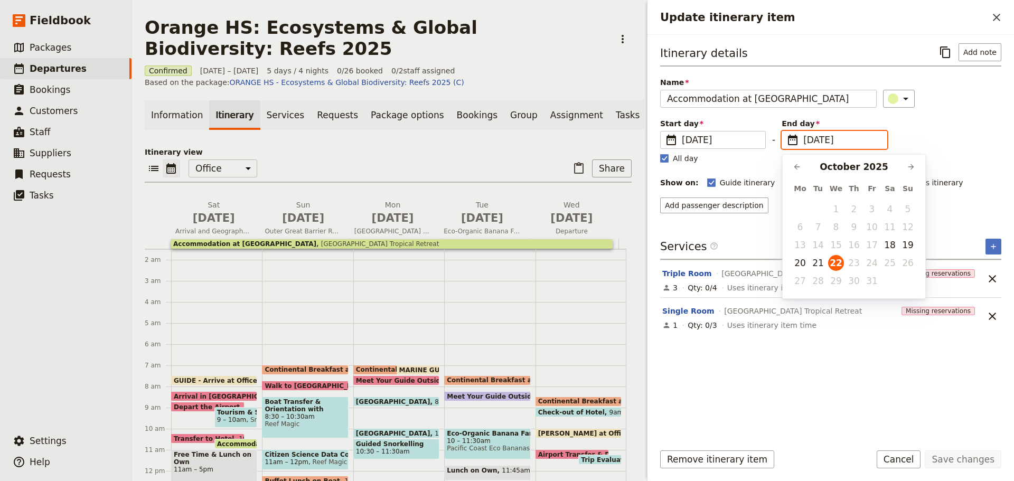
scroll to position [0, 0]
click at [821, 267] on button "21" at bounding box center [818, 263] width 16 height 16
type input "21/10/2025"
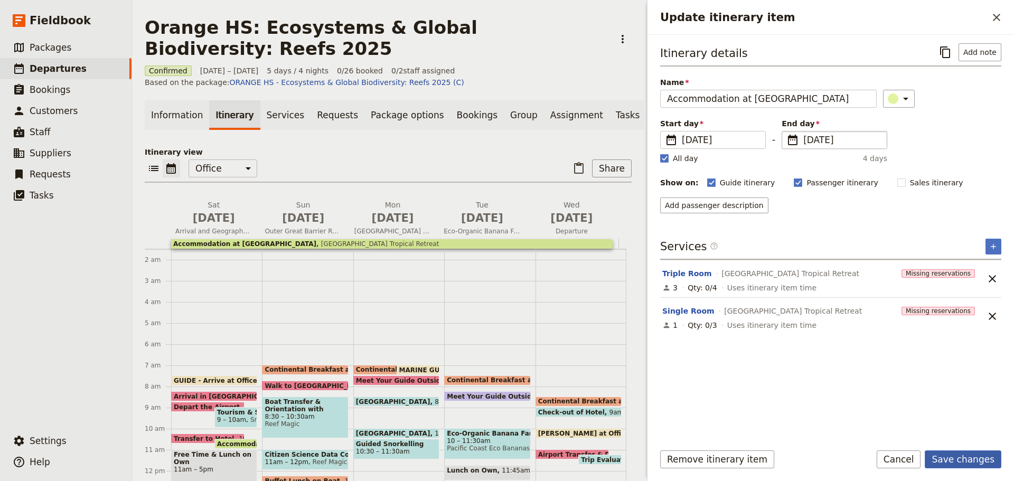
click at [964, 453] on button "Save changes" at bounding box center [963, 460] width 77 height 18
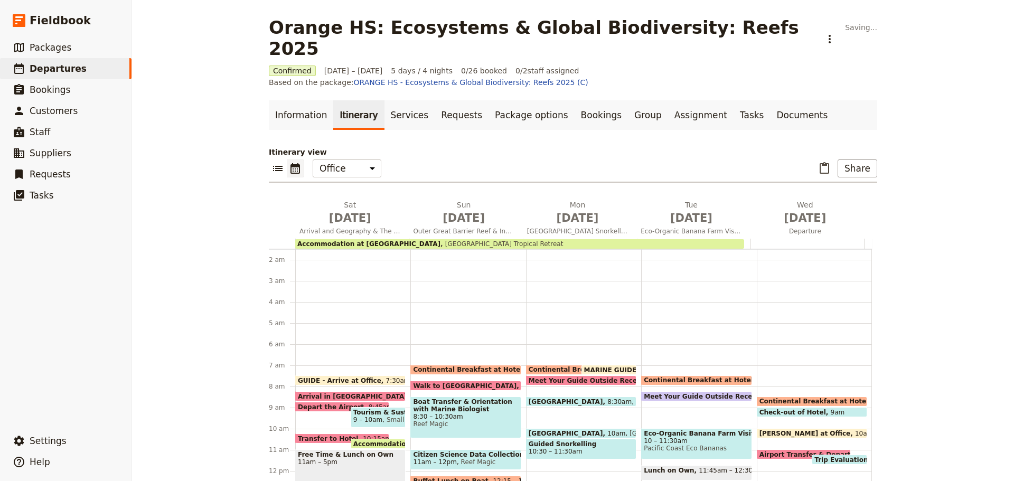
drag, startPoint x: 870, startPoint y: 141, endPoint x: 830, endPoint y: 145, distance: 40.4
click at [869, 160] on button "Share" at bounding box center [858, 169] width 40 height 18
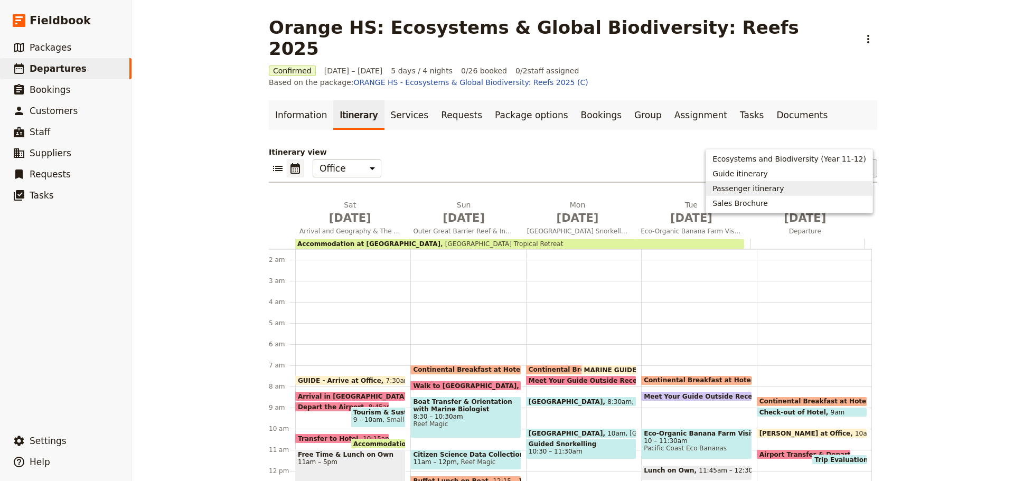
click at [784, 182] on button "Passenger itinerary" at bounding box center [789, 188] width 166 height 15
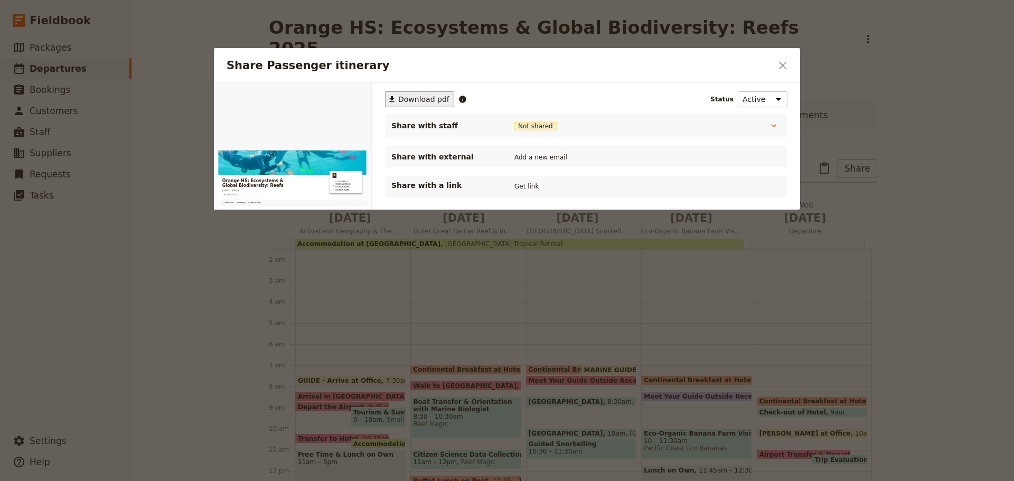
click at [422, 94] on span "Download pdf" at bounding box center [423, 99] width 51 height 11
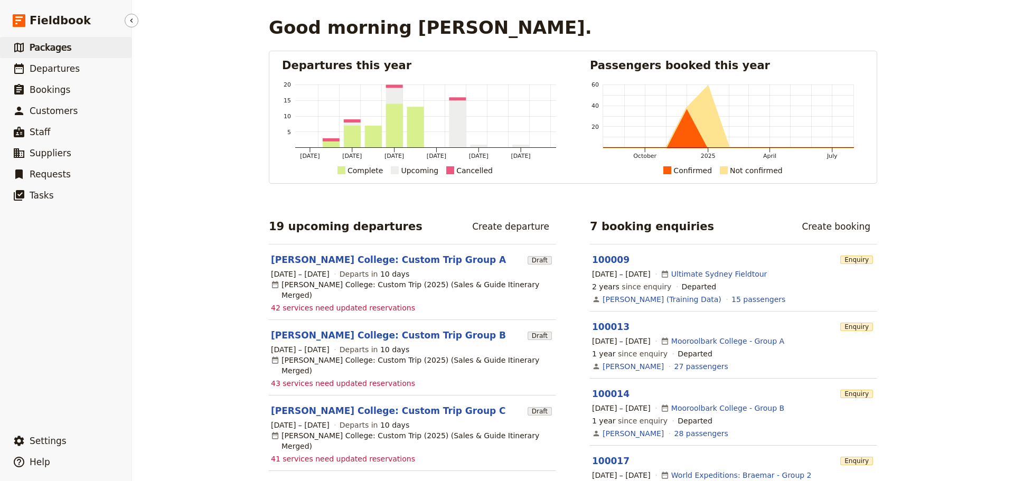
click at [54, 51] on span "Packages" at bounding box center [51, 47] width 42 height 11
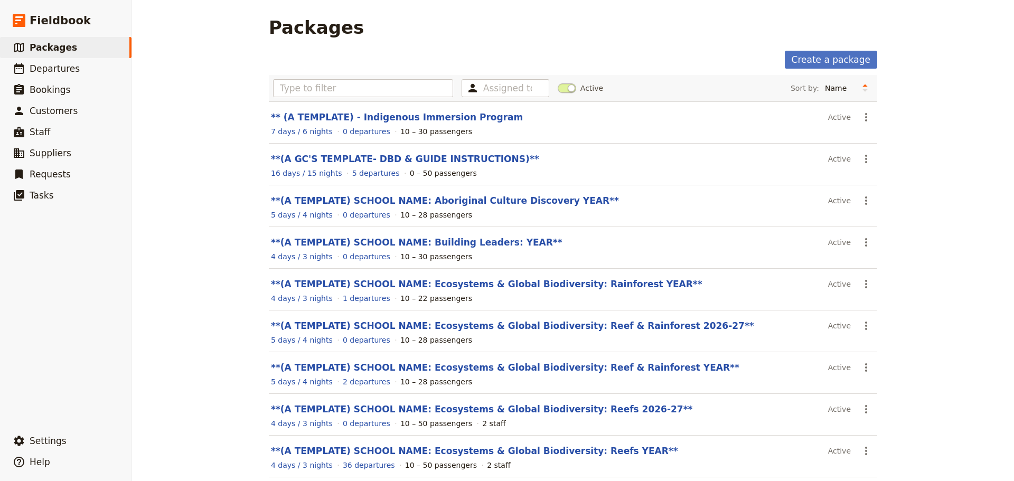
click at [581, 83] on span "Active" at bounding box center [592, 88] width 23 height 11
click at [558, 83] on input "Active" at bounding box center [558, 83] width 0 height 0
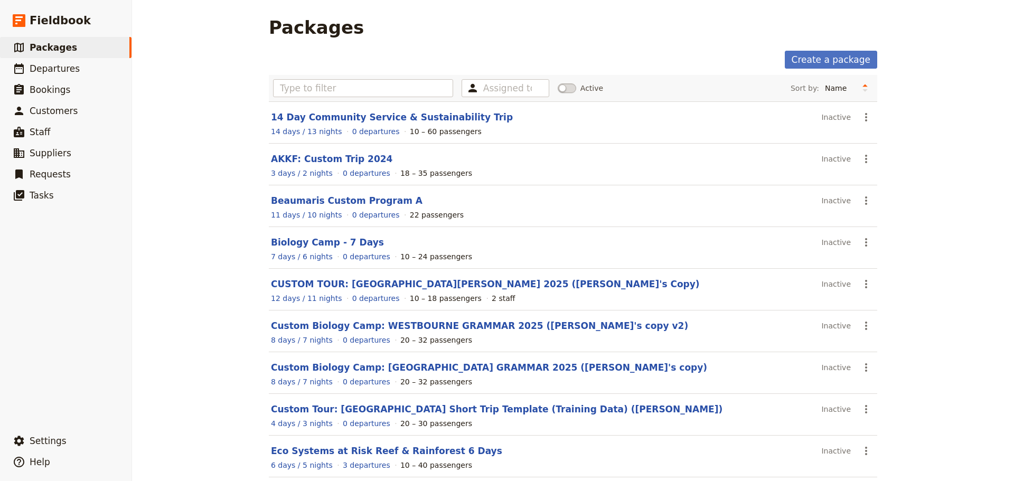
click at [572, 87] on span at bounding box center [567, 88] width 18 height 10
click at [558, 83] on input "Active" at bounding box center [558, 83] width 0 height 0
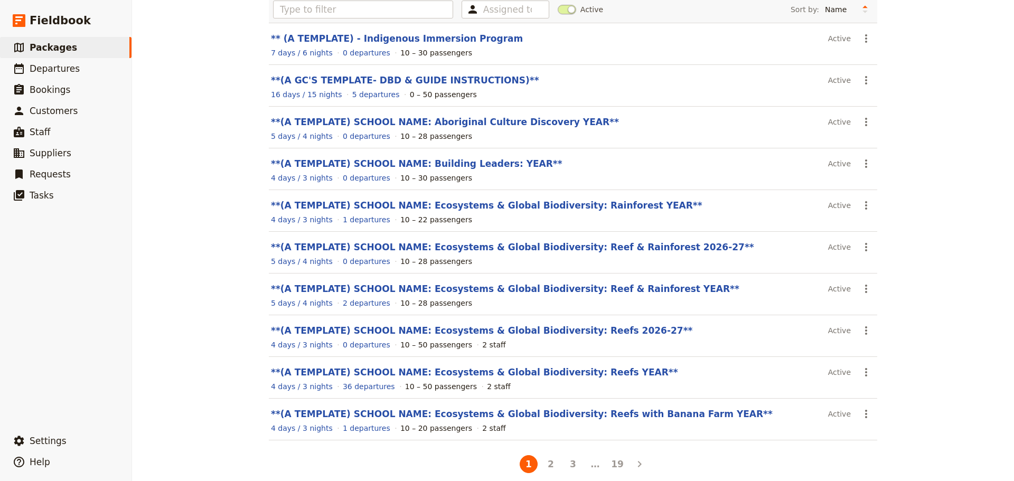
scroll to position [90, 0]
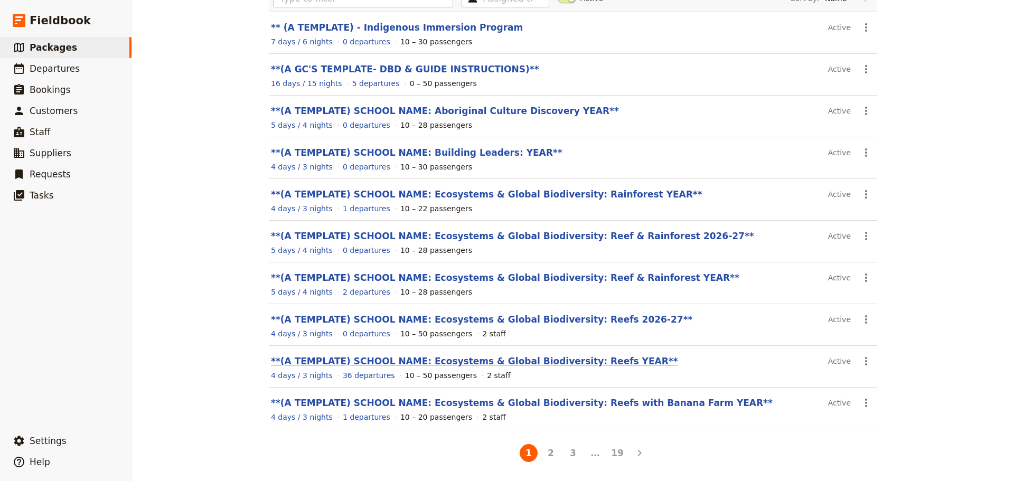
click at [429, 359] on link "**(A TEMPLATE) SCHOOL NAME: Ecosystems & Global Biodiversity: Reefs YEAR**" at bounding box center [474, 361] width 407 height 11
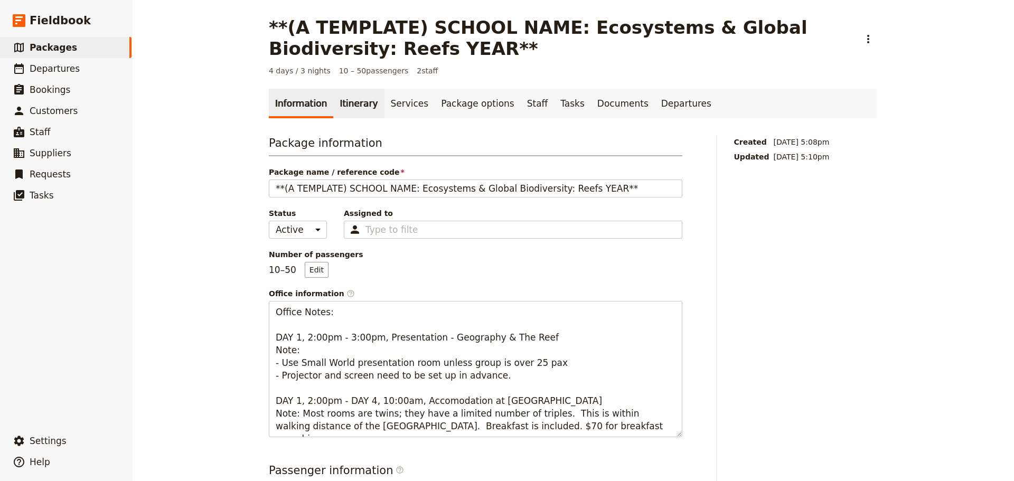
click at [364, 96] on link "Itinerary" at bounding box center [358, 104] width 51 height 30
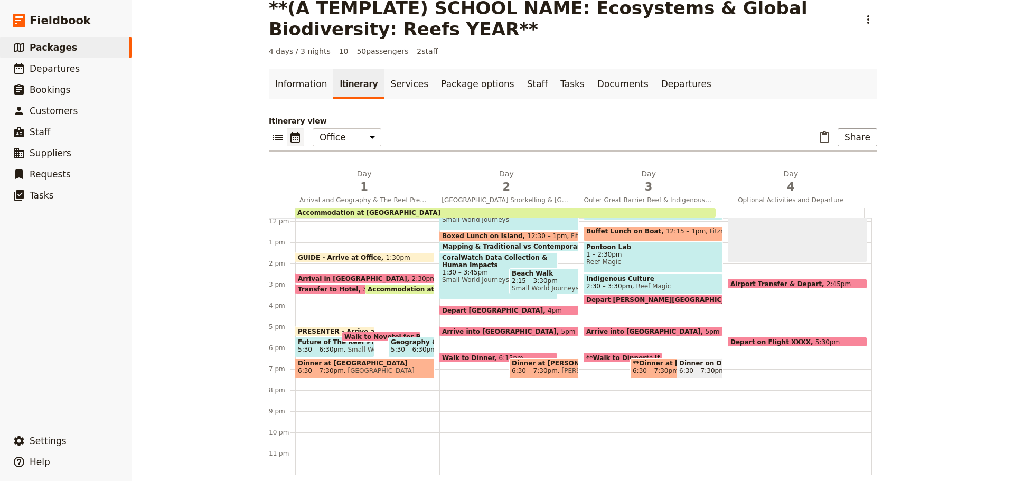
scroll to position [30, 0]
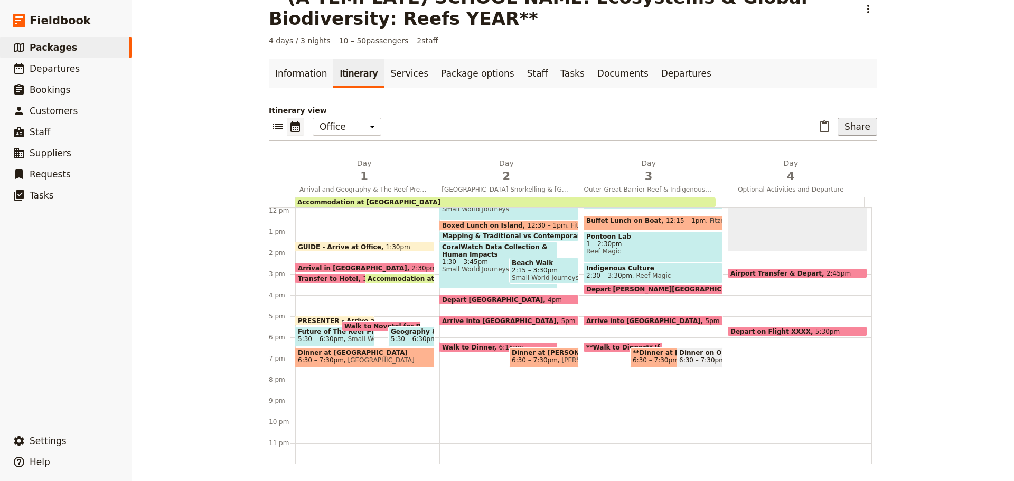
click at [844, 126] on button "Share" at bounding box center [858, 127] width 40 height 18
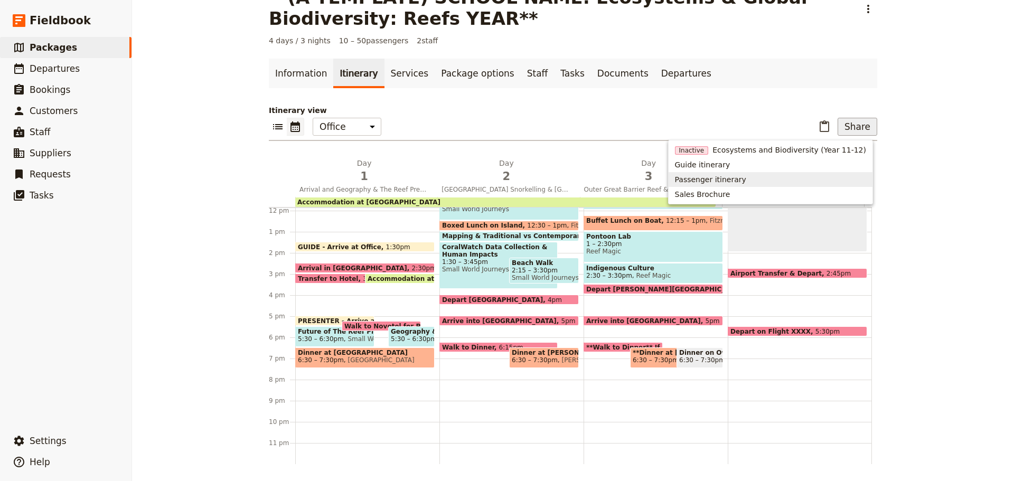
click at [762, 176] on span "Passenger itinerary" at bounding box center [770, 179] width 191 height 11
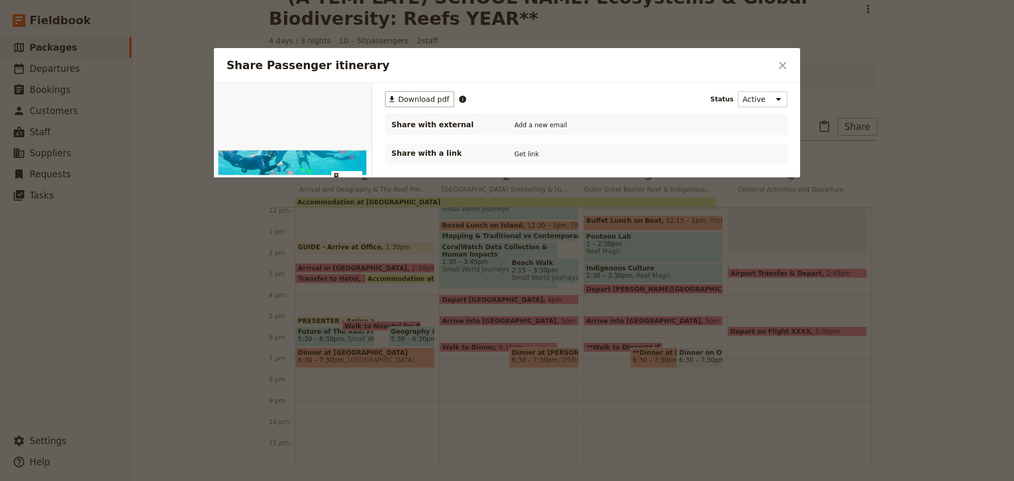
scroll to position [0, 0]
click at [436, 96] on span "Download pdf" at bounding box center [423, 99] width 51 height 11
click at [784, 62] on icon "Close dialog" at bounding box center [783, 65] width 13 height 13
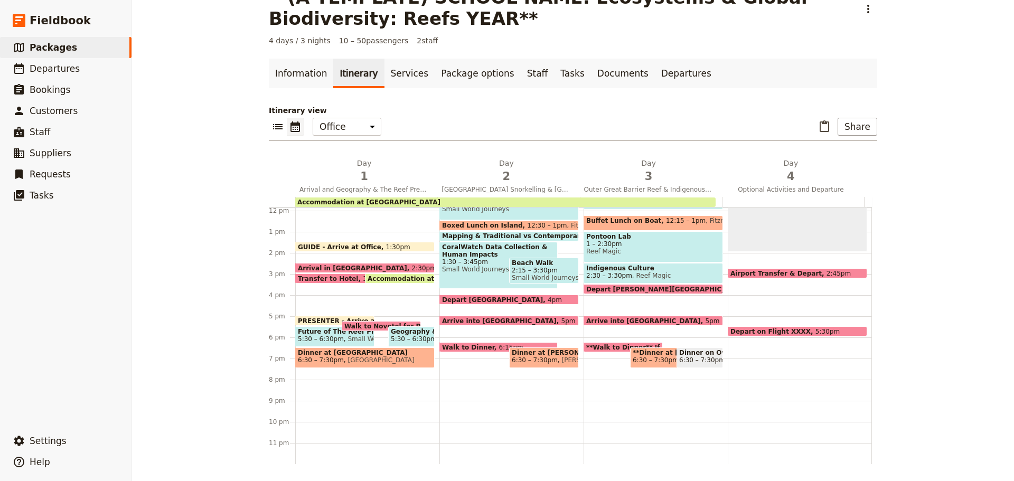
drag, startPoint x: 304, startPoint y: 71, endPoint x: 316, endPoint y: 24, distance: 48.4
click at [303, 71] on link "Information" at bounding box center [301, 74] width 64 height 30
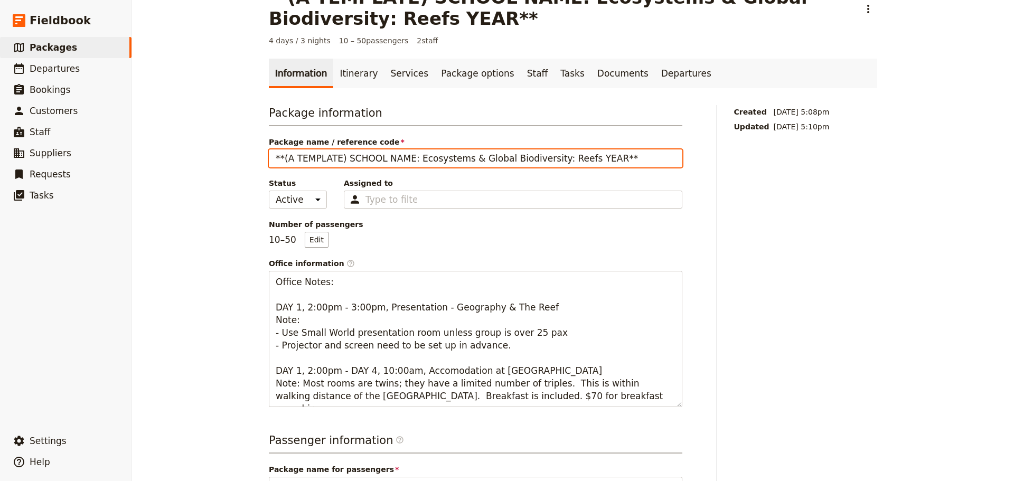
click at [406, 155] on input "**(A TEMPLATE) SCHOOL NAME: Ecosystems & Global Biodiversity: Reefs YEAR**" at bounding box center [476, 159] width 414 height 18
drag, startPoint x: 273, startPoint y: 158, endPoint x: 719, endPoint y: 160, distance: 445.4
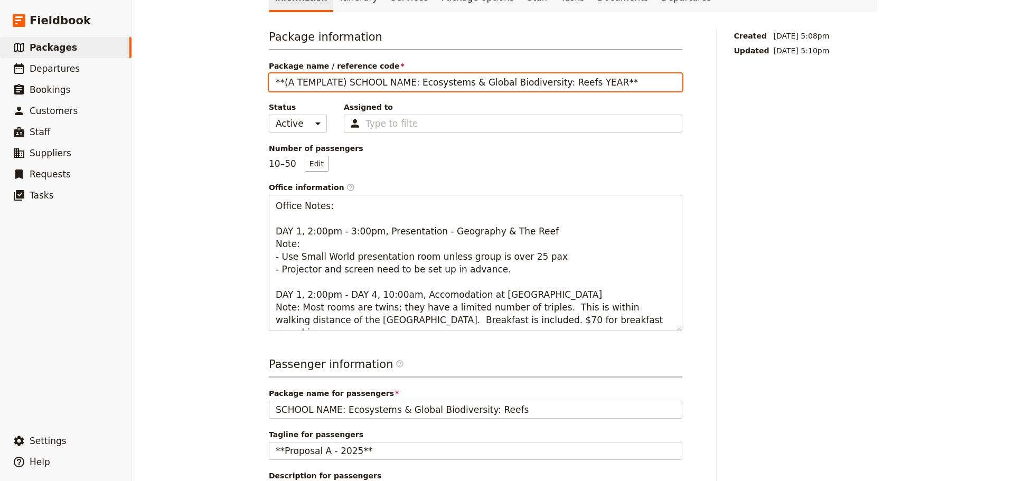
scroll to position [189, 0]
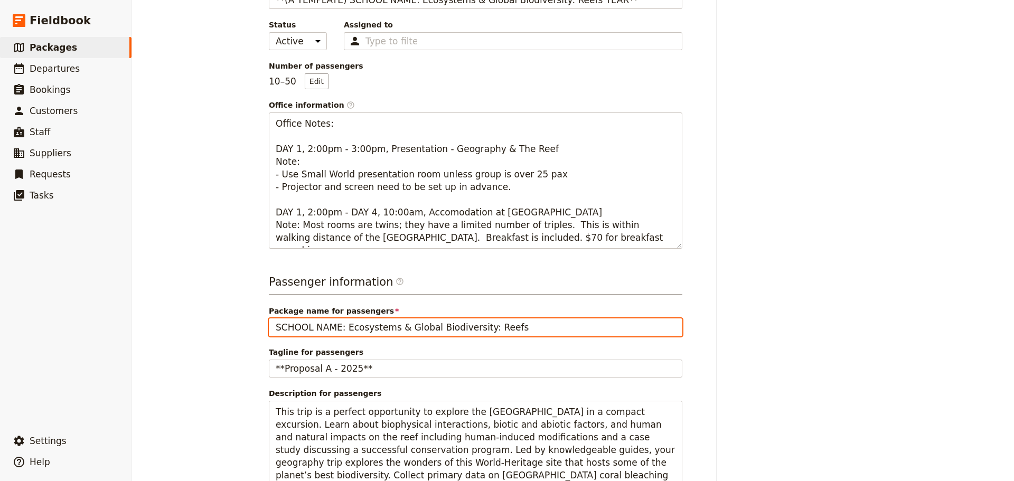
drag, startPoint x: 521, startPoint y: 332, endPoint x: 563, endPoint y: 318, distance: 44.1
click at [563, 318] on div "Package name for passengers SCHOOL NAME: Ecosystems & Global Biodiversity: Reefs" at bounding box center [476, 321] width 414 height 31
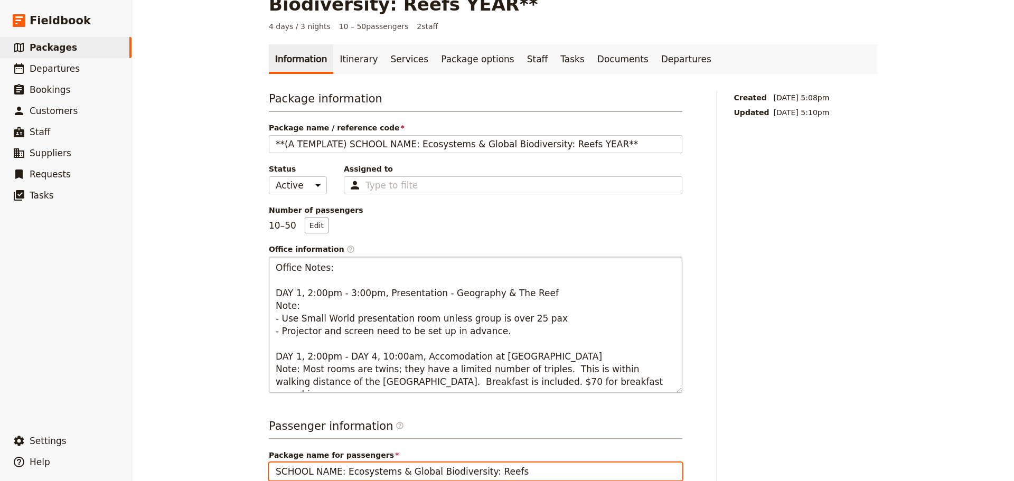
scroll to position [44, 0]
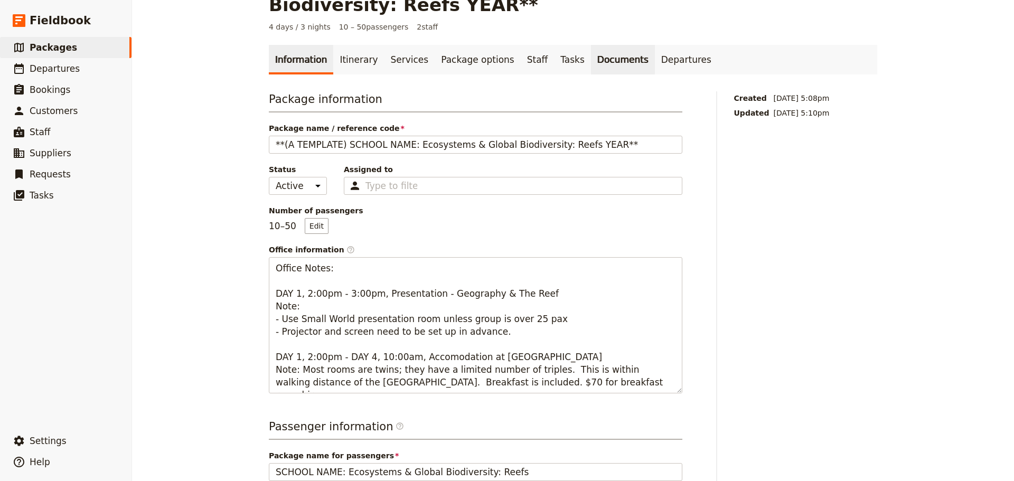
click at [591, 58] on link "Documents" at bounding box center [623, 60] width 64 height 30
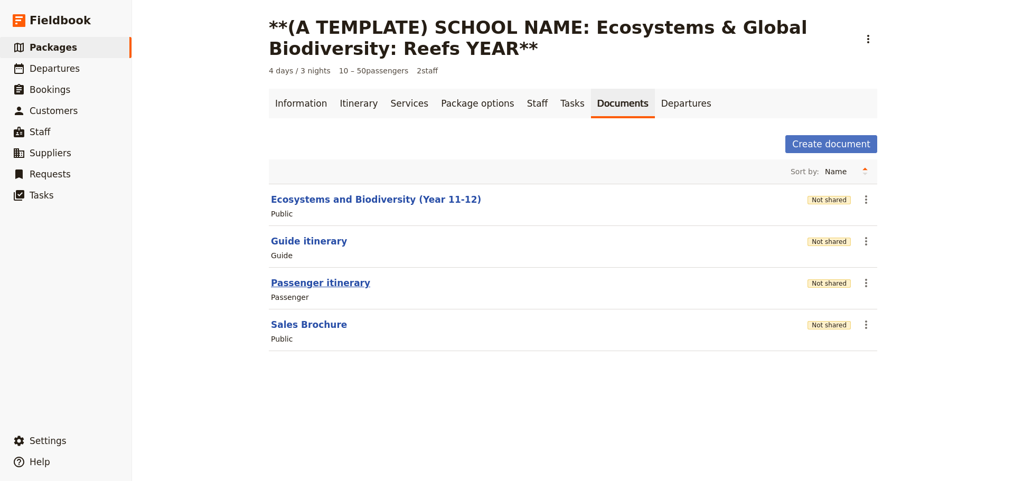
click at [309, 283] on button "Passenger itinerary" at bounding box center [320, 283] width 99 height 13
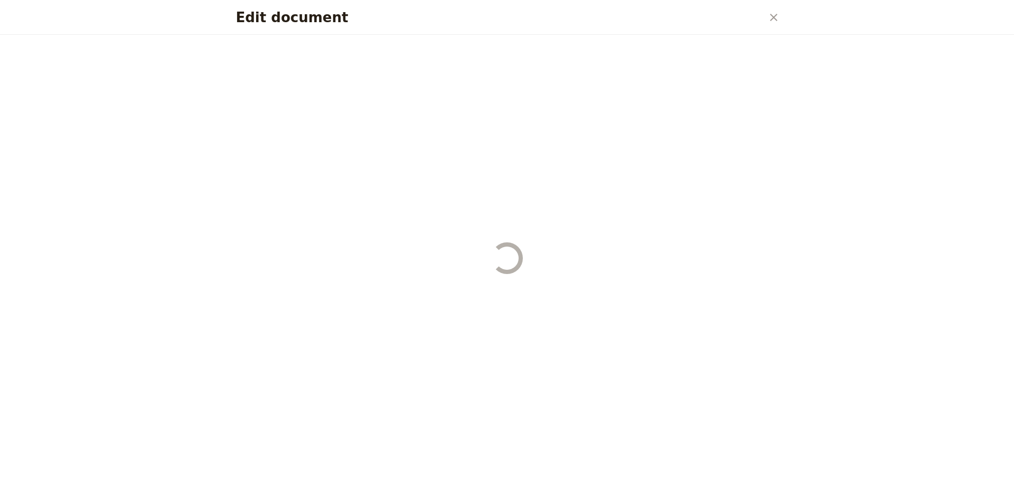
select select "PASSENGER"
select select "RUN_SHEET"
select select "DEFAULT"
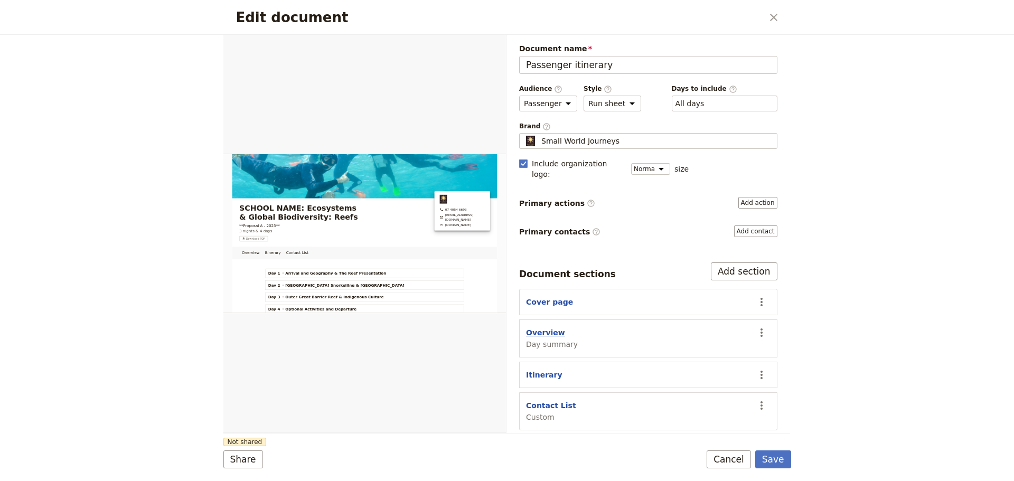
click at [537, 328] on button "Overview" at bounding box center [545, 333] width 39 height 11
select select "DAY_SUMMARY"
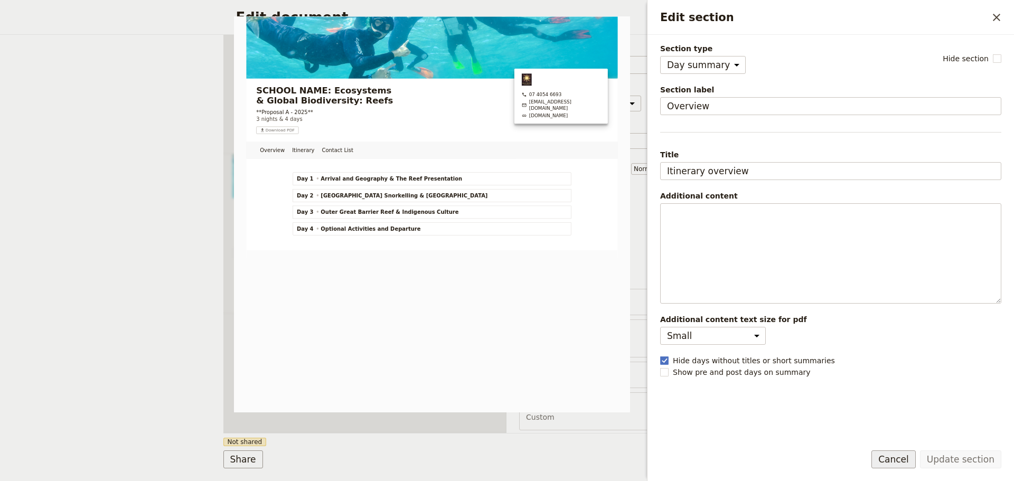
click at [907, 460] on button "Cancel" at bounding box center [894, 460] width 44 height 18
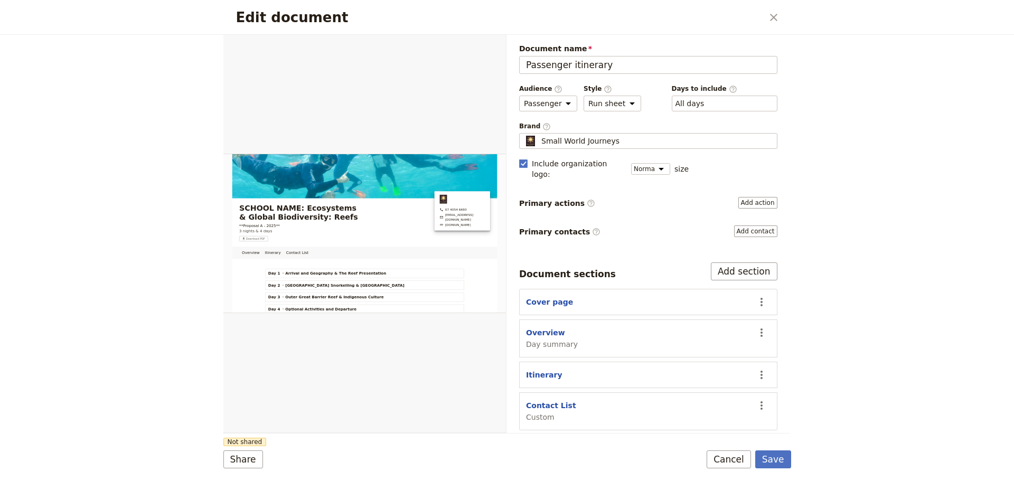
drag, startPoint x: 731, startPoint y: 463, endPoint x: 726, endPoint y: 462, distance: 5.5
click at [730, 463] on button "Cancel" at bounding box center [729, 460] width 44 height 18
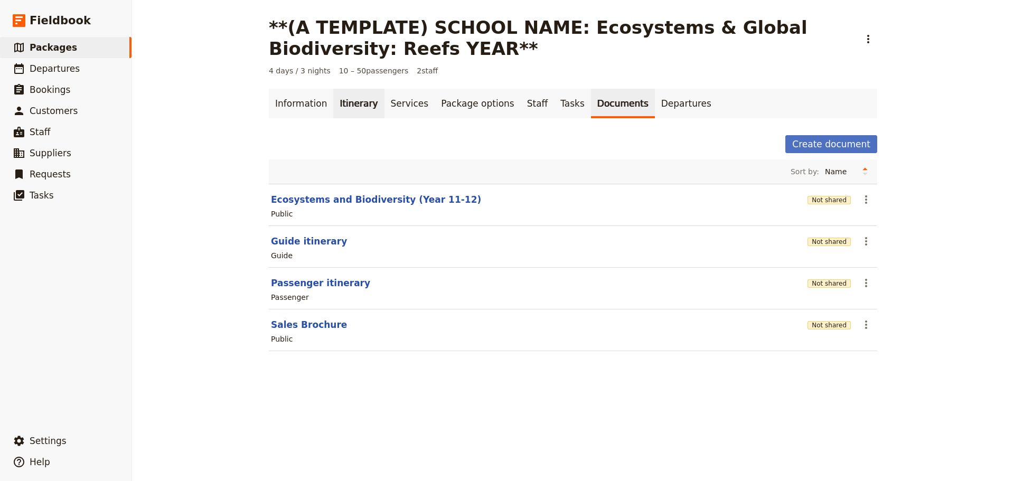
click at [349, 98] on link "Itinerary" at bounding box center [358, 104] width 51 height 30
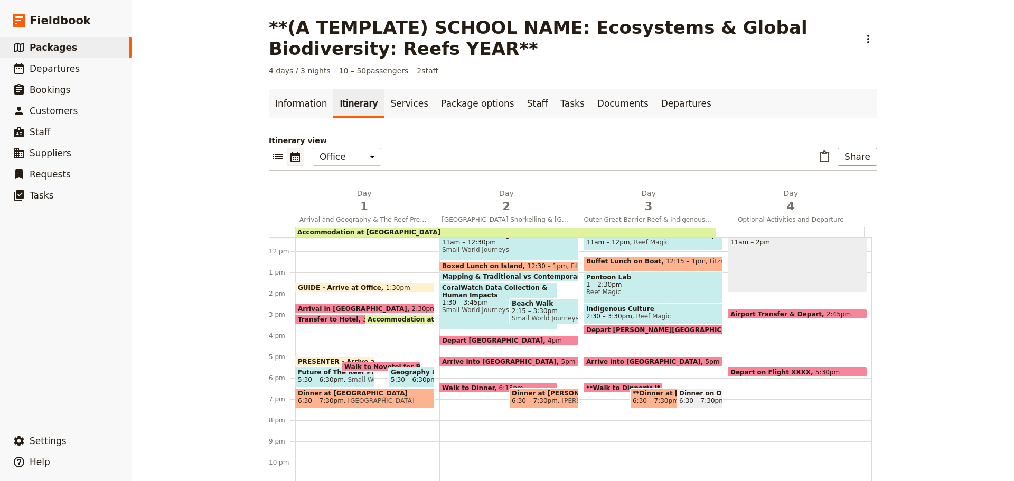
scroll to position [250, 0]
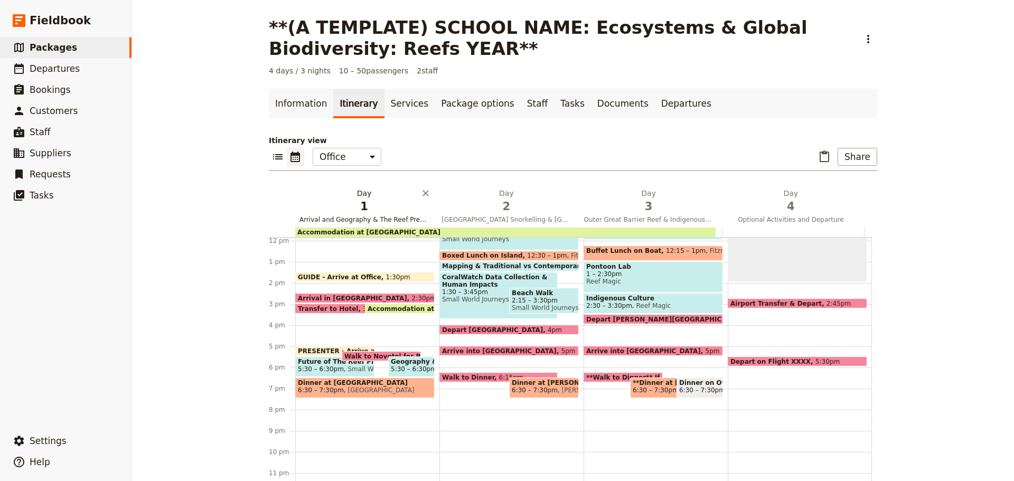
click at [374, 222] on span "Arrival and Geography & The Reef Presentation" at bounding box center [364, 220] width 138 height 8
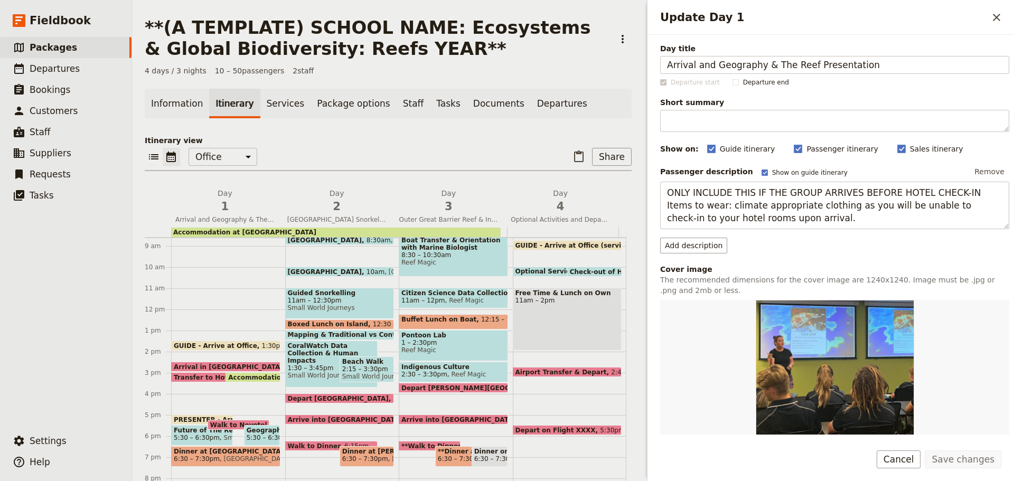
scroll to position [92, 0]
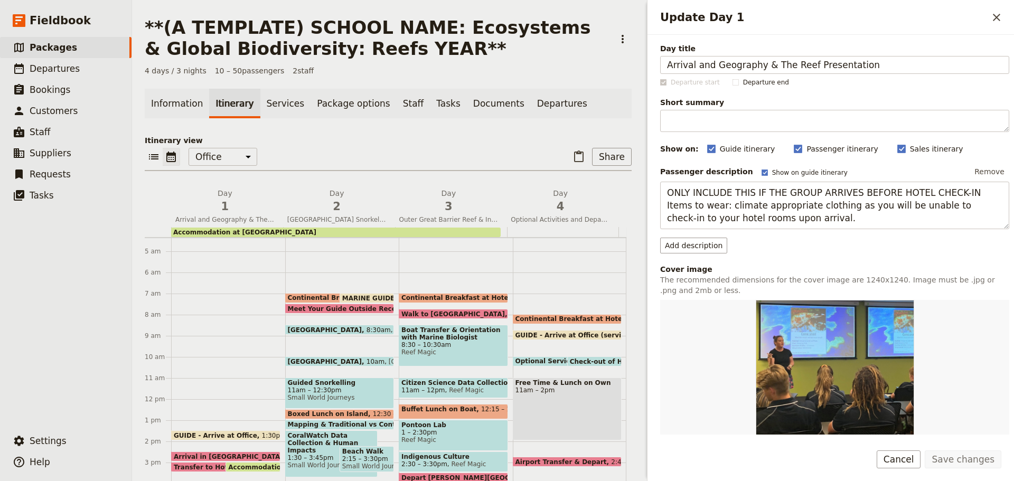
click at [542, 409] on div "Free Time & Lunch on Own 11am – 2pm" at bounding box center [567, 409] width 109 height 63
select select "4"
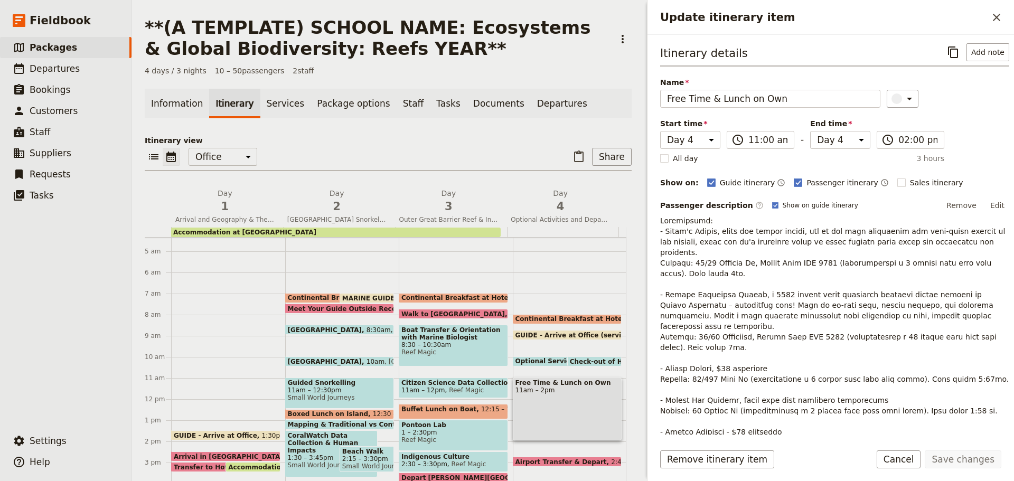
click at [571, 362] on span at bounding box center [594, 364] width 53 height 4
select select "4"
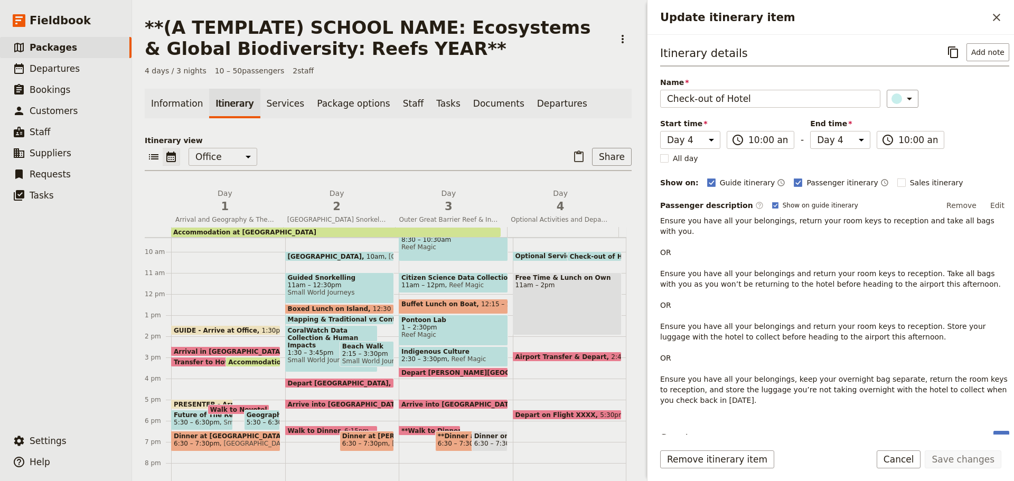
scroll to position [198, 0]
click at [258, 220] on span "Arrival and Geography & The Reef Presentation" at bounding box center [225, 220] width 108 height 8
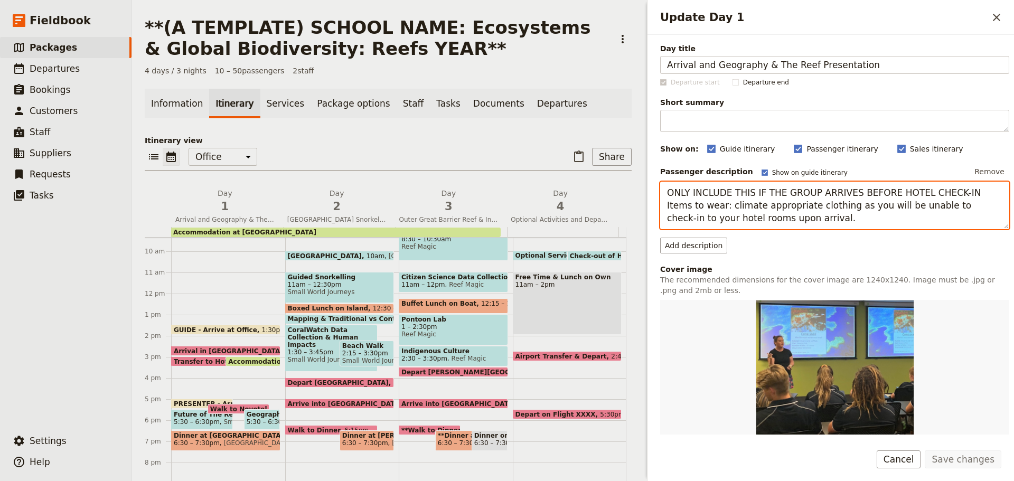
drag, startPoint x: 708, startPoint y: 212, endPoint x: 737, endPoint y: 204, distance: 30.1
click at [708, 211] on textarea "ONLY INCLUDE THIS IF THE GROUP ARRIVES BEFORE HOTEL CHECK-IN Items to wear: cli…" at bounding box center [834, 206] width 349 height 48
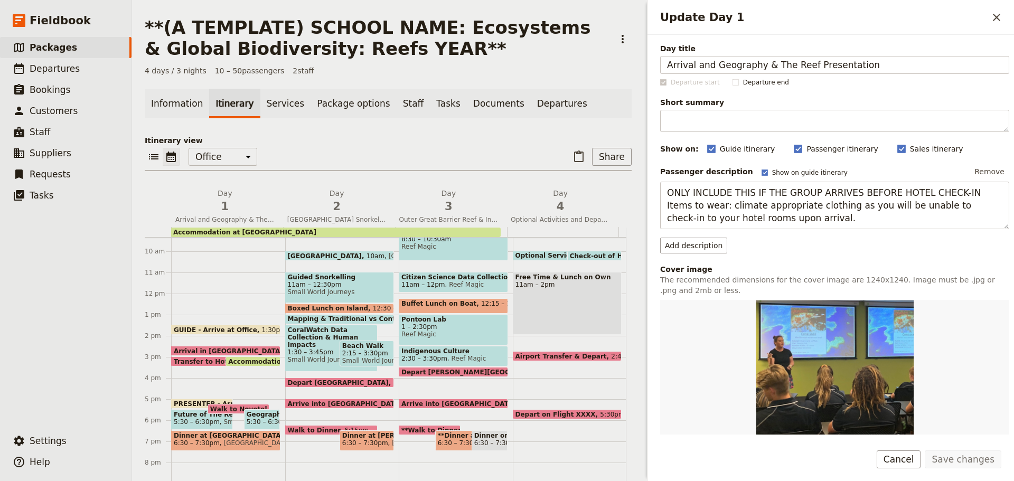
click at [902, 251] on div "Add description" at bounding box center [834, 246] width 349 height 16
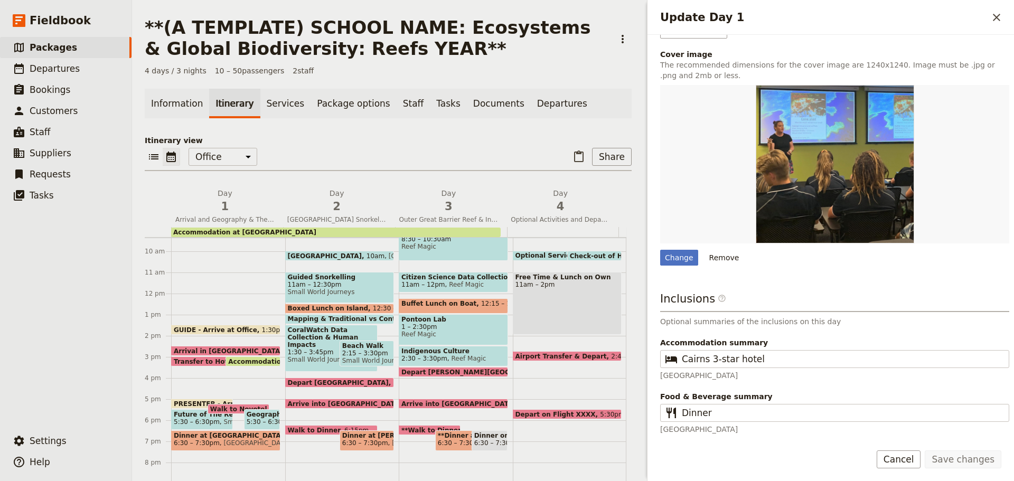
scroll to position [216, 0]
click at [891, 463] on button "Cancel" at bounding box center [899, 460] width 44 height 18
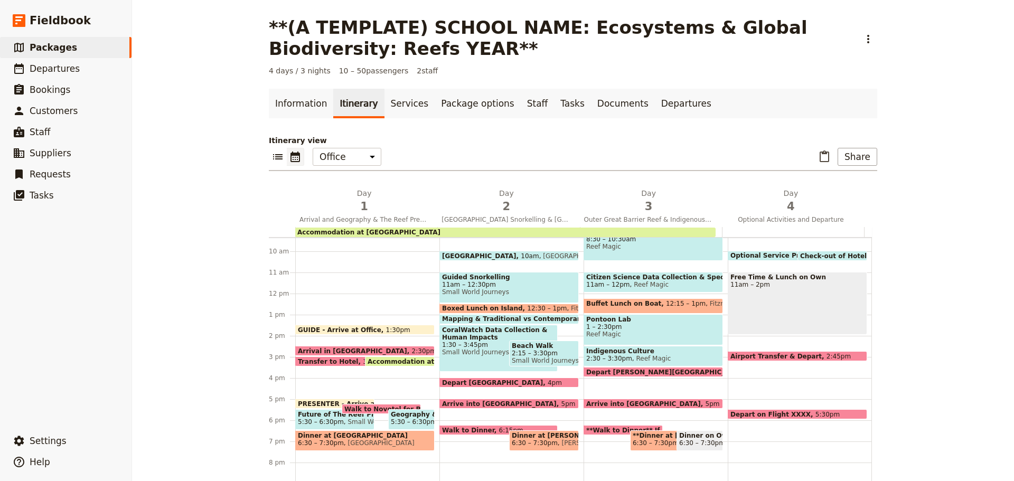
click at [413, 417] on span "Geography & The Reef Presentation" at bounding box center [411, 414] width 41 height 7
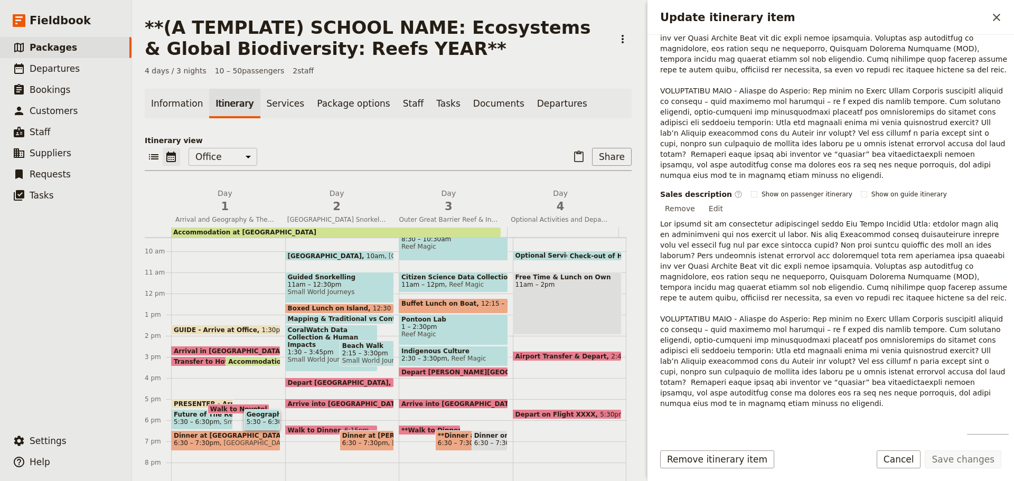
scroll to position [304, 0]
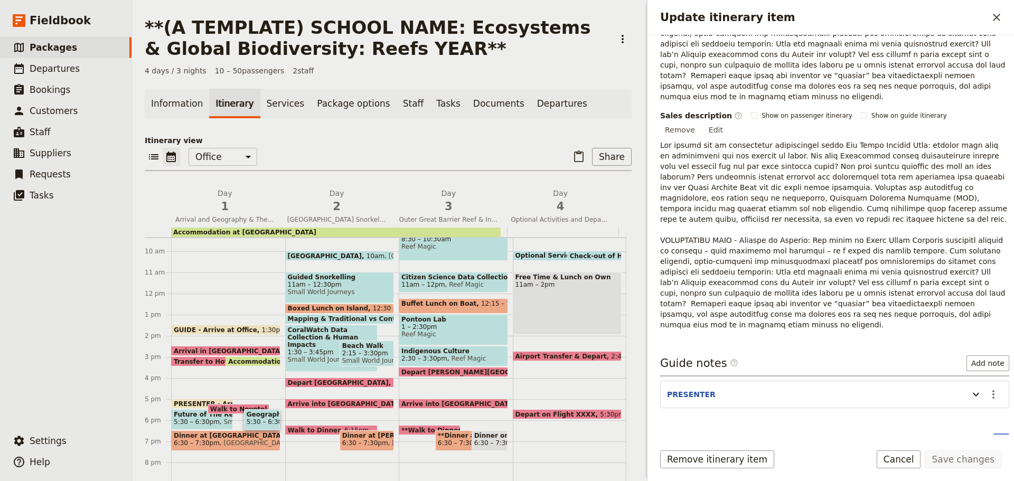
click at [235, 440] on span "[GEOGRAPHIC_DATA]" at bounding box center [255, 443] width 71 height 7
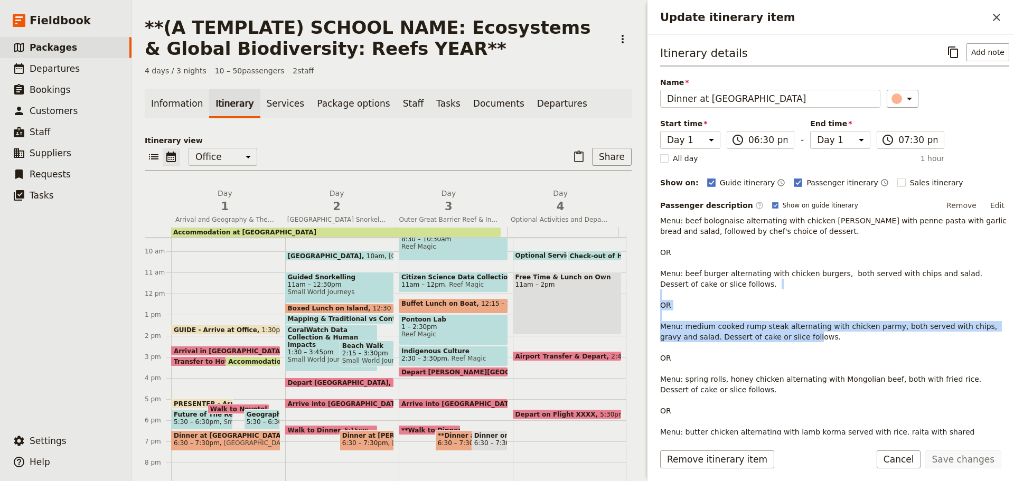
drag, startPoint x: 660, startPoint y: 326, endPoint x: 789, endPoint y: 341, distance: 129.8
click at [789, 341] on div "Itinerary details ​ Add note Name Dinner at Novotel ​ Start time Day 1 Day 2 Da…" at bounding box center [831, 235] width 367 height 400
copy p "Menu: medium cooked rump steak alternating with chicken parmy, both served with…"
drag, startPoint x: 764, startPoint y: 322, endPoint x: 750, endPoint y: 250, distance: 73.3
click at [763, 321] on p "Menu: beef bolognaise alternating with chicken alfredo with penne pasta with ga…" at bounding box center [834, 332] width 349 height 232
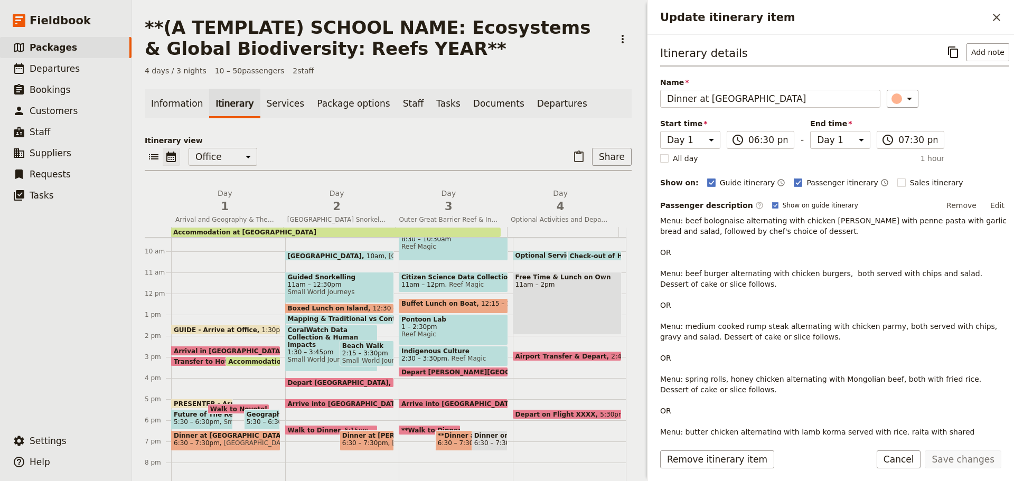
click at [710, 213] on div "Passenger description ​ Show on guide itinerary Remove Edit Menu: beef bolognai…" at bounding box center [834, 323] width 349 height 250
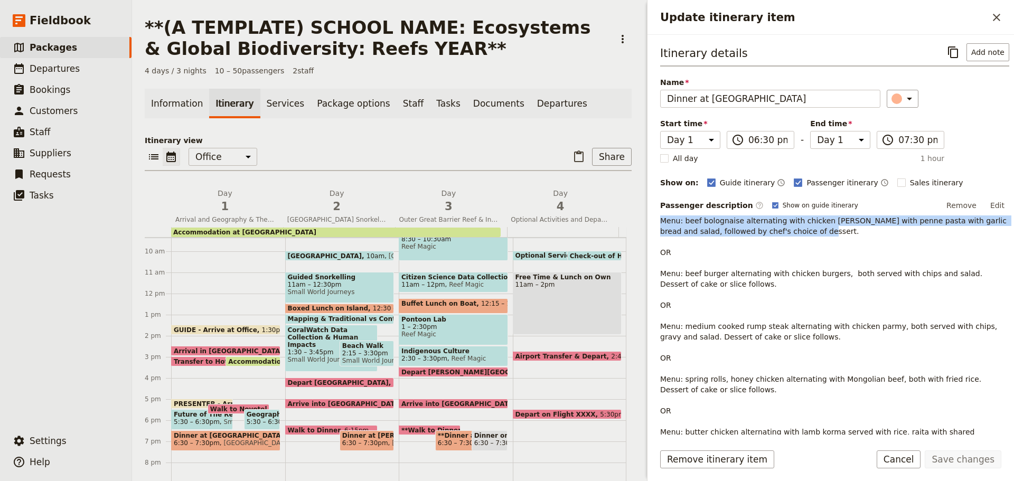
drag, startPoint x: 660, startPoint y: 221, endPoint x: 797, endPoint y: 235, distance: 137.0
click at [797, 235] on p "Menu: beef bolognaise alternating with chicken alfredo with penne pasta with ga…" at bounding box center [834, 332] width 349 height 232
copy p "Menu: beef bolognaise alternating with chicken alfredo with penne pasta with ga…"
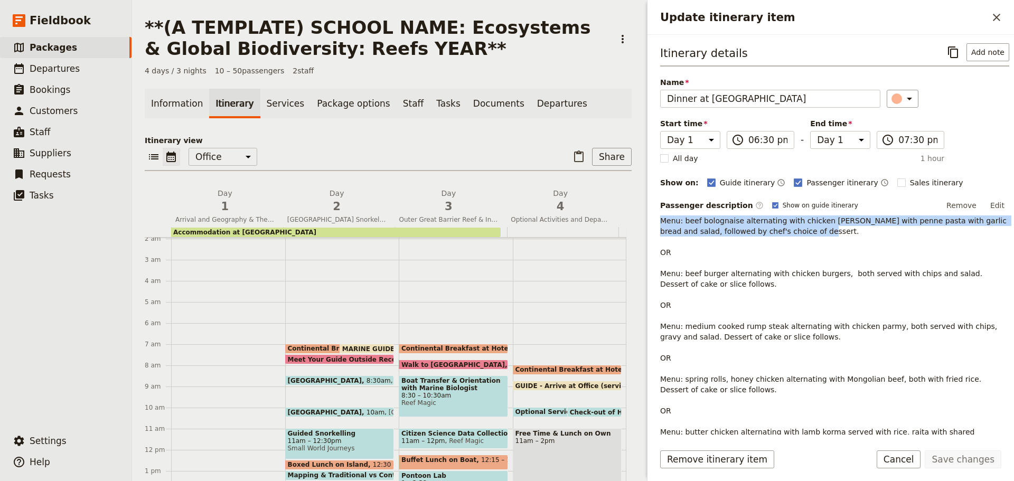
scroll to position [39, 0]
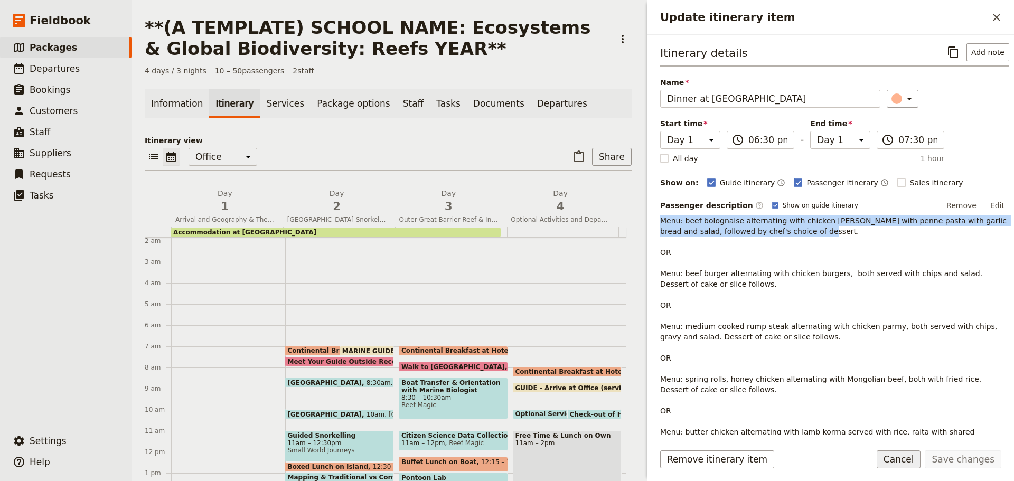
click at [903, 451] on button "Cancel" at bounding box center [899, 460] width 44 height 18
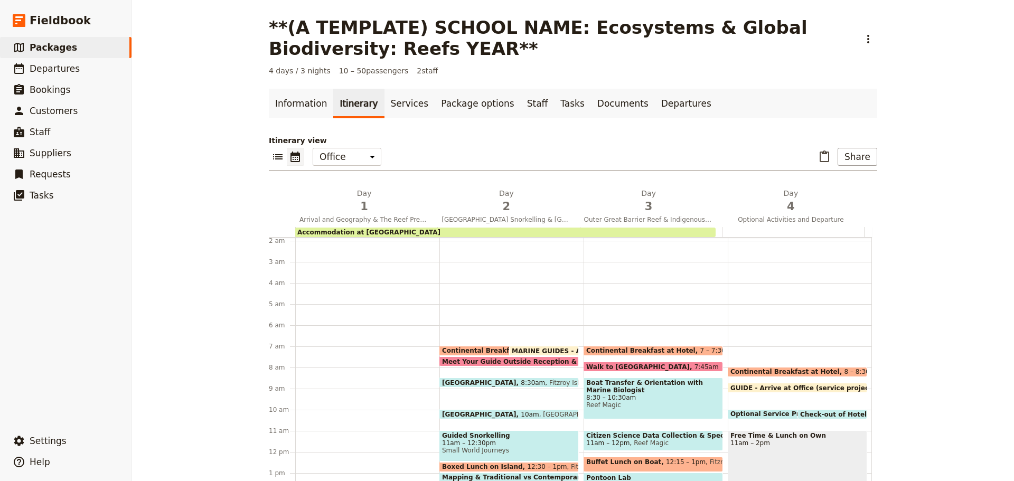
click at [612, 386] on span "Boat Transfer & Orientation with Marine Biologist" at bounding box center [653, 386] width 134 height 15
select select "3"
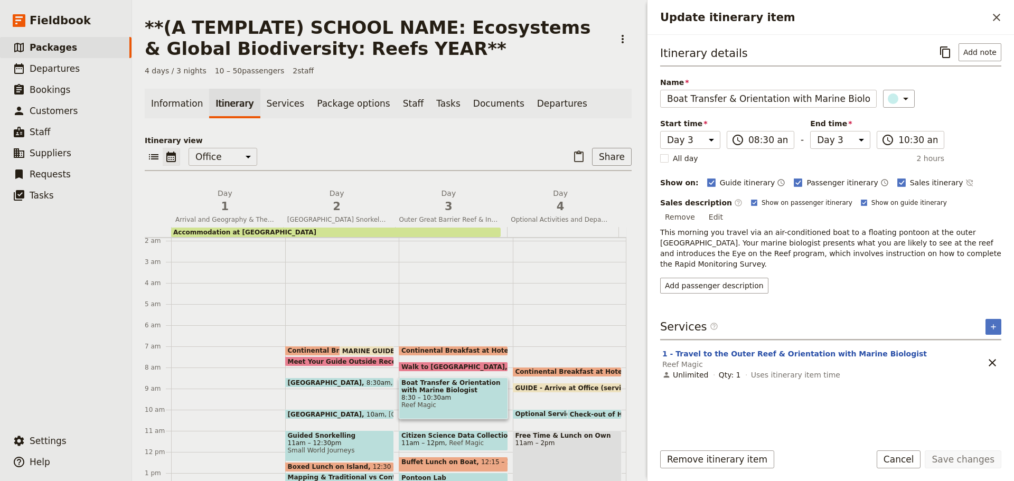
click at [442, 367] on span at bounding box center [453, 369] width 108 height 4
select select "3"
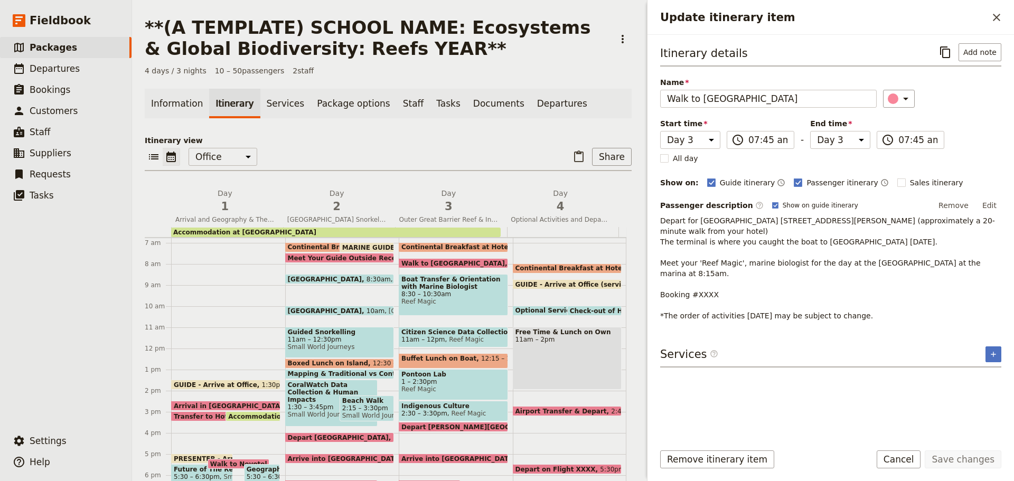
scroll to position [145, 0]
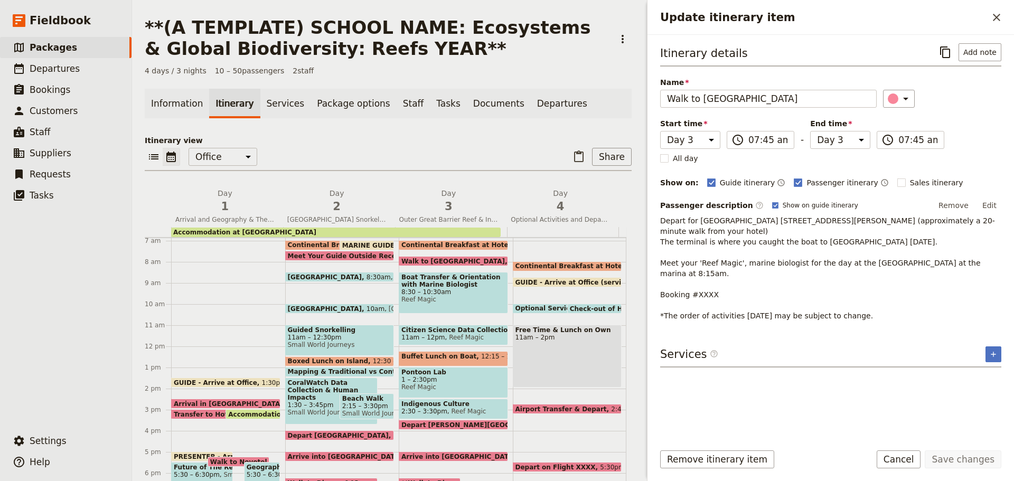
click at [456, 427] on span at bounding box center [453, 427] width 108 height 4
select select "3"
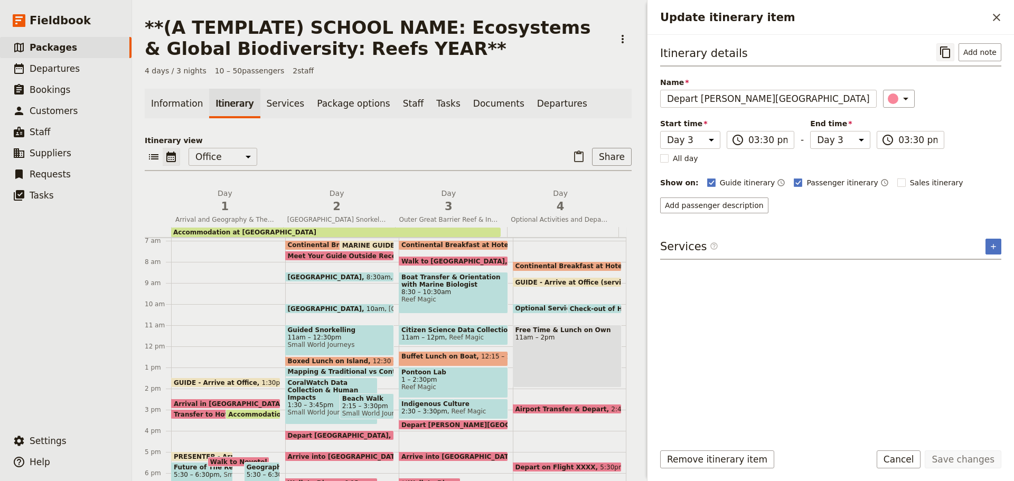
click at [948, 45] on button "​" at bounding box center [946, 52] width 18 height 18
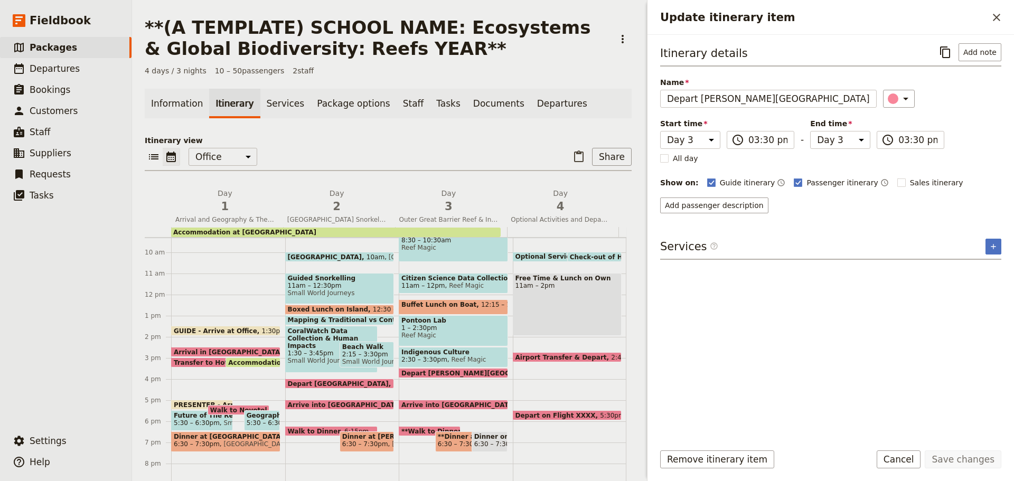
scroll to position [250, 0]
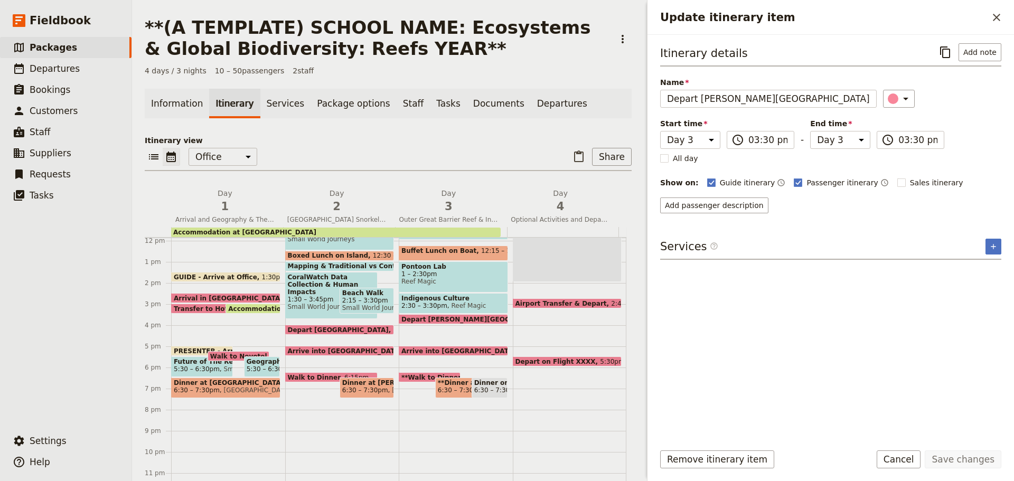
click at [372, 386] on span "Dinner at Muddy's Cafe" at bounding box center [366, 382] width 49 height 7
select select "2"
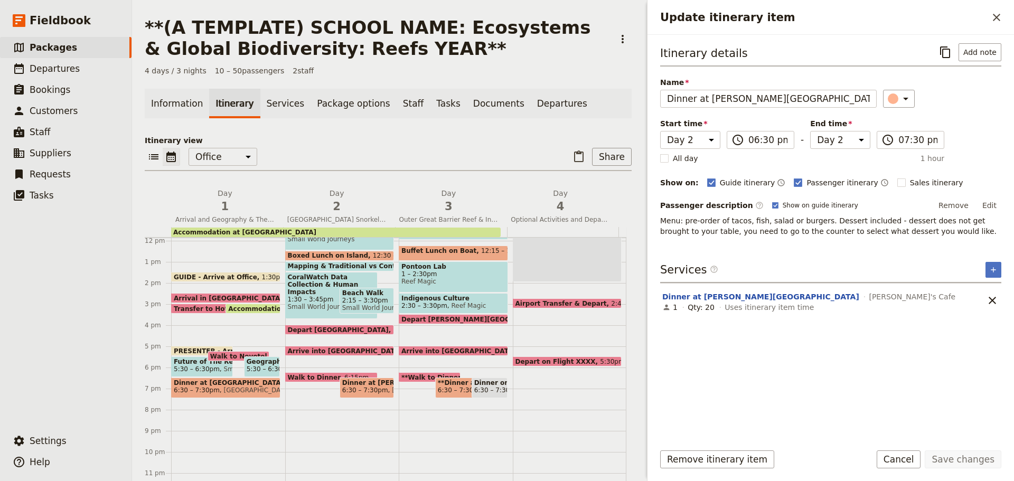
drag, startPoint x: 993, startPoint y: 201, endPoint x: 985, endPoint y: 194, distance: 10.1
click at [993, 198] on button "Edit" at bounding box center [990, 206] width 24 height 16
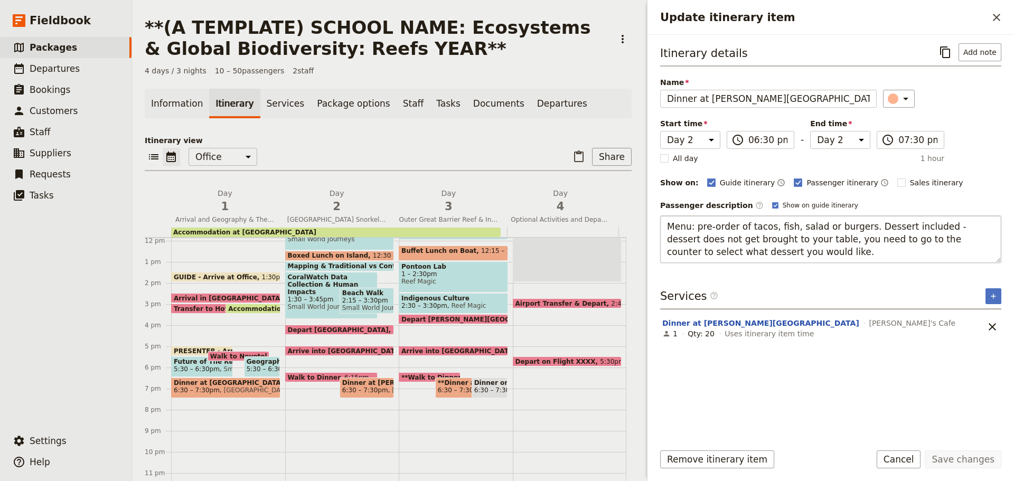
click at [679, 232] on textarea "Menu: pre-order of tacos, fish, salad or burgers. Dessert included - dessert do…" at bounding box center [830, 240] width 341 height 48
drag, startPoint x: 666, startPoint y: 229, endPoint x: 821, endPoint y: 270, distance: 160.6
click at [817, 273] on div "Itinerary details ​ Add note Name Dinner at Muddy's Cafe ​ Start time Day 1 Day…" at bounding box center [830, 238] width 341 height 390
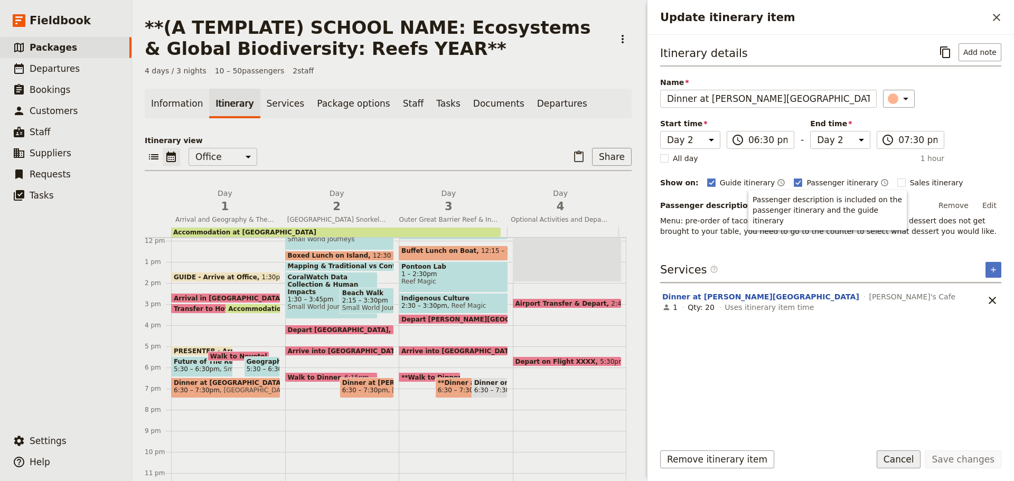
click at [914, 464] on button "Cancel" at bounding box center [899, 460] width 44 height 18
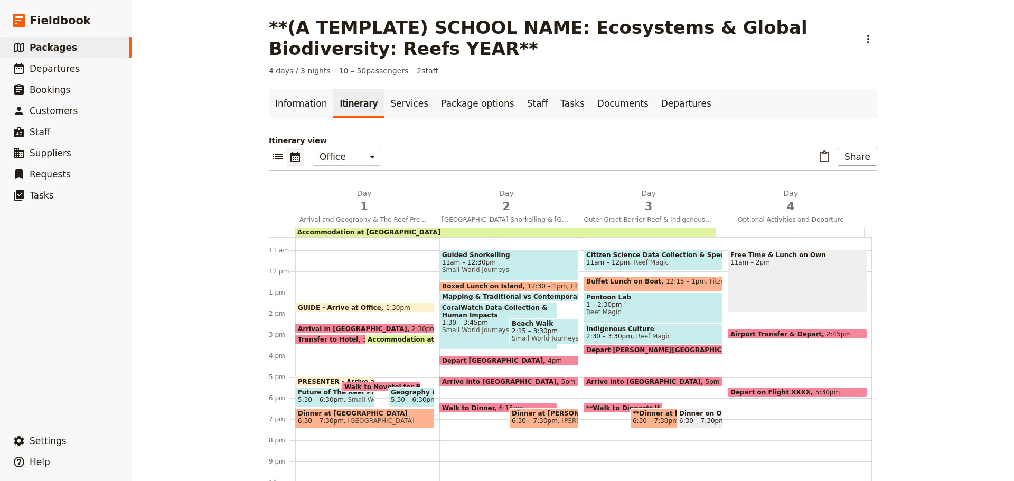
scroll to position [145, 0]
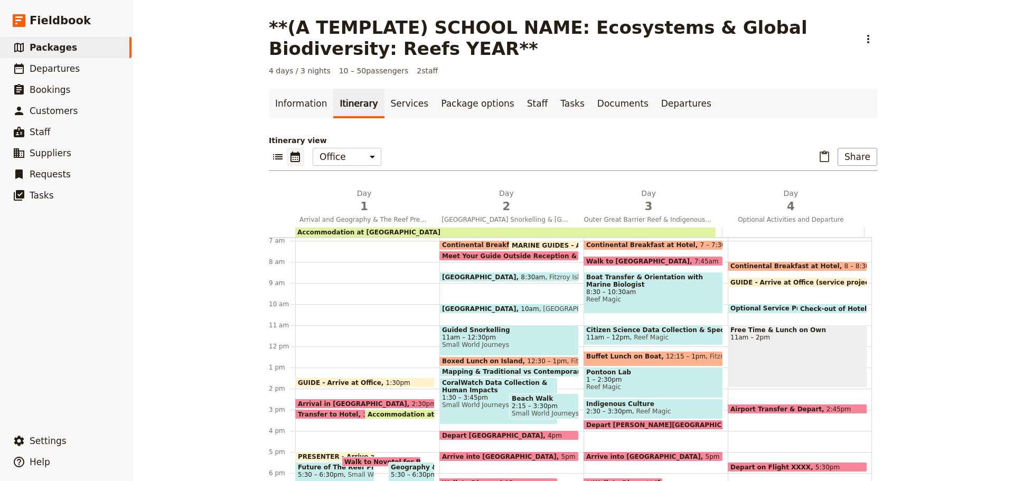
click at [521, 275] on span "8:30am" at bounding box center [533, 277] width 24 height 7
select select "2"
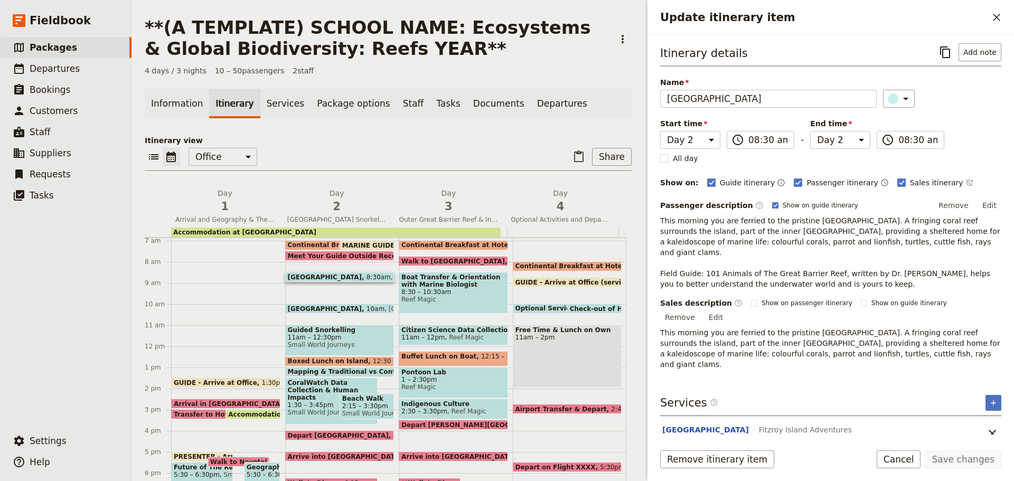
drag, startPoint x: 995, startPoint y: 204, endPoint x: 955, endPoint y: 214, distance: 41.9
click at [994, 203] on button "Edit" at bounding box center [990, 206] width 24 height 16
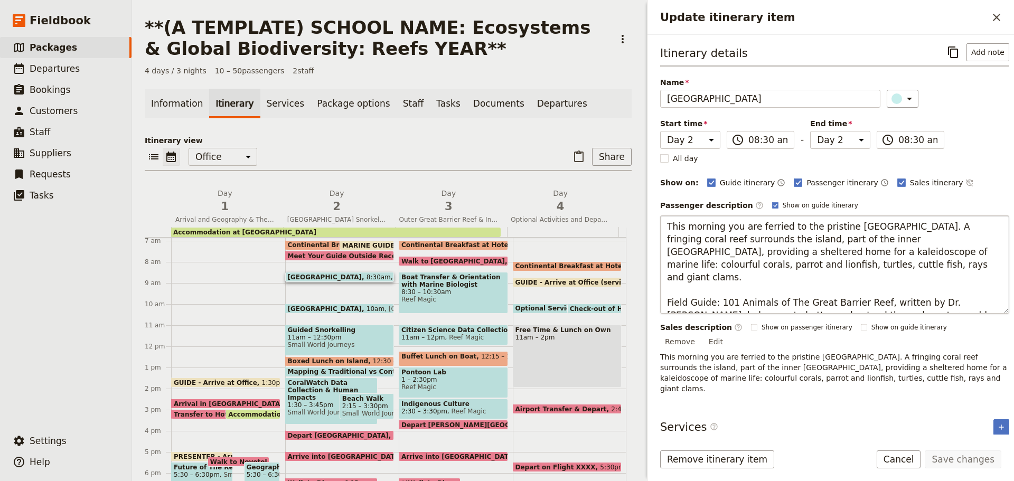
drag, startPoint x: 668, startPoint y: 283, endPoint x: 995, endPoint y: 306, distance: 328.4
click at [995, 306] on textarea "This morning you are ferried to the pristine Fitzroy Island. A fringing coral r…" at bounding box center [834, 265] width 349 height 98
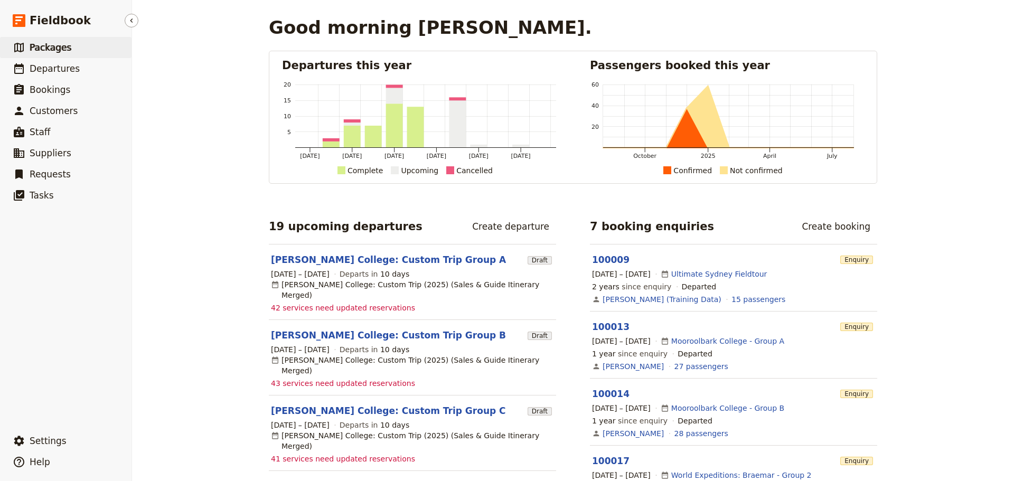
click at [57, 44] on span "Packages" at bounding box center [51, 47] width 42 height 11
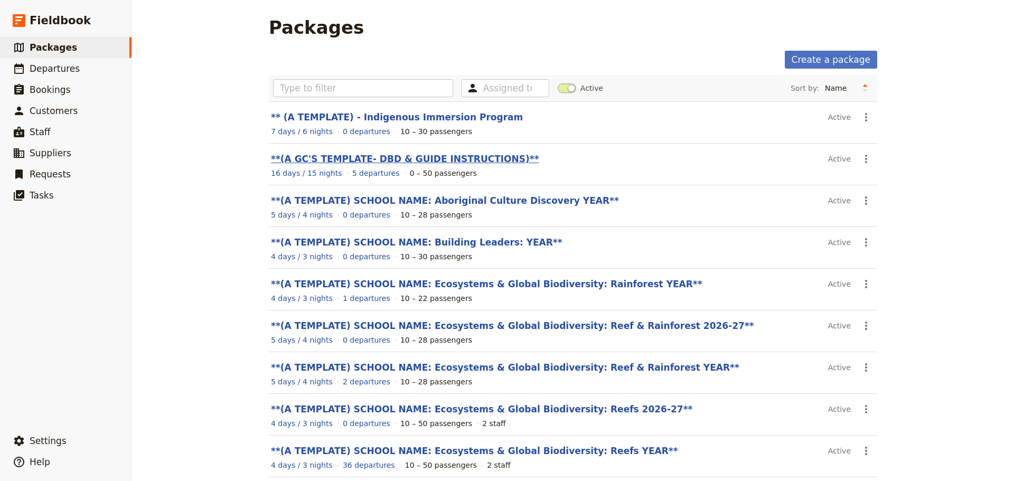
click at [425, 160] on link "**(A GC'S TEMPLATE- DBD & GUIDE INSTRUCTIONS)**" at bounding box center [405, 159] width 268 height 11
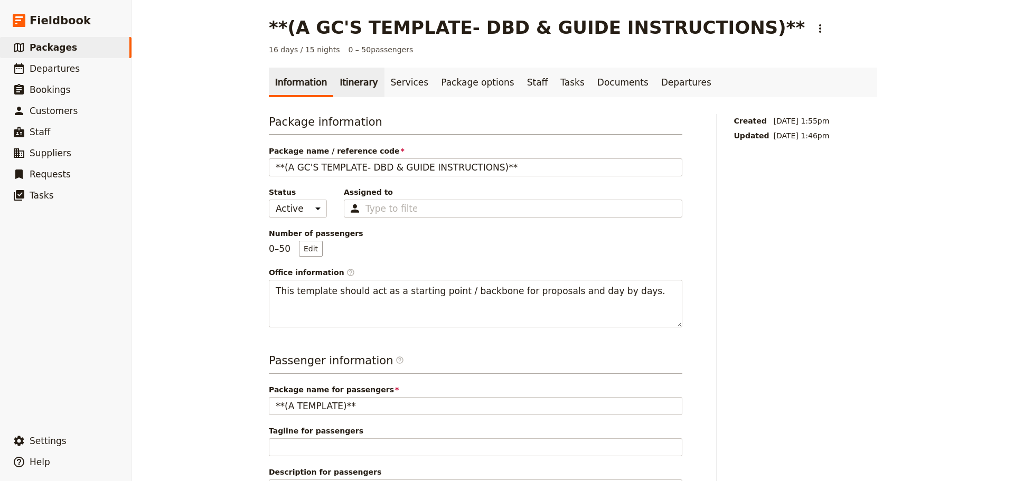
click at [350, 83] on link "Itinerary" at bounding box center [358, 83] width 51 height 30
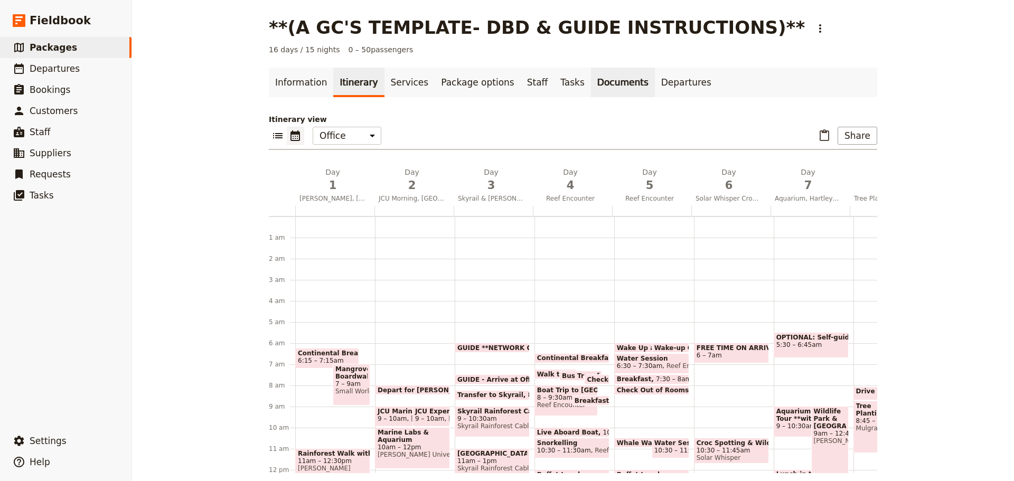
click at [591, 79] on link "Documents" at bounding box center [623, 83] width 64 height 30
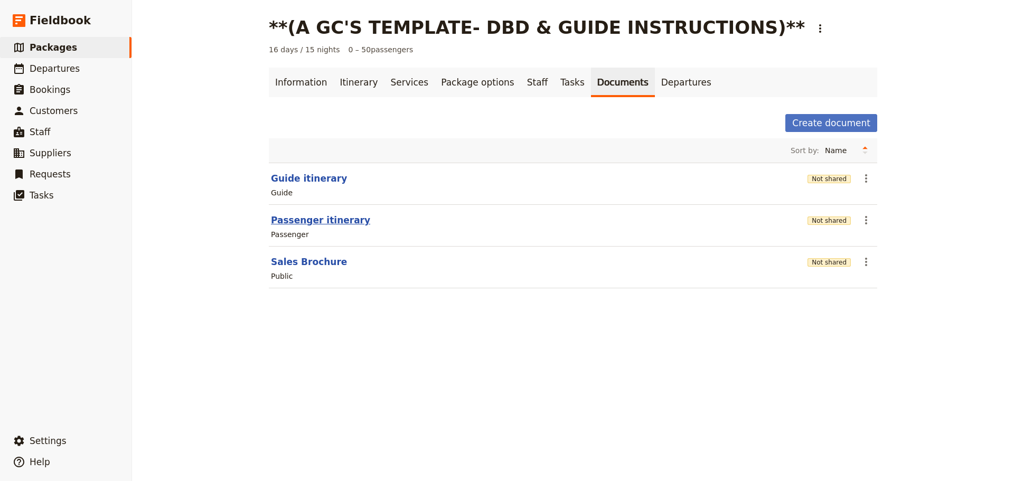
click at [309, 219] on button "Passenger itinerary" at bounding box center [320, 220] width 99 height 13
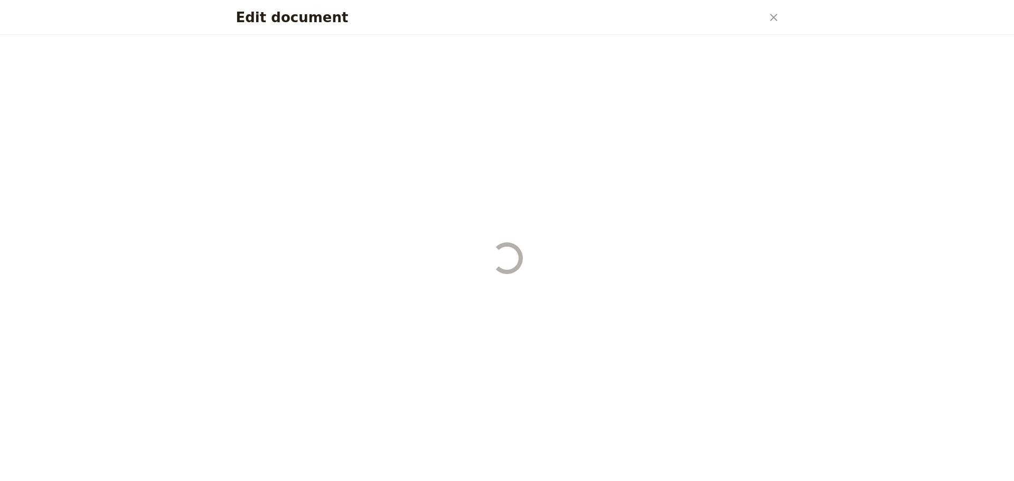
select select "PASSENGER"
select select "RUN_SHEET"
select select "DEFAULT"
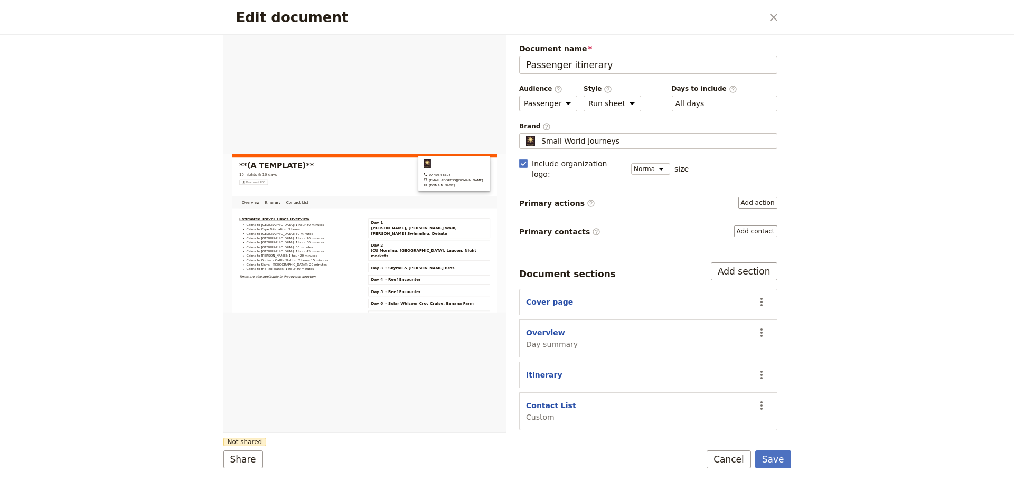
click at [543, 328] on button "Overview" at bounding box center [545, 333] width 39 height 11
select select "DAY_SUMMARY"
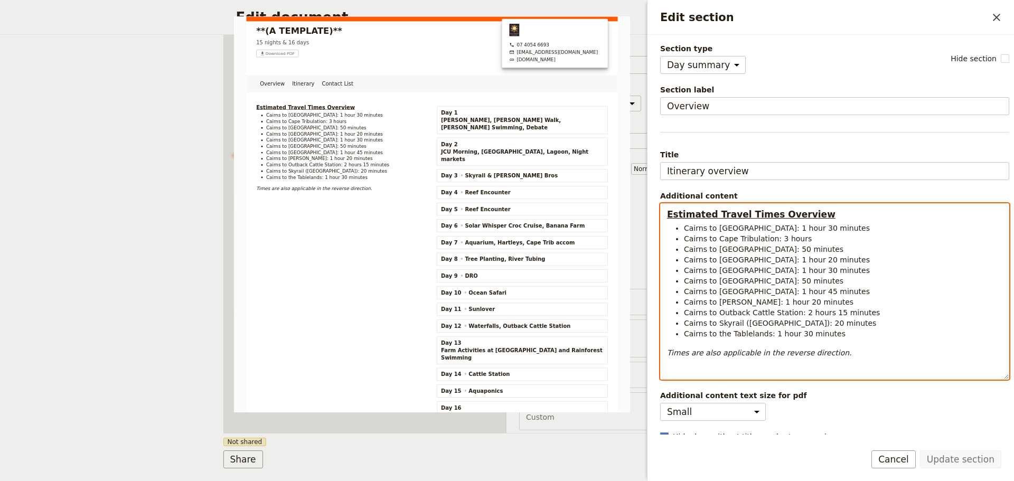
select select "h3"
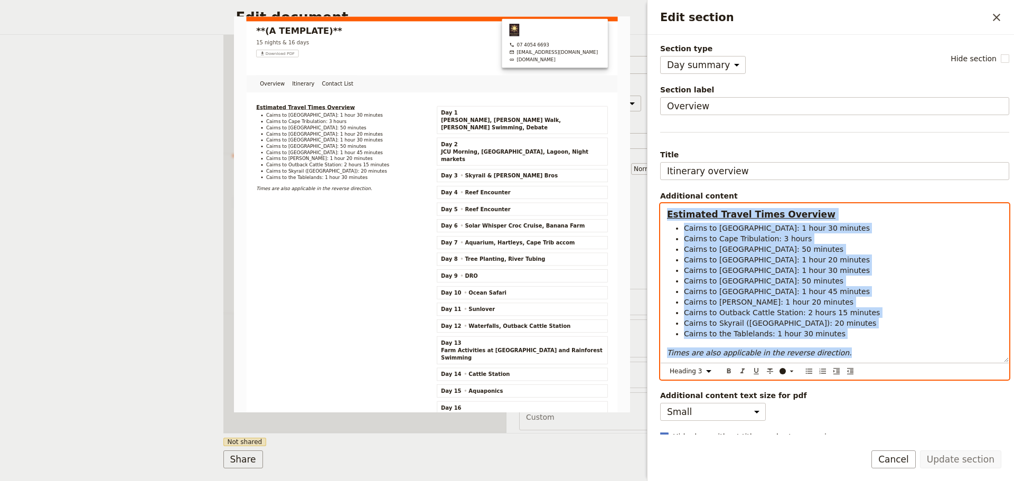
drag, startPoint x: 666, startPoint y: 215, endPoint x: 921, endPoint y: 357, distance: 291.4
click at [921, 357] on div "Estimated Travel Times Overview Cairns to [GEOGRAPHIC_DATA]: 1 hour 30 minutes …" at bounding box center [835, 283] width 348 height 159
copy div "Estimated Travel Times Overview Cairns to [GEOGRAPHIC_DATA]: 1 hour 30 minutes …"
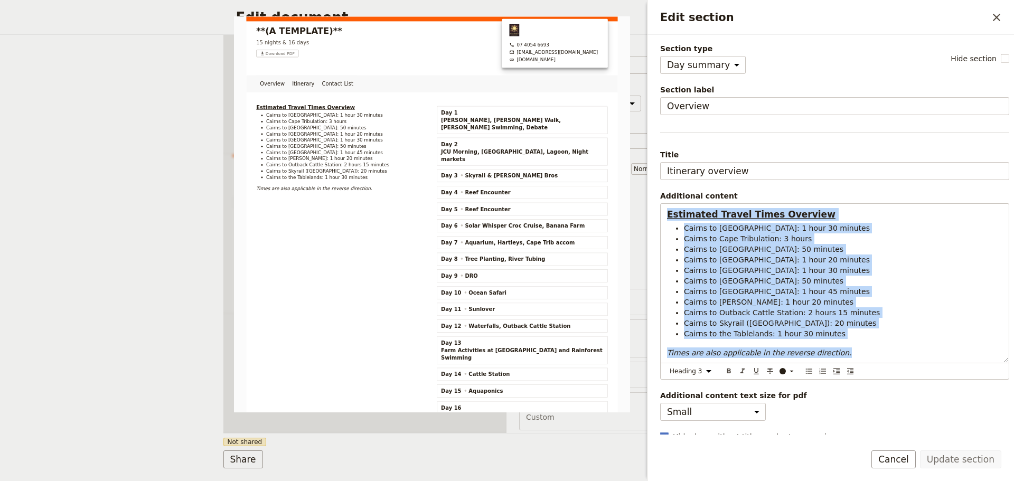
click at [896, 462] on button "Cancel" at bounding box center [894, 460] width 44 height 18
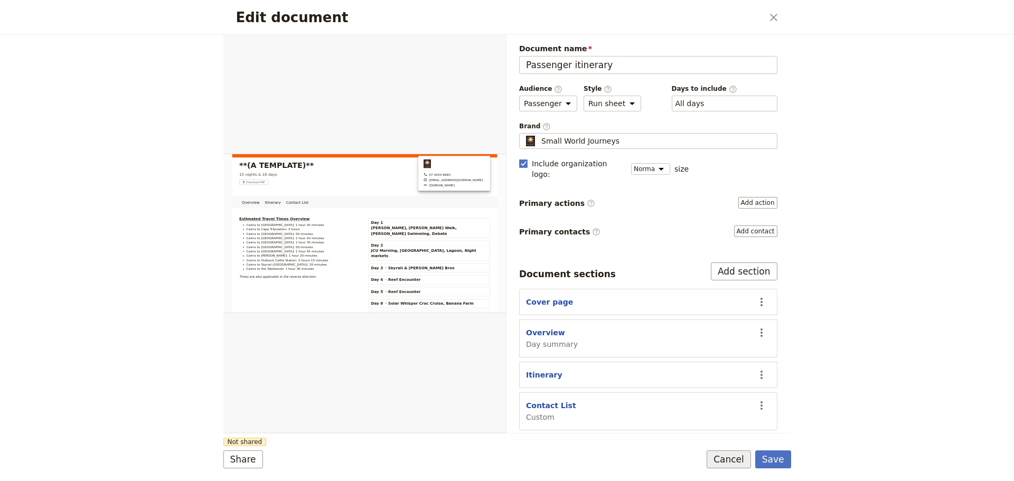
drag, startPoint x: 743, startPoint y: 458, endPoint x: 687, endPoint y: 444, distance: 57.8
click at [742, 458] on button "Cancel" at bounding box center [729, 460] width 44 height 18
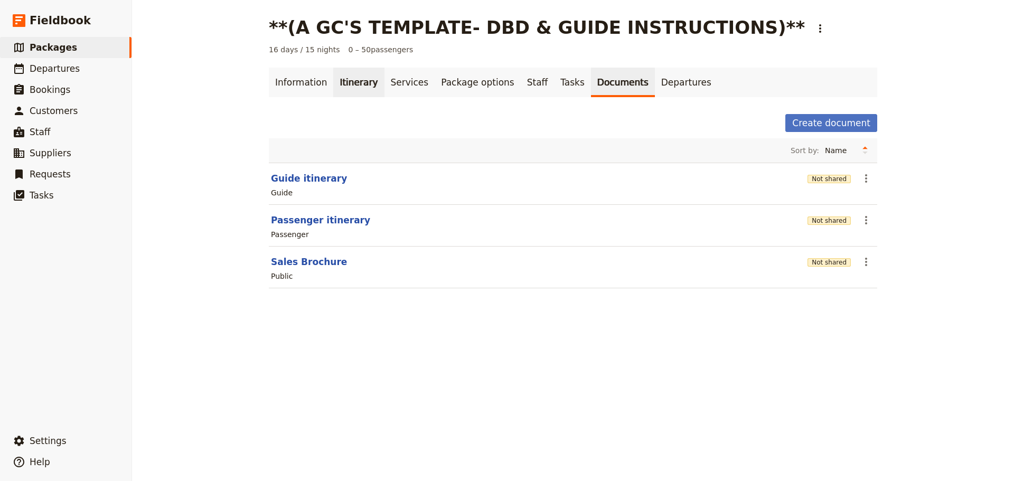
drag, startPoint x: 338, startPoint y: 77, endPoint x: 349, endPoint y: 94, distance: 20.2
click at [338, 77] on link "Itinerary" at bounding box center [358, 83] width 51 height 30
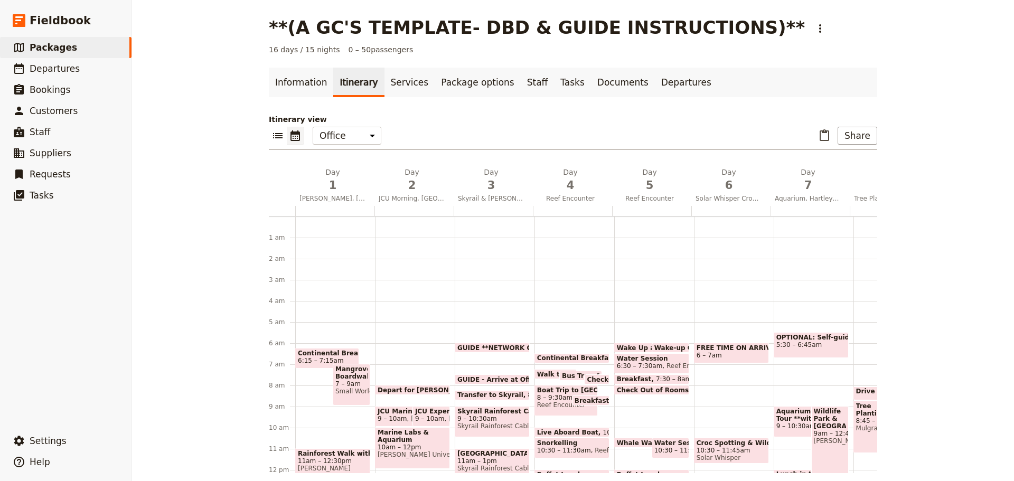
scroll to position [106, 0]
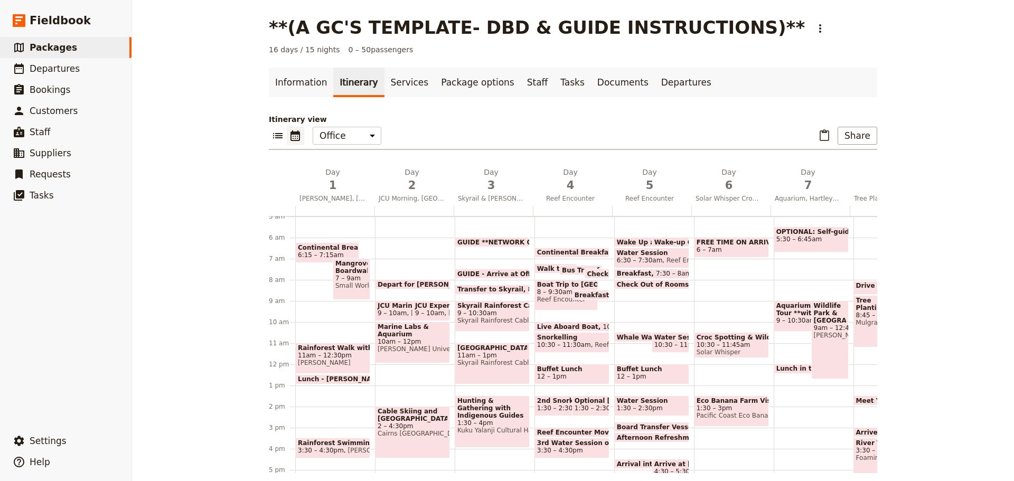
click at [750, 248] on span "6 – 7am" at bounding box center [732, 249] width 70 height 7
select select "6"
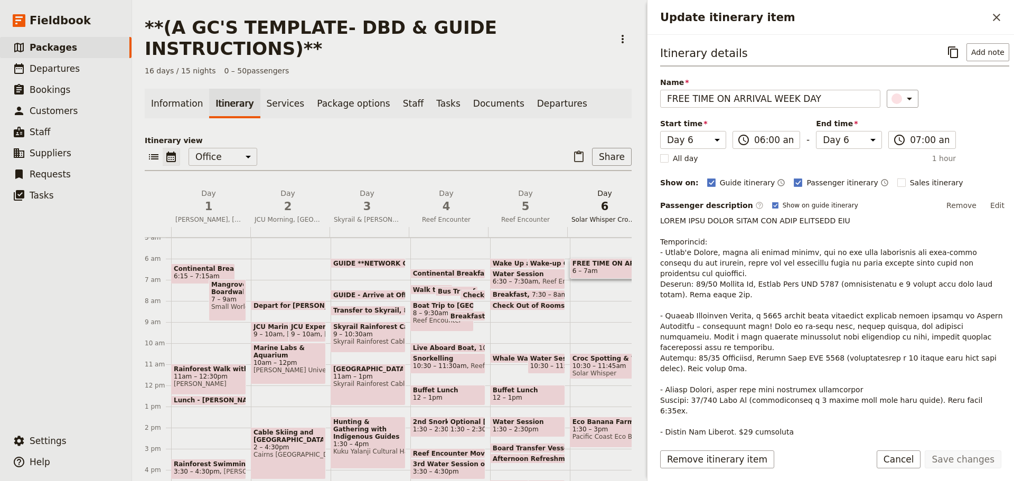
click at [602, 216] on span "Solar Whisper Croc Cruise, Banana Farm" at bounding box center [604, 220] width 75 height 8
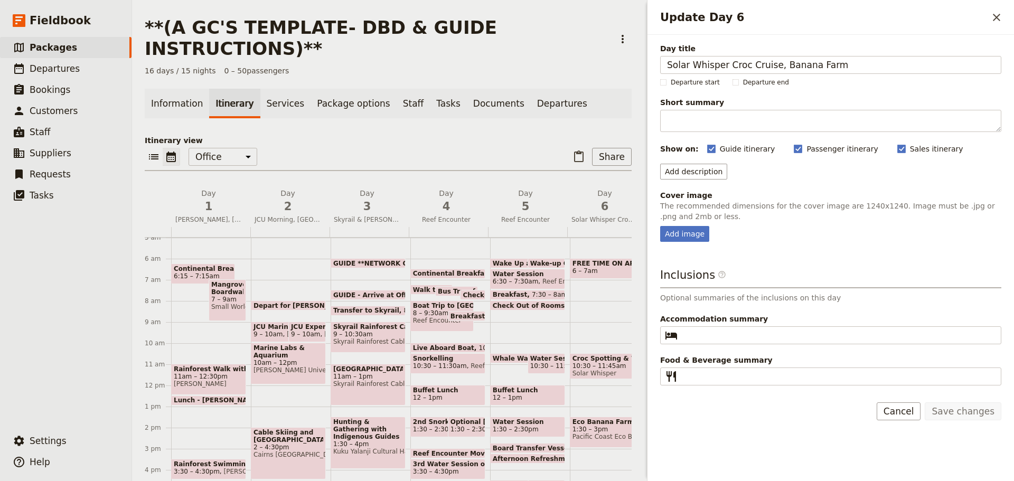
click at [583, 260] on span "FREE TIME ON ARRIVAL WEEK DAY" at bounding box center [608, 263] width 70 height 7
select select "6"
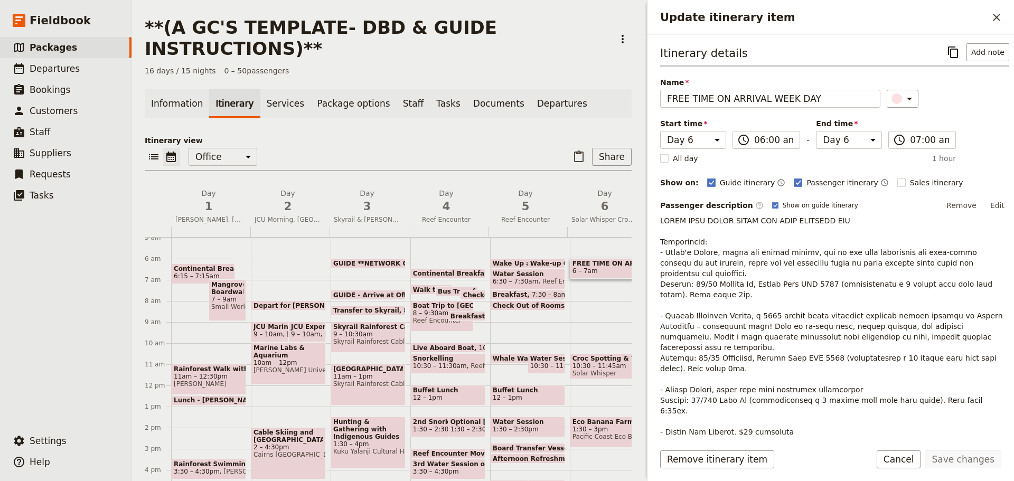
scroll to position [258, 0]
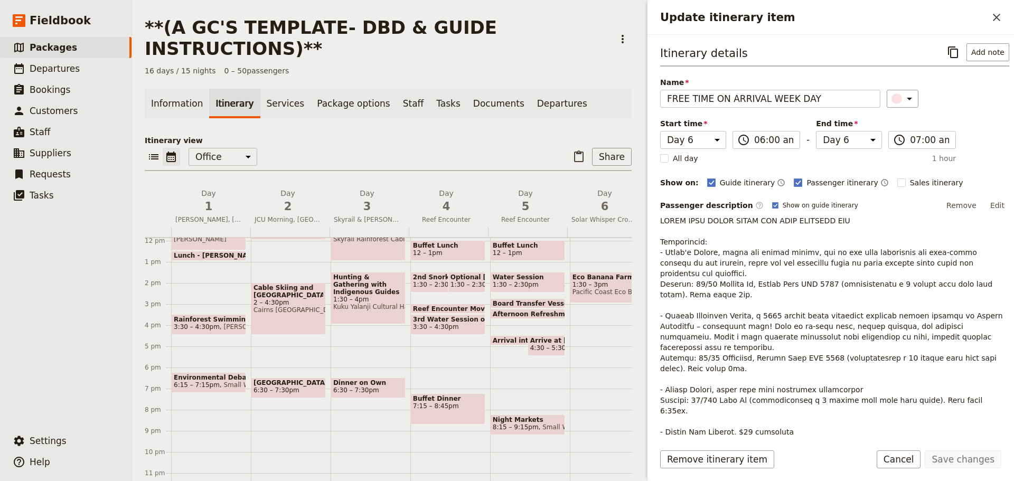
click at [551, 344] on span "4:30 – 5:30pm" at bounding box center [553, 347] width 46 height 7
select select "5"
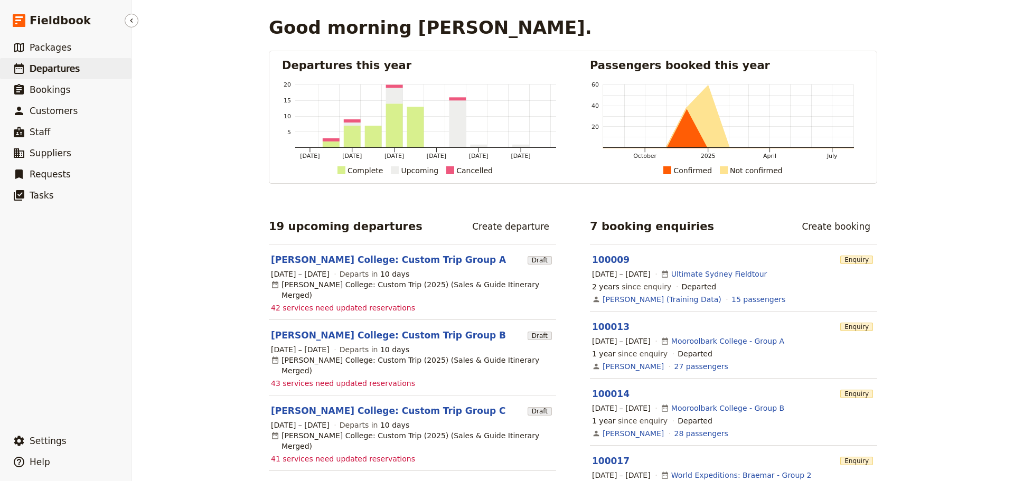
click at [73, 72] on link "​ Departures" at bounding box center [66, 68] width 132 height 21
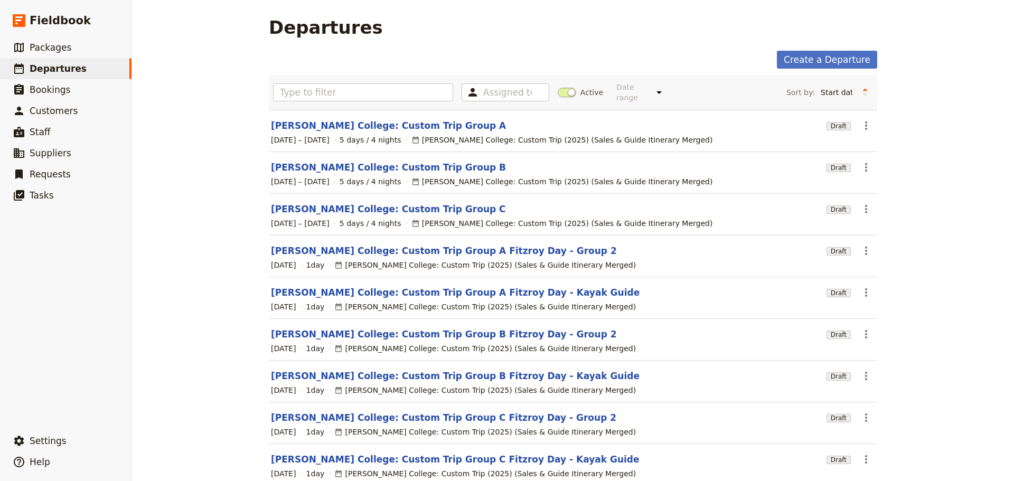
click at [565, 88] on span at bounding box center [567, 93] width 18 height 10
click at [558, 87] on input "Active" at bounding box center [558, 87] width 0 height 0
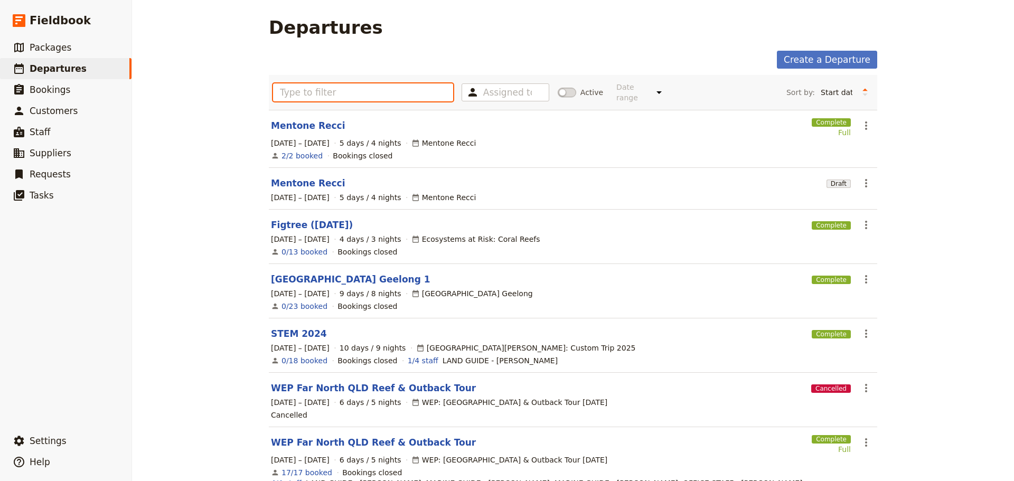
click at [368, 97] on input "text" at bounding box center [363, 92] width 180 height 18
type input "b"
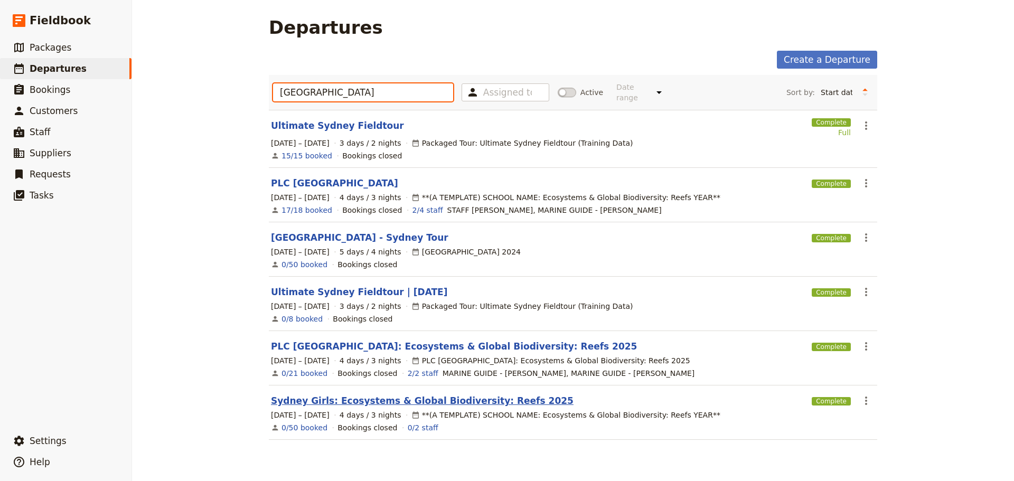
type input "sydney"
click at [407, 395] on link "Sydney Girls: Ecosystems & Global Biodiversity: Reefs 2025" at bounding box center [422, 401] width 303 height 13
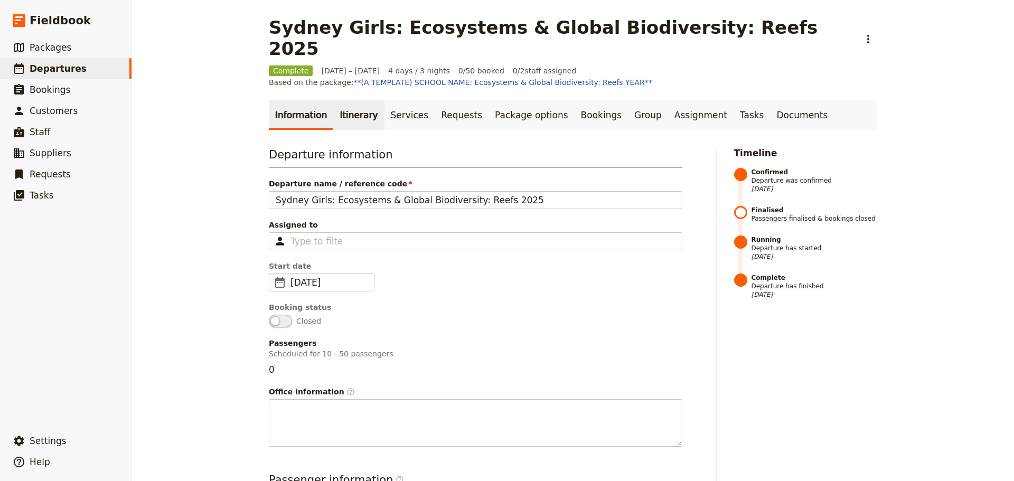
click at [358, 100] on link "Itinerary" at bounding box center [358, 115] width 51 height 30
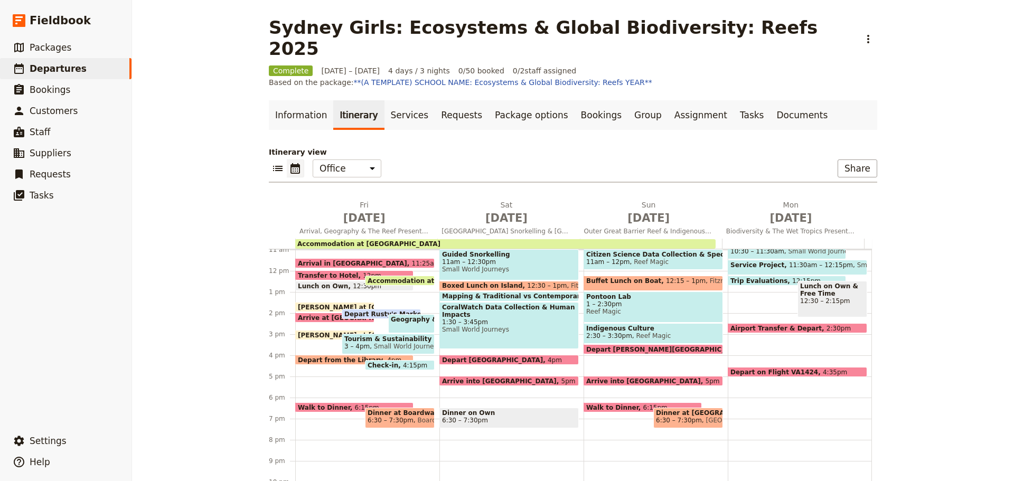
scroll to position [232, 0]
click at [414, 342] on span "Small World Journeys" at bounding box center [405, 345] width 71 height 7
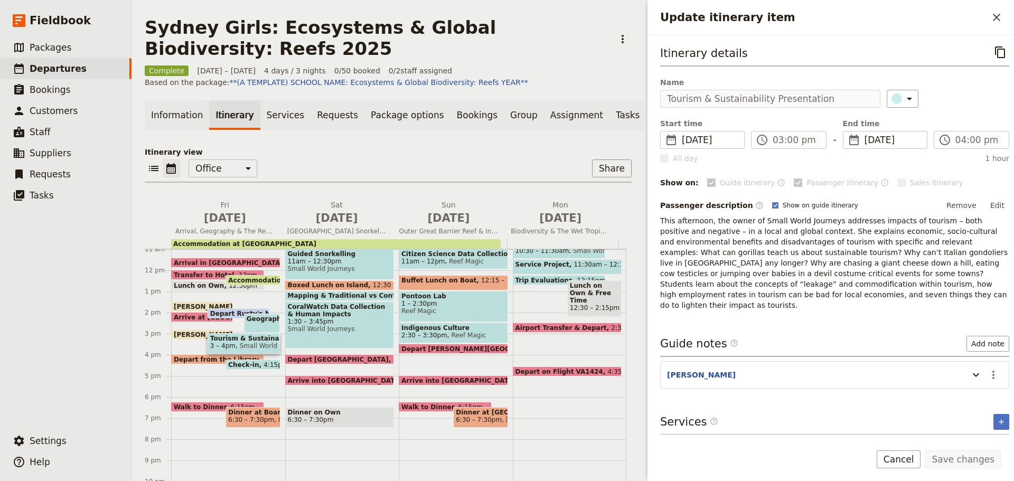
click at [611, 111] on div "Sydney Girls: Ecosystems & Global Biodiversity: Reefs 2025 ​ Complete 11 – 14 J…" at bounding box center [573, 240] width 882 height 481
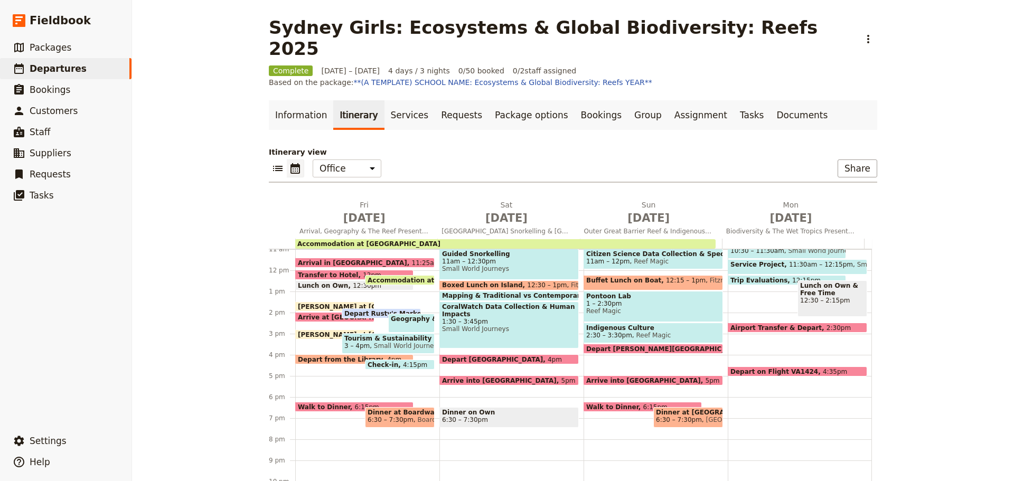
click at [392, 342] on span "Small World Journeys" at bounding box center [405, 345] width 71 height 7
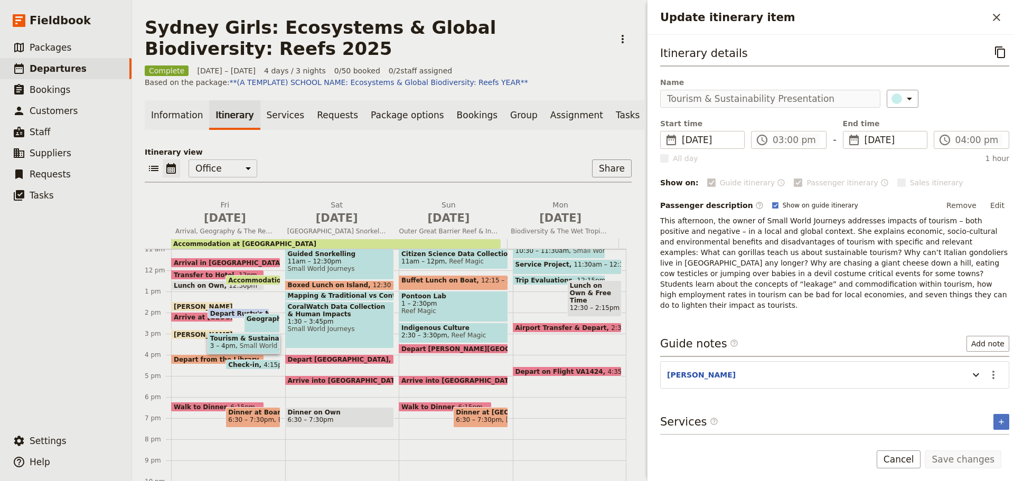
click at [642, 95] on div "Sydney Girls: Ecosystems & Global Biodiversity: Reefs 2025 ​ Complete 11 – 14 J…" at bounding box center [573, 240] width 882 height 481
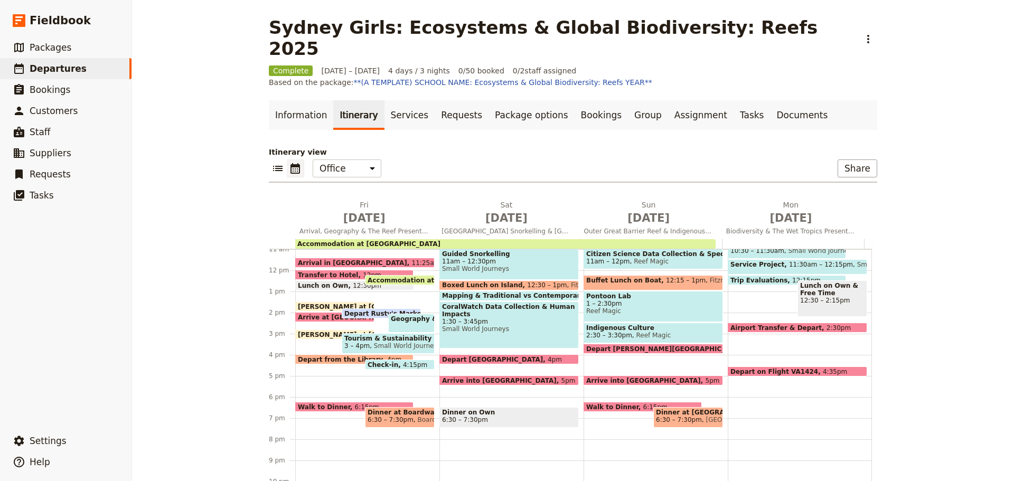
click at [357, 342] on span "3 – 4pm" at bounding box center [356, 345] width 25 height 7
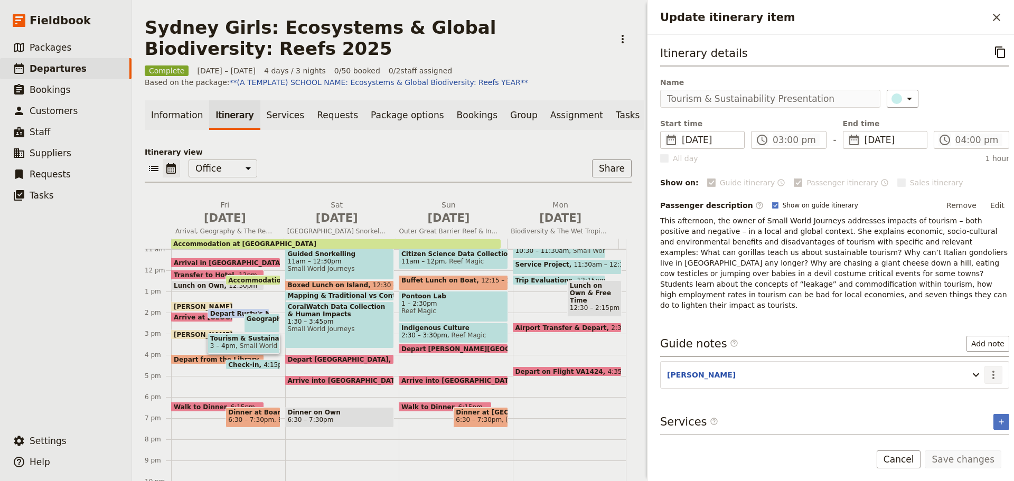
click at [987, 369] on icon "Actions" at bounding box center [993, 375] width 13 height 13
click at [977, 387] on span "Edit note" at bounding box center [963, 387] width 49 height 11
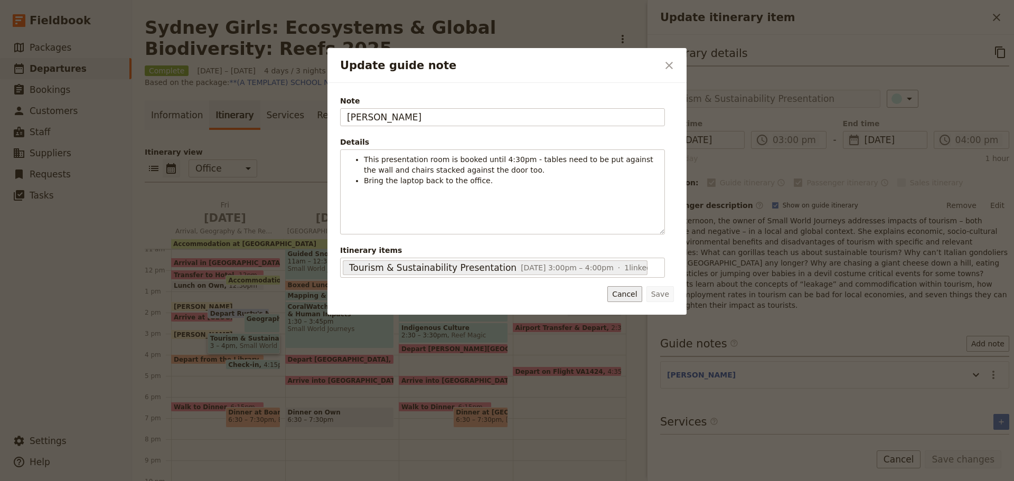
click at [634, 294] on button "Cancel" at bounding box center [625, 294] width 34 height 16
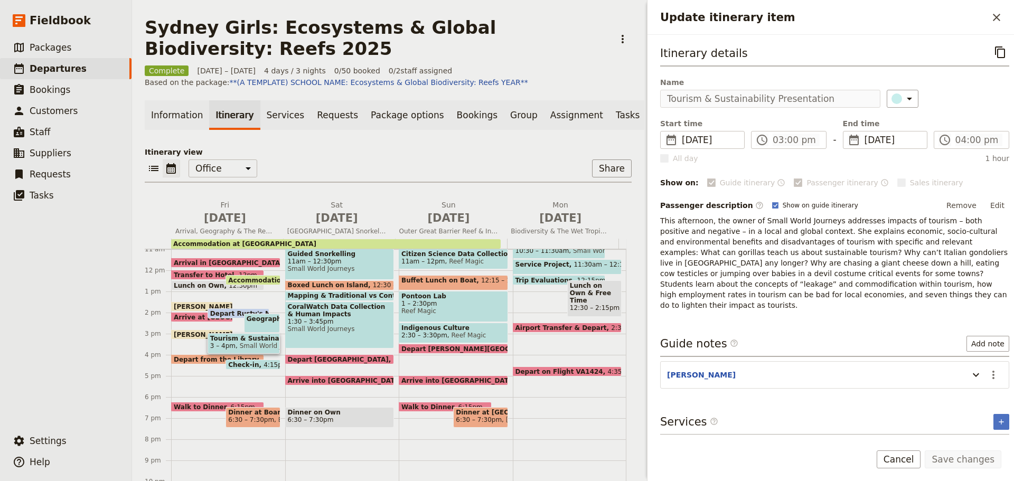
click at [264, 323] on span "Geography & The Reef Presentation" at bounding box center [313, 318] width 133 height 7
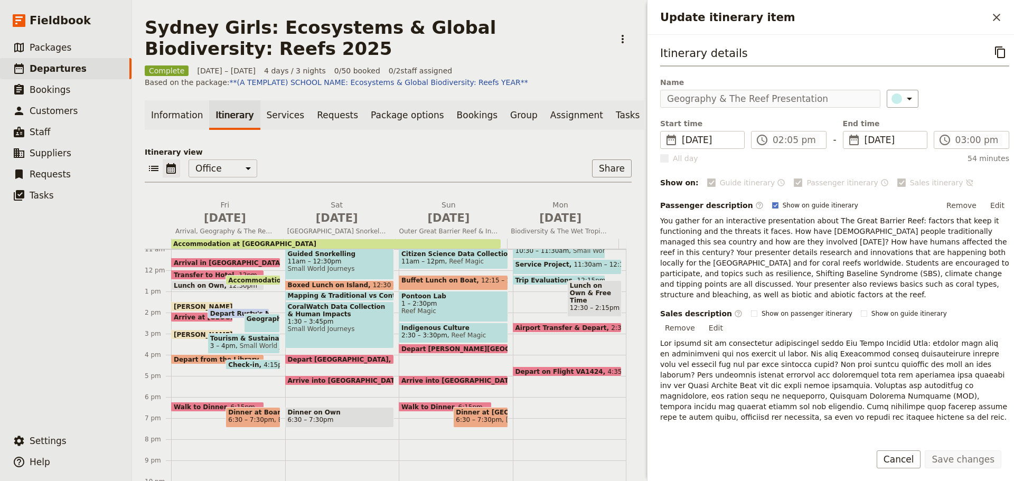
click at [223, 350] on span "3 – 4pm" at bounding box center [222, 345] width 25 height 7
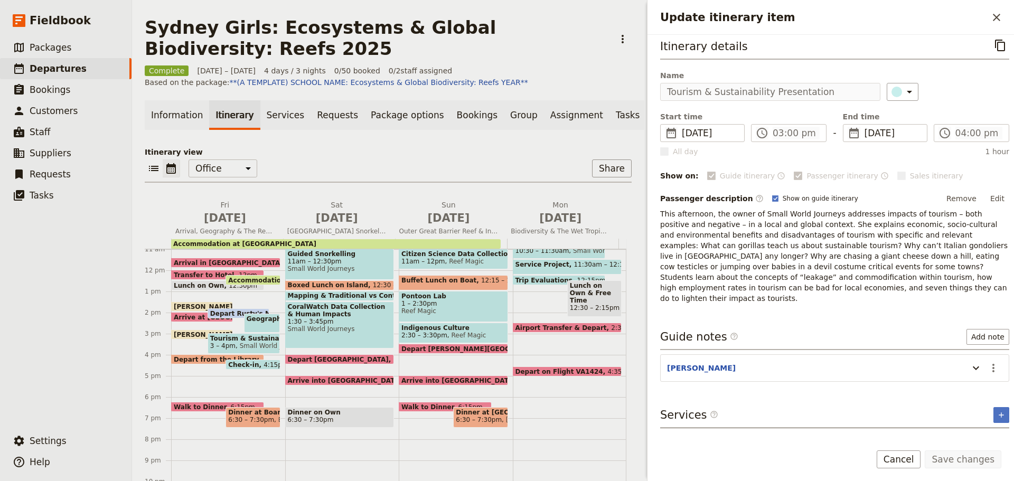
scroll to position [27, 0]
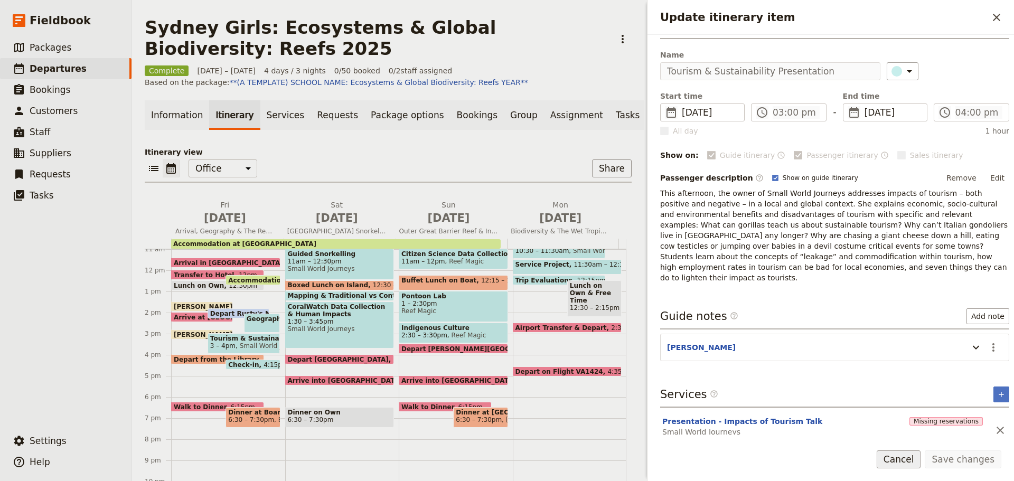
click at [912, 460] on button "Cancel" at bounding box center [899, 460] width 44 height 18
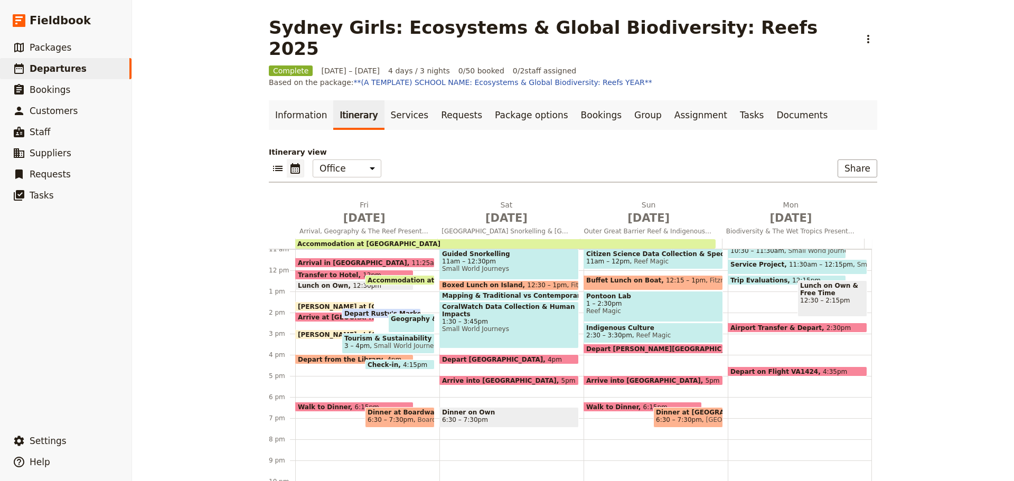
click at [395, 281] on span at bounding box center [400, 283] width 69 height 4
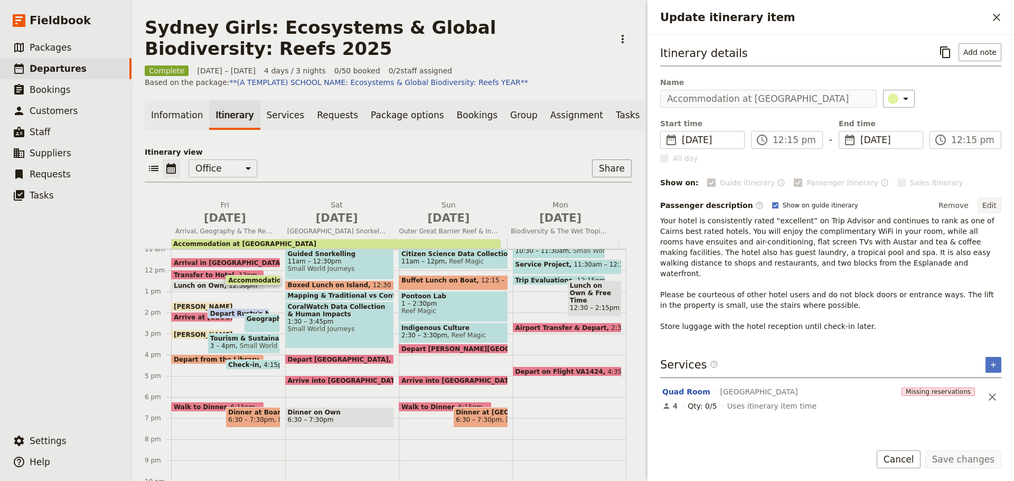
click at [995, 202] on button "Edit" at bounding box center [990, 206] width 24 height 16
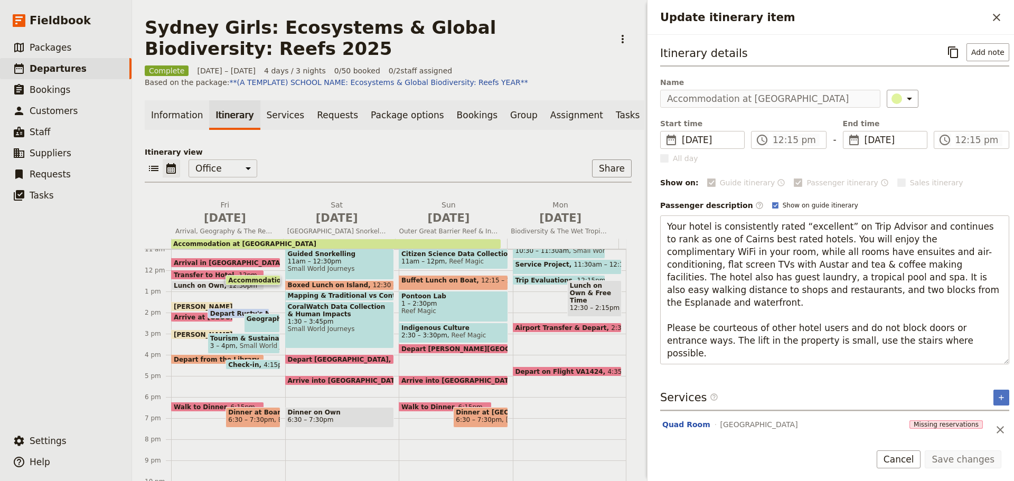
drag, startPoint x: 668, startPoint y: 352, endPoint x: 1014, endPoint y: 339, distance: 346.3
click at [1014, 339] on div "Itinerary details ​ Add note Name Accommodation at Heritage Hotel Cairns ​ Star…" at bounding box center [831, 235] width 367 height 400
click at [670, 351] on textarea "Your hotel is consistently rated “excellent” on Trip Advisor and continues to r…" at bounding box center [834, 290] width 349 height 149
drag, startPoint x: 664, startPoint y: 353, endPoint x: 978, endPoint y: 349, distance: 314.4
click at [978, 349] on textarea "Your hotel is consistently rated “excellent” on Trip Advisor and continues to r…" at bounding box center [834, 290] width 349 height 149
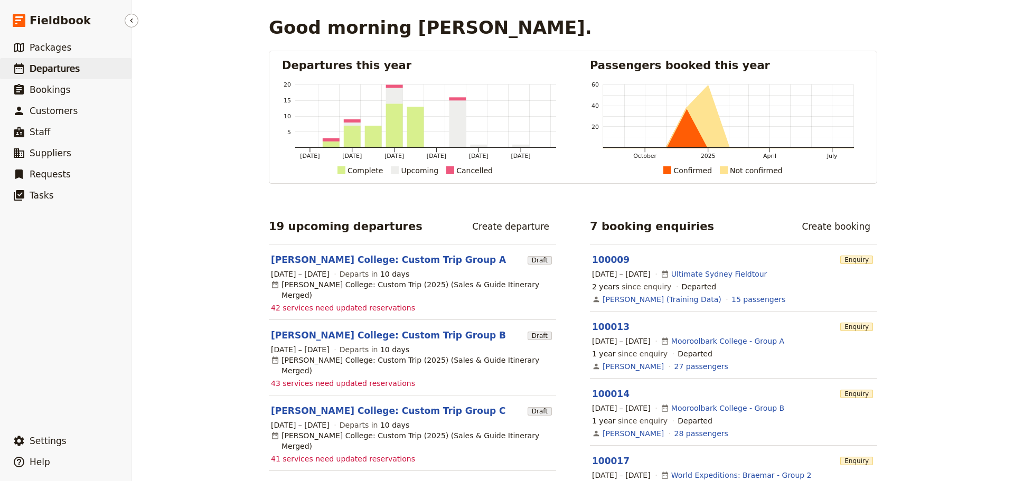
click at [50, 63] on span "Departures" at bounding box center [55, 68] width 50 height 11
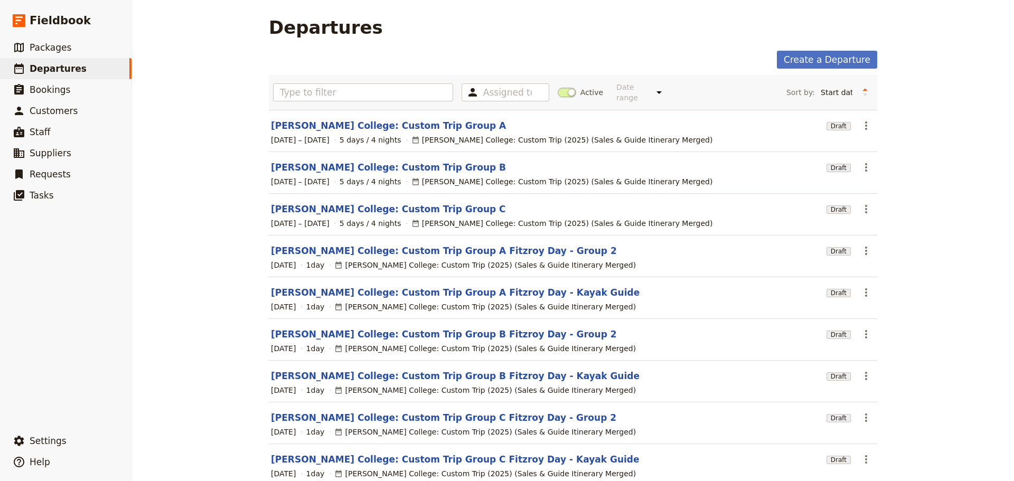
click at [561, 88] on span at bounding box center [567, 93] width 18 height 10
click at [558, 87] on input "Active" at bounding box center [558, 87] width 0 height 0
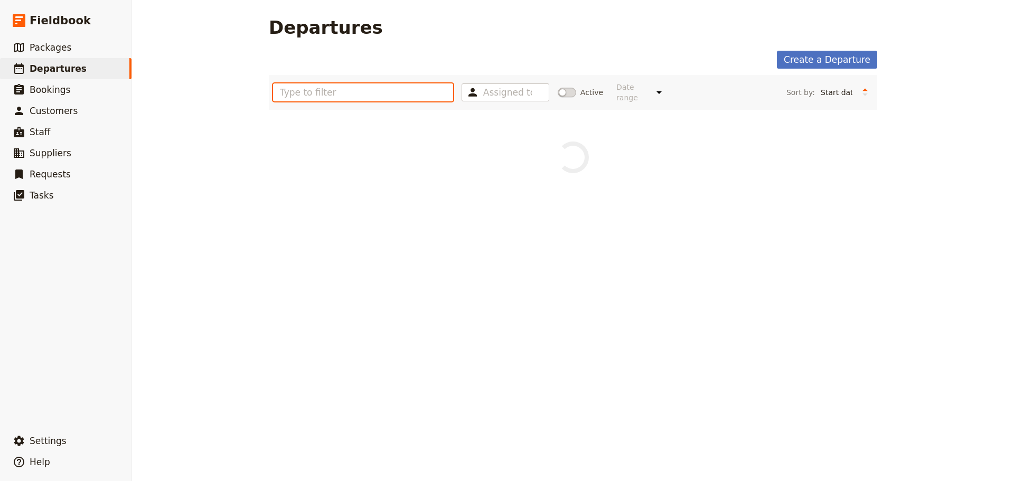
click at [374, 83] on input "text" at bounding box center [363, 92] width 180 height 18
type input "[GEOGRAPHIC_DATA]"
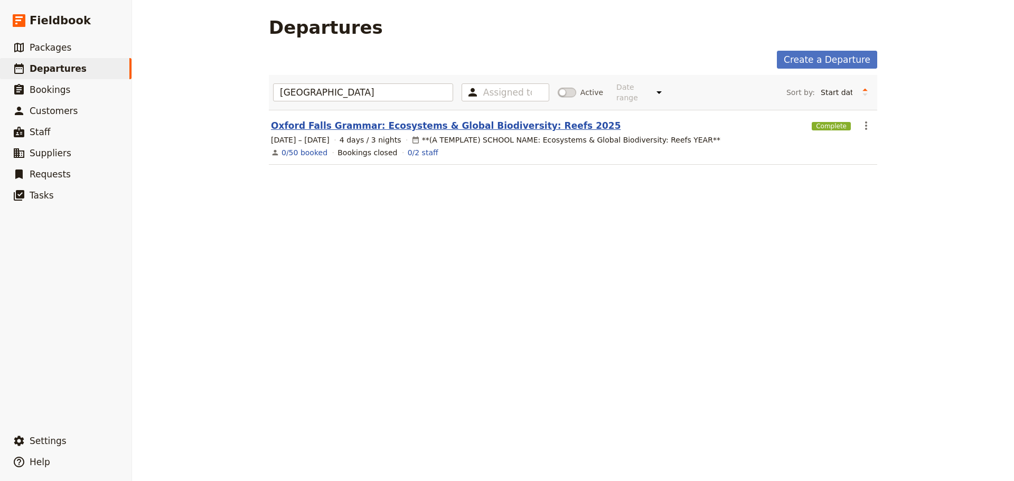
click at [404, 123] on link "Oxford Falls Grammar: Ecosystems & Global Biodiversity: Reefs 2025" at bounding box center [446, 125] width 350 height 13
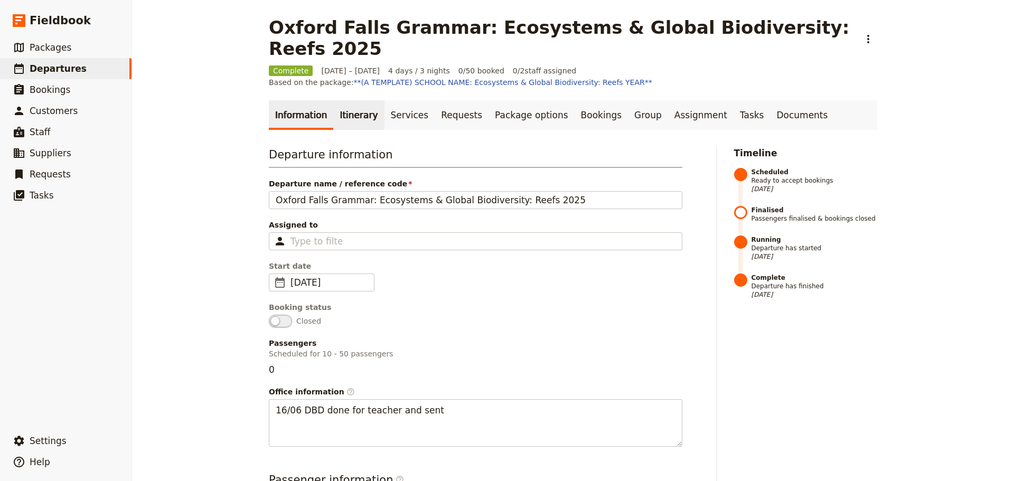
click at [354, 100] on link "Itinerary" at bounding box center [358, 115] width 51 height 30
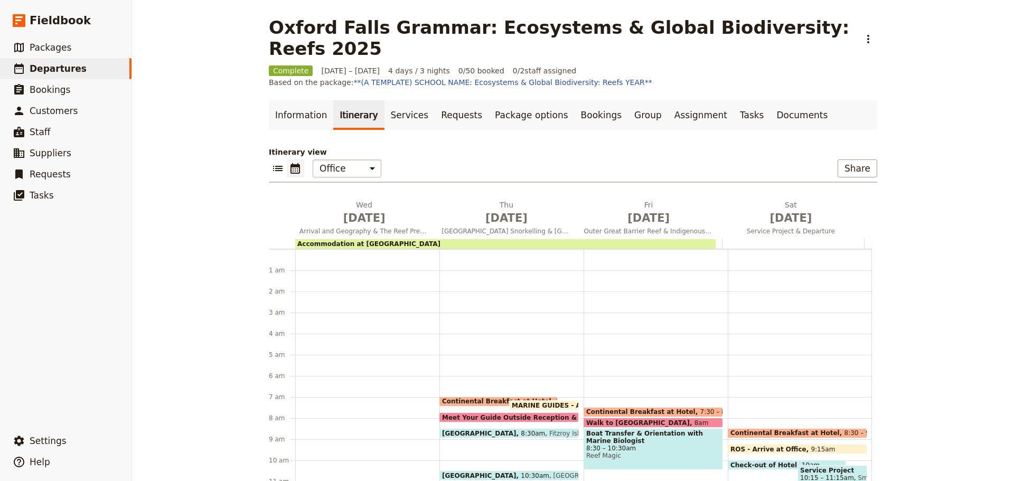
scroll to position [137, 0]
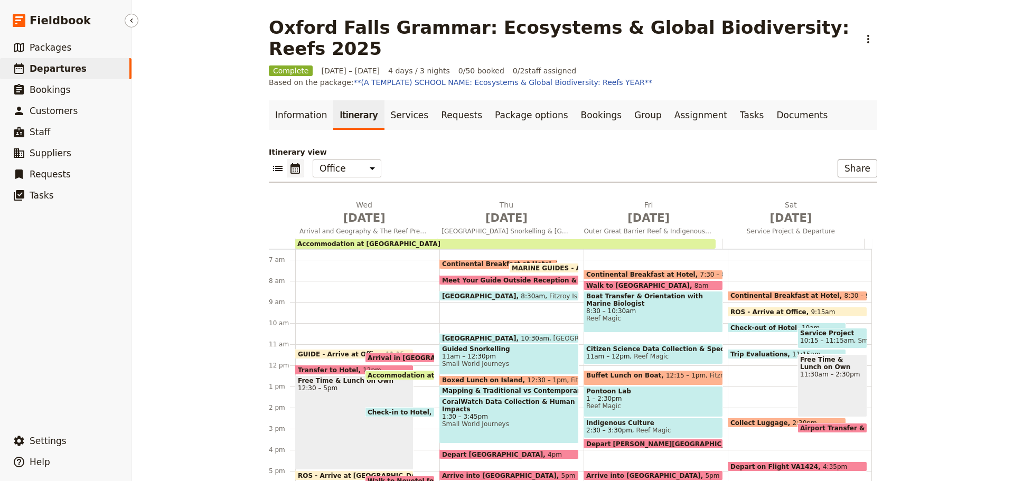
click at [70, 72] on span "Departures" at bounding box center [58, 68] width 57 height 11
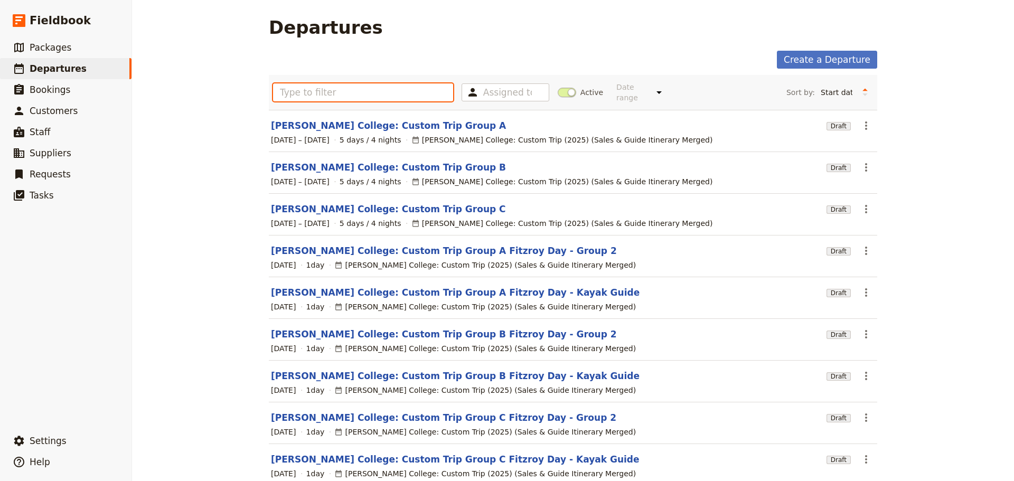
click at [306, 86] on input "text" at bounding box center [363, 92] width 180 height 18
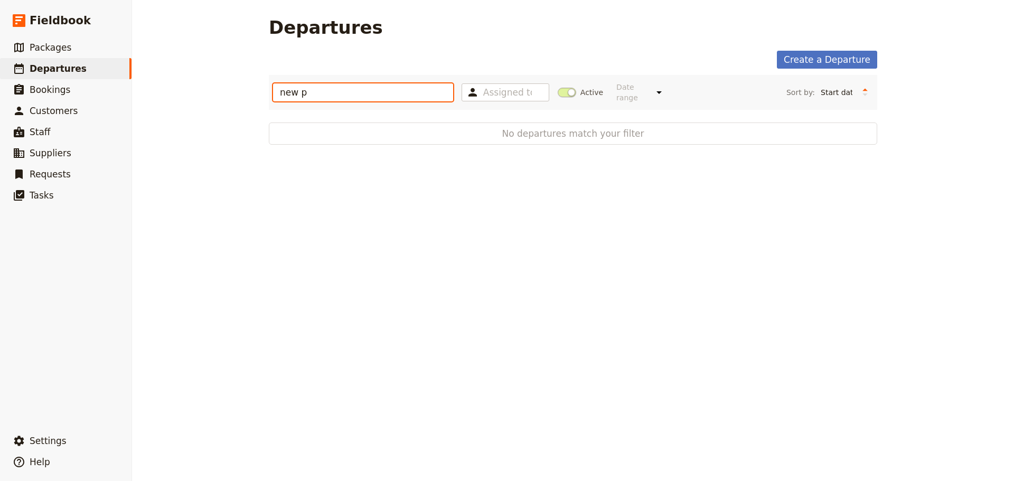
type input "new p"
click at [558, 88] on span at bounding box center [567, 93] width 18 height 10
click at [558, 87] on input "Active" at bounding box center [558, 87] width 0 height 0
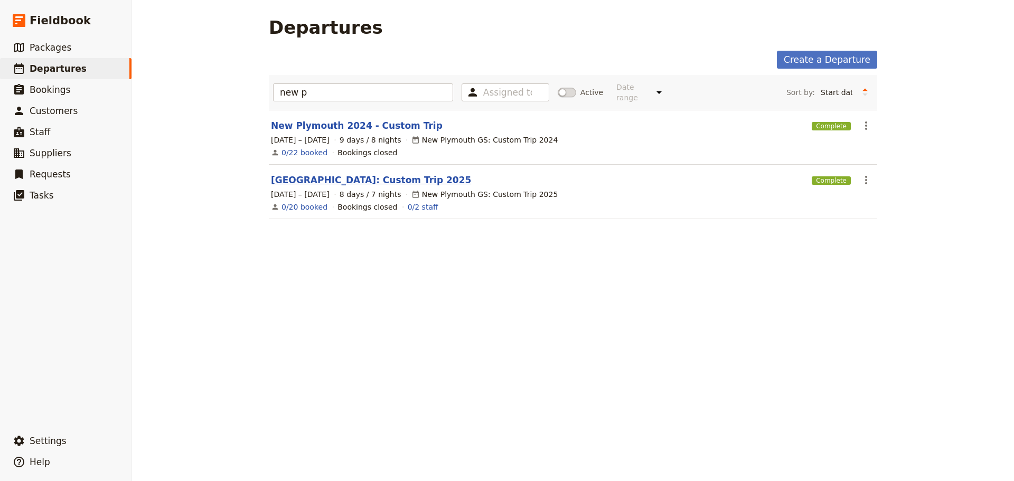
click at [346, 175] on link "New Plymouth: Custom Trip 2025" at bounding box center [371, 180] width 200 height 13
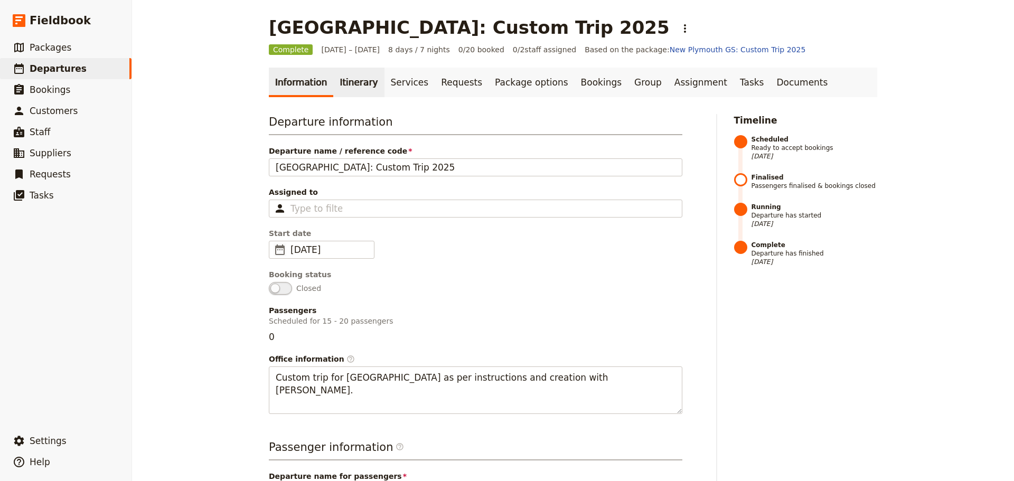
click at [342, 81] on link "Itinerary" at bounding box center [358, 83] width 51 height 30
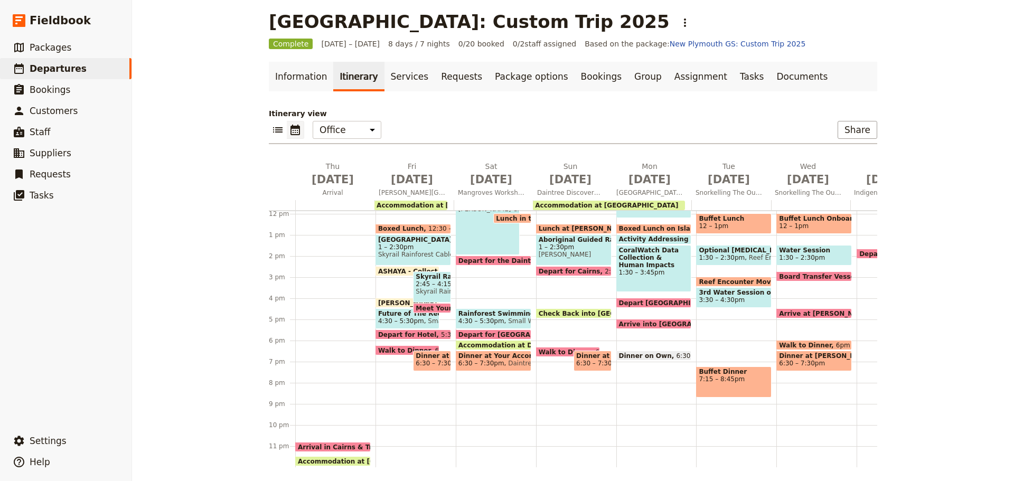
scroll to position [9, 0]
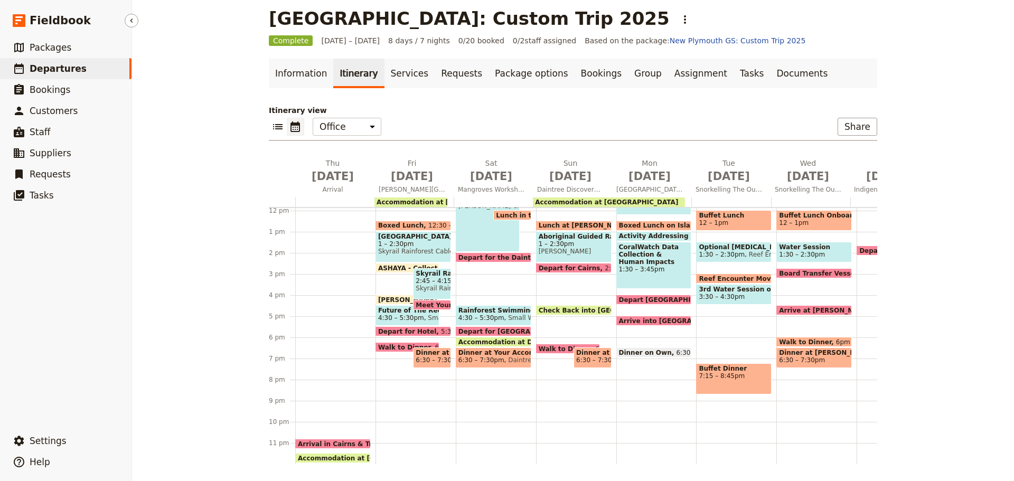
click at [66, 69] on span "Departures" at bounding box center [58, 68] width 57 height 11
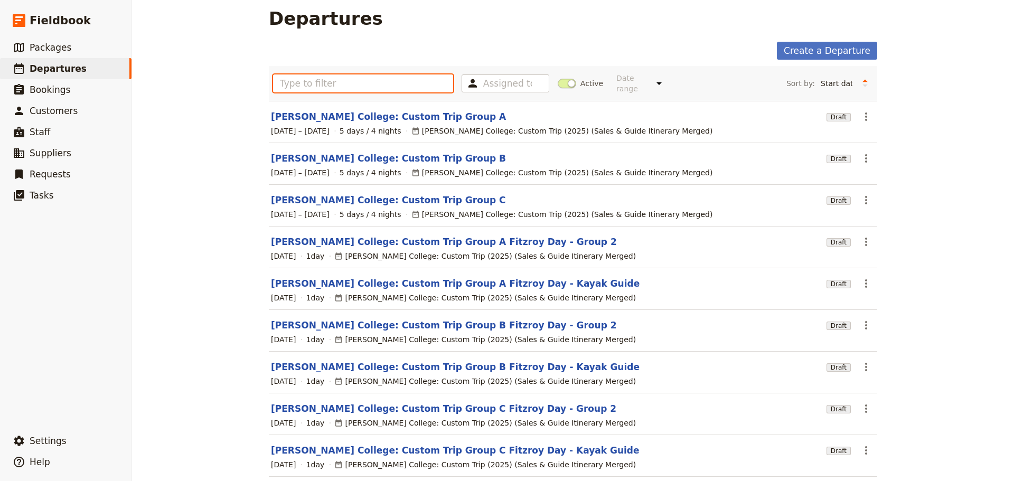
click at [369, 85] on input "text" at bounding box center [363, 83] width 180 height 18
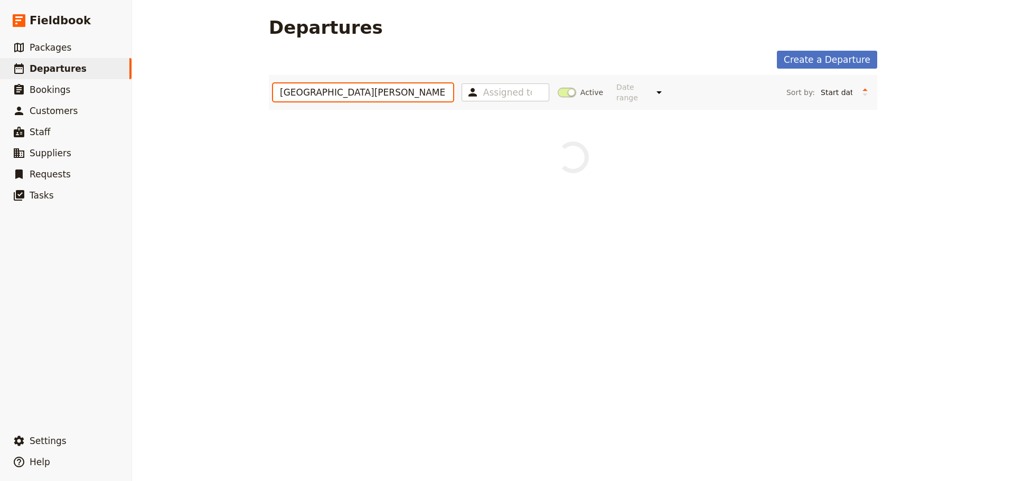
type input "st jose"
click at [558, 89] on span at bounding box center [567, 93] width 18 height 10
click at [558, 87] on input "Active" at bounding box center [558, 87] width 0 height 0
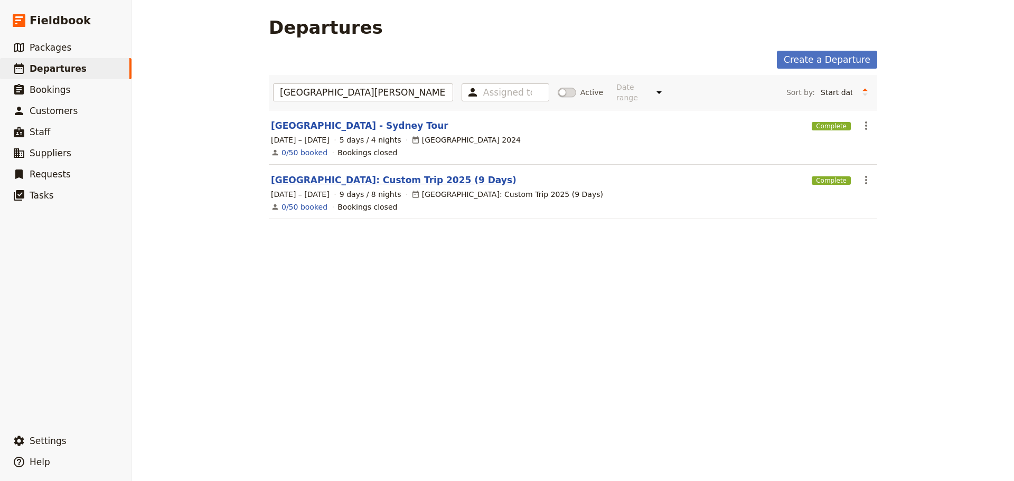
click at [350, 174] on link "St Joseph’s International School: Custom Trip 2025 (9 Days)" at bounding box center [394, 180] width 246 height 13
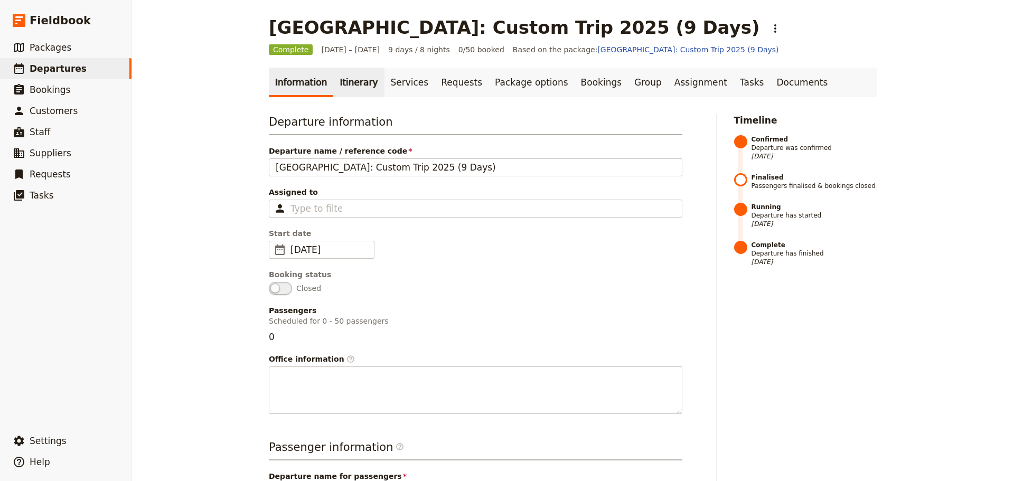
click at [346, 87] on link "Itinerary" at bounding box center [358, 83] width 51 height 30
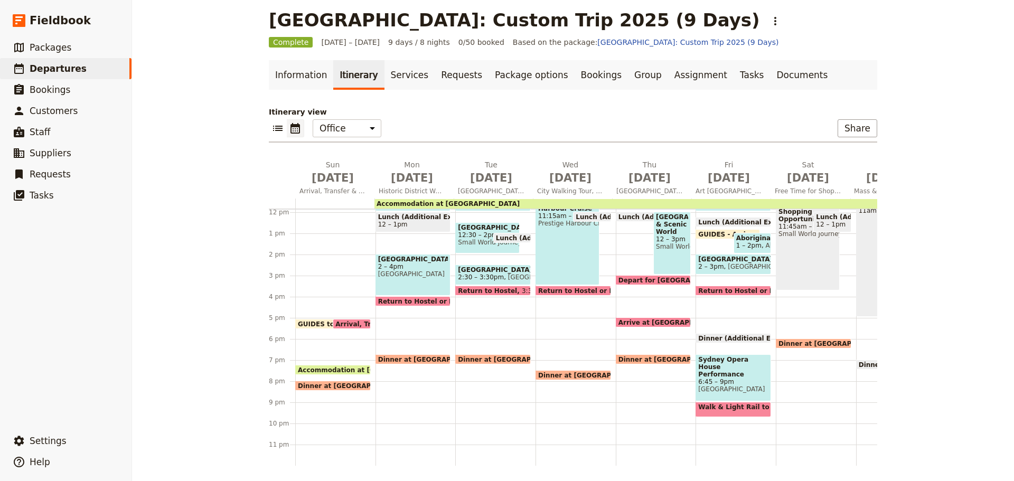
scroll to position [9, 0]
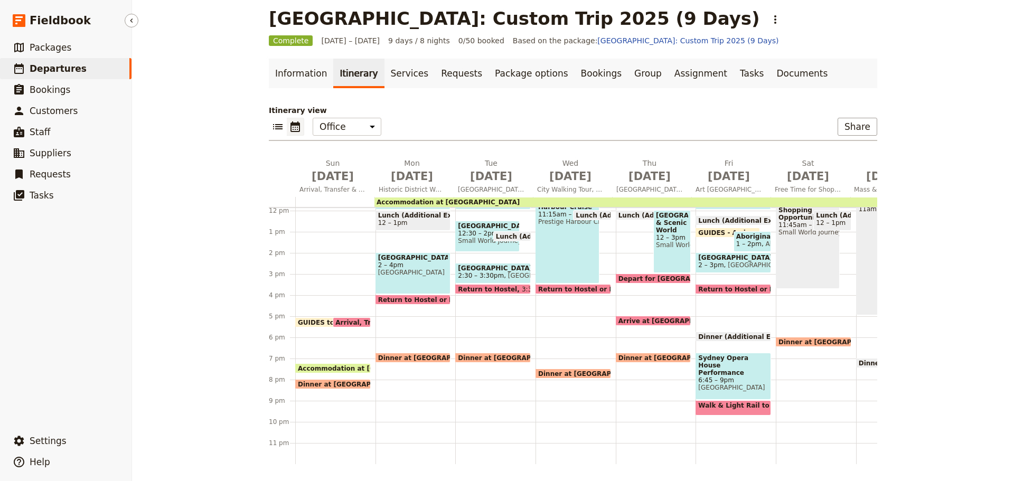
click at [68, 72] on span "Departures" at bounding box center [58, 68] width 57 height 11
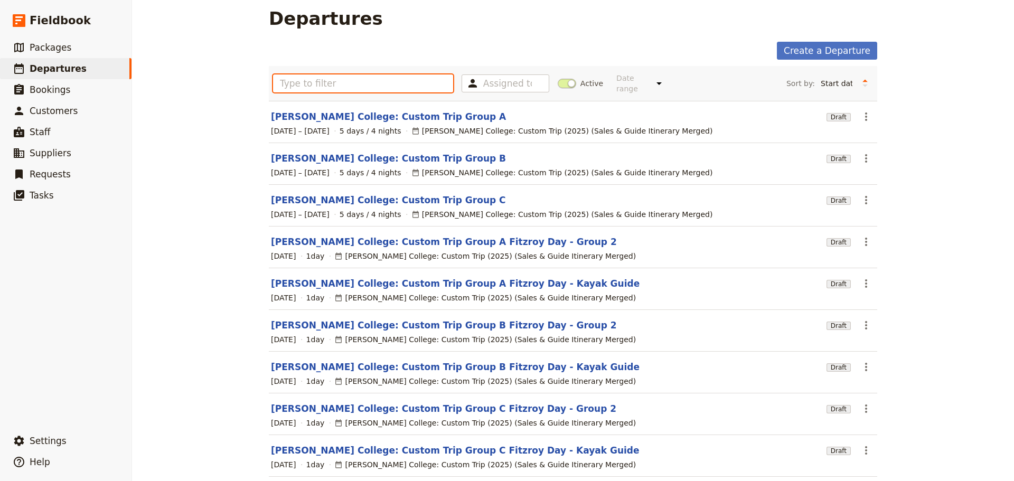
click at [366, 79] on input "text" at bounding box center [363, 83] width 180 height 18
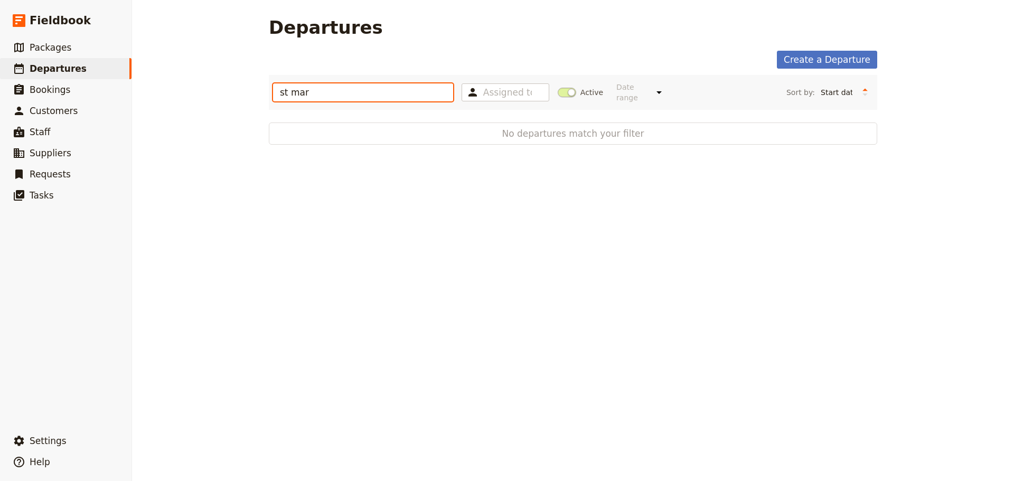
type input "st mar"
click at [566, 90] on span at bounding box center [567, 93] width 18 height 10
click at [558, 87] on input "Active" at bounding box center [558, 87] width 0 height 0
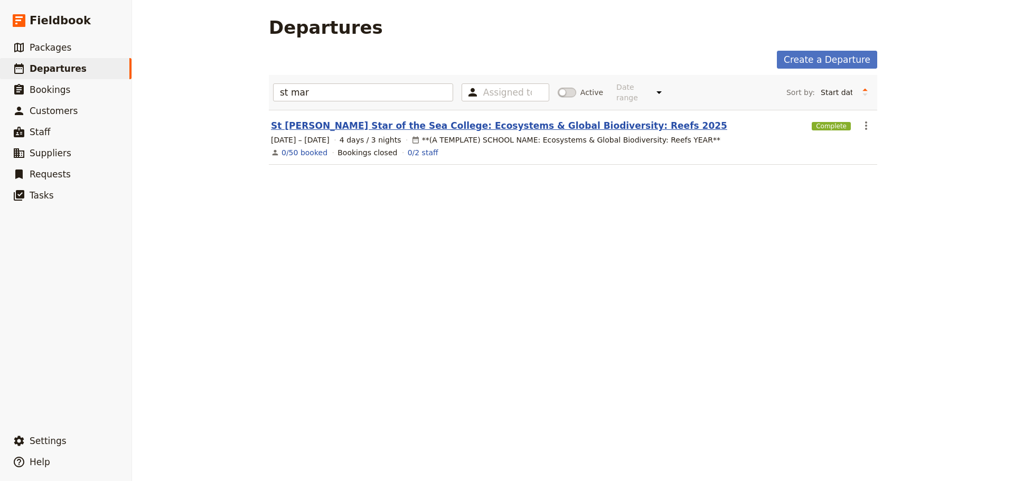
click at [387, 119] on link "St Mary Star of the Sea College: Ecosystems & Global Biodiversity: Reefs 2025" at bounding box center [499, 125] width 456 height 13
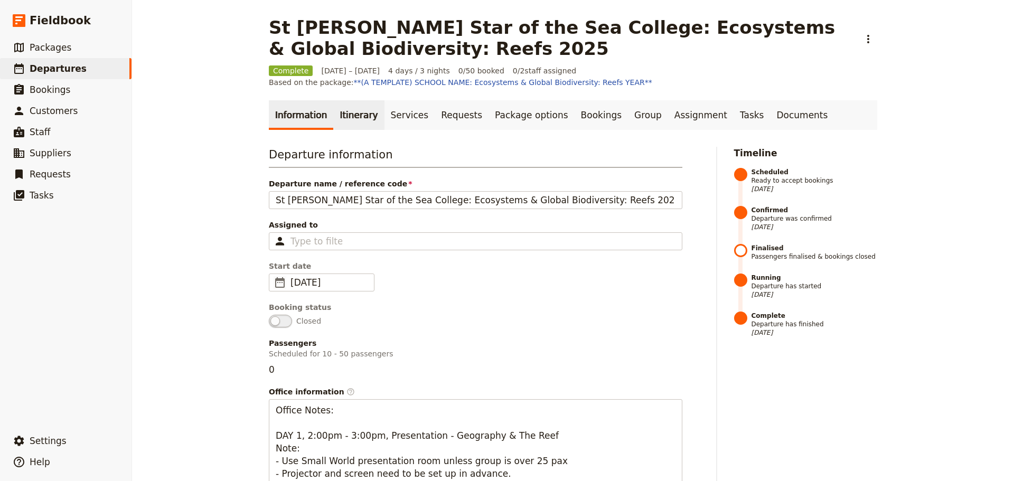
click at [344, 111] on link "Itinerary" at bounding box center [358, 115] width 51 height 30
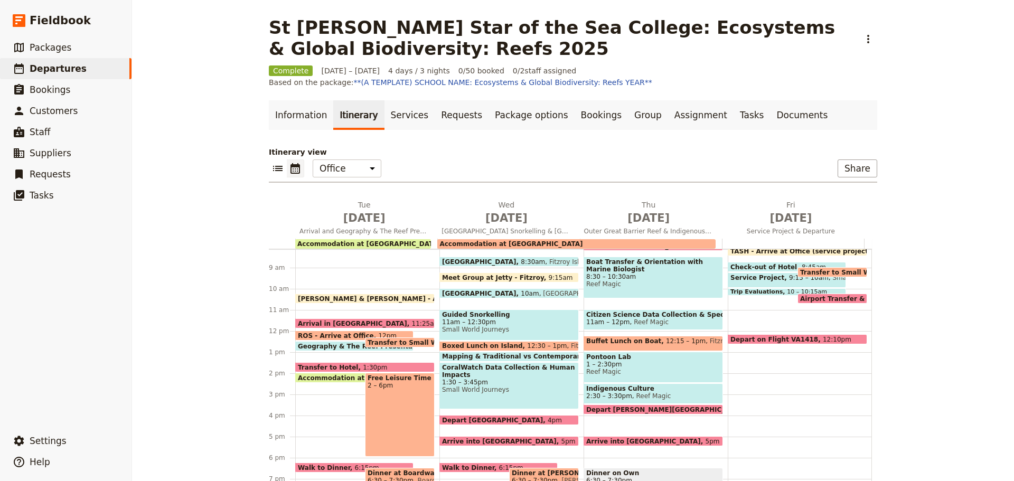
scroll to position [190, 0]
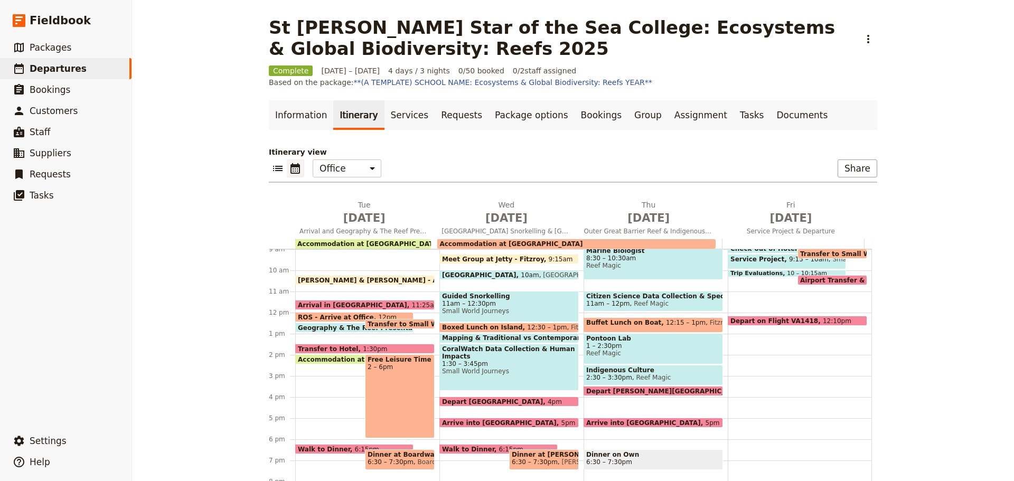
click at [399, 325] on span at bounding box center [400, 326] width 69 height 4
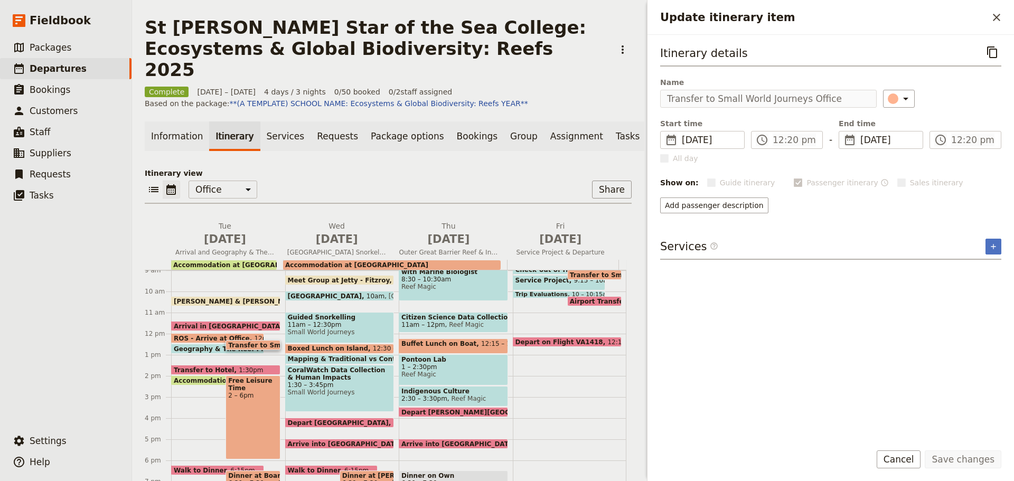
click at [621, 115] on div "St Mary Star of the Sea College: Ecosystems & Global Biodiversity: Reefs 2025 ​…" at bounding box center [573, 240] width 882 height 481
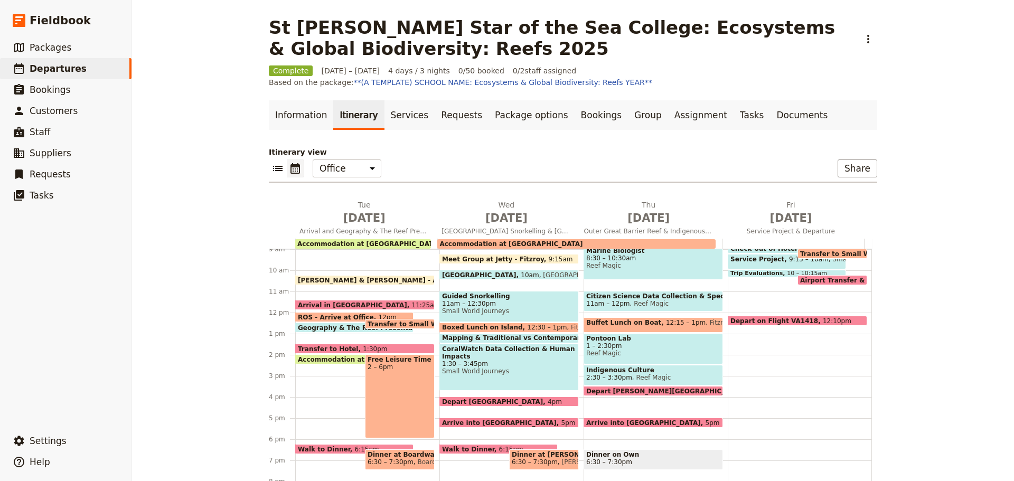
click at [407, 324] on span "Transfer to Small World Journeys Office" at bounding box center [440, 324] width 145 height 7
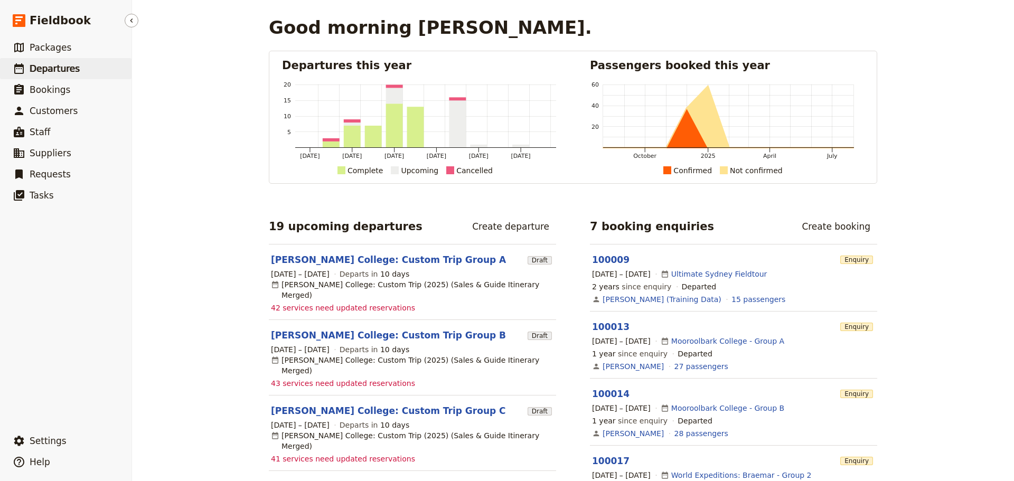
click at [81, 68] on link "​ Departures" at bounding box center [66, 68] width 132 height 21
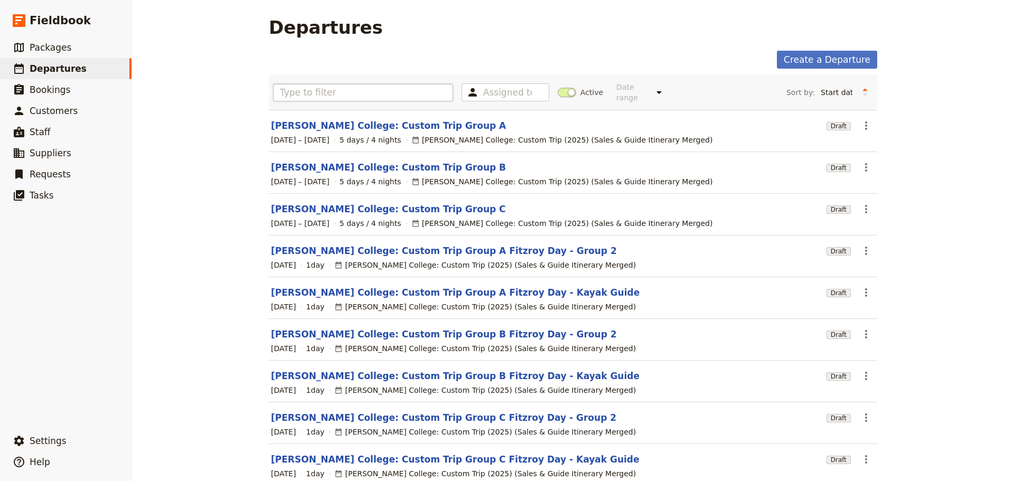
drag, startPoint x: 563, startPoint y: 88, endPoint x: 395, endPoint y: 94, distance: 168.6
click at [561, 88] on span at bounding box center [567, 93] width 18 height 10
click at [558, 87] on input "Active" at bounding box center [558, 87] width 0 height 0
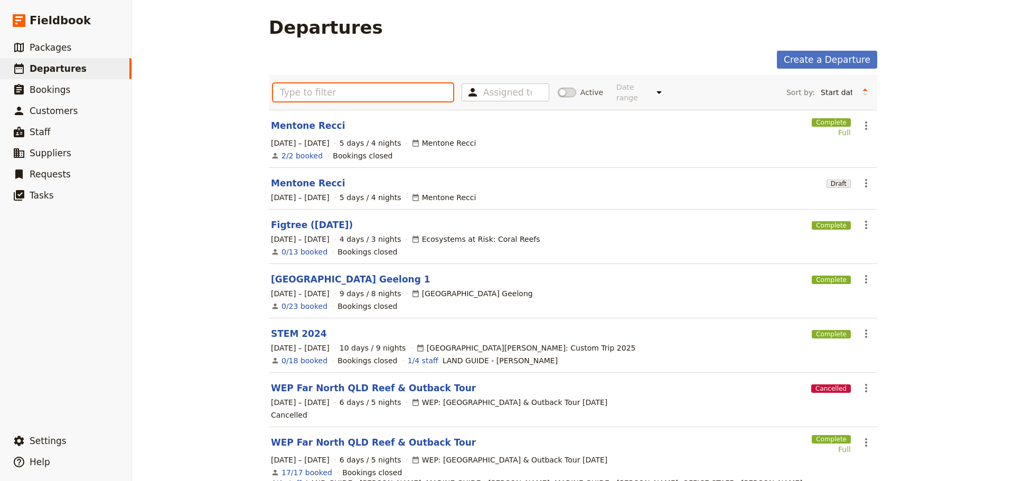
click at [325, 92] on input "text" at bounding box center [363, 92] width 180 height 18
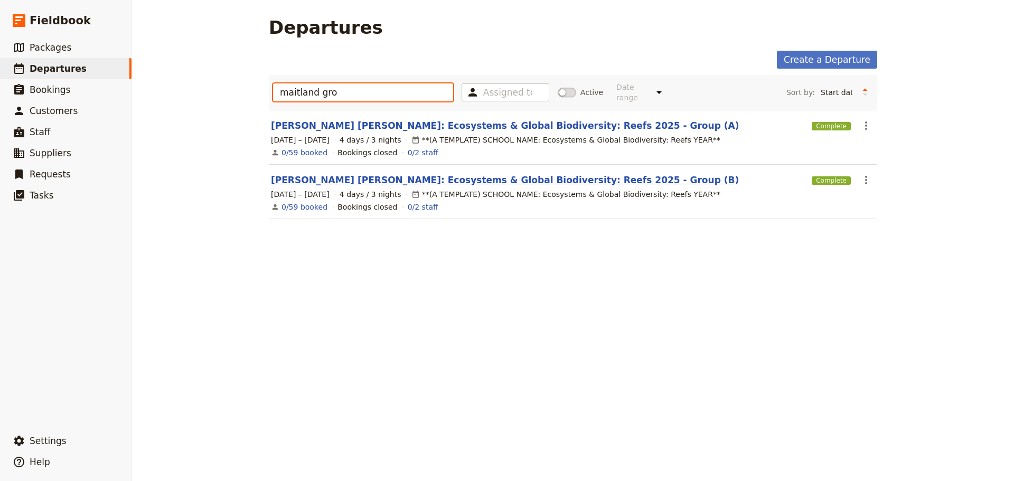
type input "maitland gro"
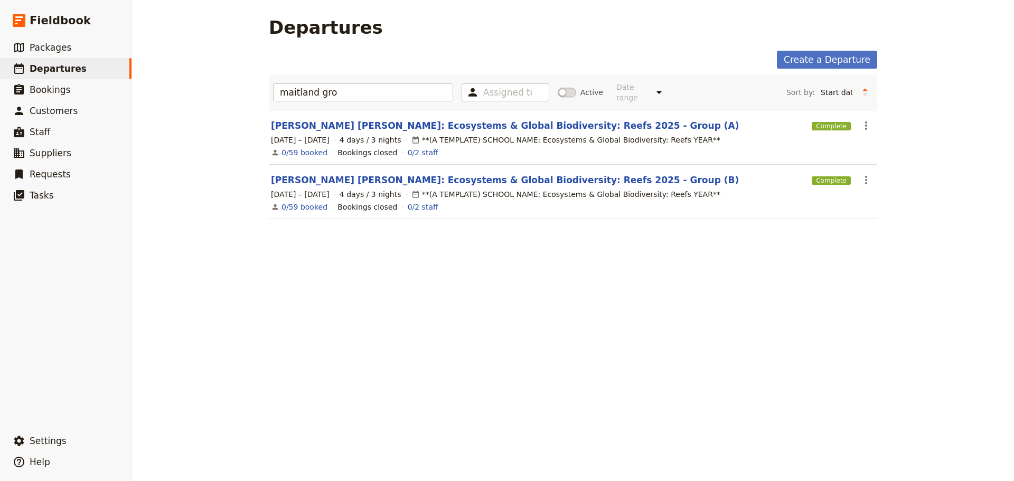
click at [485, 174] on link "[PERSON_NAME] [PERSON_NAME]: Ecosystems & Global Biodiversity: Reefs 2025 - Gro…" at bounding box center [505, 180] width 468 height 13
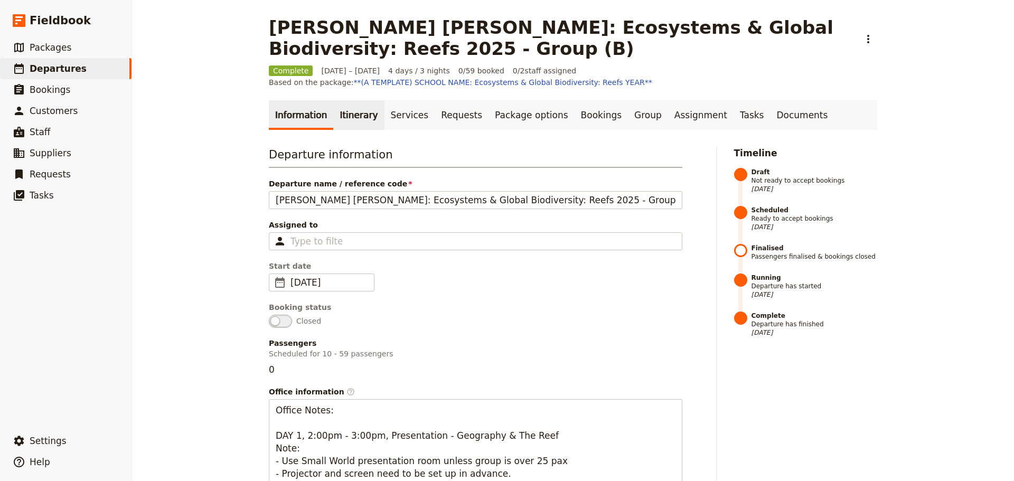
click at [355, 116] on link "Itinerary" at bounding box center [358, 115] width 51 height 30
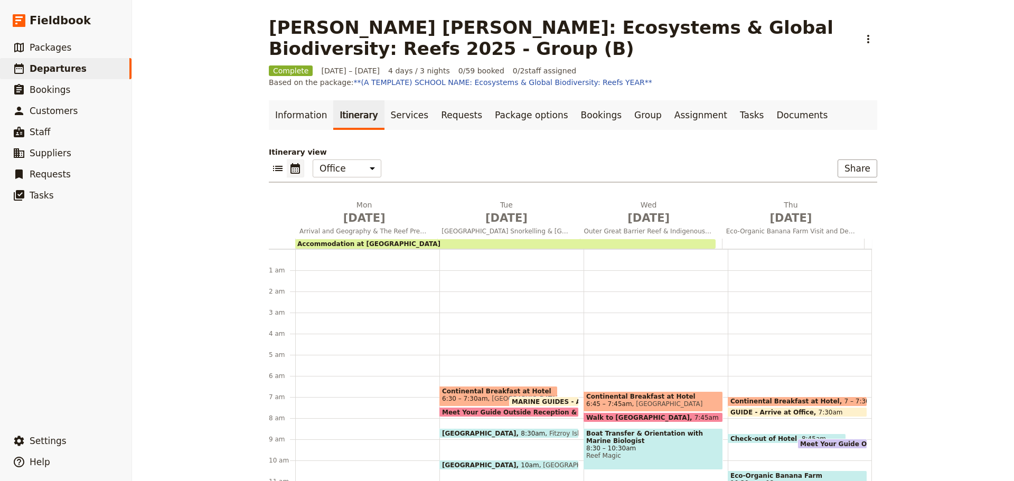
scroll to position [127, 0]
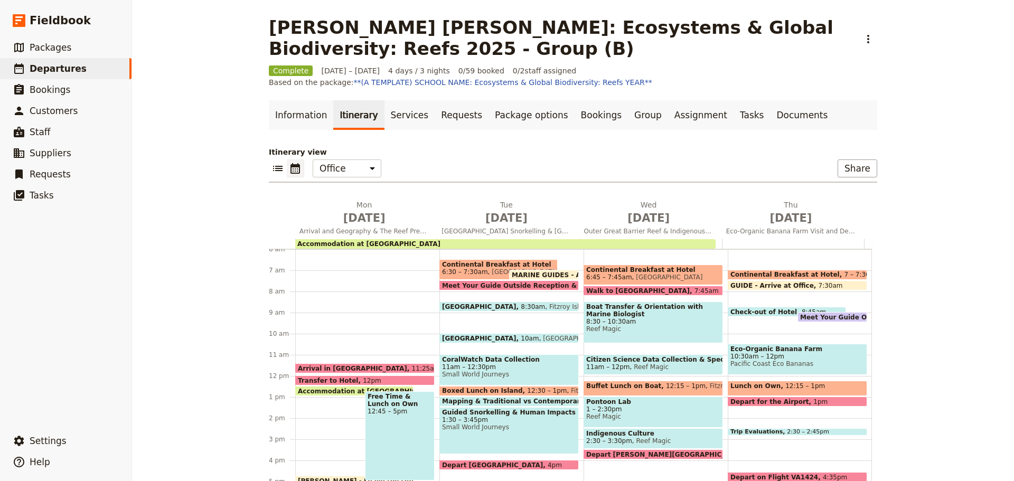
click at [822, 315] on span "Meet Your Guide Outside Reception & Depart" at bounding box center [883, 317] width 166 height 7
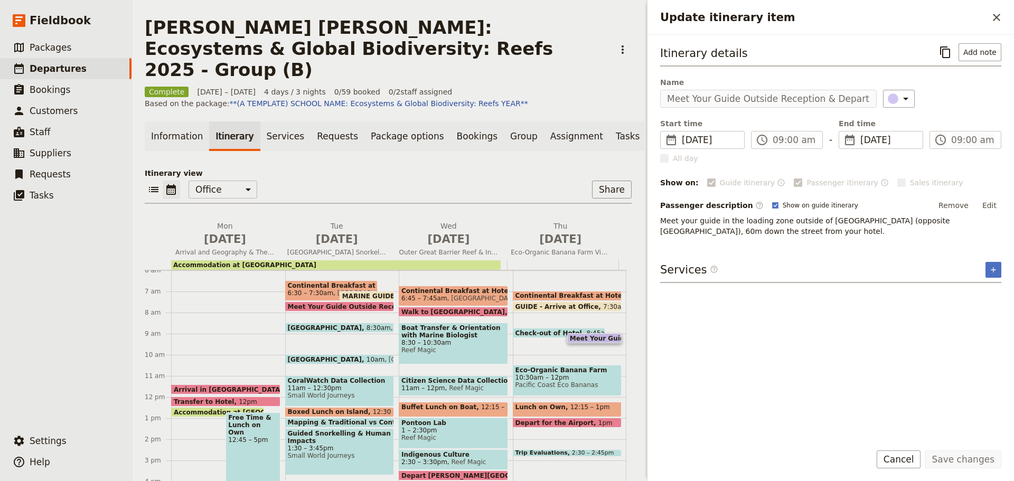
click at [909, 454] on button "Cancel" at bounding box center [899, 460] width 44 height 18
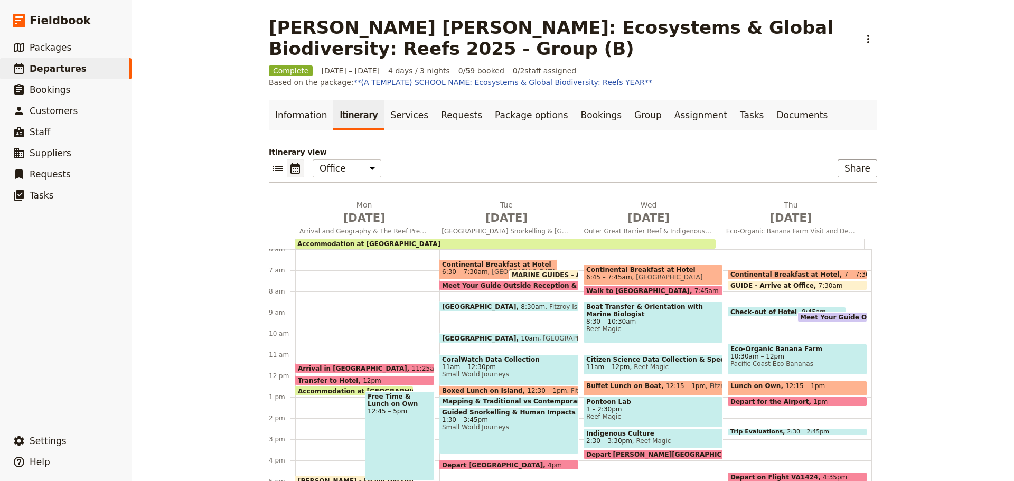
click at [804, 357] on span "10:30am – 12pm" at bounding box center [798, 356] width 134 height 7
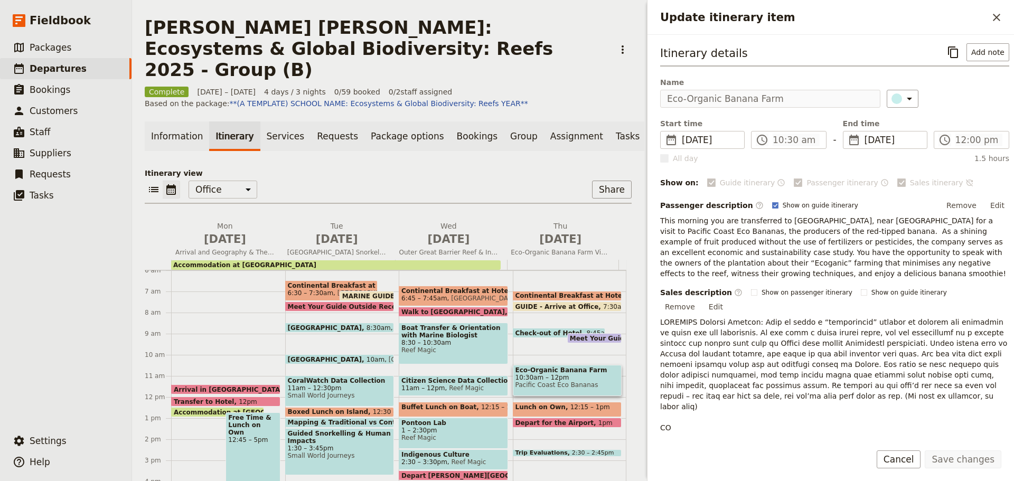
click at [895, 463] on button "Cancel" at bounding box center [899, 460] width 44 height 18
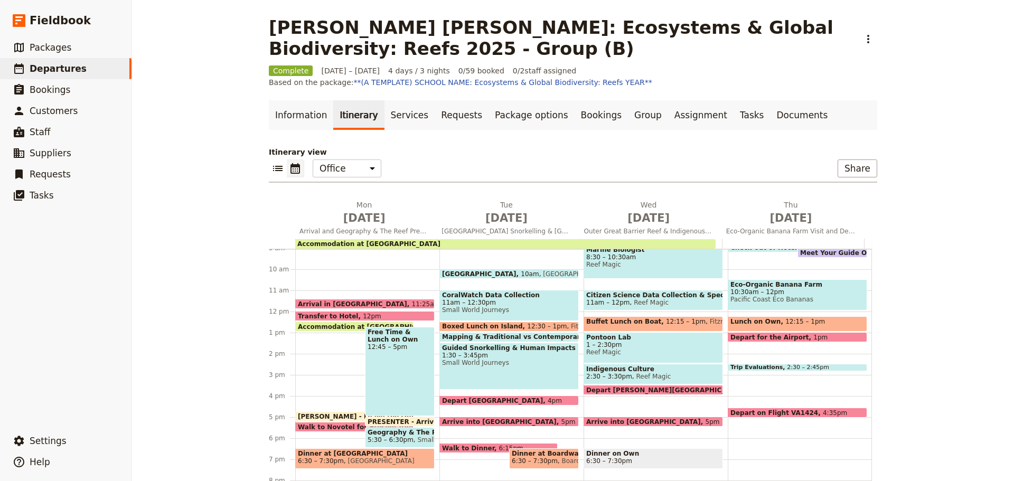
scroll to position [250, 0]
